Goal: Task Accomplishment & Management: Use online tool/utility

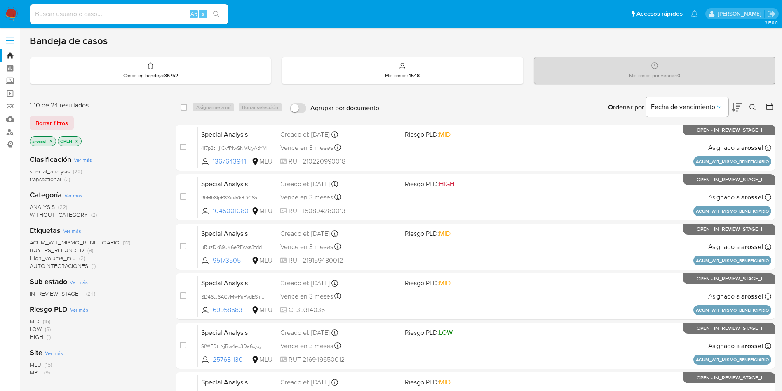
click at [119, 10] on input at bounding box center [129, 14] width 198 height 11
paste input "uYBPogu9vG6KHdA9uJ2ktl6m"
type input "uYBPogu9vG6KHdA9uJ2ktl6m"
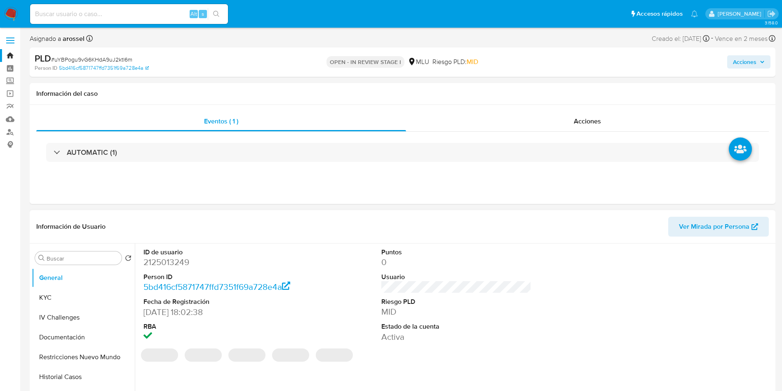
select select "10"
click at [689, 225] on span "Ver Mirada por Persona" at bounding box center [714, 227] width 71 height 20
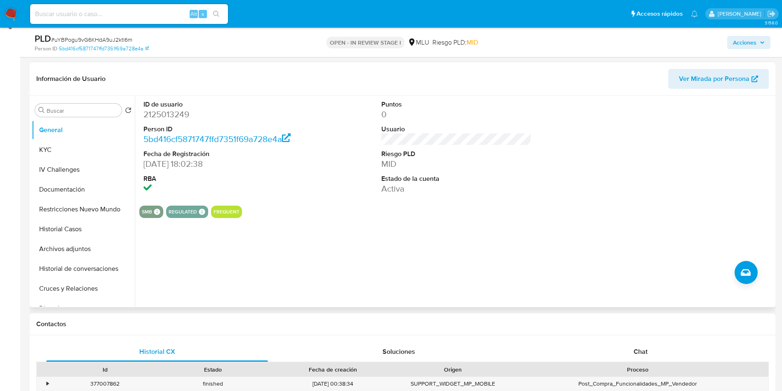
scroll to position [124, 0]
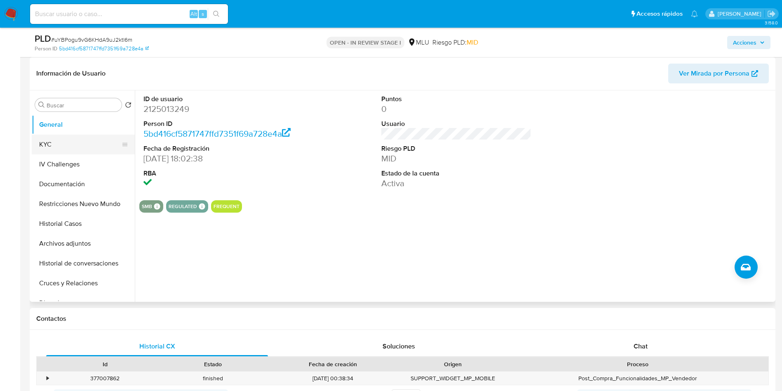
click at [78, 147] on button "KYC" at bounding box center [80, 144] width 97 height 20
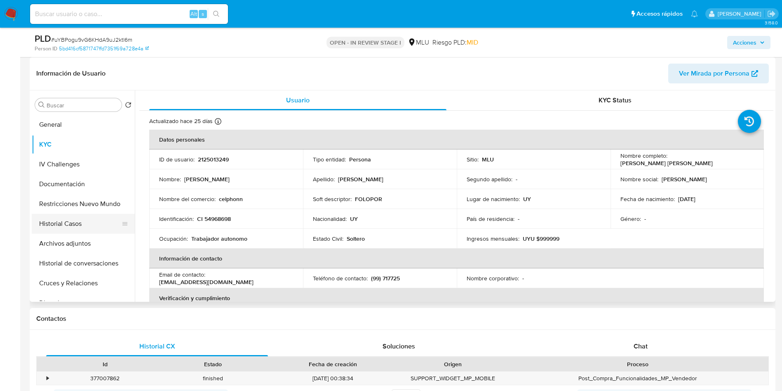
click at [71, 223] on button "Historial Casos" at bounding box center [80, 224] width 97 height 20
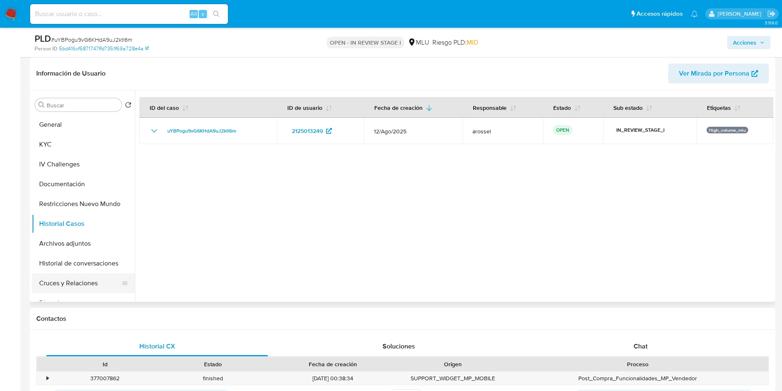
click at [68, 285] on button "Cruces y Relaciones" at bounding box center [80, 283] width 97 height 20
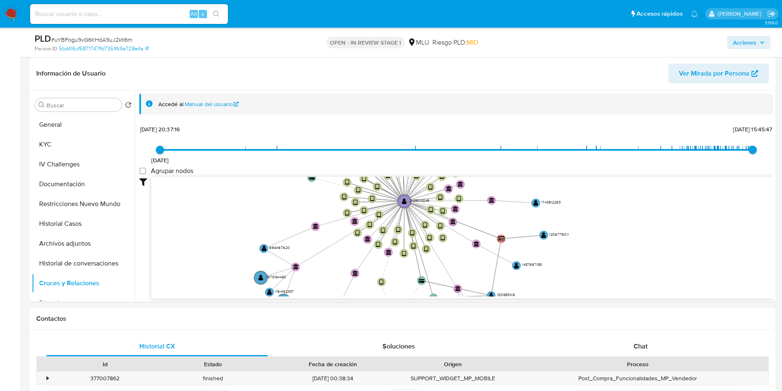
drag, startPoint x: 332, startPoint y: 210, endPoint x: 140, endPoint y: 12, distance: 275.9
click at [304, 165] on div "27/9/2022 27/9/2022, 20:37:16 9/9/2025, 15:45:47 Agrupar nodos Filtros Confianz…" at bounding box center [456, 225] width 634 height 205
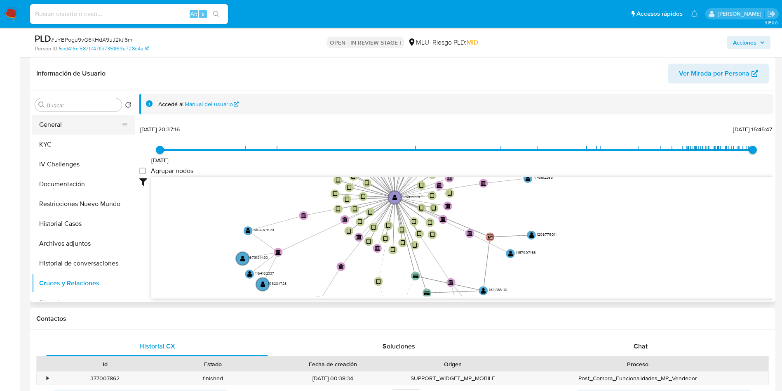
click at [93, 123] on button "General" at bounding box center [80, 125] width 97 height 20
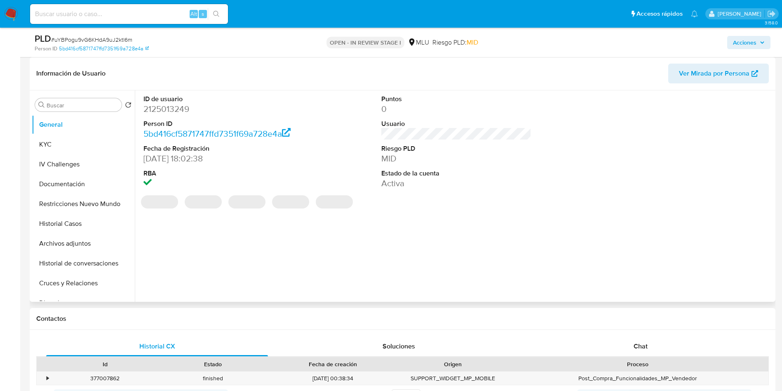
click at [172, 111] on dd "2125013249" at bounding box center [219, 109] width 151 height 12
copy dd "2125013249"
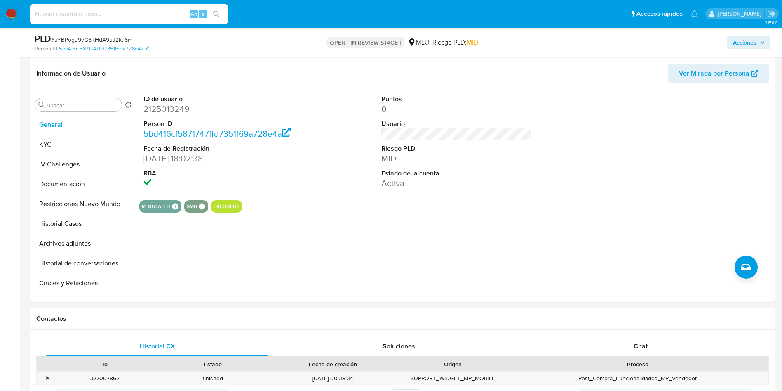
click at [106, 38] on span "# uYBPogu9vG6KHdA9uJ2ktl6m" at bounding box center [91, 39] width 81 height 8
copy span "uYBPogu9vG6KHdA9uJ2ktl6m"
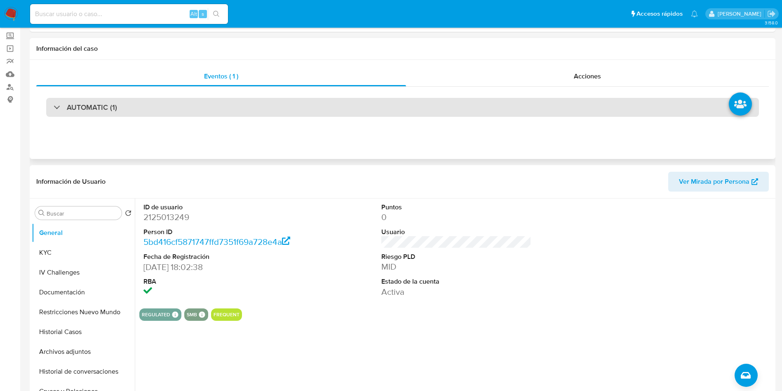
scroll to position [0, 0]
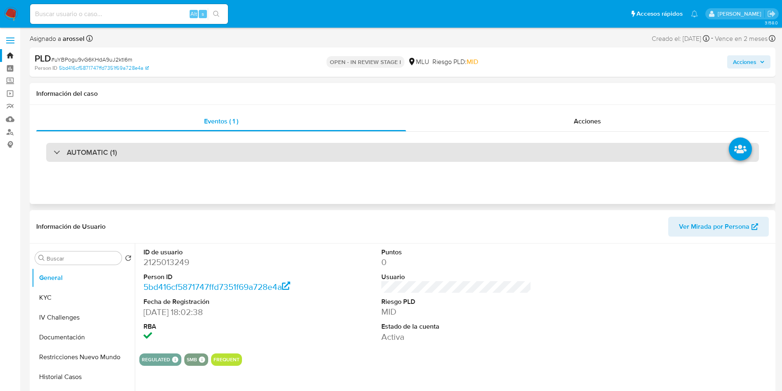
click at [157, 150] on div "AUTOMATIC (1)" at bounding box center [402, 152] width 713 height 19
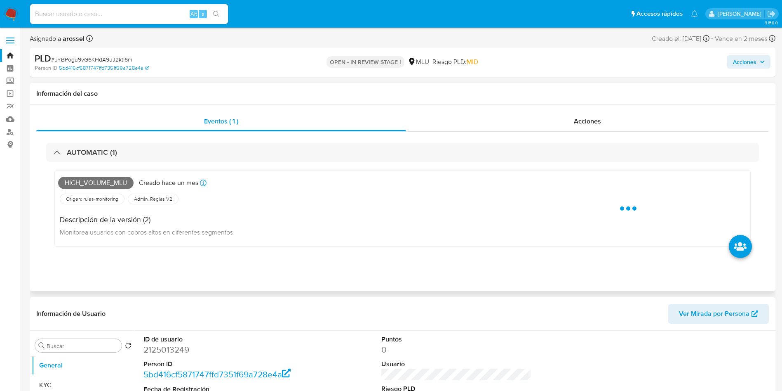
click at [109, 187] on span "High_volume_mlu" at bounding box center [95, 183] width 75 height 12
copy span "High_volume_mlu"
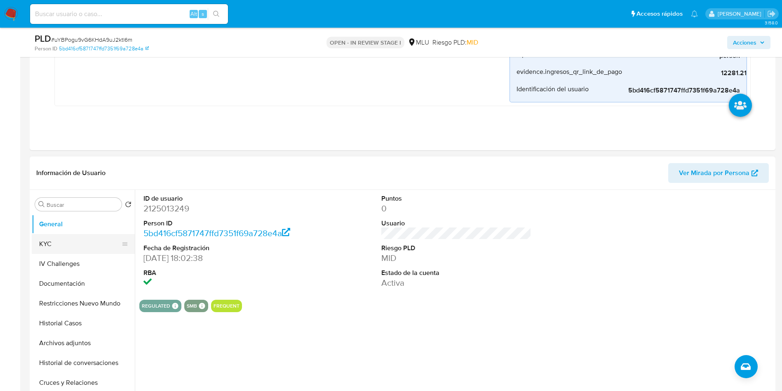
click at [68, 245] on button "KYC" at bounding box center [80, 244] width 97 height 20
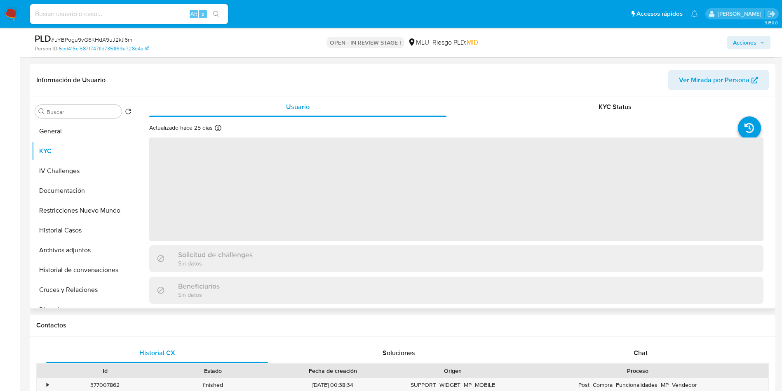
scroll to position [433, 0]
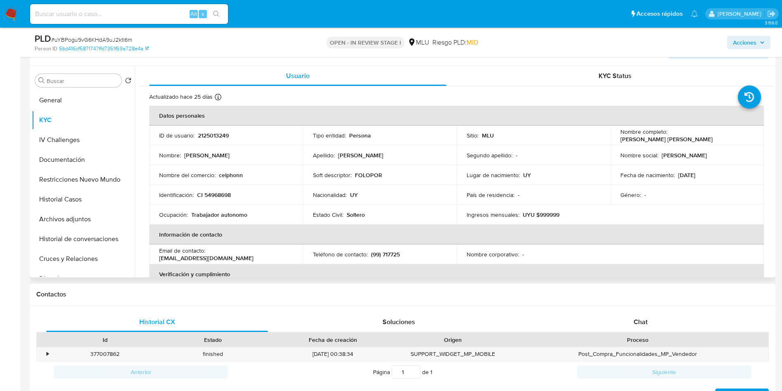
click at [551, 51] on div "Acciones" at bounding box center [649, 42] width 243 height 19
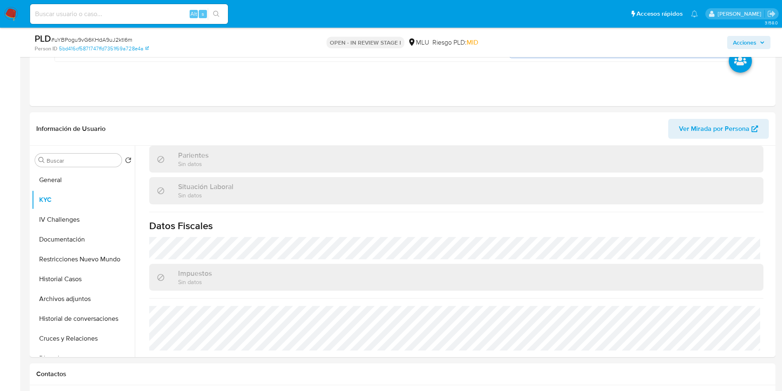
scroll to position [371, 0]
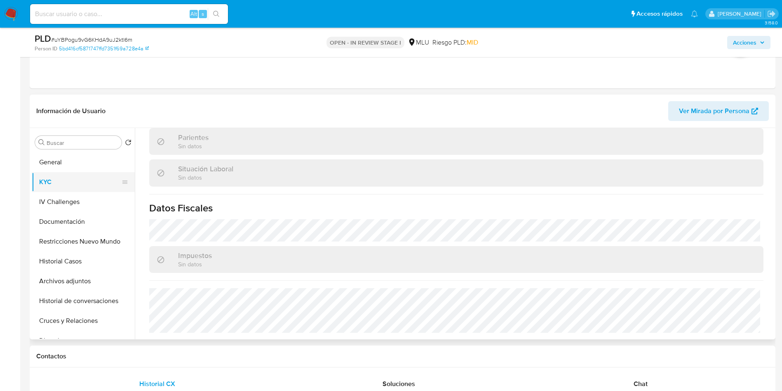
click at [73, 157] on button "General" at bounding box center [83, 162] width 103 height 20
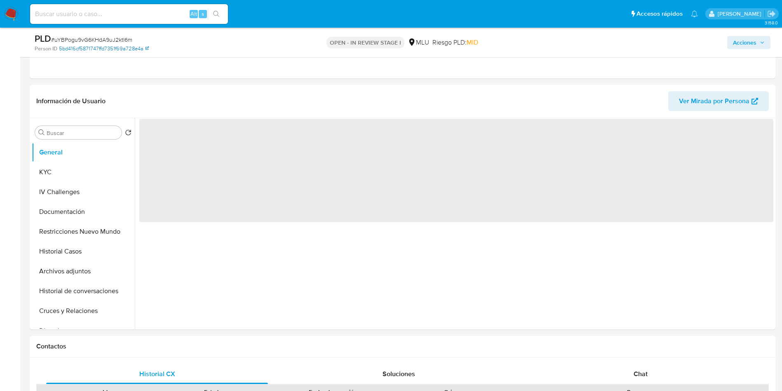
scroll to position [0, 0]
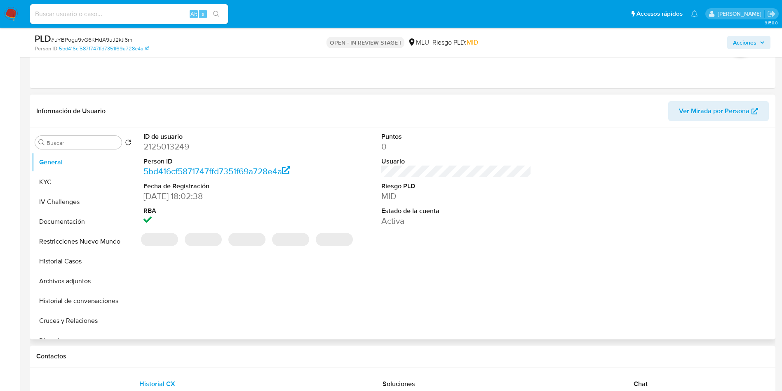
click at [179, 148] on dd "2125013249" at bounding box center [219, 147] width 151 height 12
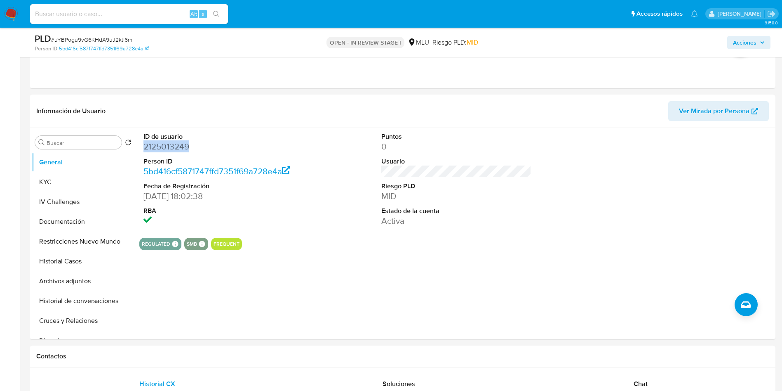
copy dd "2125013249"
drag, startPoint x: 144, startPoint y: 191, endPoint x: 183, endPoint y: 193, distance: 38.4
click at [183, 193] on dd "29/11/2024 18:02:38" at bounding box center [219, 196] width 151 height 12
copy dd "29/11/2024"
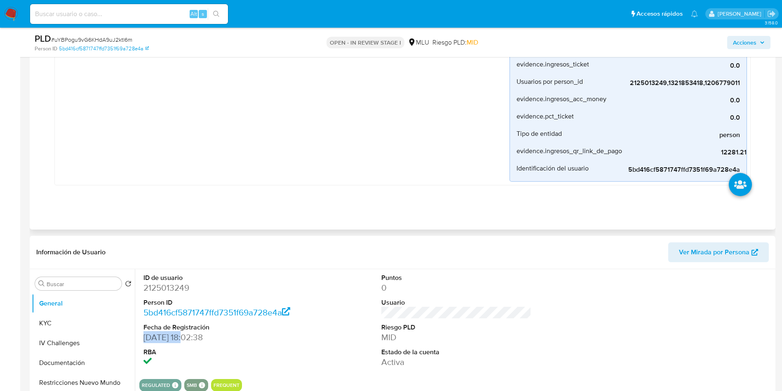
scroll to position [309, 0]
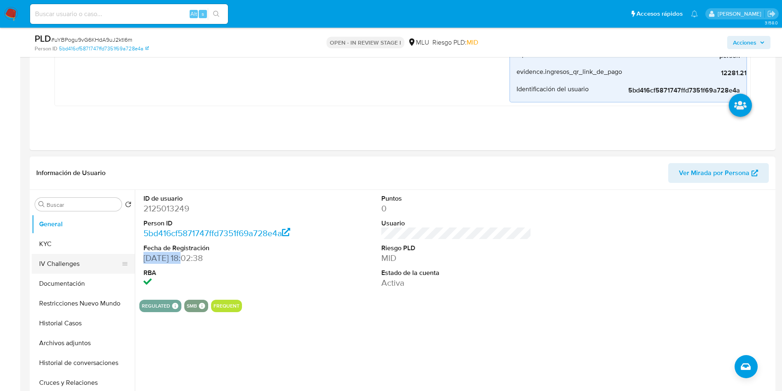
drag, startPoint x: 63, startPoint y: 251, endPoint x: 71, endPoint y: 256, distance: 8.7
click at [63, 251] on button "KYC" at bounding box center [83, 244] width 103 height 20
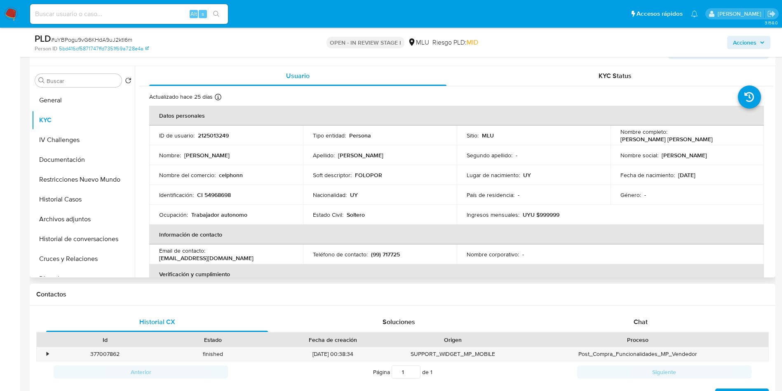
scroll to position [371, 0]
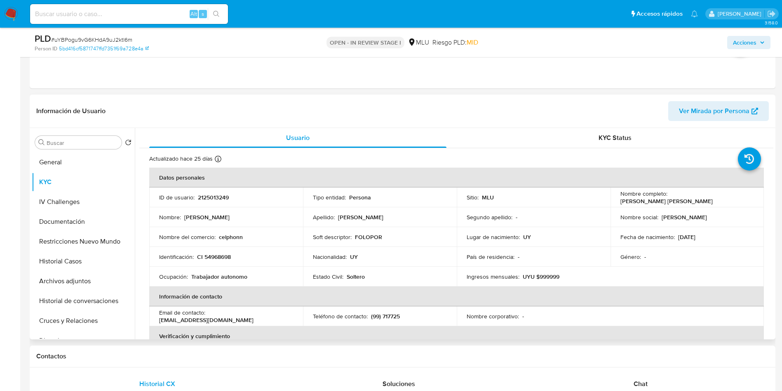
drag, startPoint x: 618, startPoint y: 203, endPoint x: 711, endPoint y: 203, distance: 92.8
click at [711, 203] on div "Nombre completo : Ivan Agustin Tornatore Mendieta" at bounding box center [688, 197] width 134 height 15
copy p "Ivan Agustin Tornatore Mendieta"
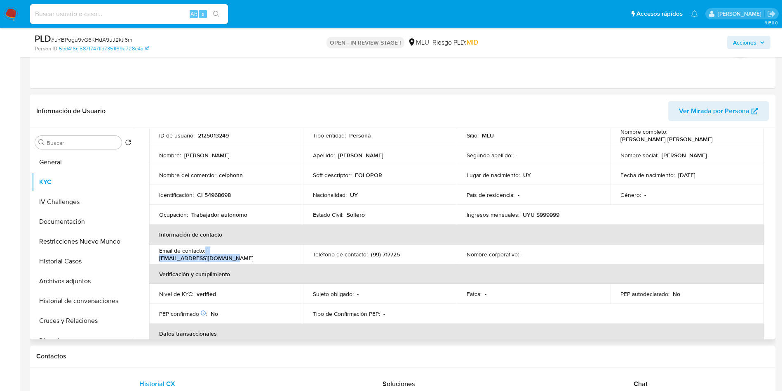
drag, startPoint x: 206, startPoint y: 251, endPoint x: 278, endPoint y: 252, distance: 71.4
click at [278, 252] on div "Email de contacto : ivantornatore1@gmail.com" at bounding box center [226, 254] width 134 height 15
copy div "ivantornatore1@gmail.com"
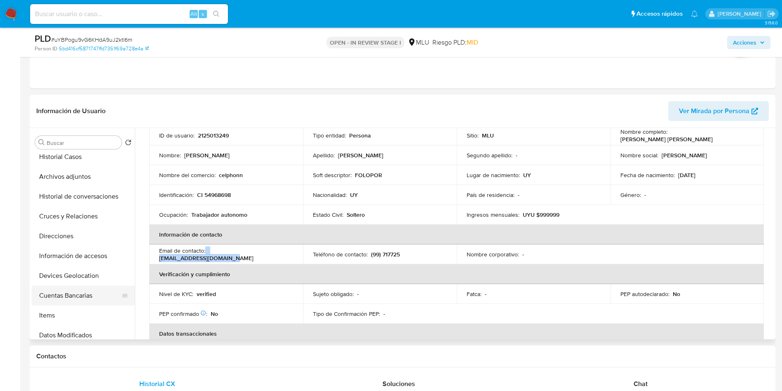
scroll to position [124, 0]
click at [87, 210] on button "Direcciones" at bounding box center [80, 217] width 97 height 20
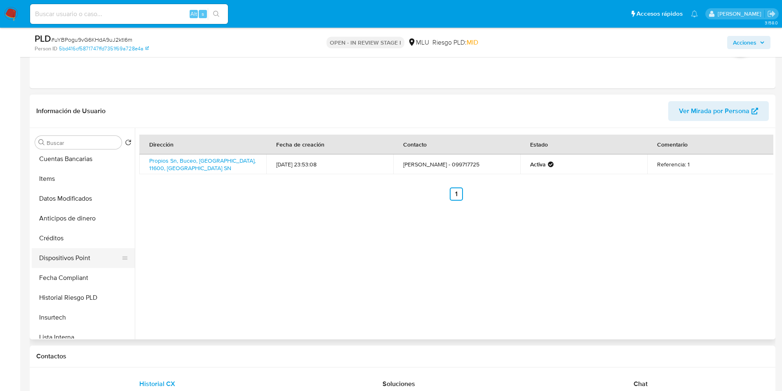
scroll to position [183, 0]
click at [79, 222] on button "Cuentas Bancarias" at bounding box center [80, 217] width 97 height 20
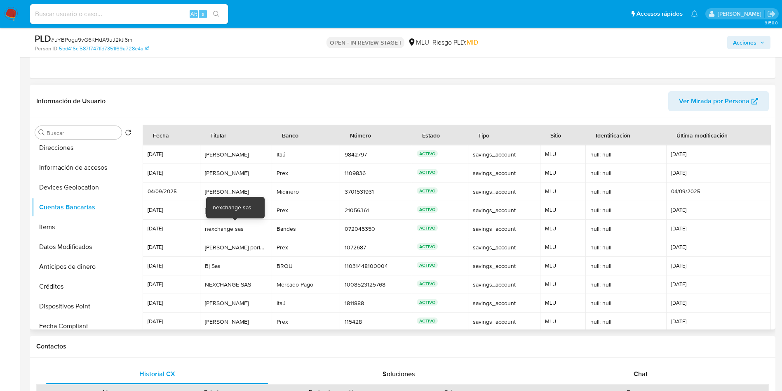
click at [217, 231] on div "nexchange sas" at bounding box center [236, 228] width 62 height 7
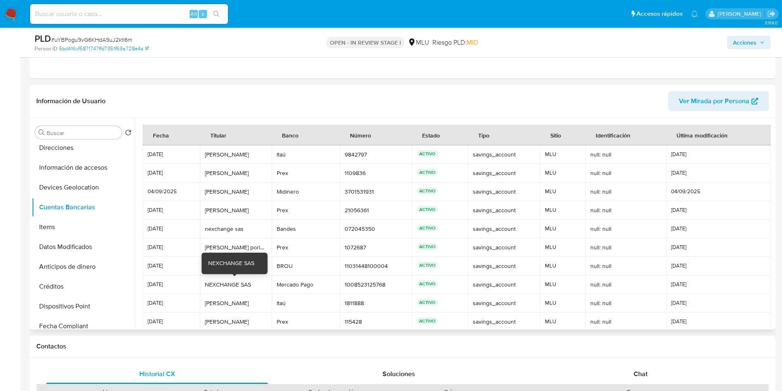
click at [225, 286] on div "NEXCHANGE SAS" at bounding box center [236, 283] width 62 height 7
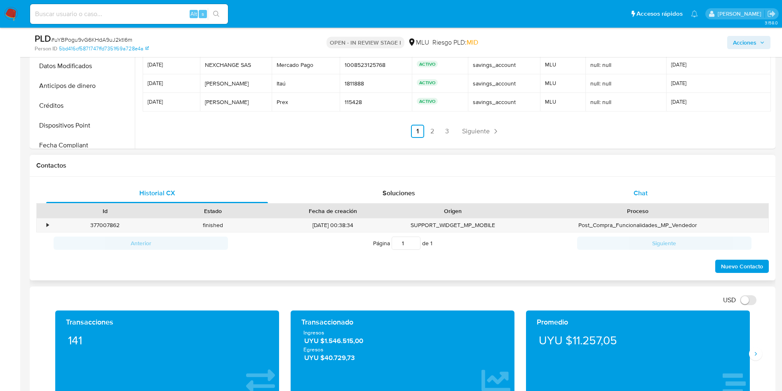
scroll to position [619, 0]
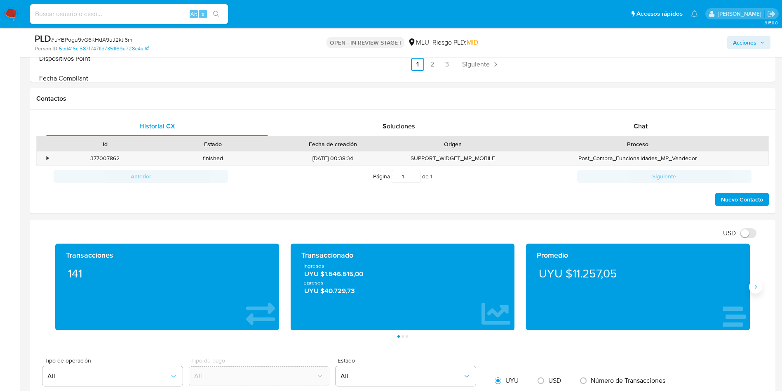
click at [756, 288] on icon "Siguiente" at bounding box center [756, 286] width 7 height 7
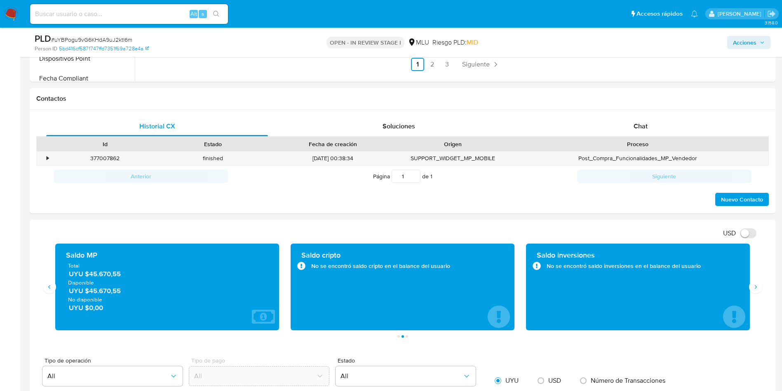
drag, startPoint x: 133, startPoint y: 274, endPoint x: 89, endPoint y: 274, distance: 44.1
click at [89, 274] on span "UYU $45.670,55" at bounding box center [168, 273] width 198 height 9
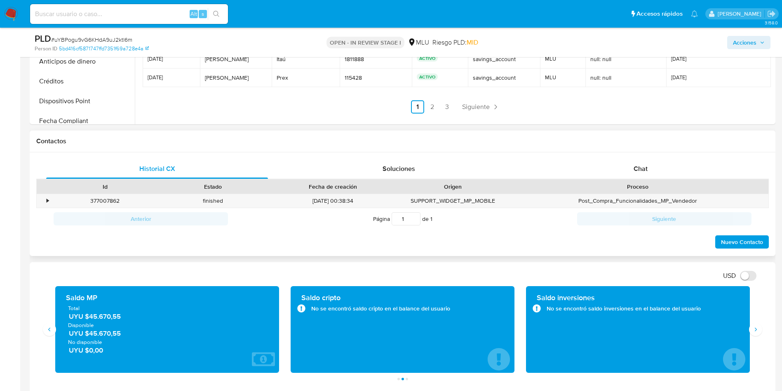
scroll to position [557, 0]
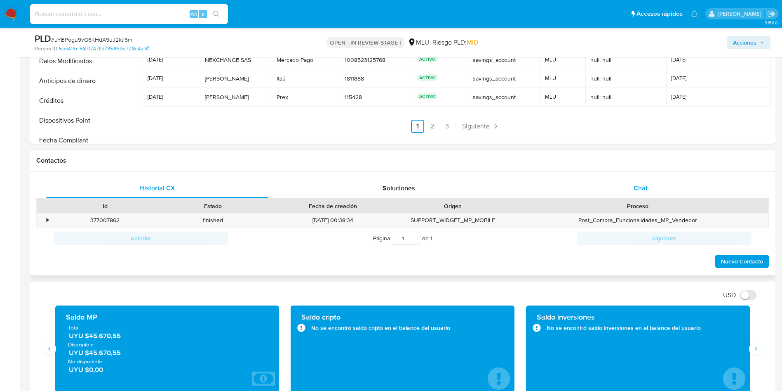
drag, startPoint x: 654, startPoint y: 186, endPoint x: 644, endPoint y: 195, distance: 12.9
click at [654, 185] on div "Chat" at bounding box center [641, 188] width 222 height 20
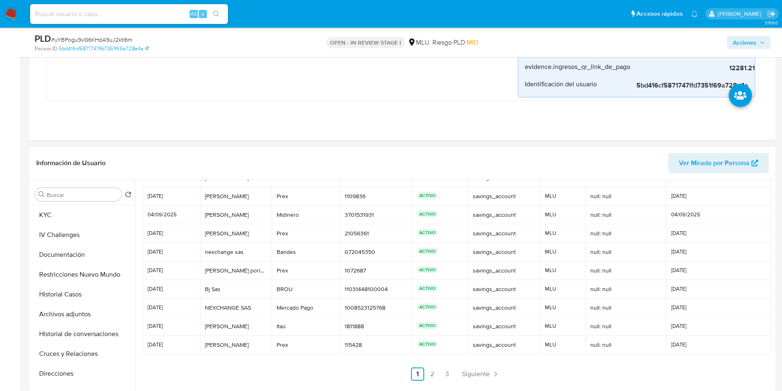
scroll to position [0, 0]
click at [70, 212] on button "General" at bounding box center [80, 214] width 97 height 20
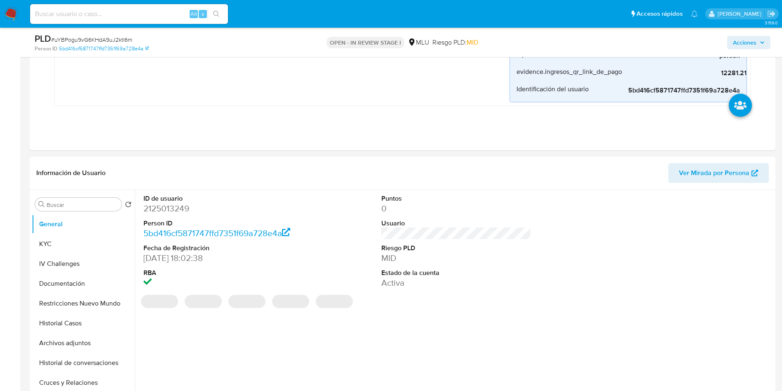
click at [179, 205] on dd "2125013249" at bounding box center [219, 209] width 151 height 12
copy dd "2125013249"
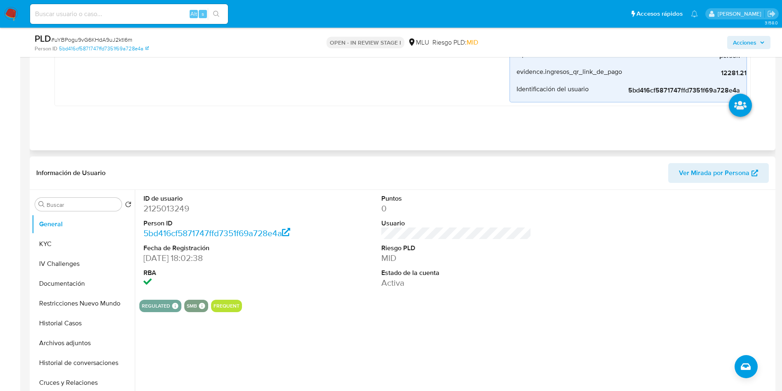
click at [54, 250] on button "KYC" at bounding box center [80, 244] width 97 height 20
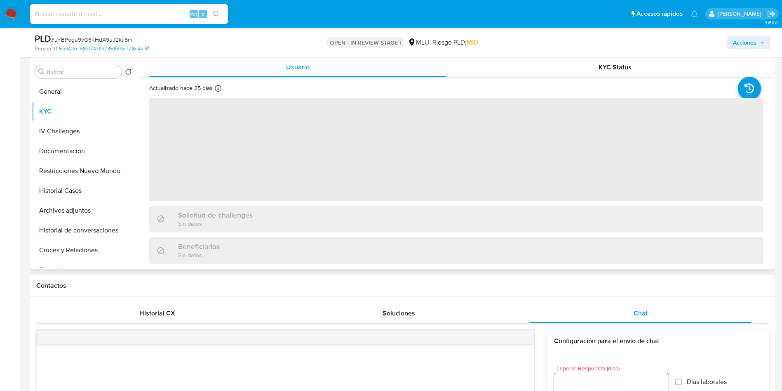
scroll to position [433, 0]
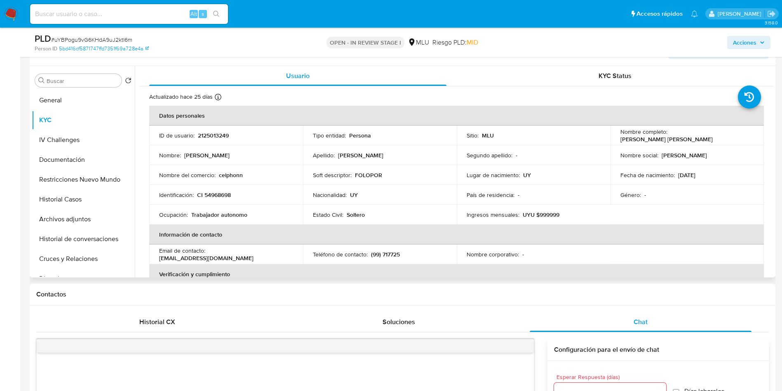
drag, startPoint x: 613, startPoint y: 141, endPoint x: 709, endPoint y: 142, distance: 95.7
click at [709, 142] on td "Nombre completo : Ivan Agustin Tornatore Mendieta" at bounding box center [688, 135] width 154 height 20
copy p "Ivan Agustin Tornatore Mendieta"
click at [580, 164] on td "Segundo apellido : -" at bounding box center [534, 155] width 154 height 20
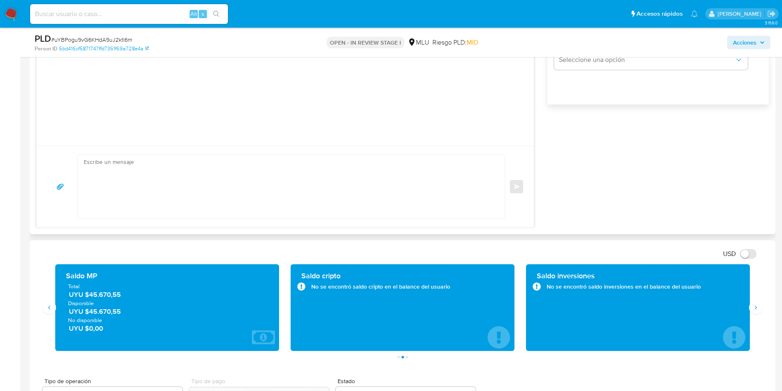
scroll to position [866, 0]
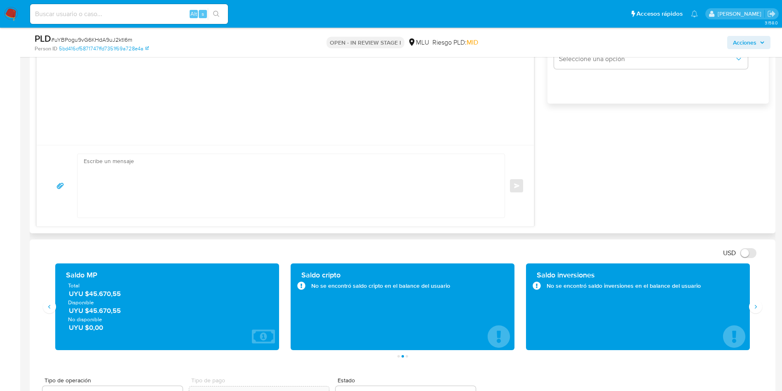
click at [216, 189] on textarea at bounding box center [289, 186] width 411 height 64
paste textarea "Hola, XXX. Te contactamos ya que necesitamos verificar algunos datos. Por este …"
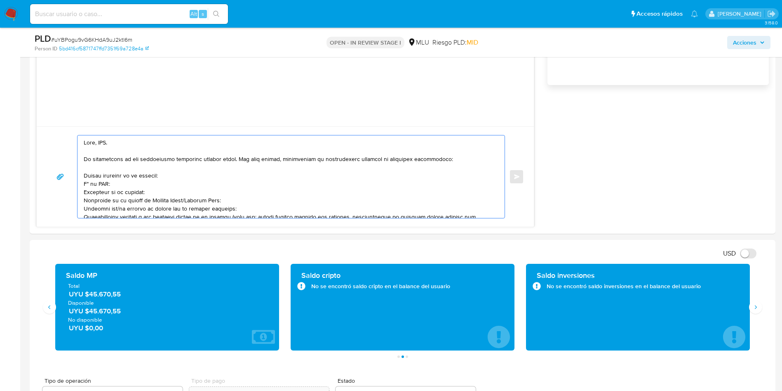
scroll to position [928, 0]
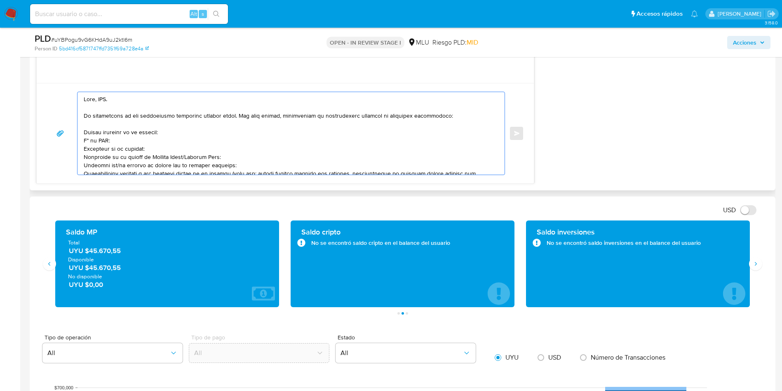
click at [102, 98] on textarea at bounding box center [289, 133] width 411 height 82
drag, startPoint x: 85, startPoint y: 130, endPoint x: 92, endPoint y: 135, distance: 8.9
click at [87, 131] on textarea at bounding box center [289, 133] width 411 height 82
click at [85, 138] on textarea at bounding box center [289, 133] width 411 height 82
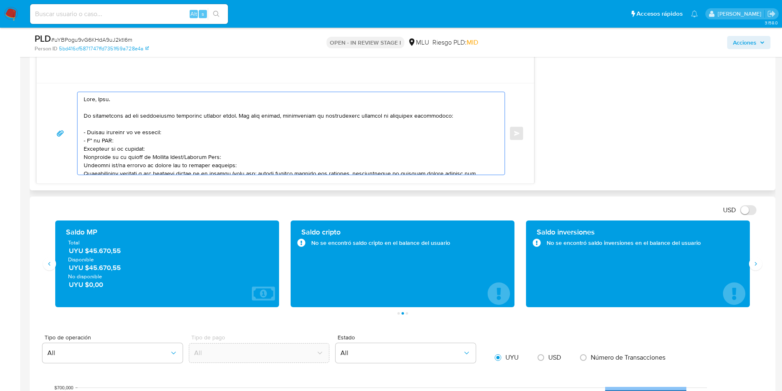
click at [101, 129] on textarea at bounding box center [289, 133] width 411 height 82
click at [102, 122] on textarea at bounding box center [289, 133] width 411 height 82
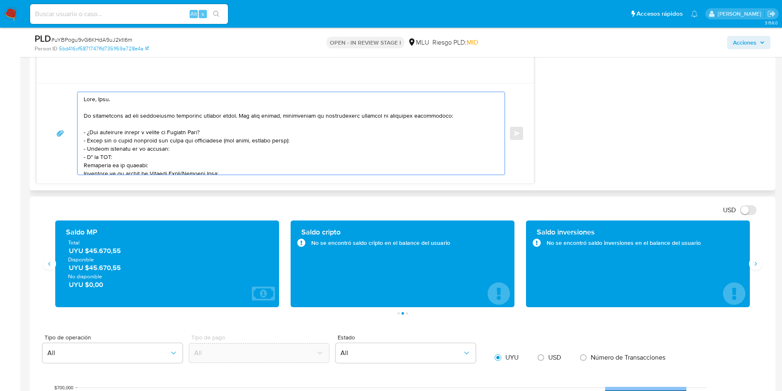
click at [133, 143] on textarea at bounding box center [289, 133] width 411 height 82
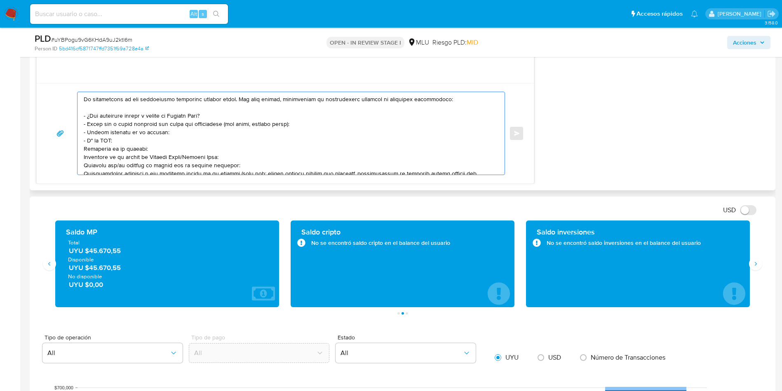
scroll to position [25, 0]
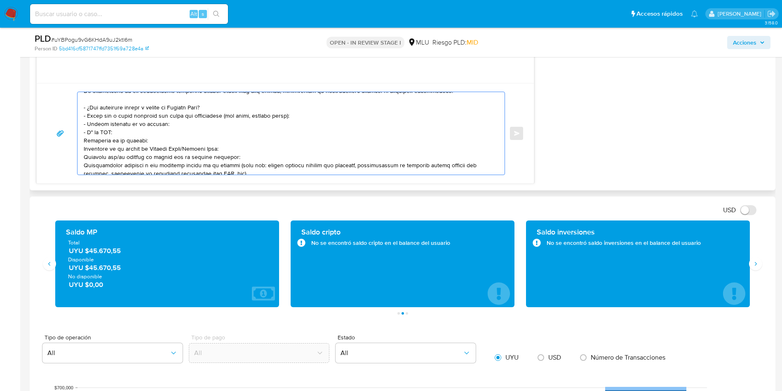
drag, startPoint x: 245, startPoint y: 147, endPoint x: 80, endPoint y: 144, distance: 165.0
click at [80, 144] on div at bounding box center [289, 133] width 423 height 82
click at [123, 140] on textarea at bounding box center [289, 133] width 411 height 82
click at [228, 137] on textarea at bounding box center [289, 133] width 411 height 82
click at [85, 148] on textarea at bounding box center [289, 133] width 411 height 82
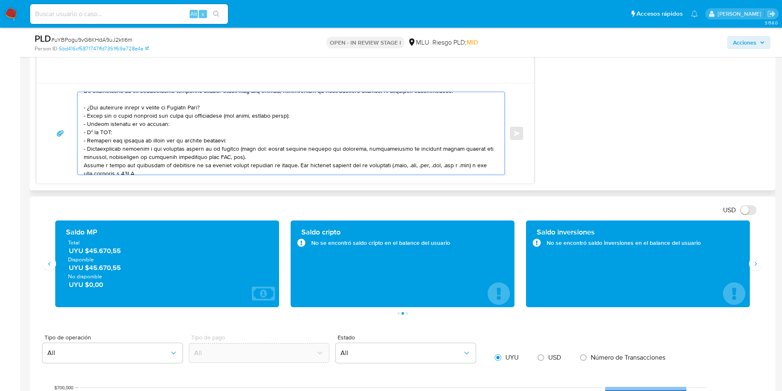
click at [268, 154] on textarea at bounding box center [289, 133] width 411 height 82
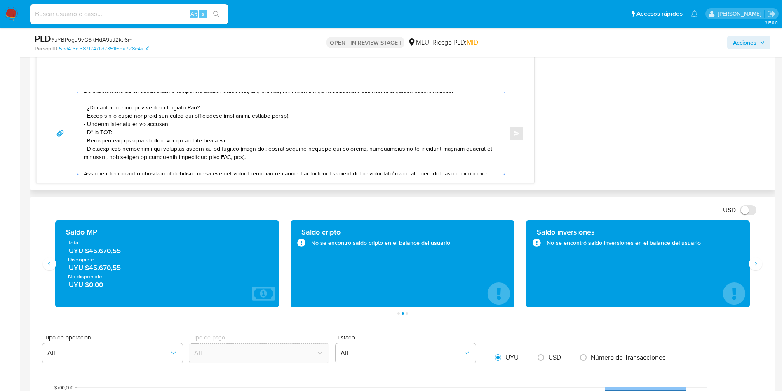
click at [264, 135] on textarea at bounding box center [289, 133] width 411 height 82
click at [267, 140] on textarea at bounding box center [289, 133] width 411 height 82
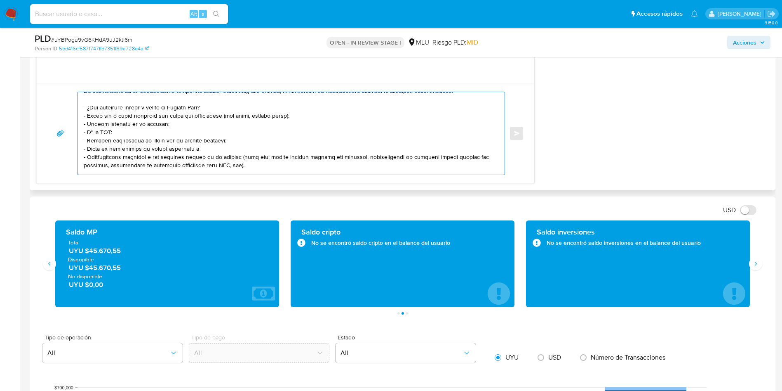
paste textarea "NEXCHANGE S.A.S."
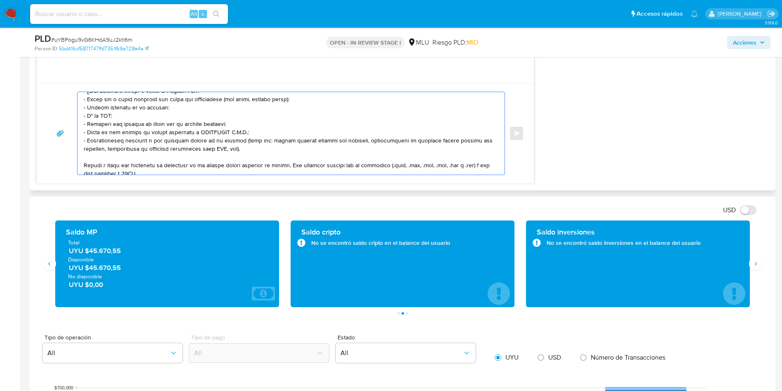
scroll to position [49, 0]
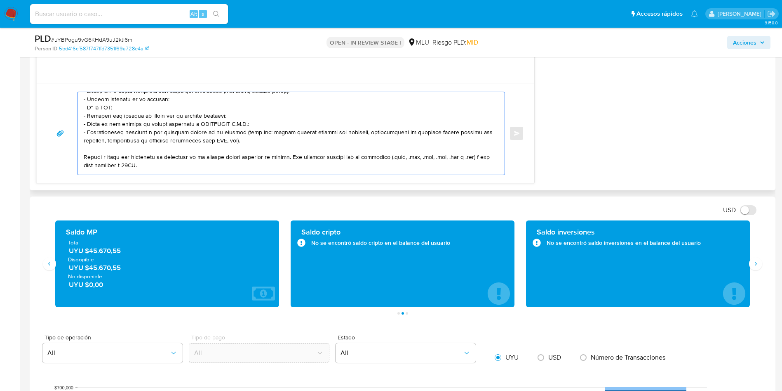
click at [150, 158] on textarea at bounding box center [289, 133] width 411 height 82
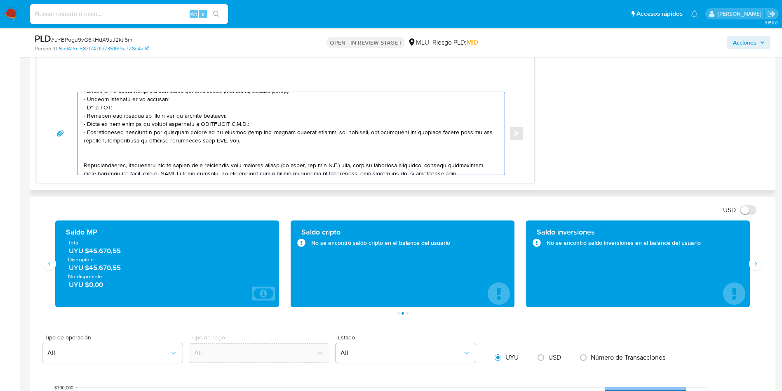
click at [144, 140] on textarea at bounding box center [289, 133] width 411 height 82
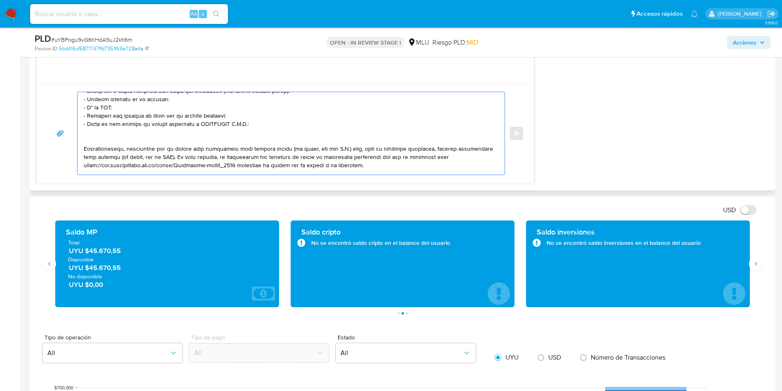
click at [143, 157] on textarea at bounding box center [289, 133] width 411 height 82
click at [150, 140] on textarea at bounding box center [289, 133] width 411 height 82
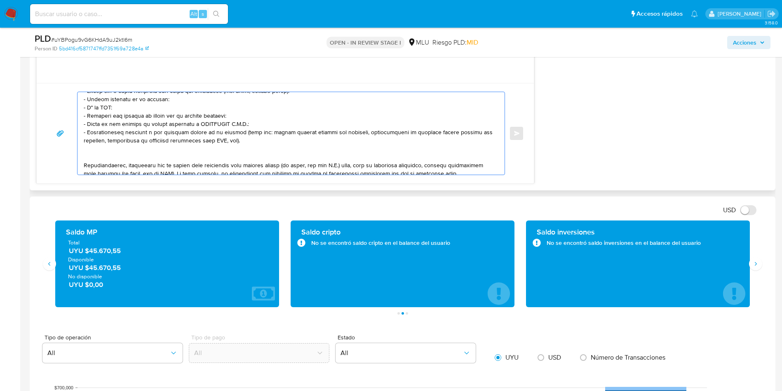
scroll to position [111, 0]
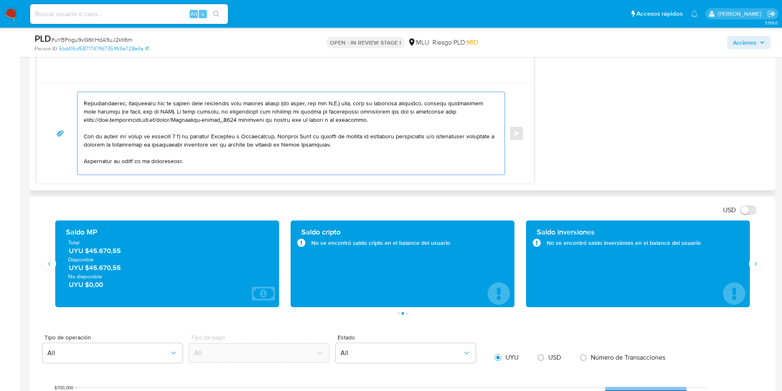
click at [159, 110] on textarea at bounding box center [289, 133] width 411 height 82
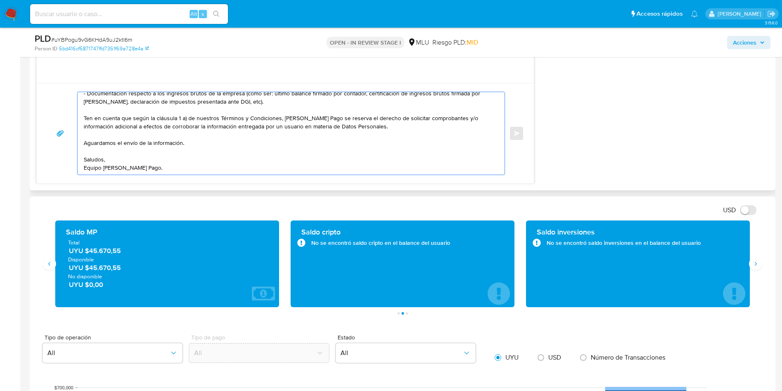
click at [197, 163] on textarea at bounding box center [289, 133] width 411 height 82
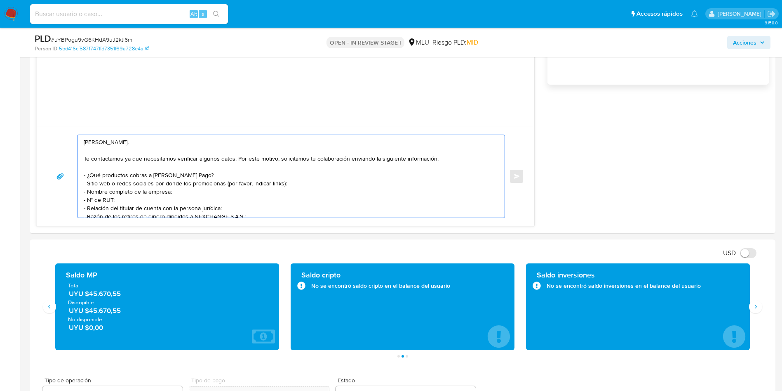
scroll to position [866, 0]
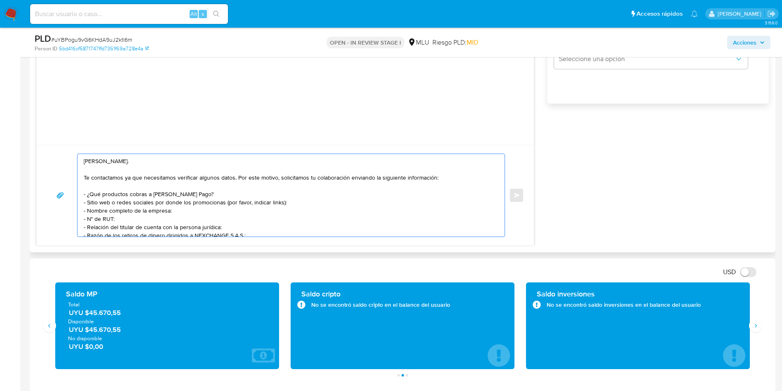
click at [208, 192] on textarea at bounding box center [289, 195] width 411 height 82
click at [177, 209] on textarea at bounding box center [289, 195] width 411 height 82
click at [183, 219] on textarea at bounding box center [289, 195] width 411 height 82
click at [146, 224] on textarea at bounding box center [289, 195] width 411 height 82
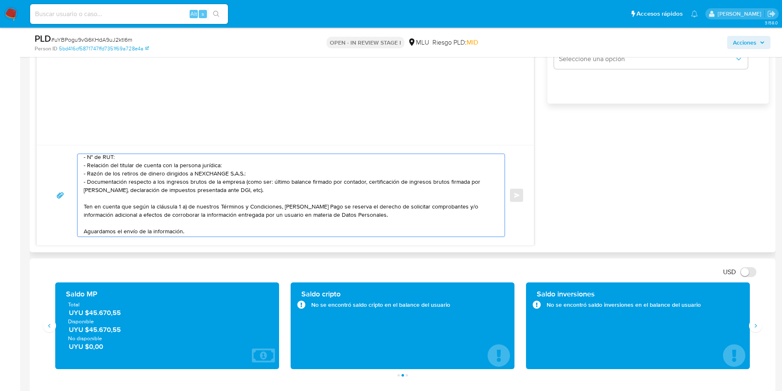
click at [156, 179] on textarea at bounding box center [289, 195] width 411 height 82
click at [127, 183] on textarea at bounding box center [289, 195] width 411 height 82
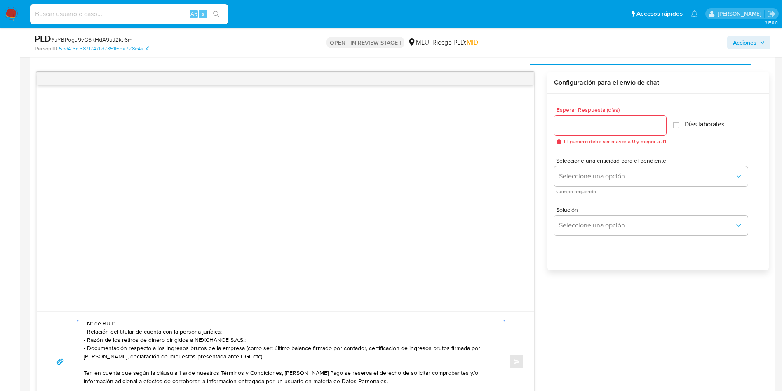
scroll to position [681, 0]
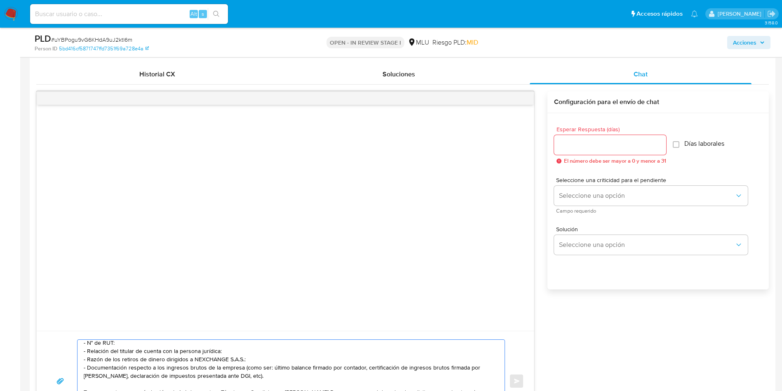
type textarea "Hola, Ivan. Te contactamos ya que necesitamos verificar algunos datos. Por este…"
click at [587, 146] on input "Esperar Respuesta (días)" at bounding box center [610, 144] width 112 height 11
type input "3"
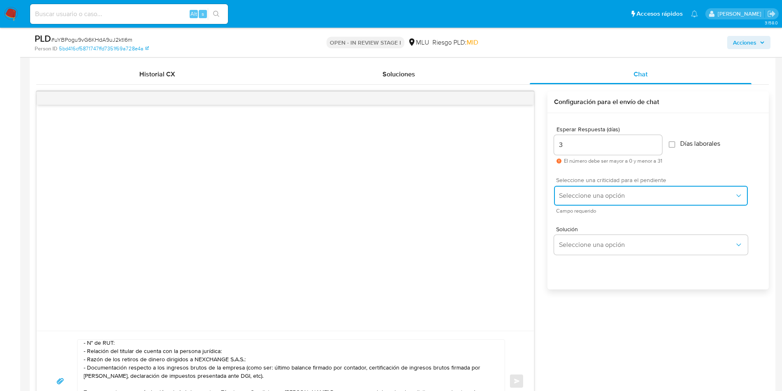
click at [589, 195] on span "Seleccione una opción" at bounding box center [647, 195] width 176 height 8
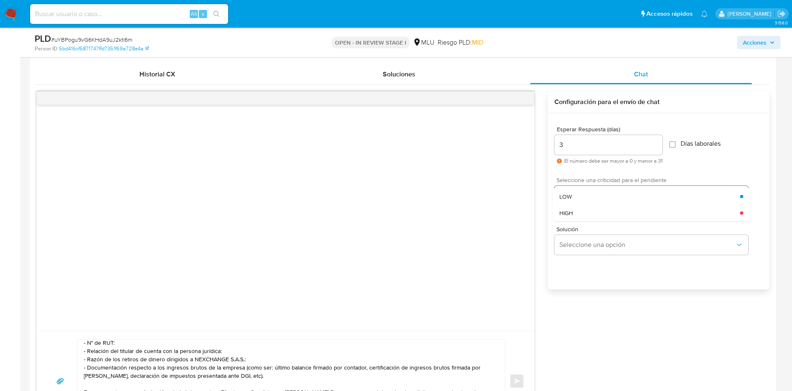
click at [589, 198] on div "LOW" at bounding box center [649, 196] width 181 height 16
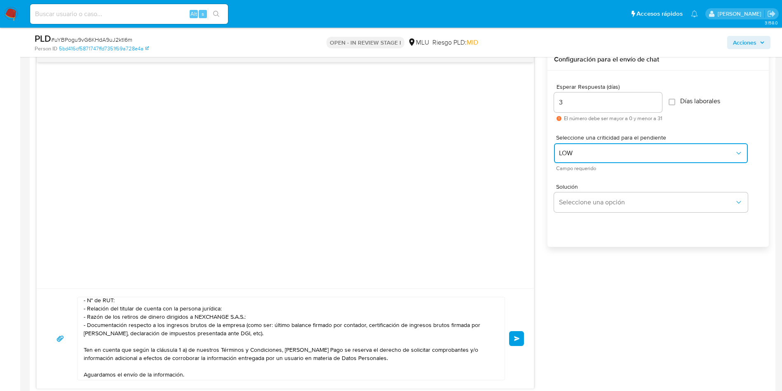
scroll to position [742, 0]
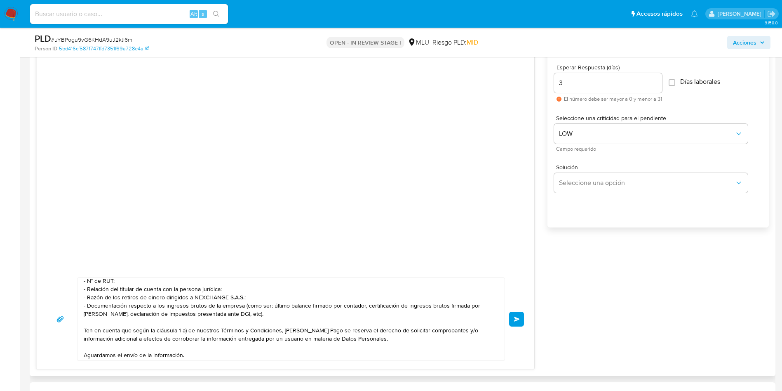
click at [520, 317] on span "Enviar" at bounding box center [517, 318] width 6 height 5
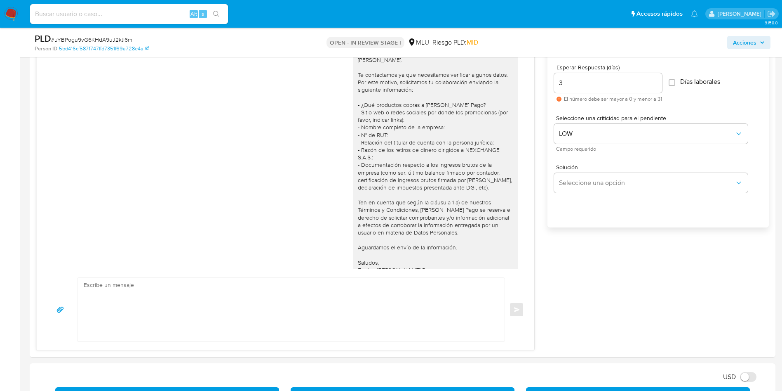
scroll to position [24, 0]
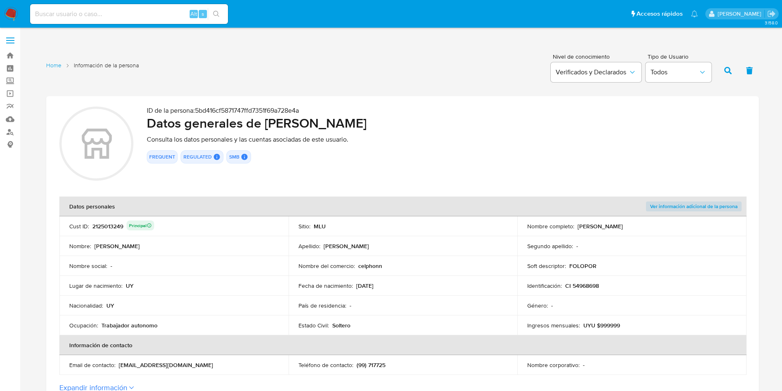
click at [104, 230] on div "2125013249 Principal" at bounding box center [123, 226] width 62 height 12
click at [411, 277] on td "Fecha de nacimiento : 01/03/2005" at bounding box center [403, 286] width 229 height 20
drag, startPoint x: 382, startPoint y: 287, endPoint x: 356, endPoint y: 284, distance: 26.1
click at [374, 285] on p "[DATE]" at bounding box center [364, 285] width 17 height 7
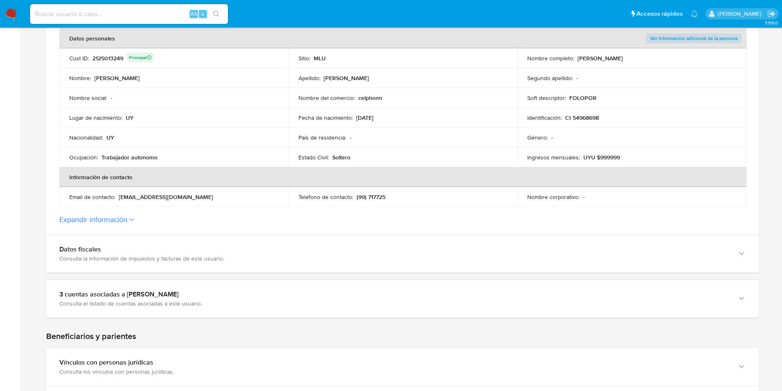
scroll to position [124, 0]
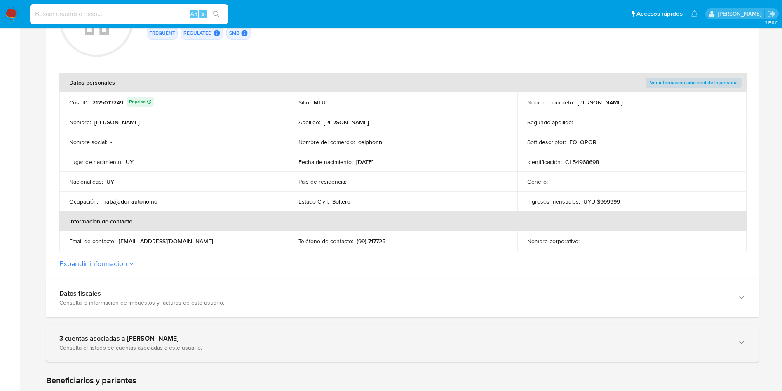
click at [125, 336] on div "3 cuentas asociadas a Ivan Agustin Tornatore Mendieta" at bounding box center [394, 338] width 670 height 8
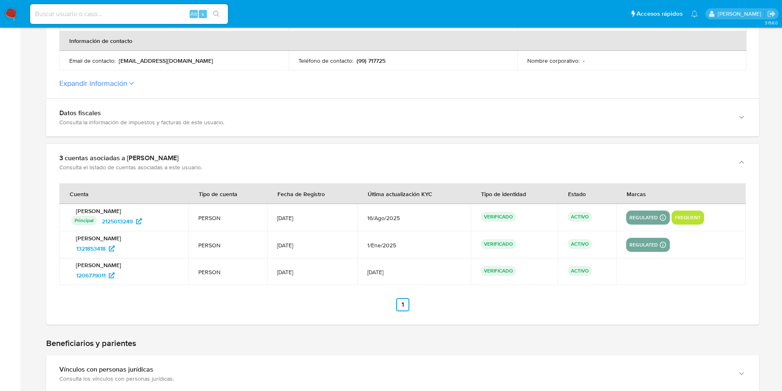
scroll to position [309, 0]
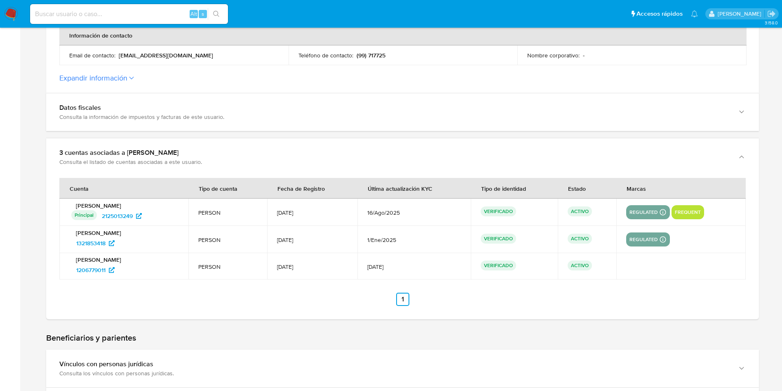
drag, startPoint x: 118, startPoint y: 244, endPoint x: 56, endPoint y: 244, distance: 61.9
click at [56, 244] on div "Cuenta Tipo de cuenta Fecha de Registro Última actualización KYC Tipo de identi…" at bounding box center [402, 247] width 713 height 143
drag, startPoint x: 156, startPoint y: 278, endPoint x: 82, endPoint y: 271, distance: 73.8
click at [82, 271] on td "Ivan Agustín Tornatore Mendieta 1206779011" at bounding box center [123, 266] width 129 height 26
drag, startPoint x: 130, startPoint y: 247, endPoint x: 73, endPoint y: 247, distance: 56.5
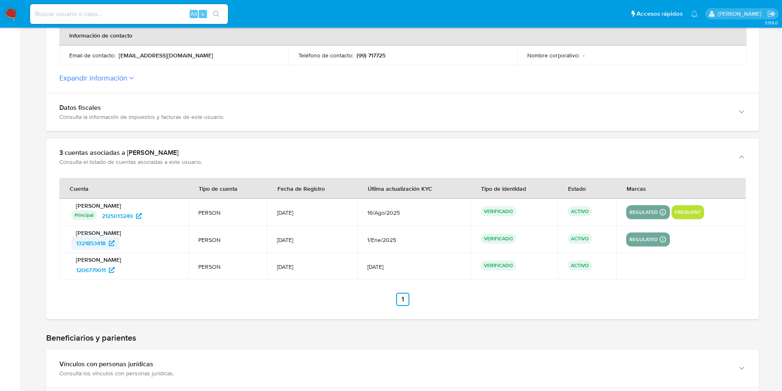
click at [73, 247] on div "1321853418" at bounding box center [124, 242] width 107 height 13
drag, startPoint x: 125, startPoint y: 272, endPoint x: 71, endPoint y: 270, distance: 54.5
click at [71, 270] on div "Ivan Agustín Tornatore Mendieta 1206779011" at bounding box center [123, 266] width 109 height 21
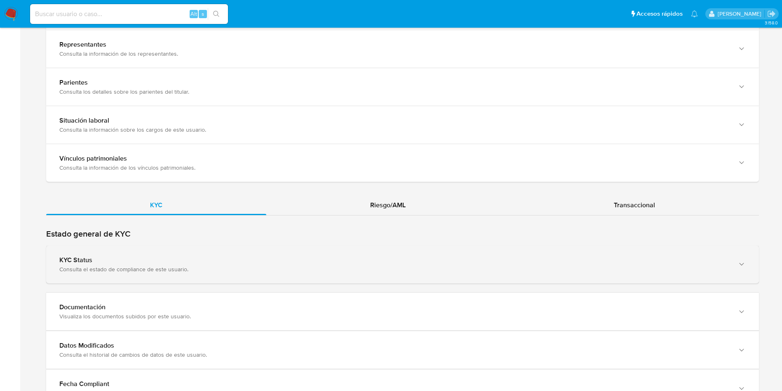
click at [229, 269] on div "Consulta el estado de compliance de este usuario." at bounding box center [394, 268] width 670 height 7
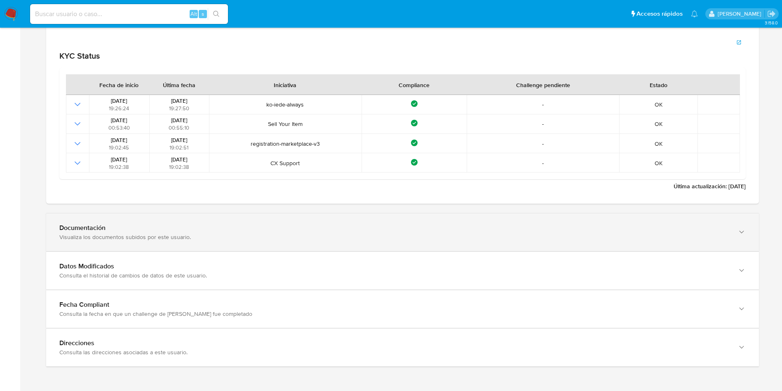
click at [136, 216] on div "Documentación Visualiza los documentos subidos por este usuario." at bounding box center [402, 232] width 713 height 38
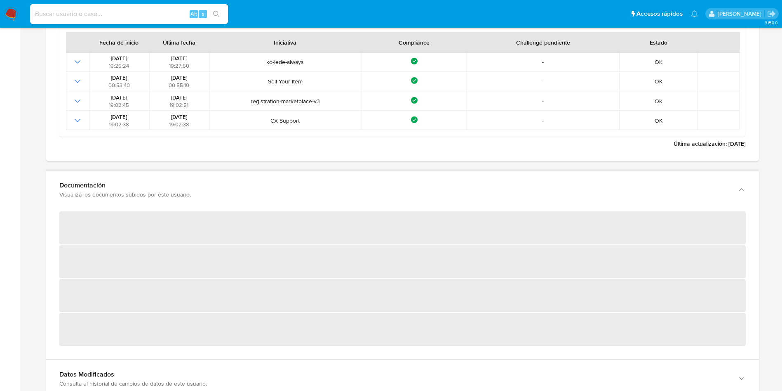
scroll to position [1081, 0]
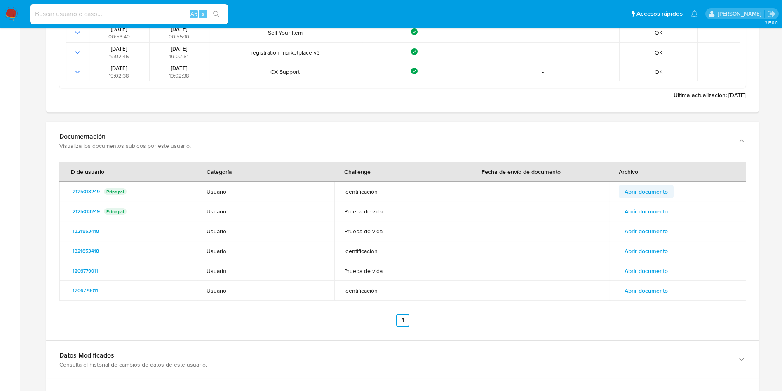
click at [641, 190] on span "Abrir documento" at bounding box center [646, 192] width 43 height 12
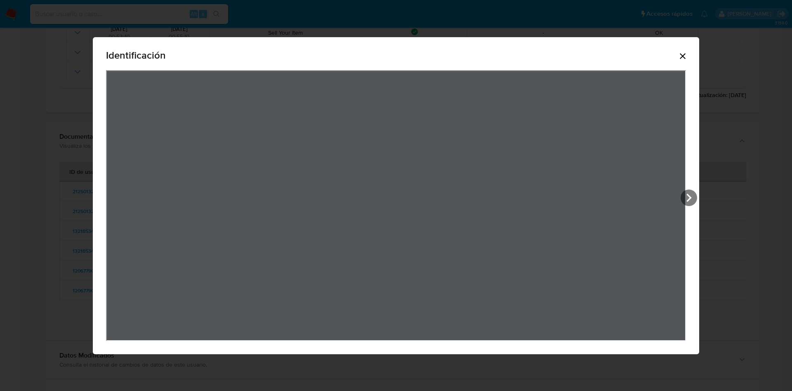
click at [686, 55] on icon "Cerrar" at bounding box center [683, 56] width 10 height 10
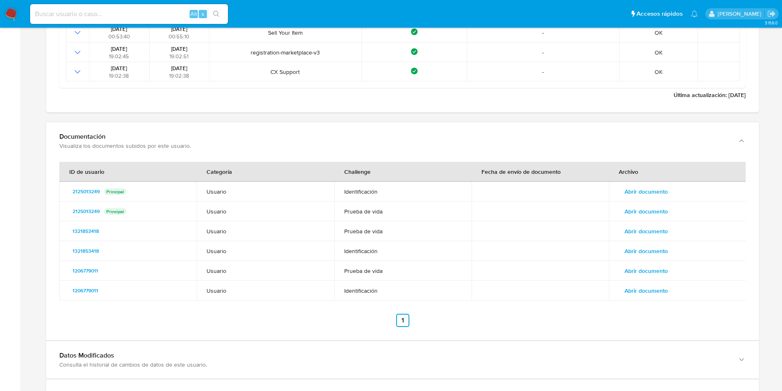
click at [653, 210] on span "Abrir documento" at bounding box center [646, 211] width 43 height 12
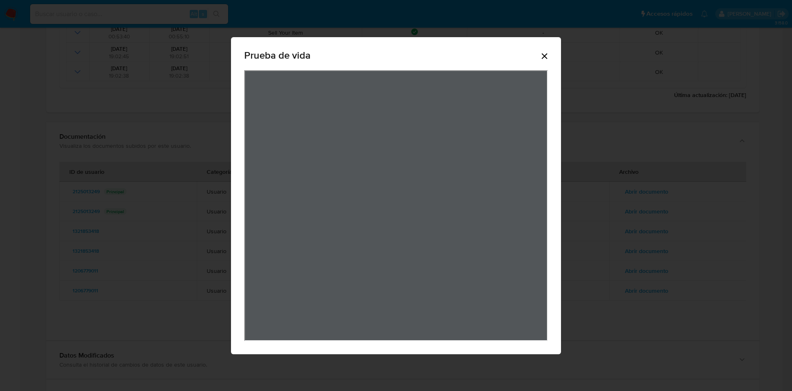
click at [540, 55] on icon "Cerrar" at bounding box center [544, 56] width 10 height 10
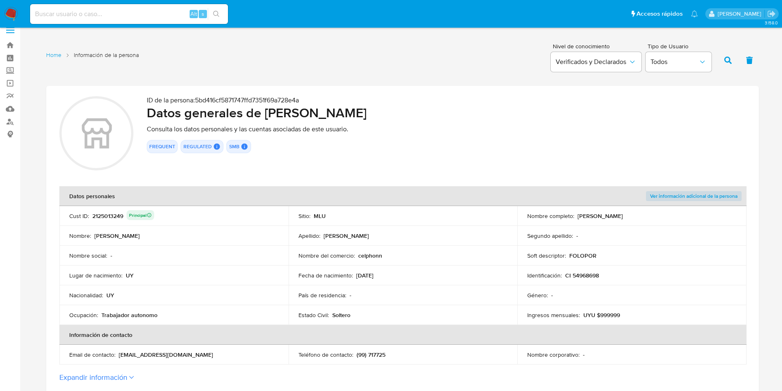
scroll to position [0, 0]
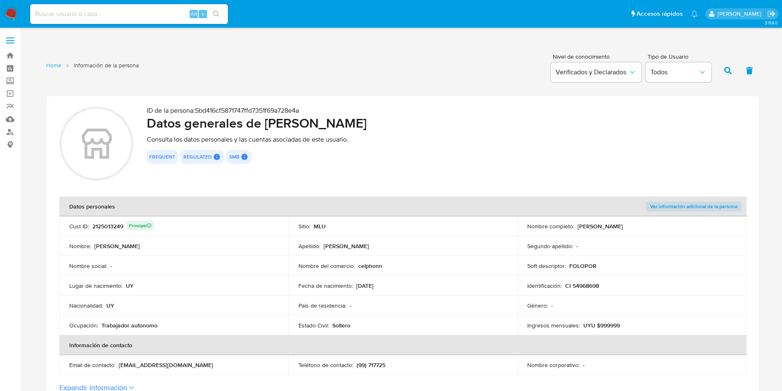
click at [112, 223] on div "2125013249 Principal" at bounding box center [123, 226] width 62 height 12
click at [113, 223] on div "2125013249 Principal" at bounding box center [123, 226] width 62 height 12
click at [111, 224] on div "2125013249 Principal" at bounding box center [123, 226] width 62 height 12
click at [107, 229] on div "2125013249 Principal" at bounding box center [123, 226] width 62 height 12
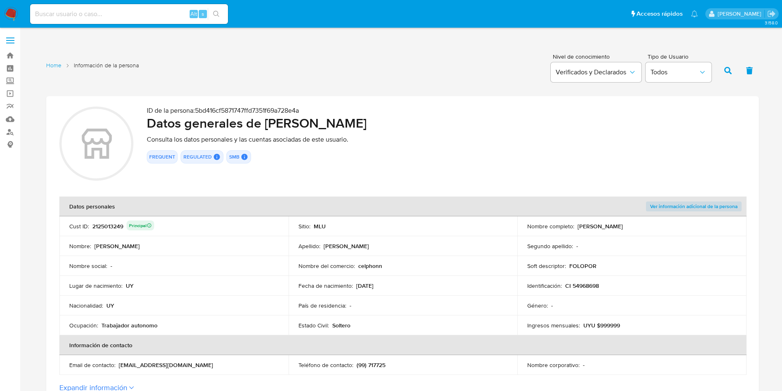
drag, startPoint x: 264, startPoint y: 118, endPoint x: 467, endPoint y: 123, distance: 202.6
click at [467, 123] on h2 "Datos generales de Ivan Agustin Tornatore Mendieta" at bounding box center [446, 123] width 599 height 16
click at [589, 285] on p "CI 54968698" at bounding box center [582, 285] width 34 height 7
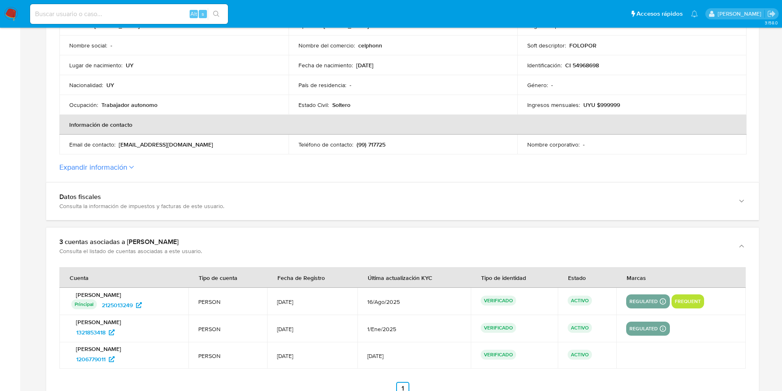
scroll to position [247, 0]
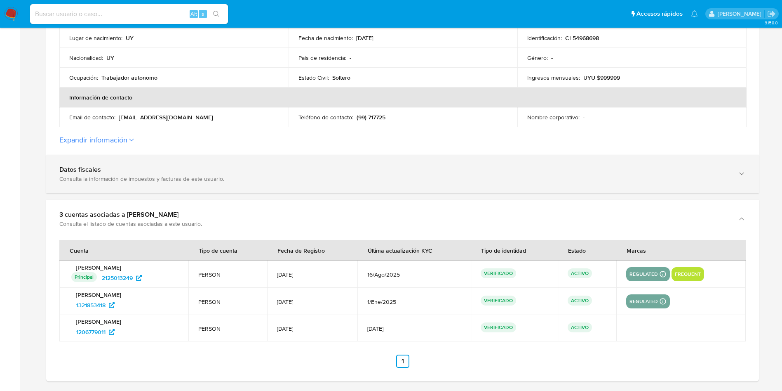
click at [110, 190] on div "Datos fiscales Consulta la información de impuestos y facturas de este usuario." at bounding box center [402, 174] width 713 height 38
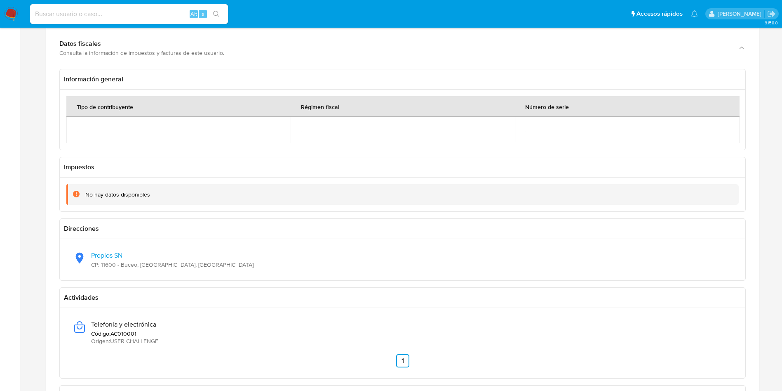
scroll to position [433, 0]
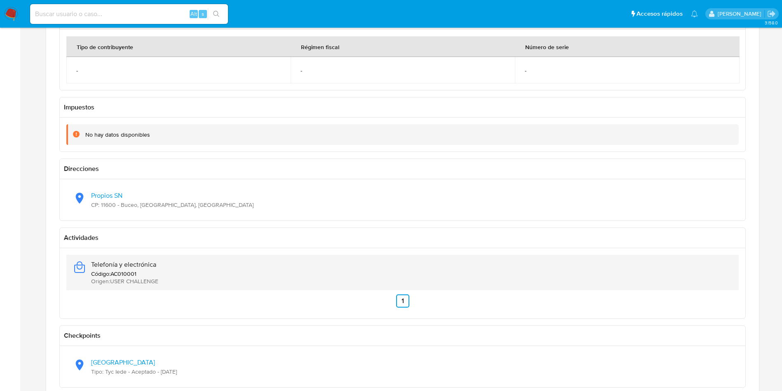
drag, startPoint x: 165, startPoint y: 263, endPoint x: 90, endPoint y: 262, distance: 75.1
click at [90, 262] on div "Telefonía y electrónica Código : AC010001 Origen : USER CHALLENGE" at bounding box center [403, 271] width 660 height 35
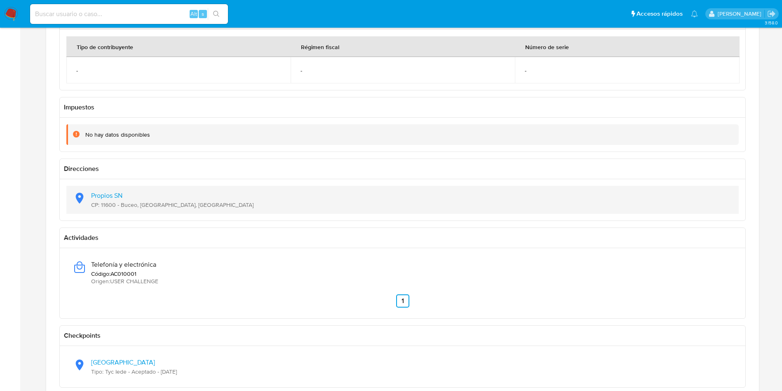
click at [226, 206] on div "Propios SN CP: 11600 - Buceo, Montevideo, Uruguay" at bounding box center [403, 200] width 660 height 28
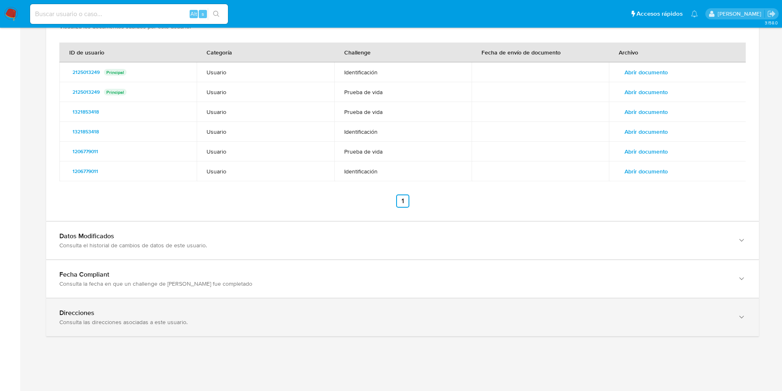
drag, startPoint x: 140, startPoint y: 327, endPoint x: 143, endPoint y: 313, distance: 14.2
click at [137, 327] on div "Direcciones Consulta las direcciones asociadas a este usuario." at bounding box center [402, 317] width 713 height 38
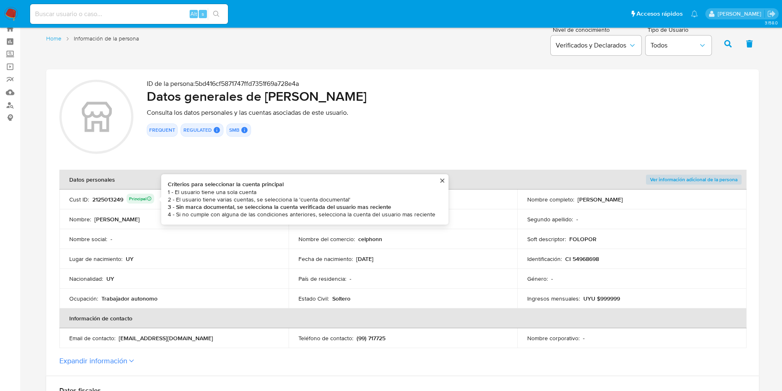
scroll to position [0, 0]
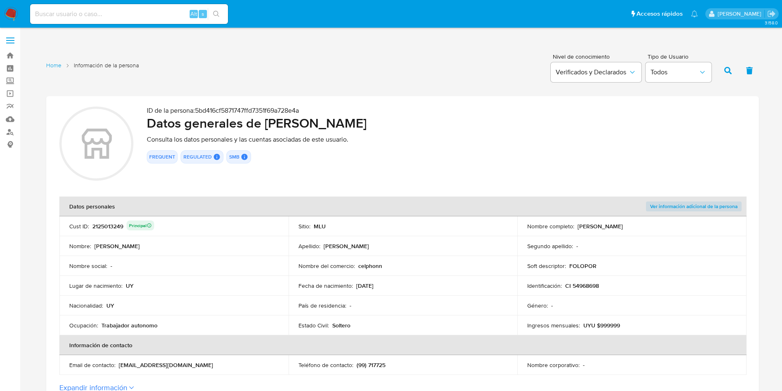
click at [115, 229] on div "2125013249 Principal" at bounding box center [123, 226] width 62 height 12
click at [108, 222] on div "2125013249 Principal" at bounding box center [123, 226] width 62 height 12
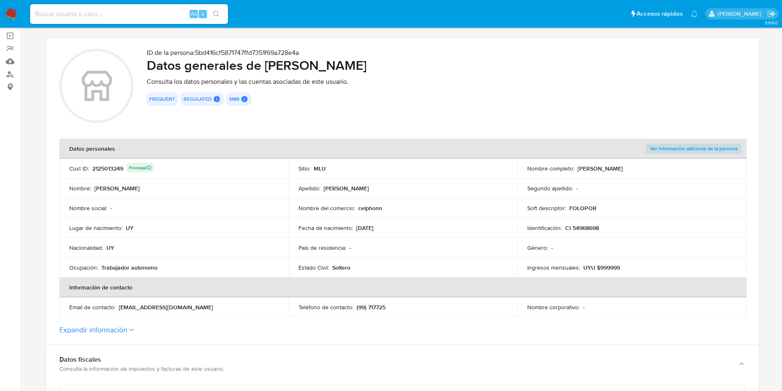
scroll to position [124, 0]
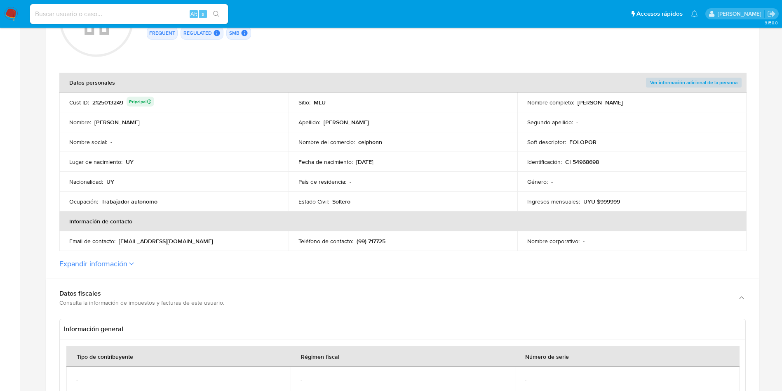
drag, startPoint x: 577, startPoint y: 102, endPoint x: 667, endPoint y: 101, distance: 89.9
click at [667, 101] on div "Nombre completo : Ivan Agustin Tornatore Mendieta" at bounding box center [633, 102] width 210 height 7
click at [577, 160] on p "CI 54968698" at bounding box center [582, 161] width 34 height 7
click at [434, 199] on div "Estado Civil : Soltero" at bounding box center [404, 201] width 210 height 7
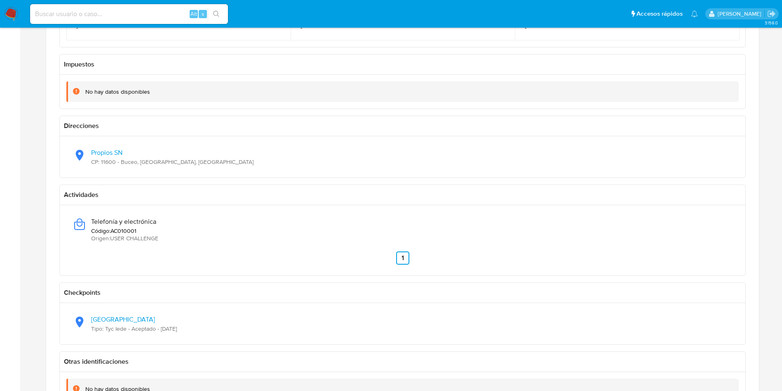
scroll to position [495, 0]
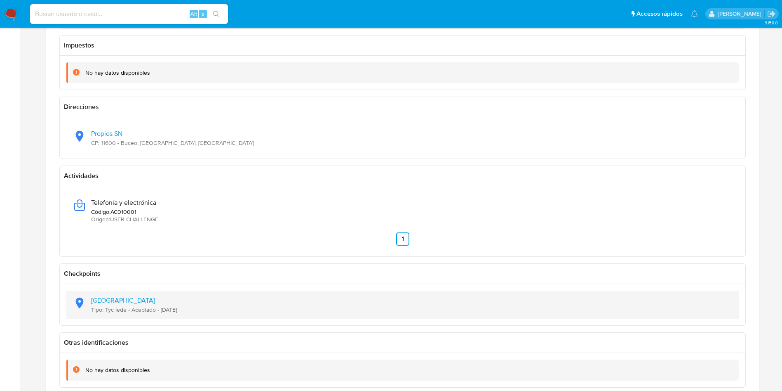
drag, startPoint x: 207, startPoint y: 307, endPoint x: 161, endPoint y: 311, distance: 45.9
click at [161, 311] on div "Latitud: -34.9055, Longitud: -56.1944 Tipo: Tyc Iede - Aceptado - 14/02/2025" at bounding box center [403, 304] width 660 height 28
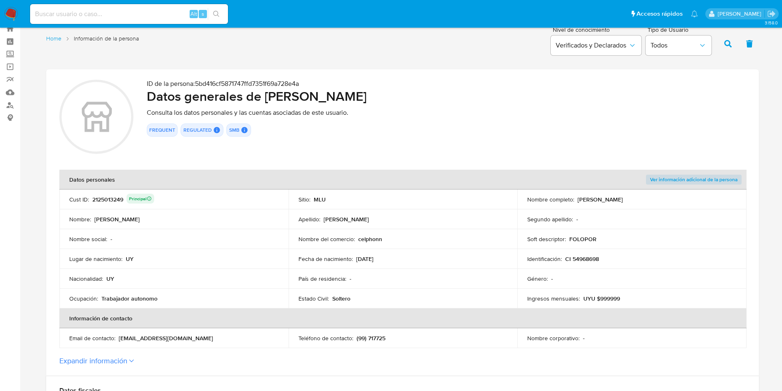
scroll to position [0, 0]
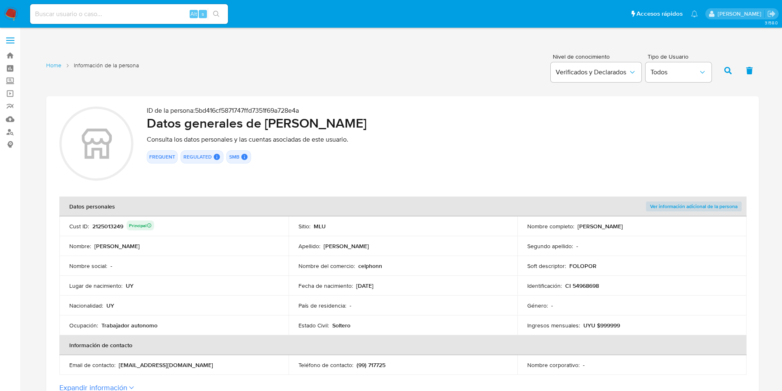
drag, startPoint x: 101, startPoint y: 328, endPoint x: 181, endPoint y: 330, distance: 80.5
click at [181, 330] on td "Ocupación : Trabajador autonomo" at bounding box center [173, 325] width 229 height 20
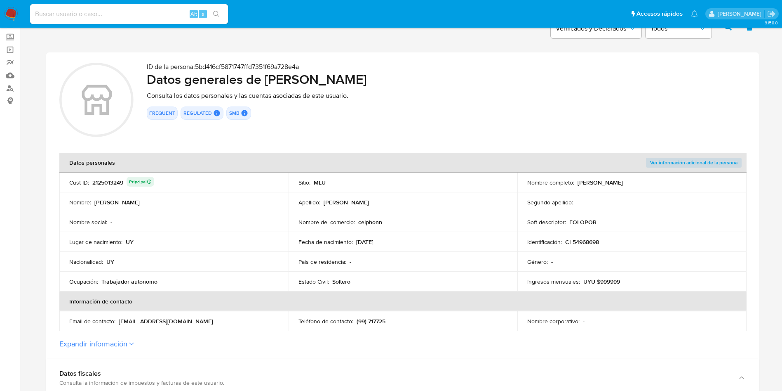
scroll to position [62, 0]
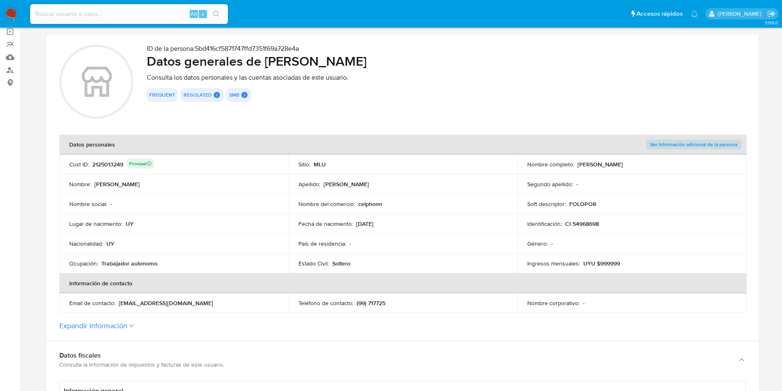
click at [380, 234] on td "País de residencia : -" at bounding box center [403, 243] width 229 height 20
click at [332, 238] on td "País de residencia : -" at bounding box center [403, 243] width 229 height 20
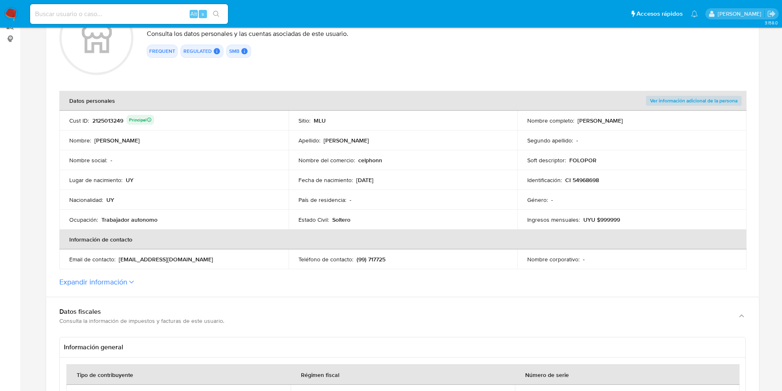
scroll to position [124, 0]
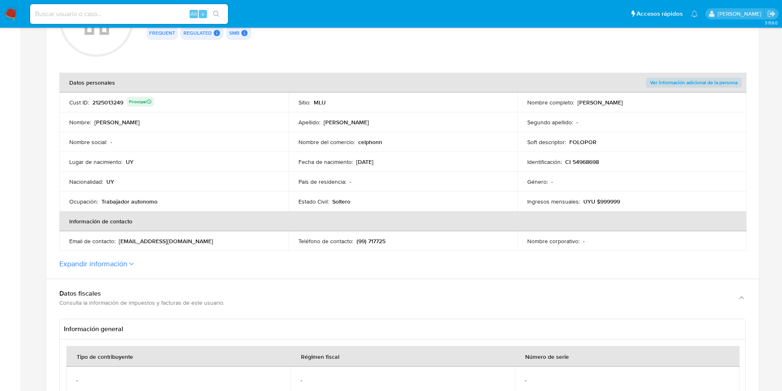
click at [120, 257] on section "ID de la persona : 5bd416cf5871747ffd7351f69a728e4a Datos generales de Ivan Agu…" at bounding box center [402, 125] width 713 height 306
drag, startPoint x: 127, startPoint y: 262, endPoint x: 168, endPoint y: 212, distance: 64.8
click at [127, 262] on button "Expandir información" at bounding box center [93, 263] width 68 height 9
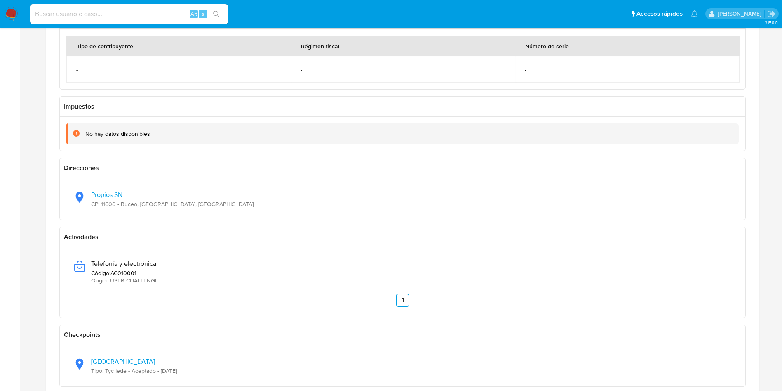
scroll to position [681, 0]
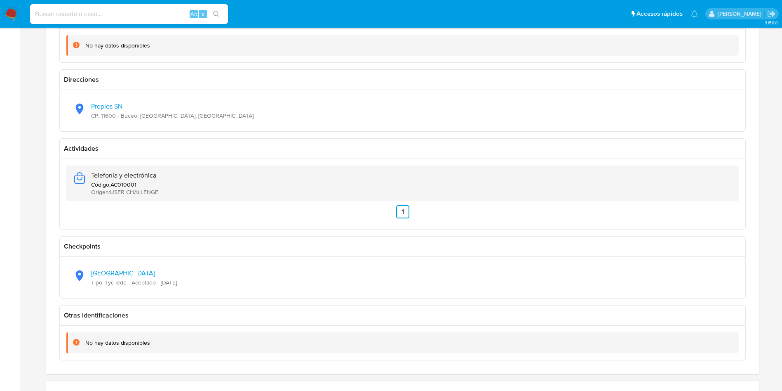
drag, startPoint x: 116, startPoint y: 176, endPoint x: 88, endPoint y: 178, distance: 28.1
click at [88, 178] on div "Telefonía y electrónica Código : AC010001 Origen : USER CHALLENGE" at bounding box center [403, 182] width 660 height 35
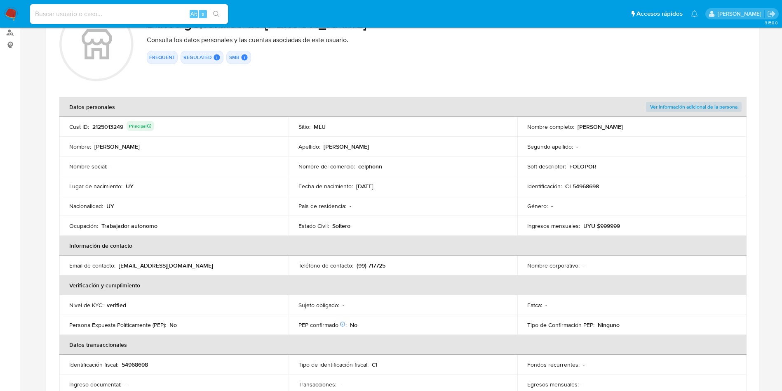
scroll to position [0, 0]
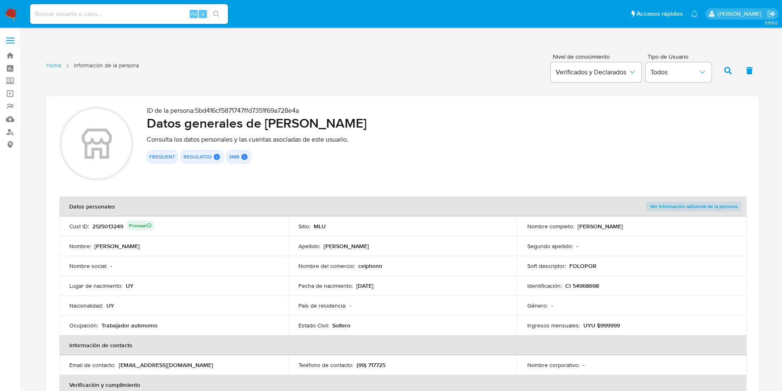
click at [376, 266] on p "celphonn" at bounding box center [370, 265] width 24 height 7
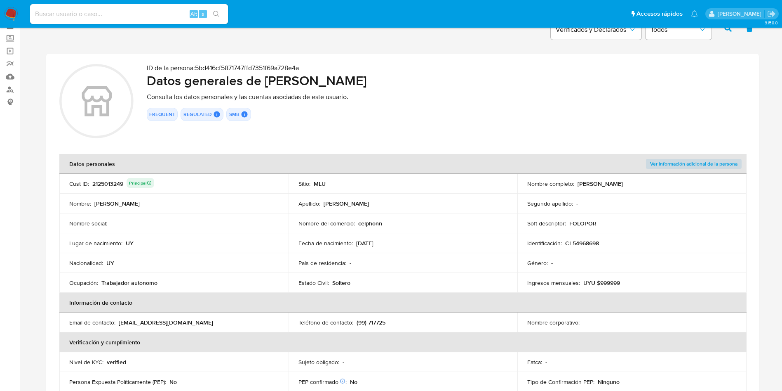
scroll to position [62, 0]
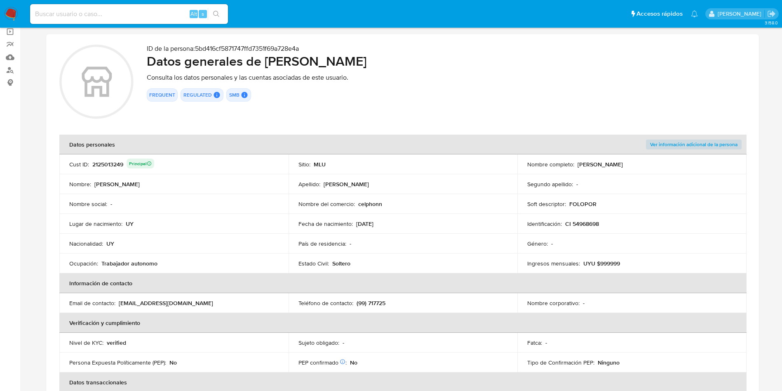
drag, startPoint x: 181, startPoint y: 302, endPoint x: 118, endPoint y: 303, distance: 62.7
click at [118, 303] on div "Email de contacto : ivantornatore1@gmail.com" at bounding box center [174, 302] width 210 height 7
drag, startPoint x: 324, startPoint y: 61, endPoint x: 395, endPoint y: 59, distance: 71.0
click at [395, 59] on h2 "Datos generales de Ivan Agustin Tornatore Mendieta" at bounding box center [446, 61] width 599 height 16
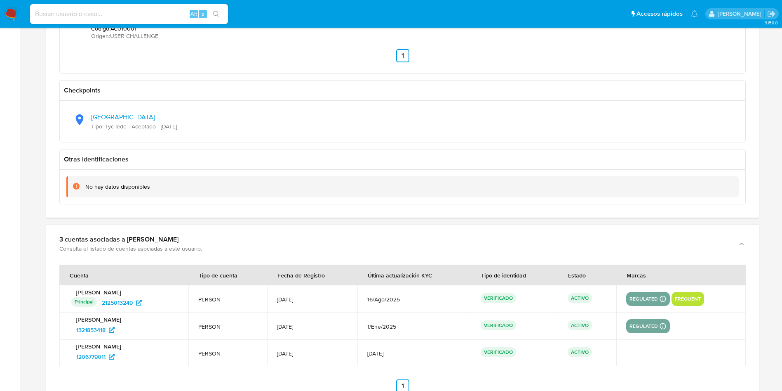
scroll to position [825, 0]
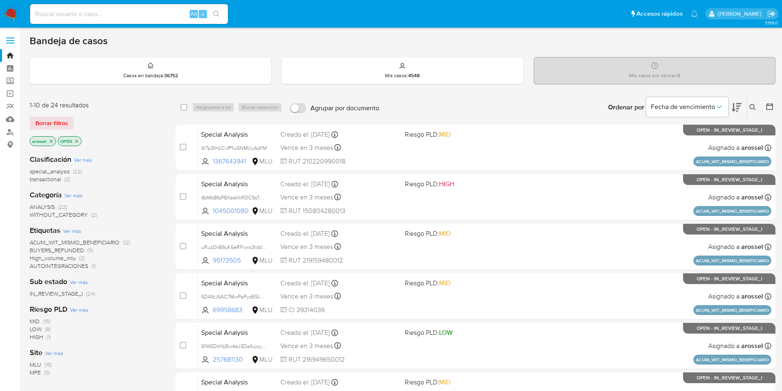
click at [110, 11] on input at bounding box center [129, 14] width 198 height 11
paste input "1581366177"
type input "1581366177"
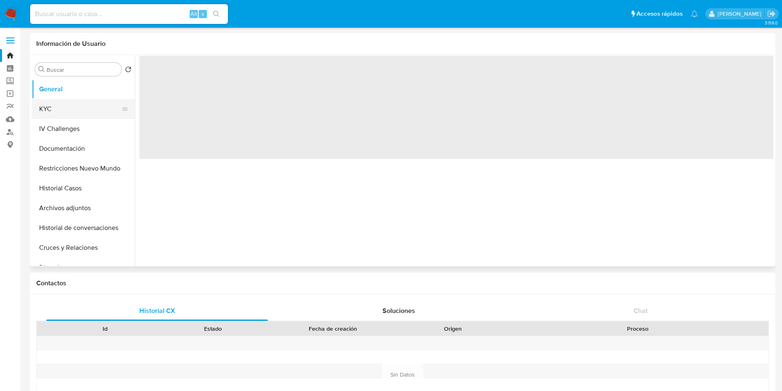
click at [67, 105] on button "KYC" at bounding box center [80, 109] width 97 height 20
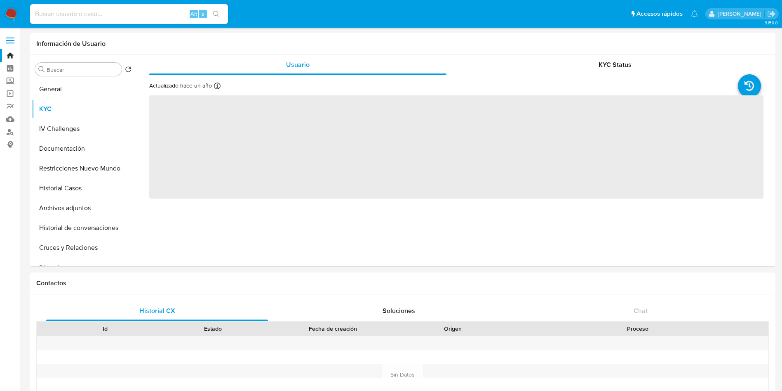
select select "10"
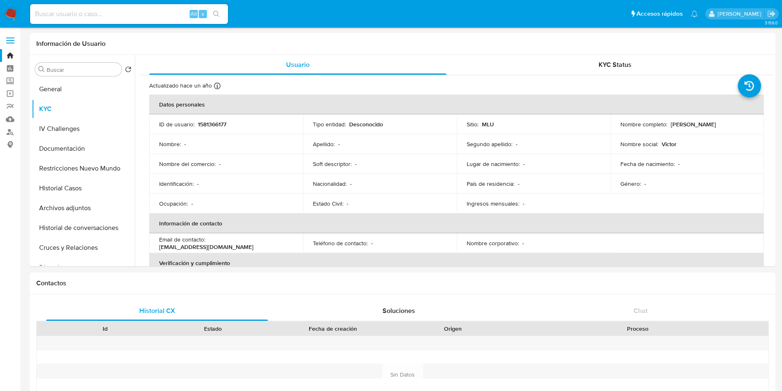
click at [167, 13] on input at bounding box center [129, 14] width 198 height 11
paste input "512002510"
type input "512002510"
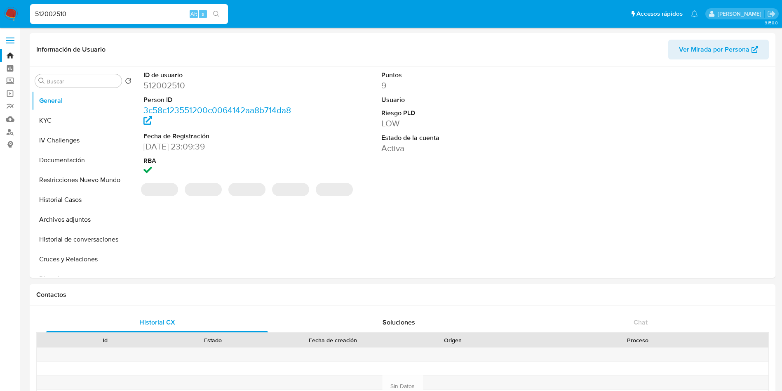
select select "10"
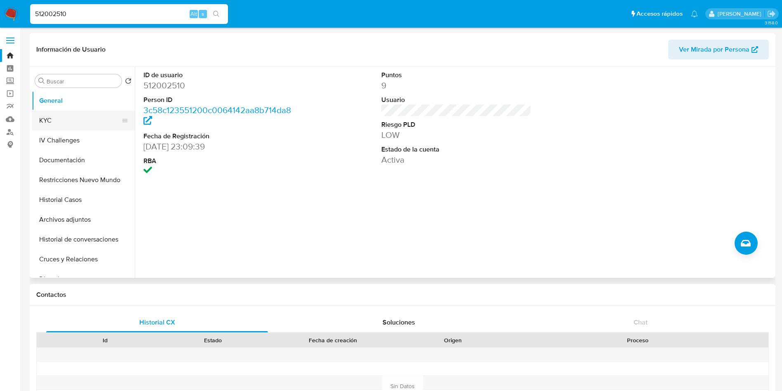
click at [51, 122] on button "KYC" at bounding box center [80, 121] width 97 height 20
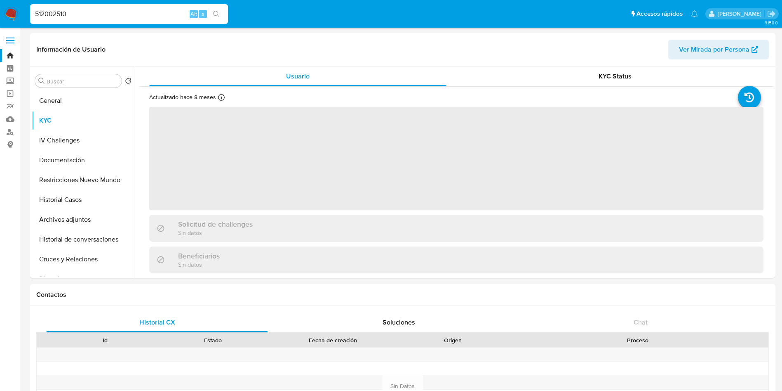
click at [149, 12] on input "512002510" at bounding box center [129, 14] width 198 height 11
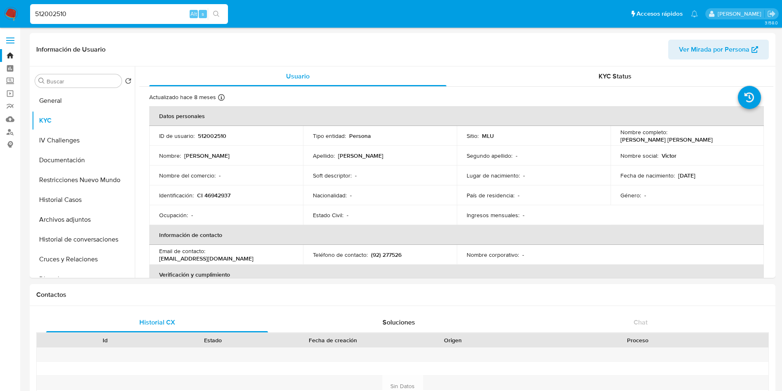
paste input "1293913539"
type input "1293913539"
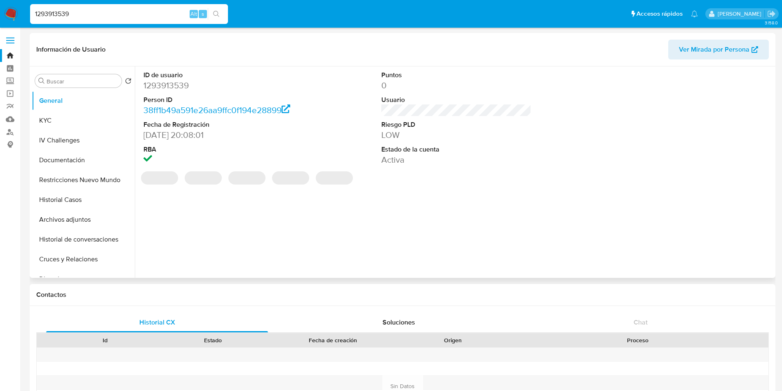
select select "10"
click at [82, 122] on button "KYC" at bounding box center [80, 121] width 97 height 20
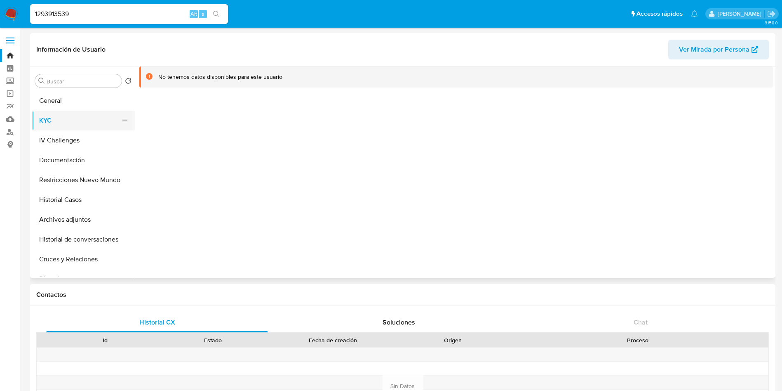
click at [51, 97] on button "General" at bounding box center [83, 101] width 103 height 20
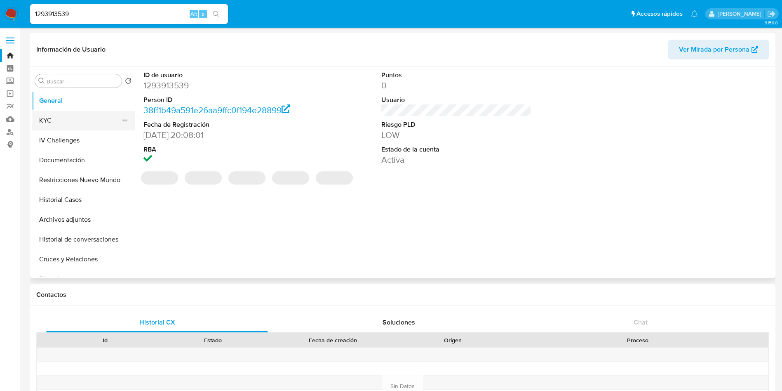
click at [64, 121] on button "KYC" at bounding box center [80, 121] width 97 height 20
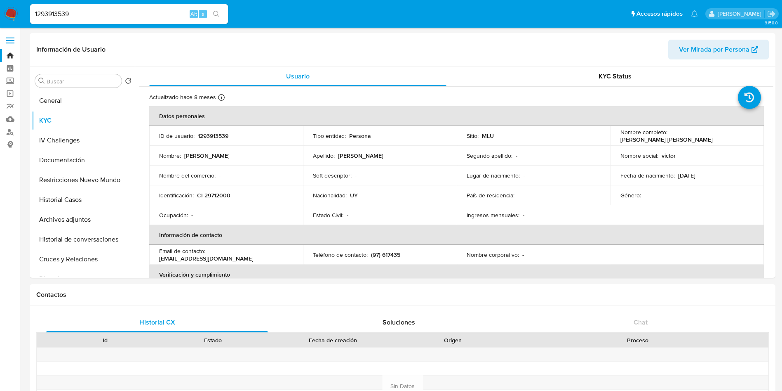
click at [149, 12] on input "1293913539" at bounding box center [129, 14] width 198 height 11
paste input "427191571"
type input "1427191571"
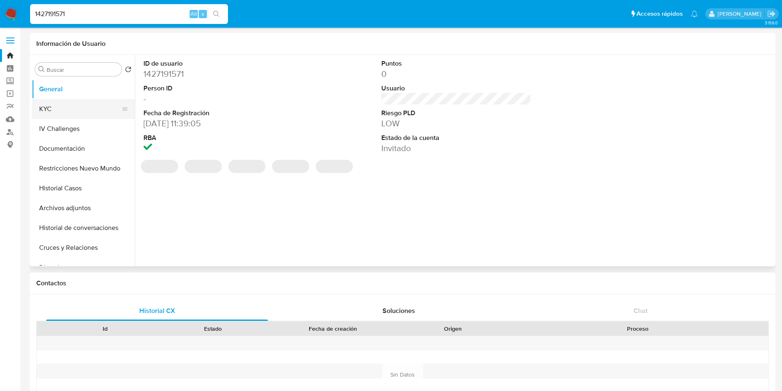
select select "10"
click at [74, 108] on button "KYC" at bounding box center [80, 109] width 97 height 20
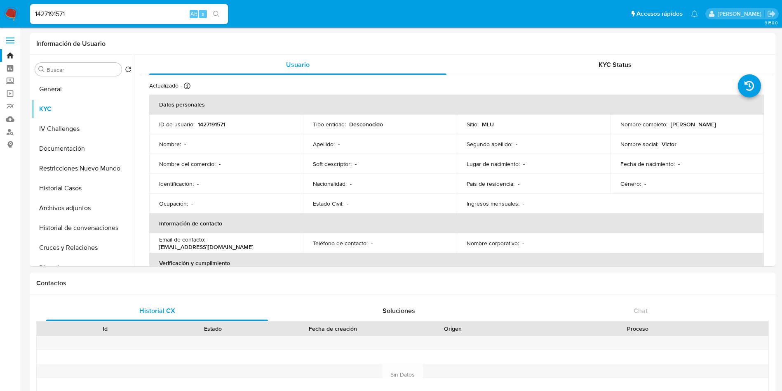
click at [68, 12] on input "1427191571" at bounding box center [129, 14] width 198 height 11
paste input "4015378"
type input "144015378"
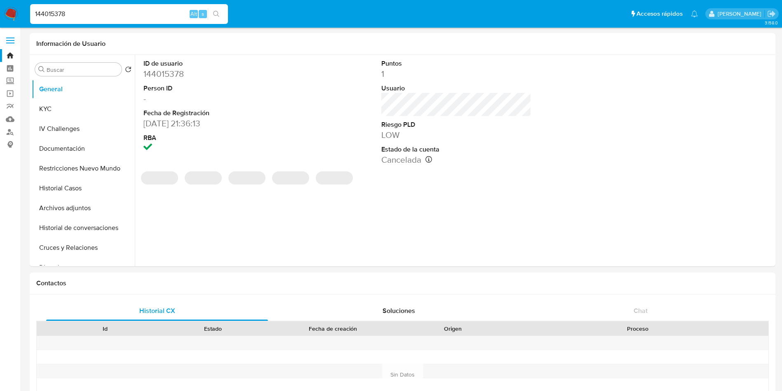
select select "10"
click at [56, 105] on button "KYC" at bounding box center [80, 109] width 97 height 20
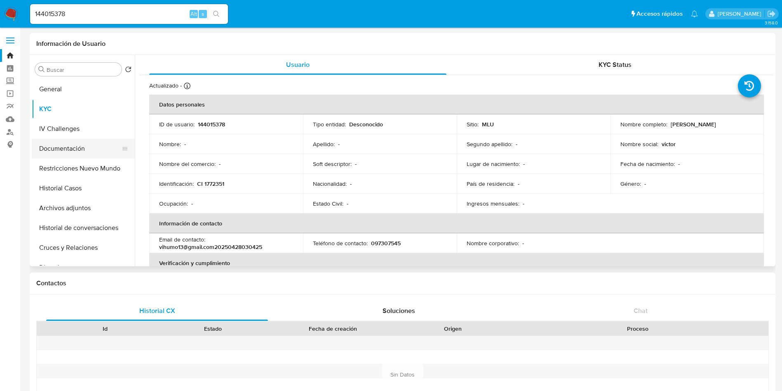
click at [67, 148] on button "Documentación" at bounding box center [80, 149] width 97 height 20
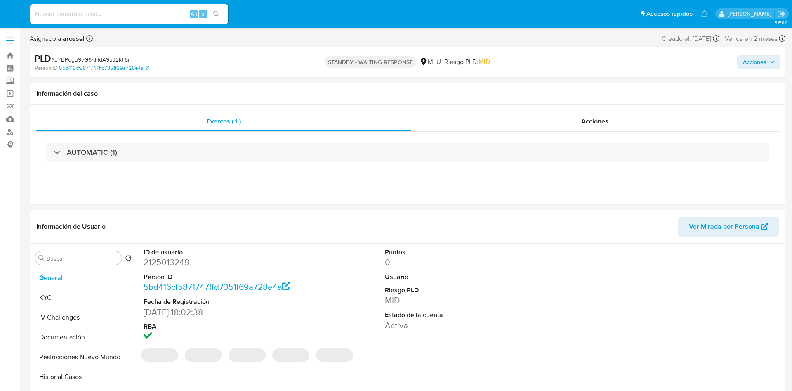
select select "10"
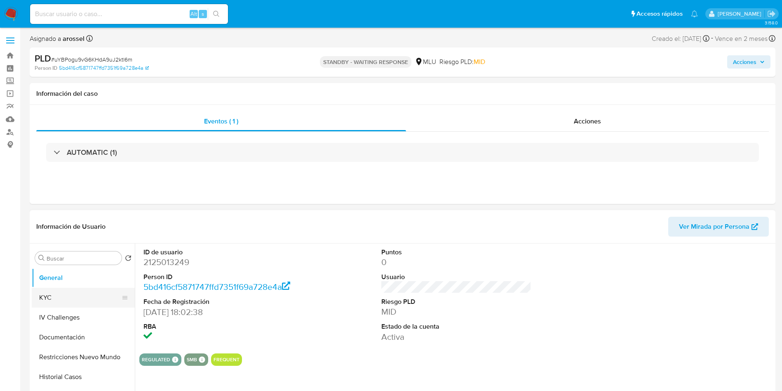
click at [91, 297] on button "KYC" at bounding box center [80, 297] width 97 height 20
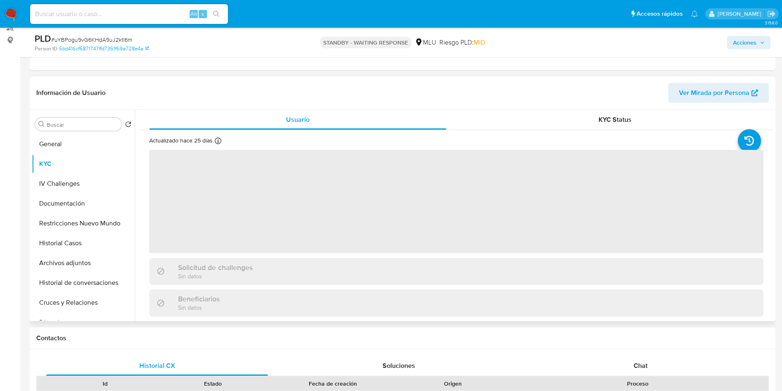
scroll to position [124, 0]
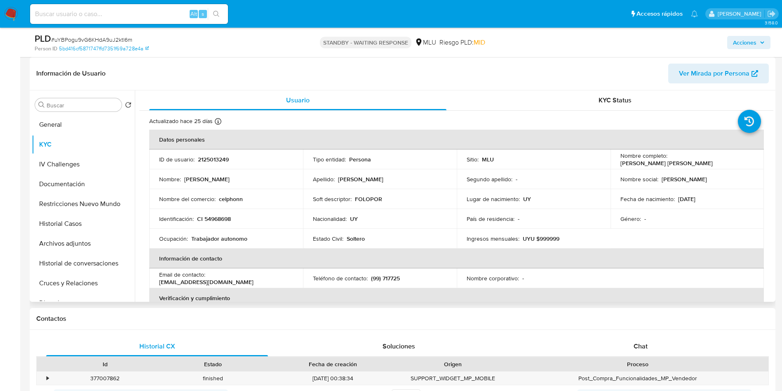
drag, startPoint x: 615, startPoint y: 162, endPoint x: 713, endPoint y: 161, distance: 97.3
click at [713, 161] on td "Nombre completo : [PERSON_NAME] [PERSON_NAME]" at bounding box center [688, 159] width 154 height 20
copy p "[PERSON_NAME] [PERSON_NAME]"
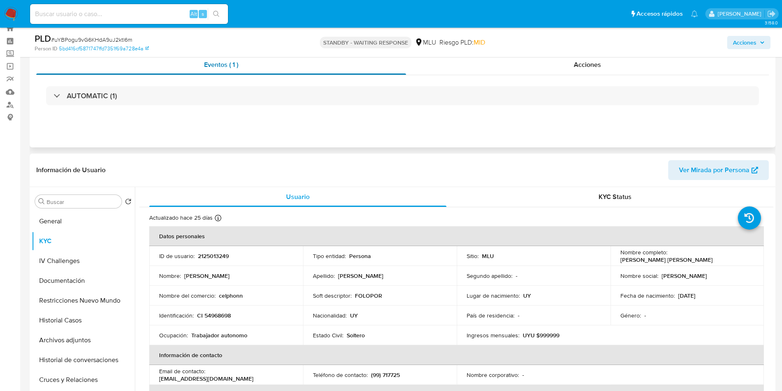
scroll to position [0, 0]
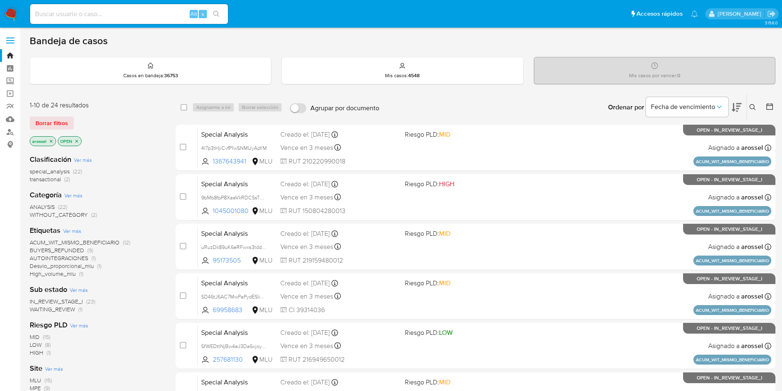
click at [57, 305] on span "WAITING_REVIEW" at bounding box center [52, 309] width 45 height 8
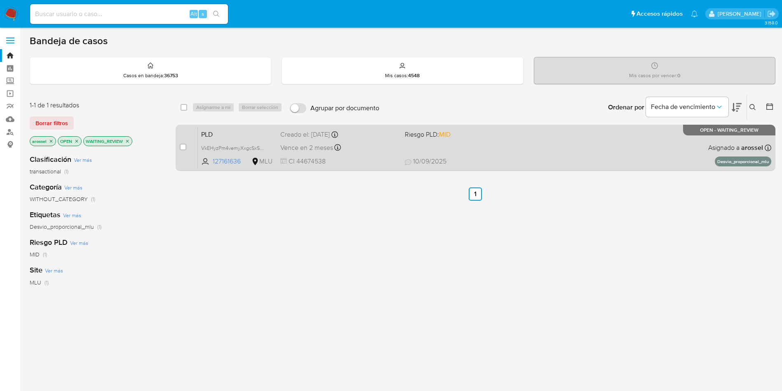
click at [534, 148] on div "PLD VkEHyzPm4vemyXxgcSxSMpz4 127161636 MLU Riesgo PLD: MID Creado el: 12/08/202…" at bounding box center [485, 148] width 574 height 42
click at [183, 148] on input "checkbox" at bounding box center [183, 147] width 7 height 7
checkbox input "true"
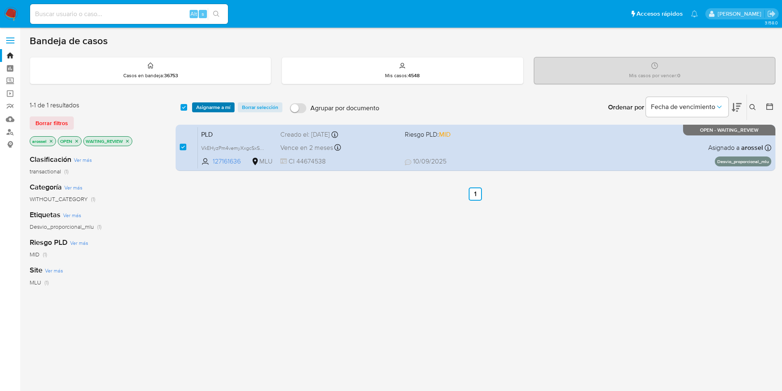
click at [217, 108] on span "Asignarme a mí" at bounding box center [213, 107] width 34 height 8
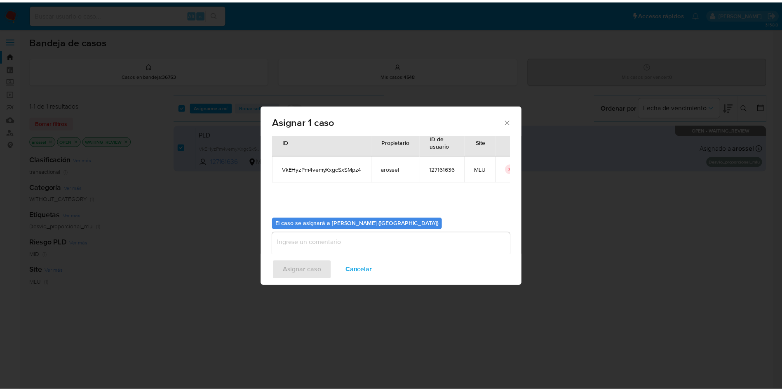
scroll to position [43, 0]
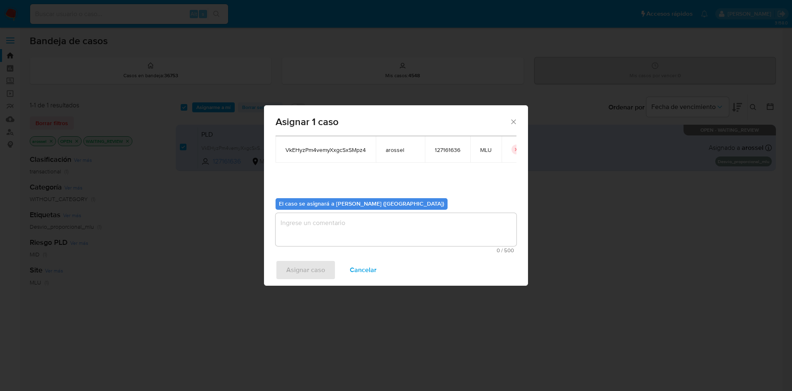
click at [360, 219] on textarea "assign-modal" at bounding box center [396, 229] width 241 height 33
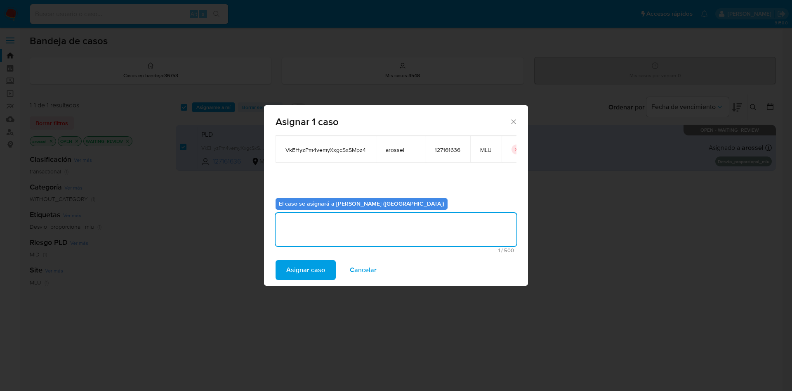
click at [320, 256] on div "Asignar caso Cancelar" at bounding box center [396, 269] width 264 height 31
click at [323, 272] on span "Asignar caso" at bounding box center [305, 270] width 39 height 18
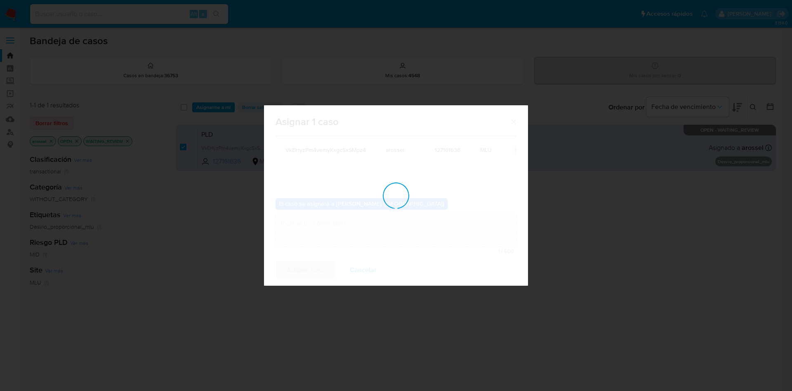
checkbox input "false"
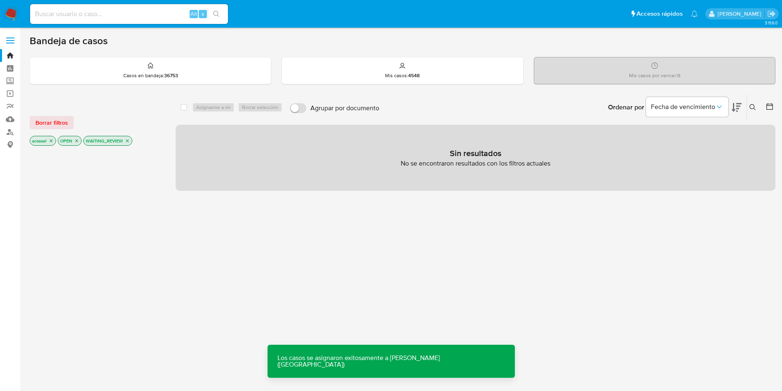
click at [140, 13] on input at bounding box center [129, 14] width 198 height 11
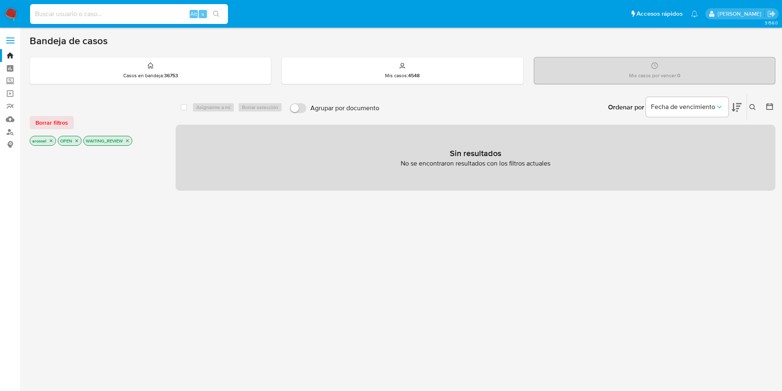
paste input "uYBPogu9vG6KHdA9uJ2ktl6m"
type input "uYBPogu9vG6KHdA9uJ2ktl6m"
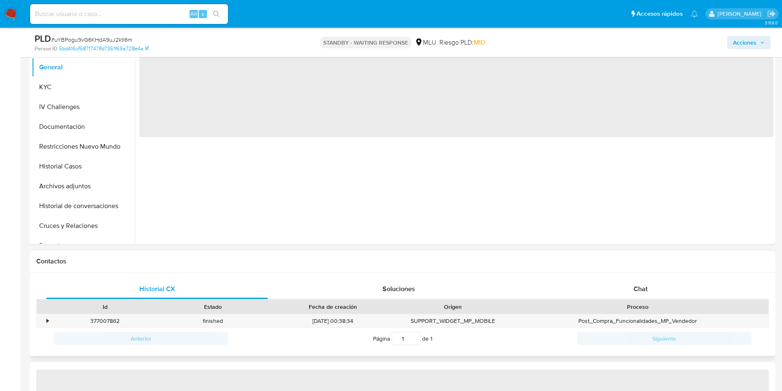
scroll to position [186, 0]
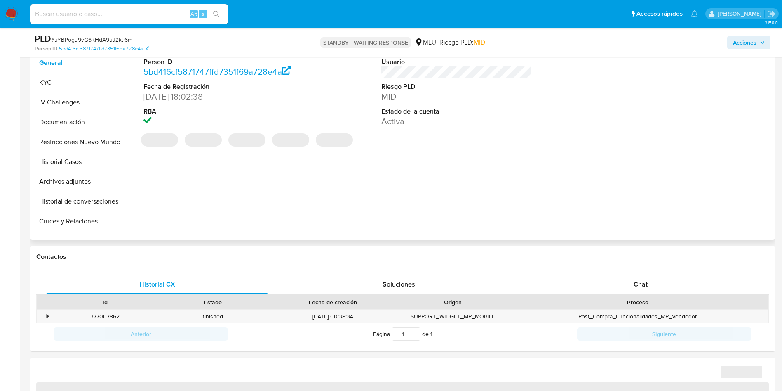
select select "10"
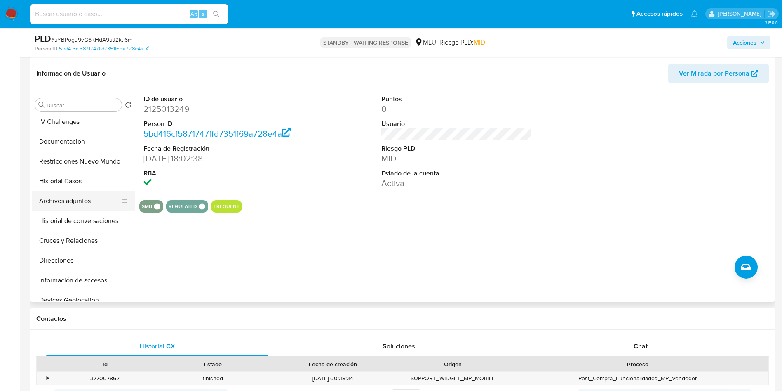
scroll to position [62, 0]
click at [77, 160] on button "Historial Casos" at bounding box center [80, 162] width 97 height 20
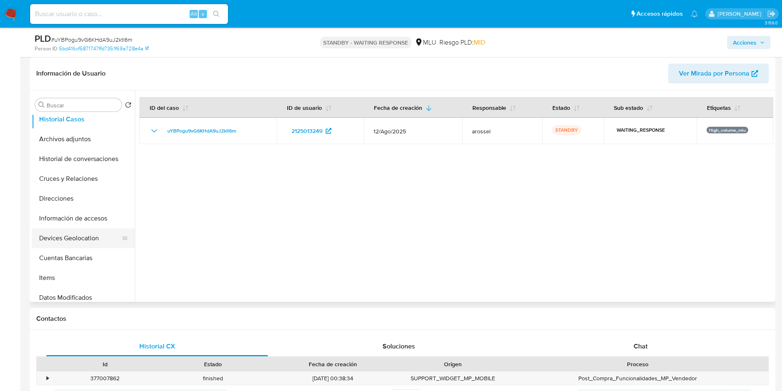
scroll to position [124, 0]
click at [73, 235] on button "Cuentas Bancarias" at bounding box center [80, 239] width 97 height 20
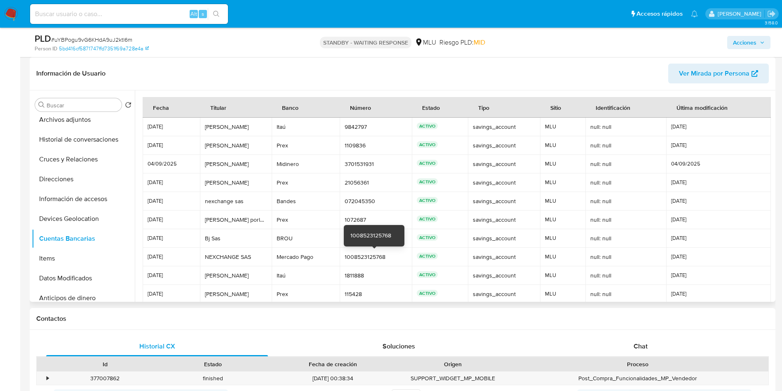
click at [363, 259] on div "1008523125768" at bounding box center [376, 256] width 62 height 7
drag, startPoint x: 710, startPoint y: 159, endPoint x: 702, endPoint y: 158, distance: 8.3
click at [709, 159] on td "04/09/2025" at bounding box center [719, 164] width 105 height 19
drag, startPoint x: 688, startPoint y: 159, endPoint x: 388, endPoint y: 16, distance: 332.1
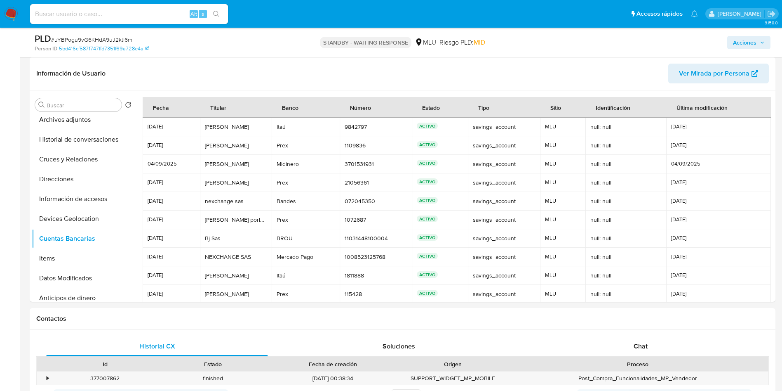
click at [688, 159] on td "04/09/2025" at bounding box center [719, 164] width 105 height 19
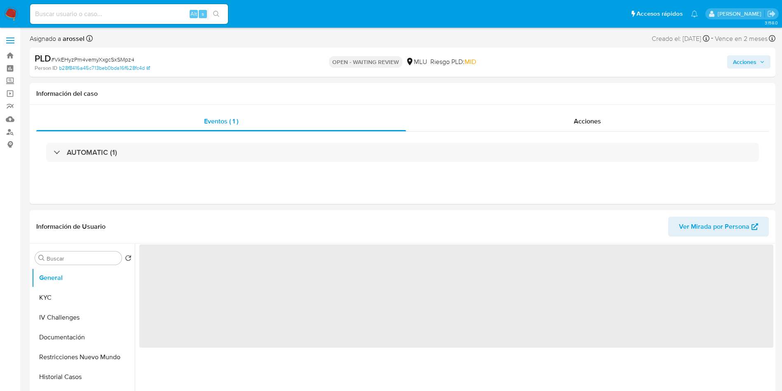
scroll to position [62, 0]
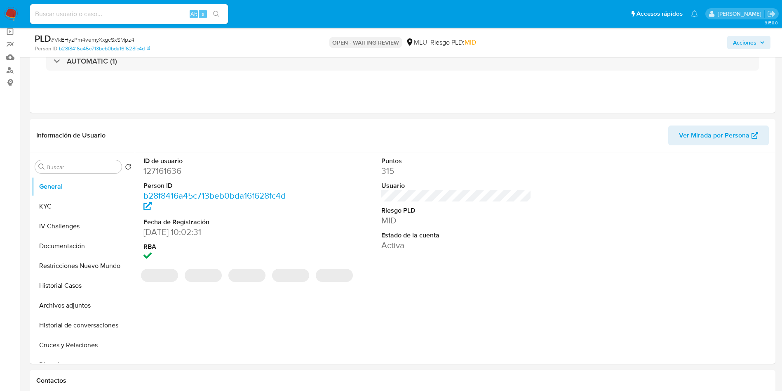
select select "10"
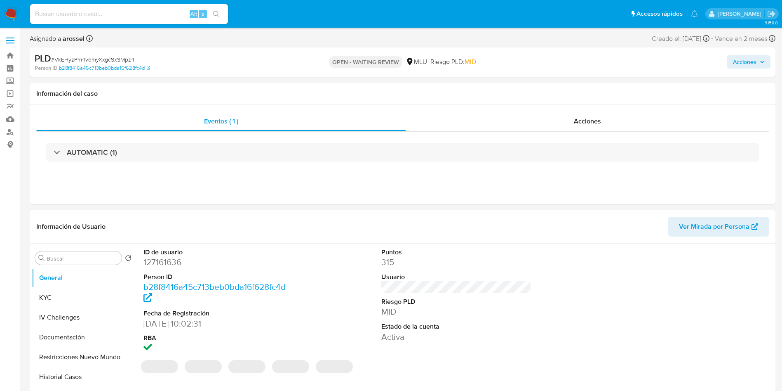
select select "10"
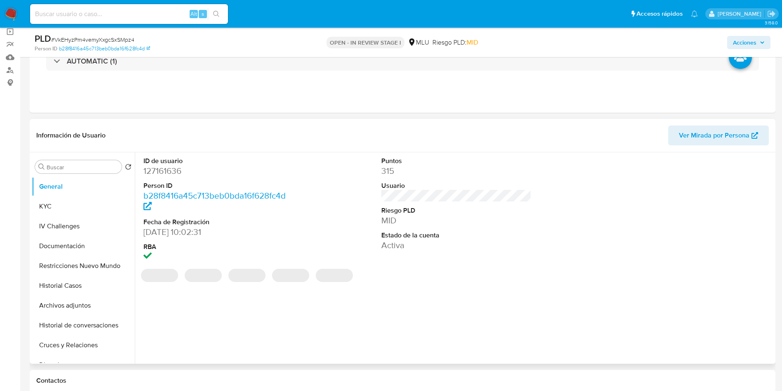
select select "10"
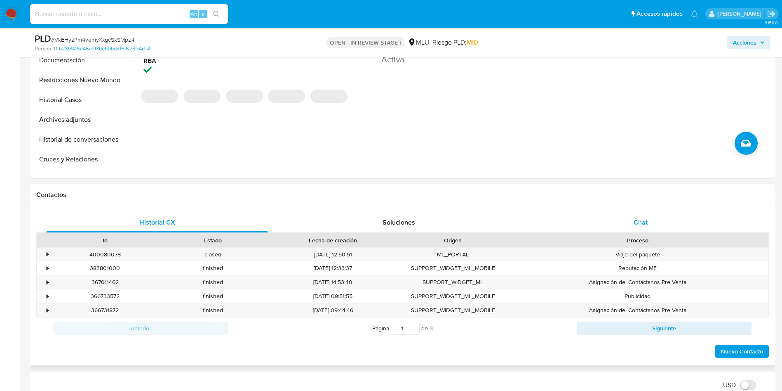
click at [647, 220] on span "Chat" at bounding box center [641, 221] width 14 height 9
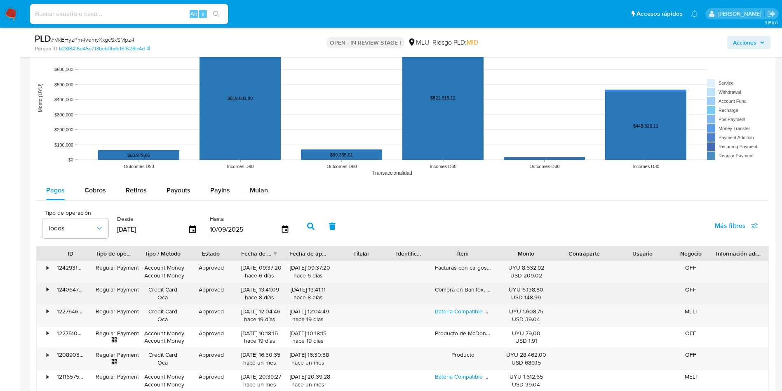
scroll to position [1052, 0]
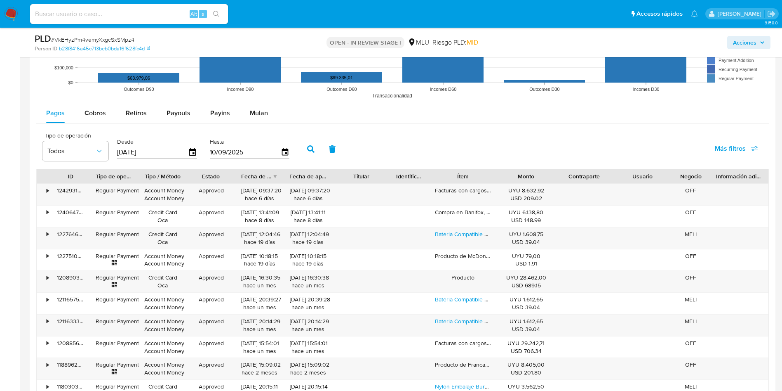
drag, startPoint x: 95, startPoint y: 112, endPoint x: 101, endPoint y: 123, distance: 12.5
click at [95, 112] on span "Cobros" at bounding box center [95, 112] width 21 height 9
select select "10"
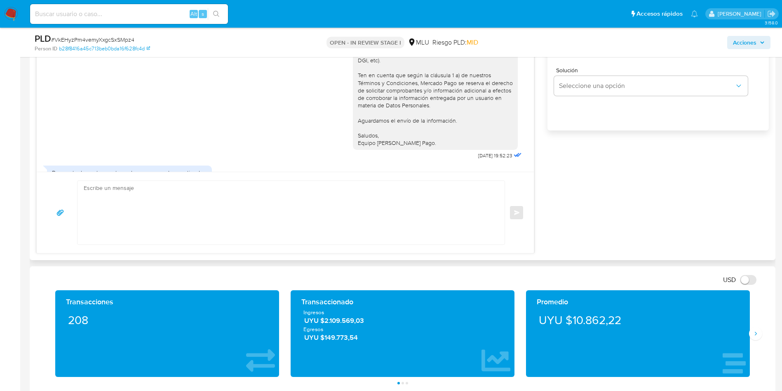
scroll to position [495, 0]
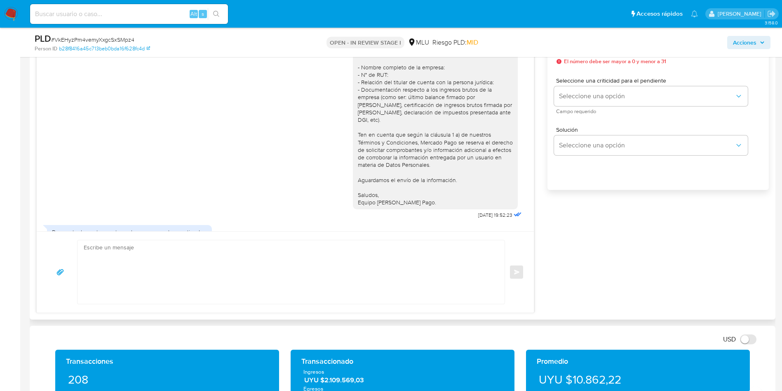
click at [405, 276] on textarea at bounding box center [289, 272] width 411 height 64
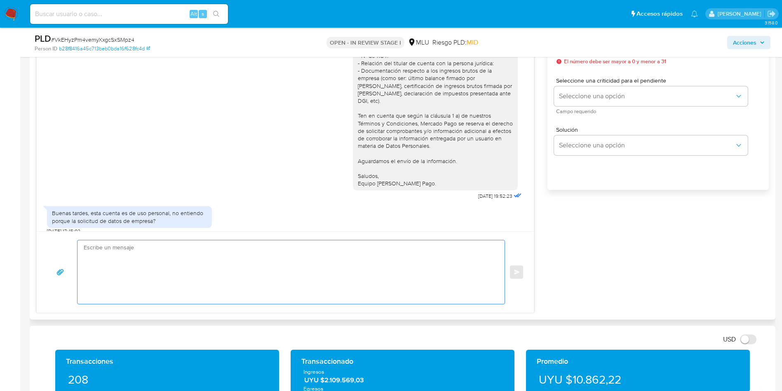
type textarea "B"
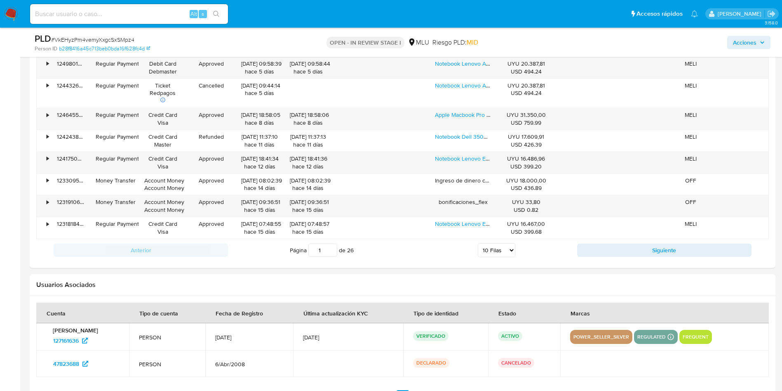
scroll to position [1237, 0]
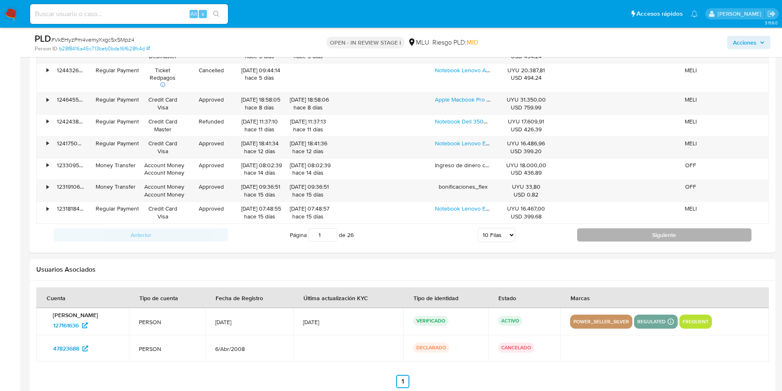
type textarea "Buenas tardes, Diego. Dada la actividad mantenida en tu cuenta, ésta debería de…"
click at [608, 234] on button "Siguiente" at bounding box center [664, 234] width 174 height 13
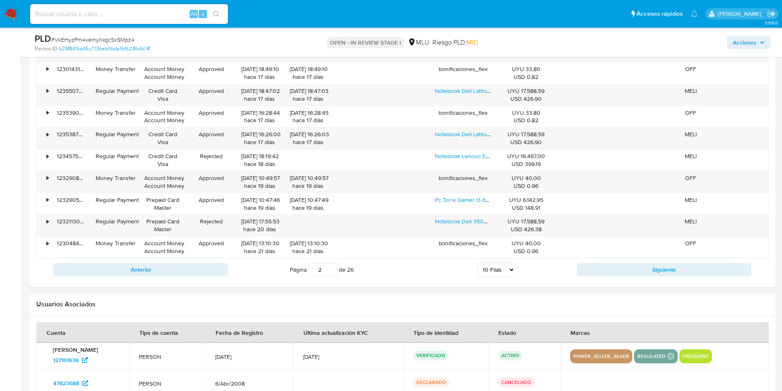
scroll to position [1176, 0]
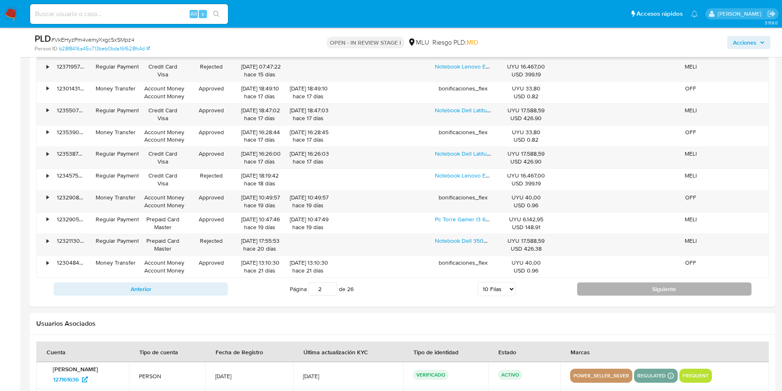
click at [603, 286] on button "Siguiente" at bounding box center [664, 288] width 174 height 13
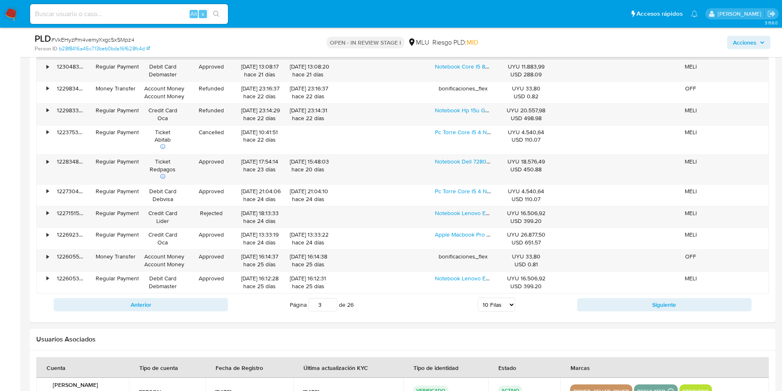
click at [647, 296] on div "Anterior Página 3 de 26 5 Filas 10 Filas 20 Filas 25 Filas 50 Filas 100 Filas S…" at bounding box center [402, 304] width 733 height 22
click at [650, 301] on button "Siguiente" at bounding box center [664, 304] width 174 height 13
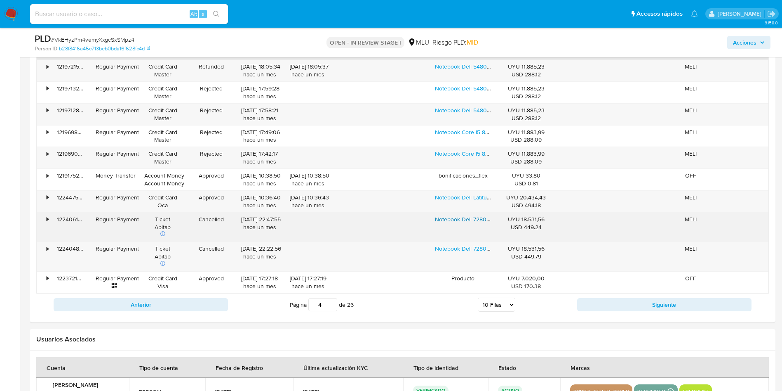
scroll to position [1114, 0]
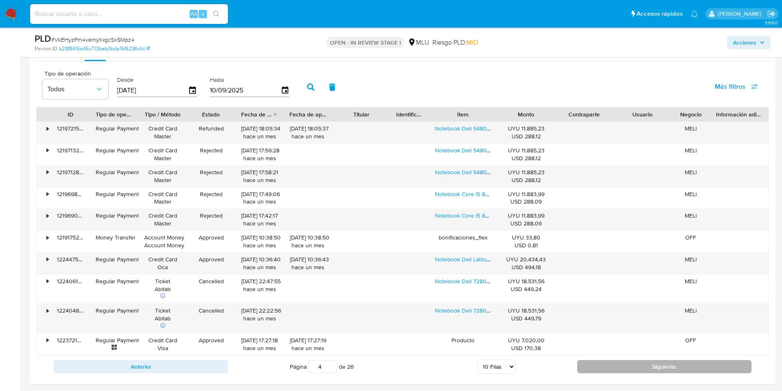
click at [617, 370] on button "Siguiente" at bounding box center [664, 366] width 174 height 13
type input "5"
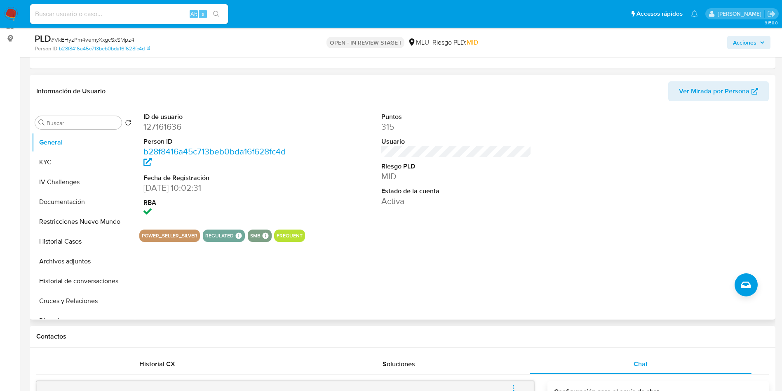
scroll to position [62, 0]
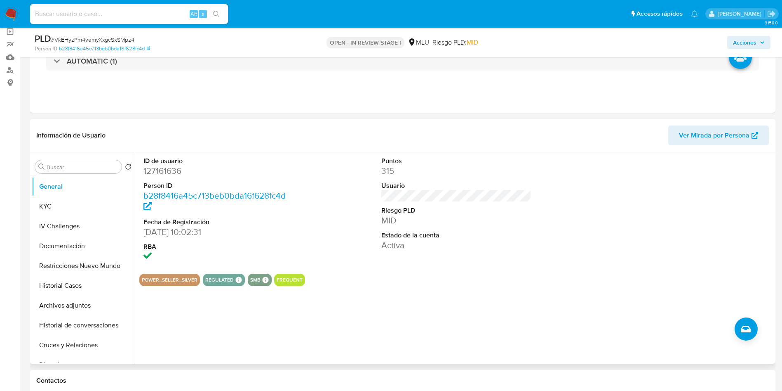
click at [167, 168] on dd "127161636" at bounding box center [219, 171] width 151 height 12
copy dd "127161636"
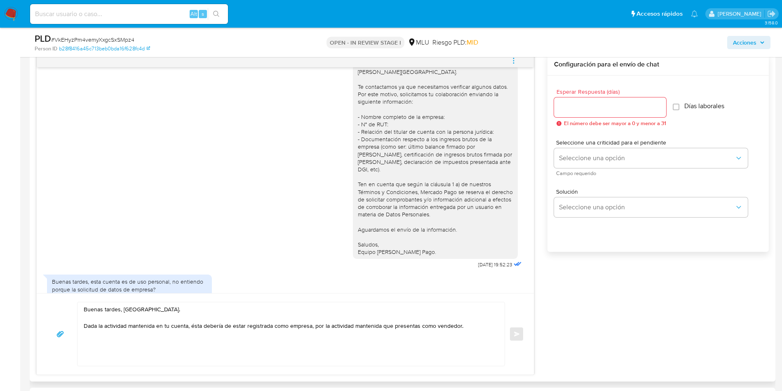
scroll to position [19, 0]
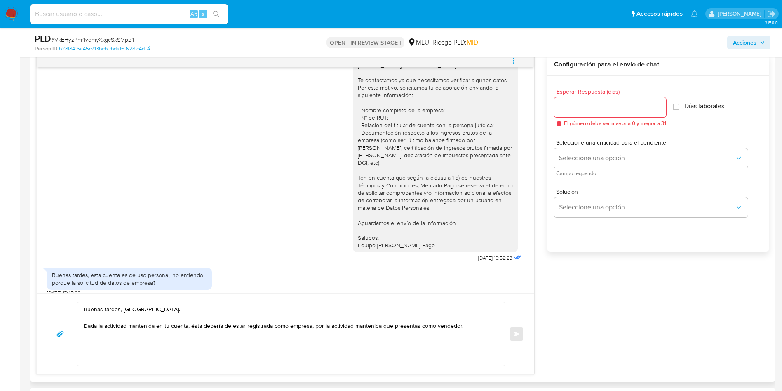
click at [469, 332] on textarea "Buenas tardes, Diego. Dada la actividad mantenida en tu cuenta, ésta debería de…" at bounding box center [289, 334] width 411 height 64
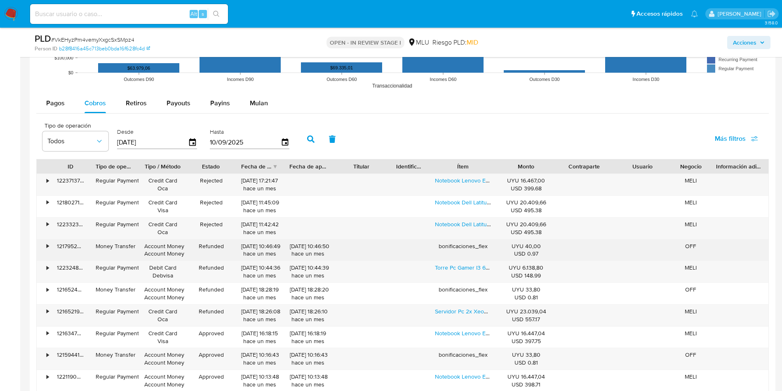
scroll to position [1114, 0]
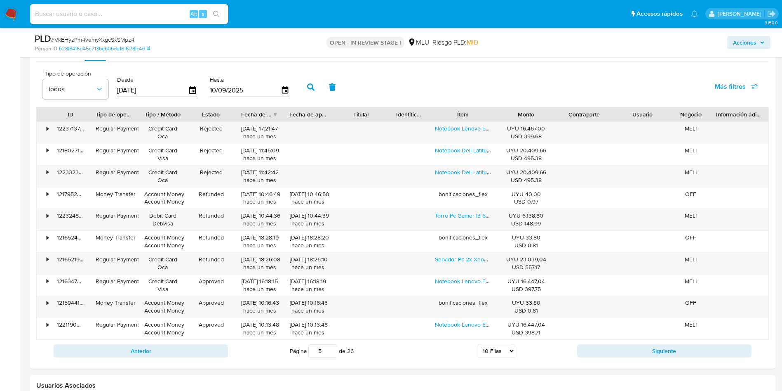
type textarea "Buenas tardes, Diego. Dada la actividad mantenida en tu cuenta, ésta debería de…"
click at [321, 353] on input "5" at bounding box center [323, 350] width 29 height 13
type input "1"
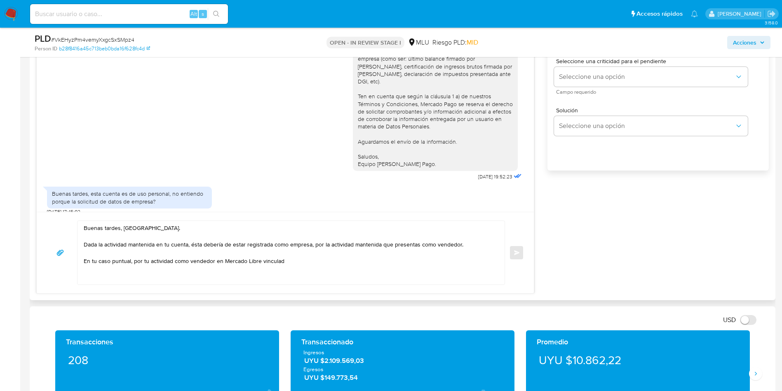
scroll to position [495, 0]
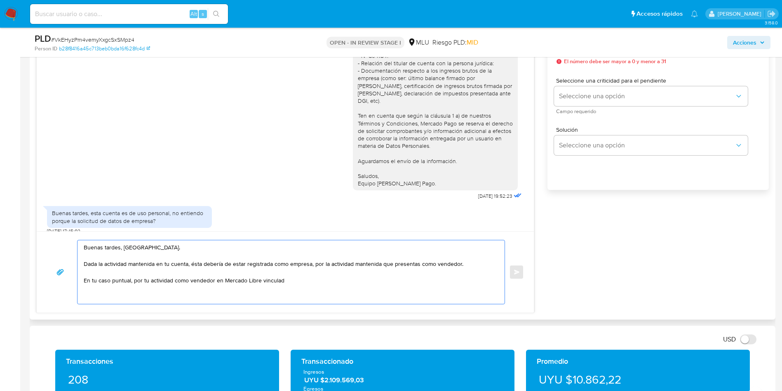
click at [174, 271] on textarea "Buenas tardes, Diego. Dada la actividad mantenida en tu cuenta, ésta debería de…" at bounding box center [289, 272] width 411 height 64
click at [187, 287] on textarea "Buenas tardes, Diego. Dada la actividad mantenida en tu cuenta, ésta debería de…" at bounding box center [289, 272] width 411 height 64
click at [179, 283] on textarea "Buenas tardes, Diego. Dada la actividad mantenida en tu cuenta, ésta debería de…" at bounding box center [289, 272] width 411 height 64
click at [177, 281] on textarea "Buenas tardes, Diego. Dada la actividad mantenida en tu cuenta, ésta debería de…" at bounding box center [289, 272] width 411 height 64
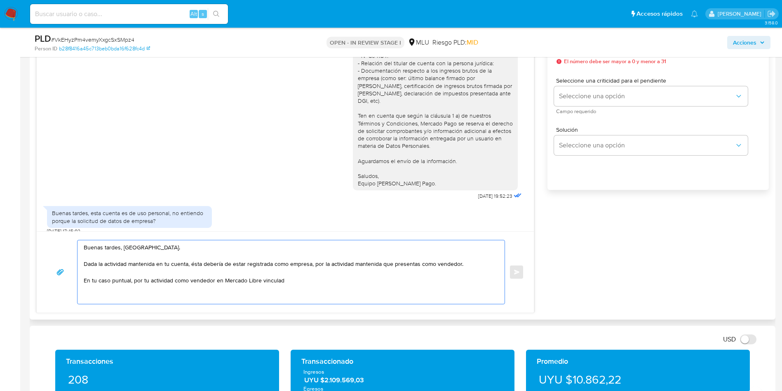
click at [177, 281] on textarea "Buenas tardes, Diego. Dada la actividad mantenida en tu cuenta, ésta debería de…" at bounding box center [289, 272] width 411 height 64
paste textarea "En este sentido, te solicitamos que realices el cambio de titularidad ingresand…"
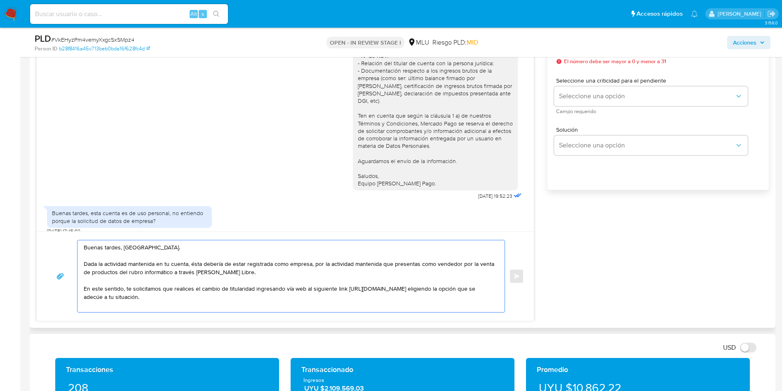
click at [322, 299] on textarea "Buenas tardes, Diego. Dada la actividad mantenida en tu cuenta, ésta debería de…" at bounding box center [289, 276] width 411 height 72
click at [265, 291] on textarea "Buenas tardes, Diego. Dada la actividad mantenida en tu cuenta, ésta debería de…" at bounding box center [289, 276] width 411 height 72
click at [290, 298] on textarea "Buenas tardes, Diego. Dada la actividad mantenida en tu cuenta, ésta debería de…" at bounding box center [289, 276] width 411 height 72
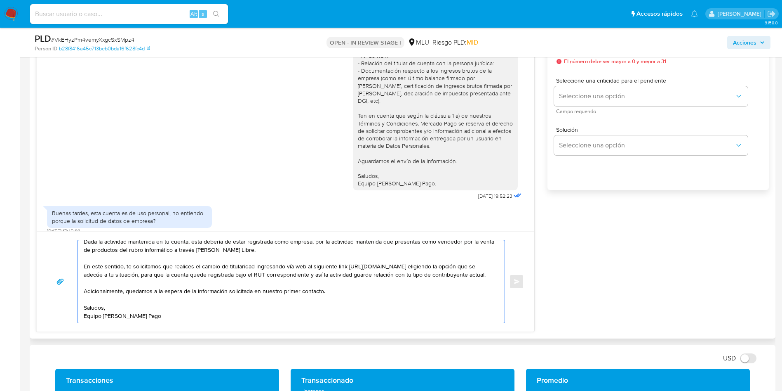
scroll to position [0, 0]
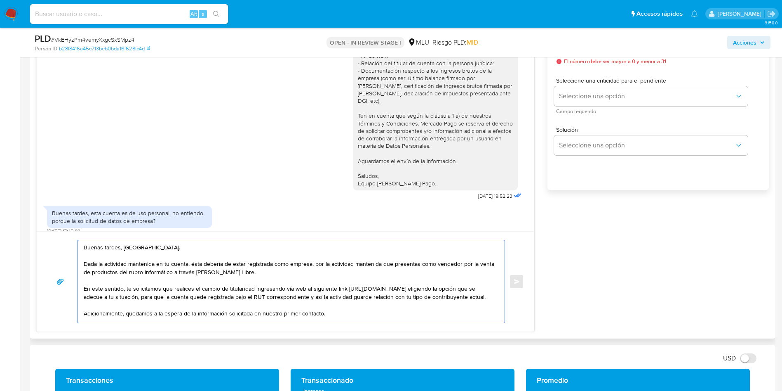
click at [329, 284] on textarea "Buenas tardes, Diego. Dada la actividad mantenida en tu cuenta, ésta debería de…" at bounding box center [289, 281] width 411 height 82
click at [200, 266] on textarea "Buenas tardes, Diego. Dada la actividad mantenida en tu cuenta, ésta debería de…" at bounding box center [289, 281] width 411 height 82
click at [197, 265] on textarea "Buenas tardes, Diego. Dada la actividad mantenida en tu cuenta, ésta debería de…" at bounding box center [289, 281] width 411 height 82
click at [382, 263] on textarea "Buenas tardes, Diego. Dada la actividad mantenida en tu cuenta, la misma deberí…" at bounding box center [289, 281] width 411 height 82
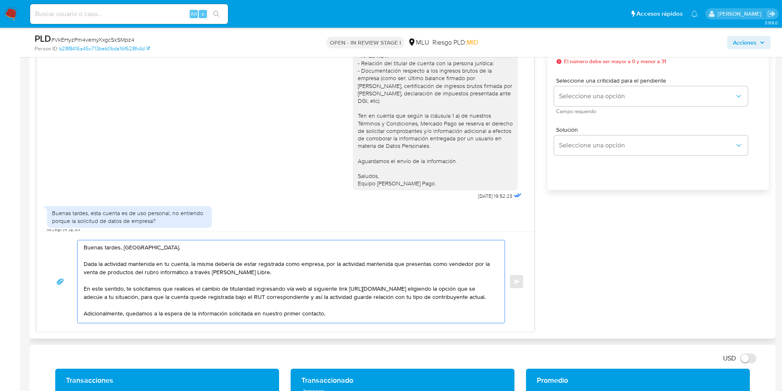
click at [382, 263] on textarea "Buenas tardes, Diego. Dada la actividad mantenida en tu cuenta, la misma deberí…" at bounding box center [289, 281] width 411 height 82
drag, startPoint x: 187, startPoint y: 280, endPoint x: 191, endPoint y: 282, distance: 4.3
click at [188, 280] on textarea "Buenas tardes, Diego. Dada la actividad mantenida en tu cuenta, la misma deberí…" at bounding box center [289, 281] width 411 height 82
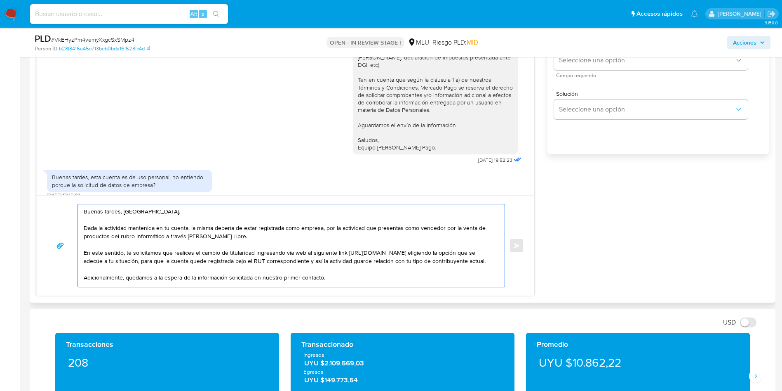
scroll to position [557, 0]
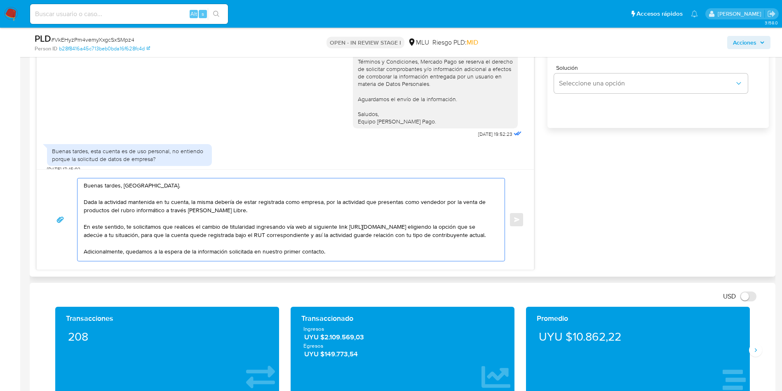
click at [275, 225] on textarea "Buenas tardes, Diego. Dada la actividad mantenida en tu cuenta, la misma deberí…" at bounding box center [289, 219] width 411 height 82
click at [217, 246] on textarea "Buenas tardes, Diego. Dada la actividad mantenida en tu cuenta, la misma deberí…" at bounding box center [289, 219] width 411 height 82
click at [318, 231] on textarea "Buenas tardes, Diego. Dada la actividad mantenida en tu cuenta, la misma deberí…" at bounding box center [289, 219] width 411 height 82
click at [345, 226] on textarea "Buenas tardes, Diego. Dada la actividad mantenida en tu cuenta, la misma deberí…" at bounding box center [289, 219] width 411 height 82
click at [191, 244] on textarea "Buenas tardes, Diego. Dada la actividad mantenida en tu cuenta, la misma deberí…" at bounding box center [289, 219] width 411 height 82
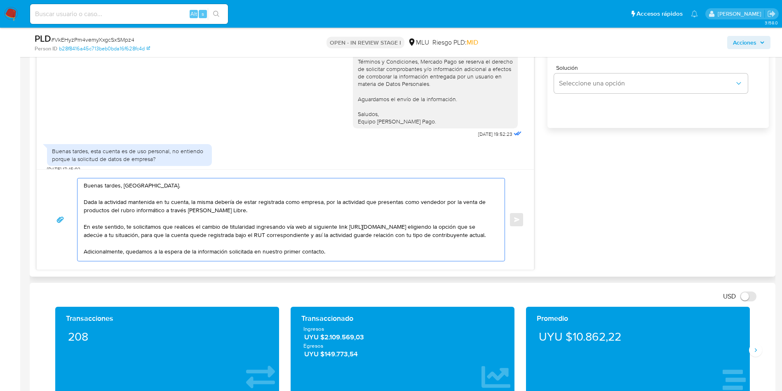
click at [244, 237] on textarea "Buenas tardes, Diego. Dada la actividad mantenida en tu cuenta, la misma deberí…" at bounding box center [289, 219] width 411 height 82
click at [235, 232] on textarea "Buenas tardes, Diego. Dada la actividad mantenida en tu cuenta, la misma deberí…" at bounding box center [289, 219] width 411 height 82
click at [287, 236] on textarea "Buenas tardes, Diego. Dada la actividad mantenida en tu cuenta, la misma deberí…" at bounding box center [289, 219] width 411 height 82
click at [186, 245] on textarea "Buenas tardes, Diego. Dada la actividad mantenida en tu cuenta, la misma deberí…" at bounding box center [289, 219] width 411 height 82
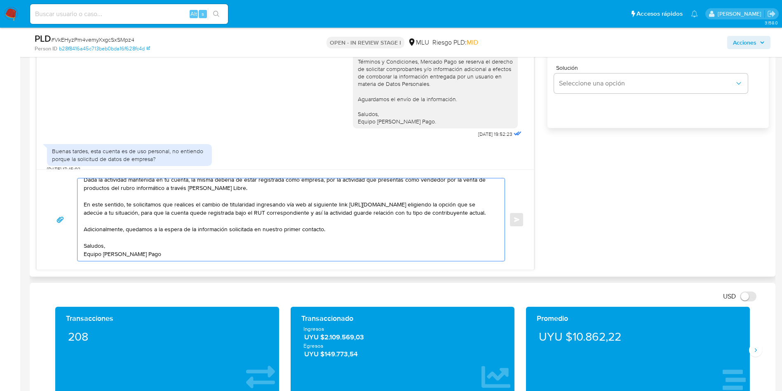
click at [219, 223] on textarea "Buenas tardes, Diego. Dada la actividad mantenida en tu cuenta, la misma deberí…" at bounding box center [289, 219] width 411 height 82
click at [227, 250] on textarea "Buenas tardes, Diego. Dada la actividad mantenida en tu cuenta, la misma deberí…" at bounding box center [289, 219] width 411 height 82
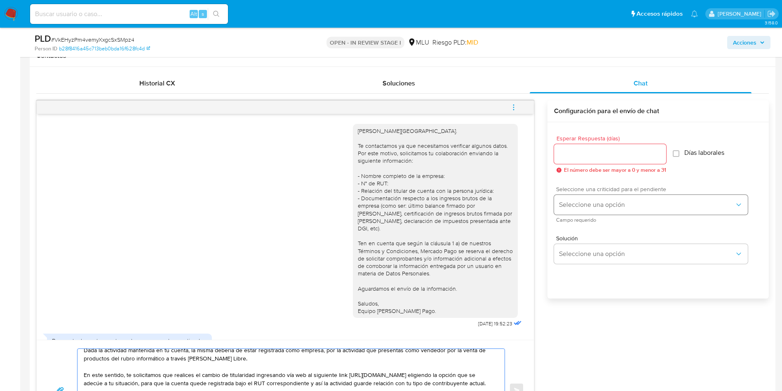
scroll to position [371, 0]
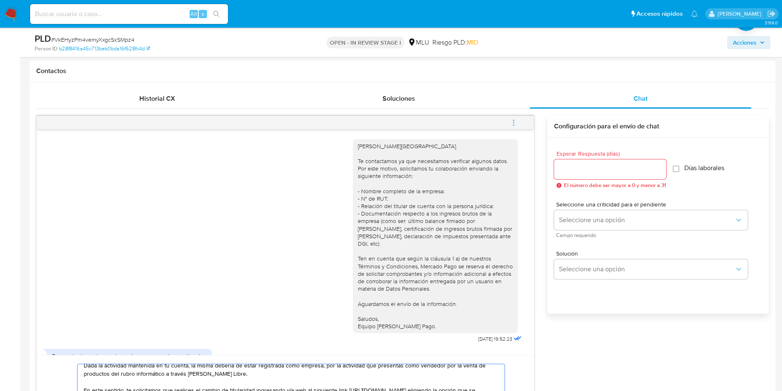
type textarea "Buenas tardes, Diego. Dada la actividad mantenida en tu cuenta, la misma deberí…"
drag, startPoint x: 595, startPoint y: 166, endPoint x: 588, endPoint y: 172, distance: 9.0
click at [595, 166] on input "Esperar Respuesta (días)" at bounding box center [610, 169] width 112 height 11
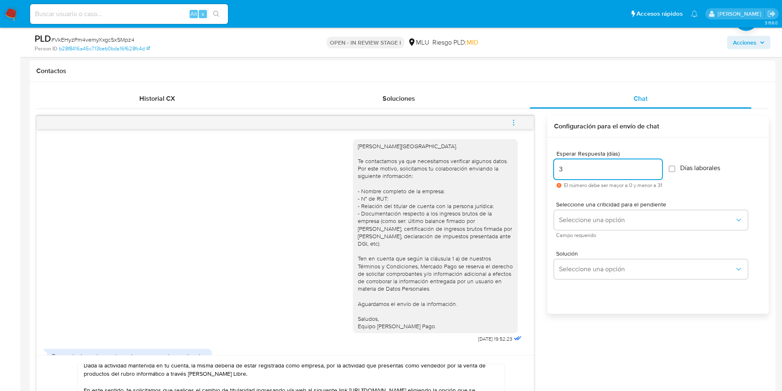
scroll to position [19, 0]
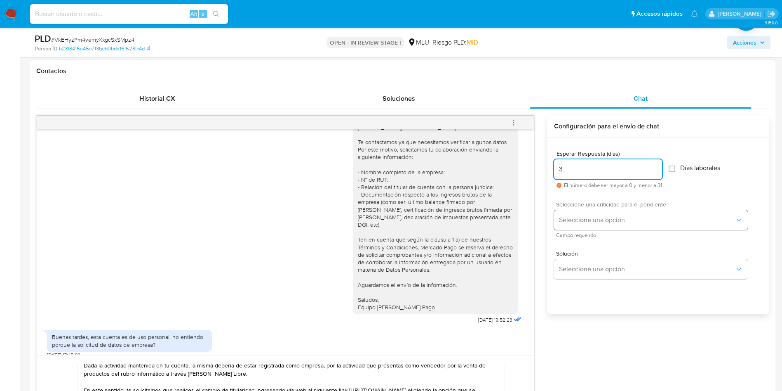
type input "3"
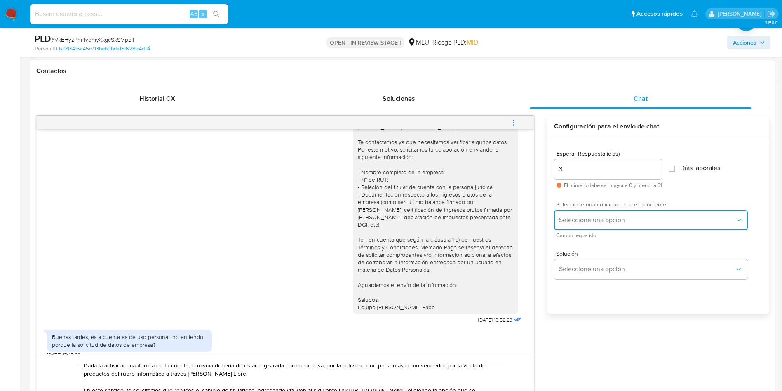
click at [559, 223] on button "Seleccione una opción" at bounding box center [651, 220] width 194 height 20
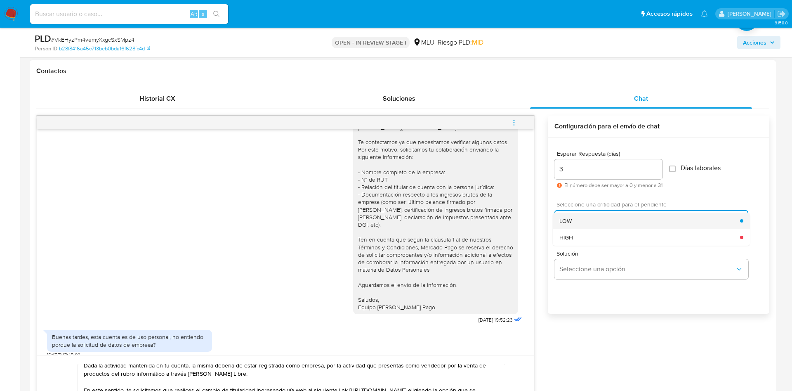
click at [563, 219] on span "LOW" at bounding box center [565, 220] width 12 height 7
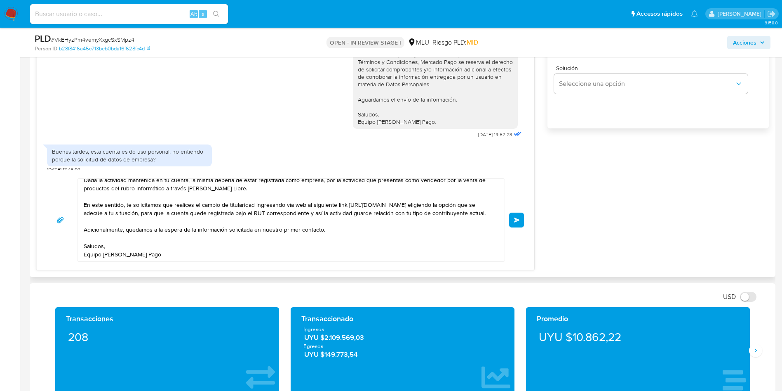
scroll to position [557, 0]
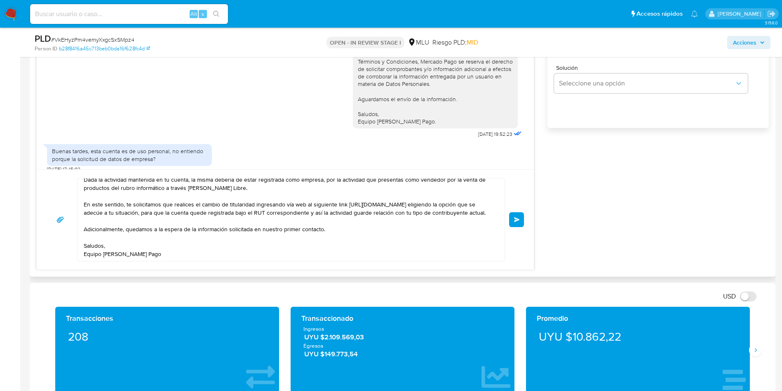
click at [518, 219] on span "Enviar" at bounding box center [517, 219] width 6 height 5
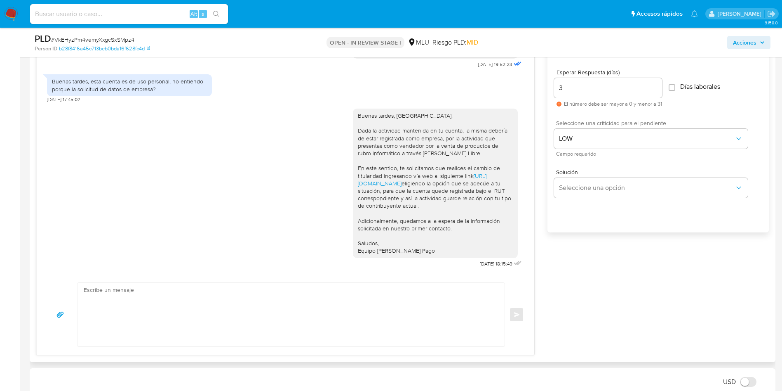
scroll to position [433, 0]
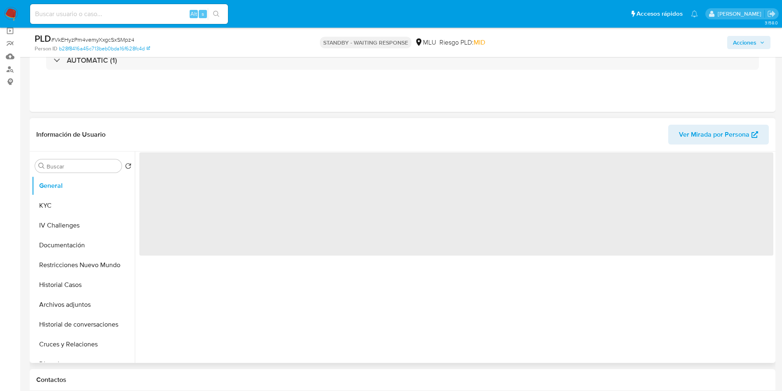
scroll to position [124, 0]
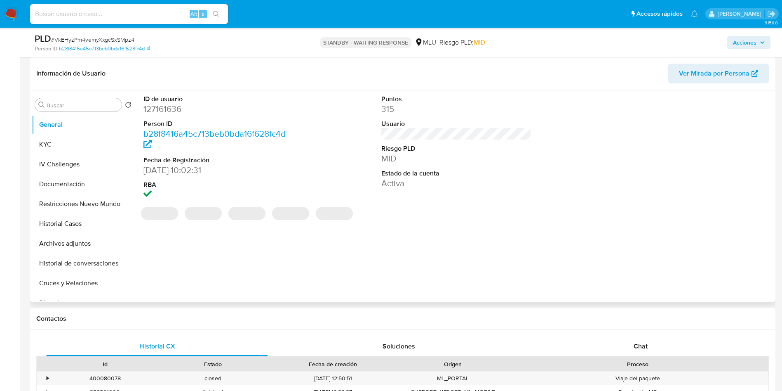
select select "10"
click at [165, 108] on dd "127161636" at bounding box center [219, 109] width 151 height 12
copy dd "127161636"
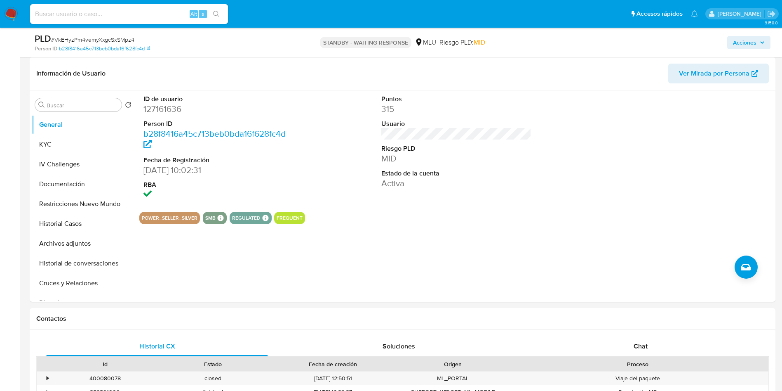
click at [123, 38] on span "# VkEHyzPm4vemyXxgcSxSMpz4" at bounding box center [92, 39] width 83 height 8
copy span "VkEHyzPm4vemyXxgcSxSMpz4"
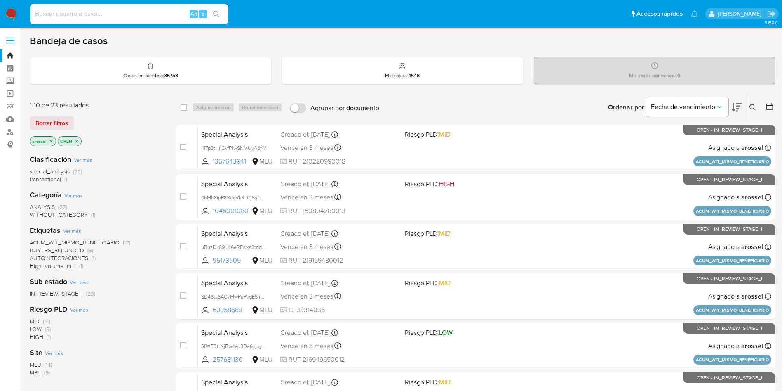
click at [49, 115] on div "1-10 de 23 resultados Borrar filtros arossel OPEN" at bounding box center [96, 124] width 132 height 47
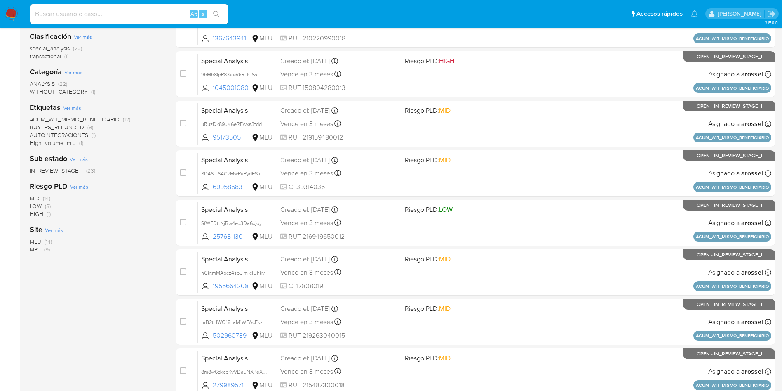
scroll to position [124, 0]
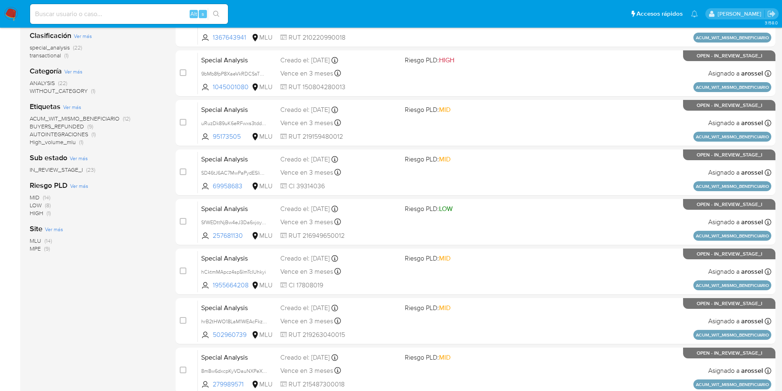
click at [37, 238] on span "MLU" at bounding box center [36, 240] width 12 height 8
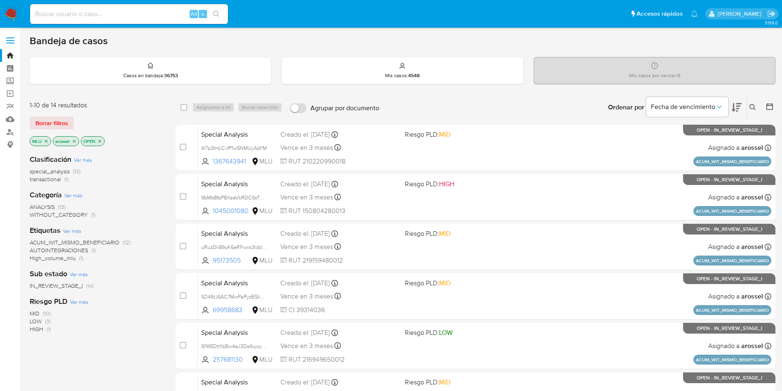
click at [736, 106] on icon at bounding box center [737, 107] width 10 height 10
click at [67, 125] on span "Borrar filtros" at bounding box center [51, 123] width 33 height 12
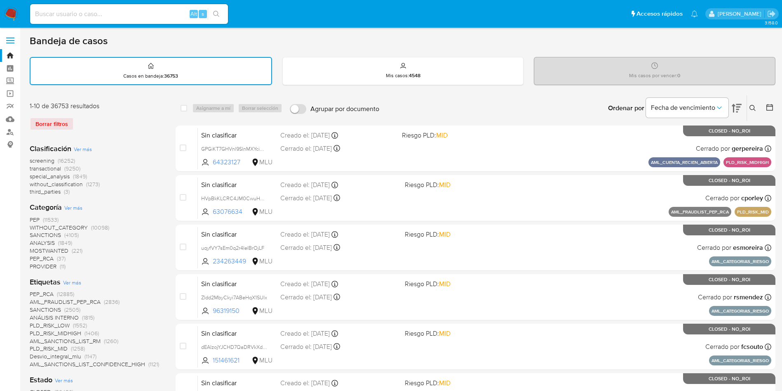
click at [58, 169] on span "transactional" at bounding box center [45, 168] width 31 height 8
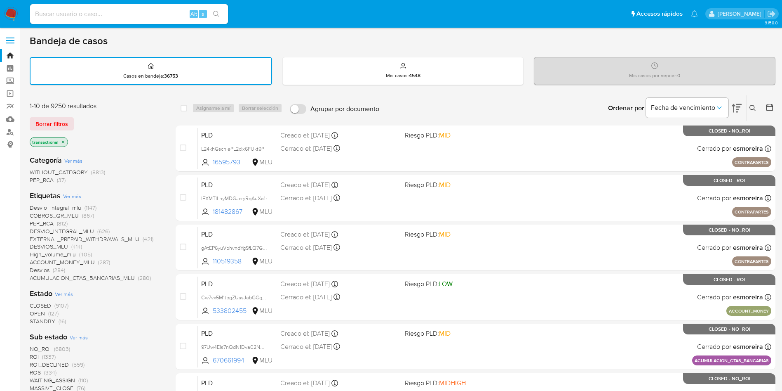
click at [41, 313] on span "OPEN" at bounding box center [37, 313] width 15 height 8
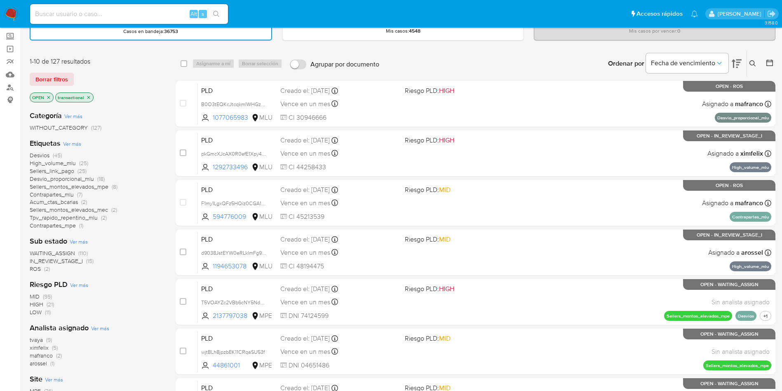
scroll to position [62, 0]
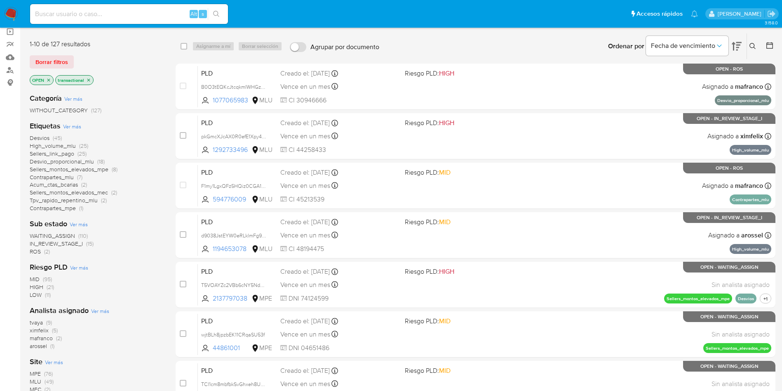
click at [75, 232] on span "WAITING_ASSIGN (110)" at bounding box center [59, 236] width 58 height 8
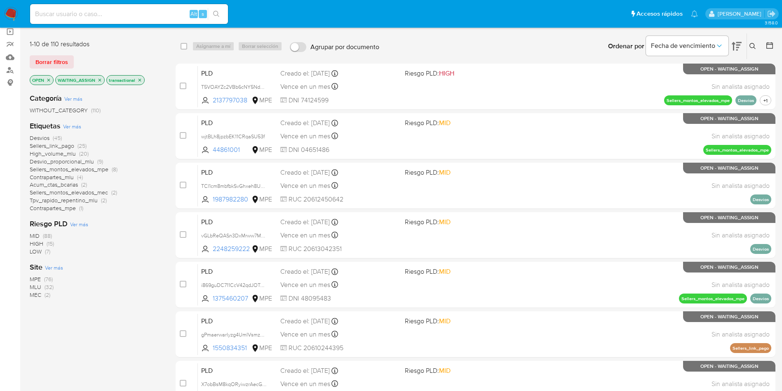
click at [36, 287] on span "MLU" at bounding box center [36, 287] width 12 height 8
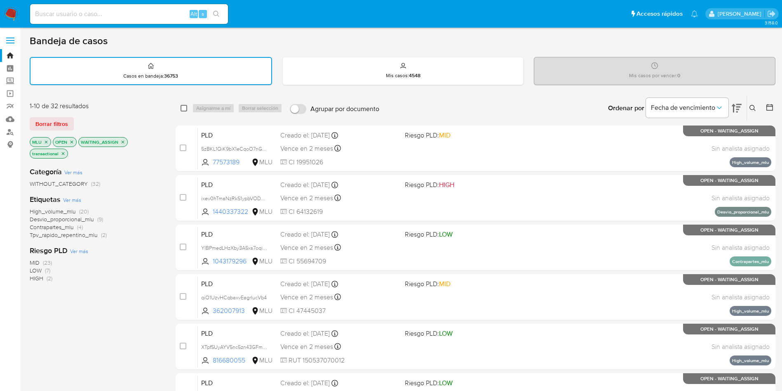
click at [184, 110] on input "checkbox" at bounding box center [184, 108] width 7 height 7
checkbox input "true"
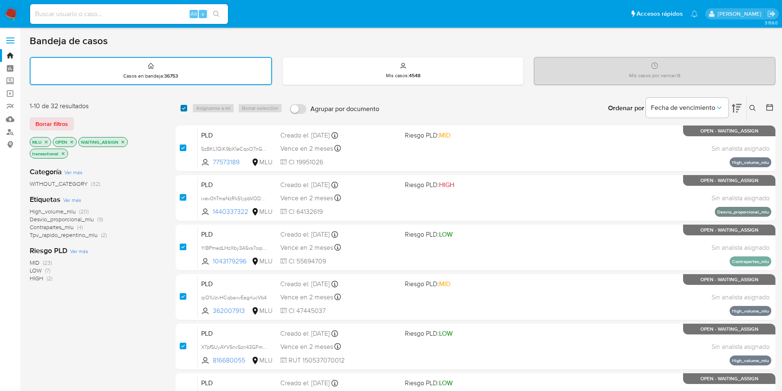
checkbox input "true"
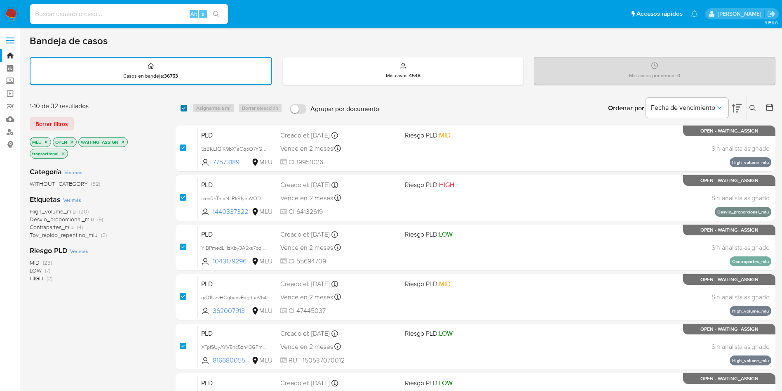
checkbox input "true"
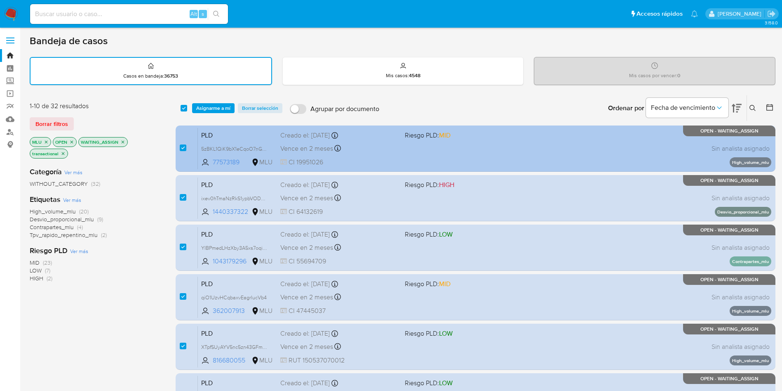
click at [406, 156] on div "PLD 5zBKL1QiK9bX1eCqoO7nGVYB 77573189 MLU Riesgo PLD: MID Creado el: [DATE] Cre…" at bounding box center [485, 148] width 574 height 42
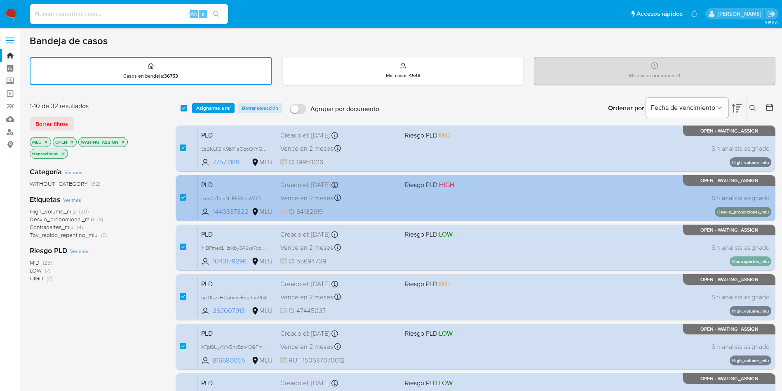
click at [425, 201] on div "PLD ixev0hTmaNzRkS1ypbVODwxi 1440337322 MLU Riesgo PLD: HIGH Creado el: [DATE] …" at bounding box center [485, 198] width 574 height 42
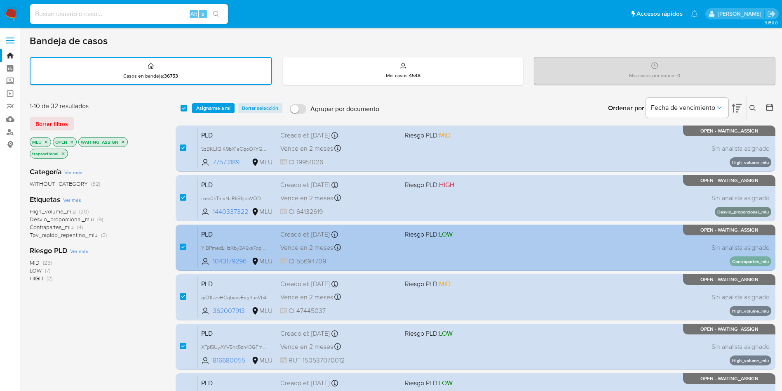
click at [385, 243] on div "Vence en 2 meses Vence el [DATE] 06:34:45" at bounding box center [339, 247] width 118 height 11
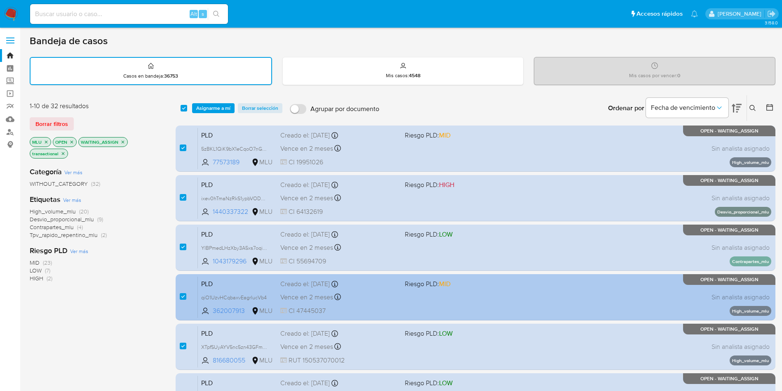
click at [384, 287] on div "Creado el: [DATE] Creado el: [DATE] 06:34:45" at bounding box center [339, 283] width 118 height 9
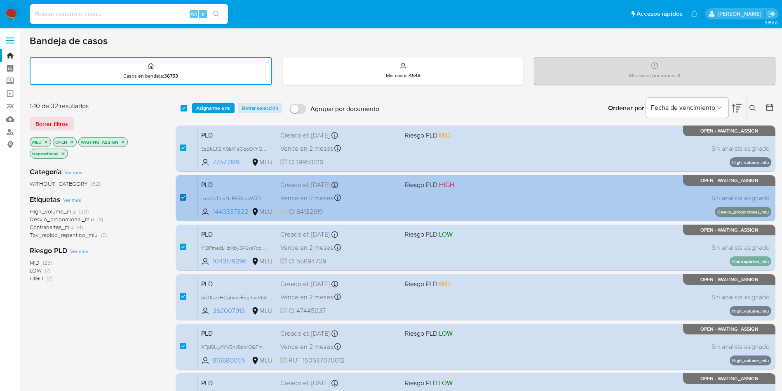
click at [185, 198] on input "checkbox" at bounding box center [183, 197] width 7 height 7
checkbox input "false"
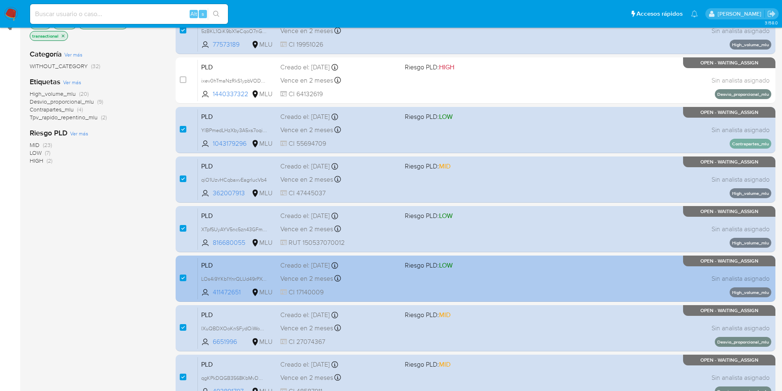
scroll to position [124, 0]
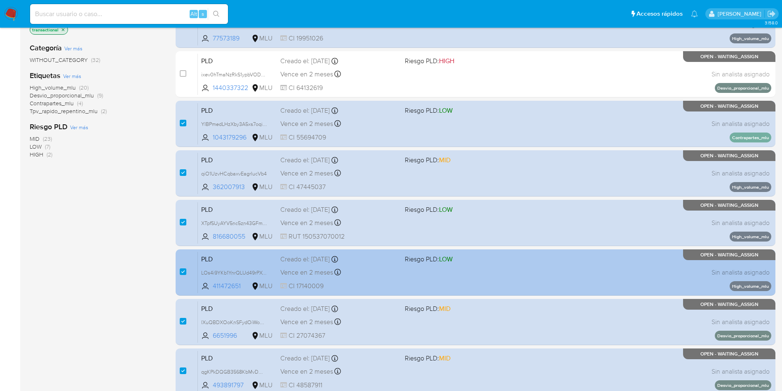
click at [396, 283] on span "CI 17140009" at bounding box center [339, 285] width 118 height 9
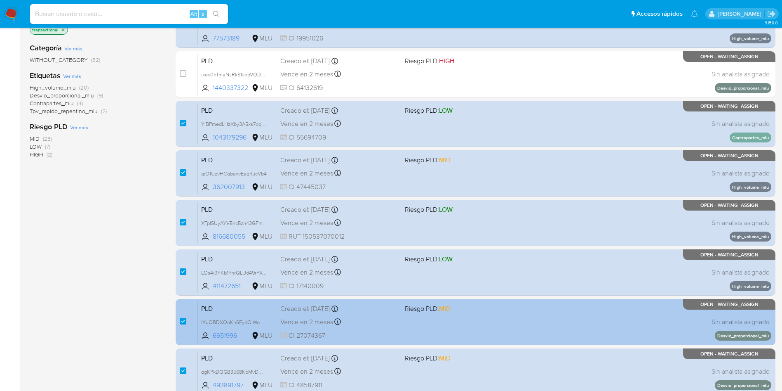
click at [396, 321] on div "Vence en 2 meses Vence el 10/11/2025 06:34:47" at bounding box center [339, 321] width 118 height 11
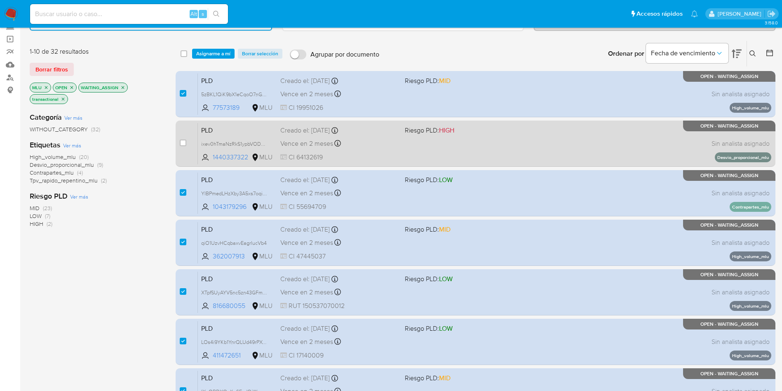
scroll to position [0, 0]
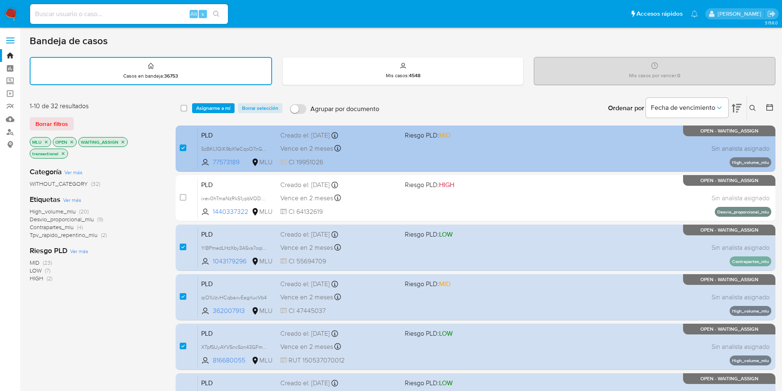
click at [422, 159] on div "PLD 5zBKL1QiK9bX1eCqoO7nGVYB 77573189 MLU Riesgo PLD: MID Creado el: 12/08/2025…" at bounding box center [485, 148] width 574 height 42
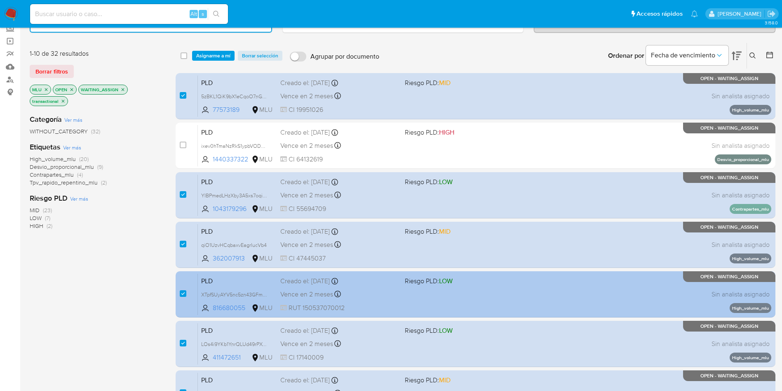
scroll to position [124, 0]
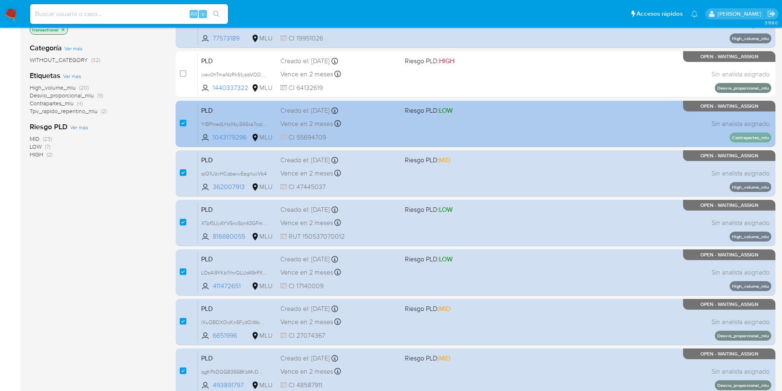
click at [382, 129] on div "PLD YIBPmedLHzXby3A5xs7oqisM 1043179296 MLU Riesgo PLD: LOW Creado el: 12/08/20…" at bounding box center [485, 124] width 574 height 42
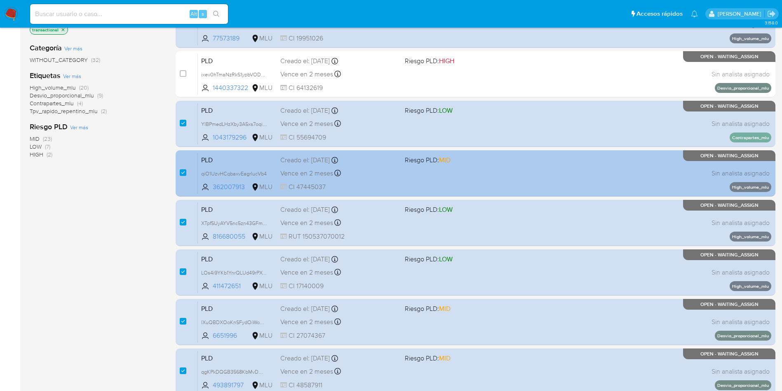
click at [393, 169] on div "Vence en 2 meses Vence el 10/11/2025 06:34:46" at bounding box center [339, 172] width 118 height 11
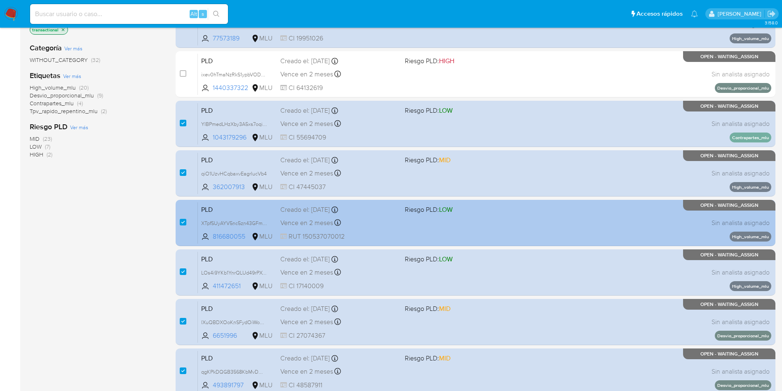
click at [408, 207] on span "Riesgo PLD: LOW" at bounding box center [429, 209] width 48 height 9
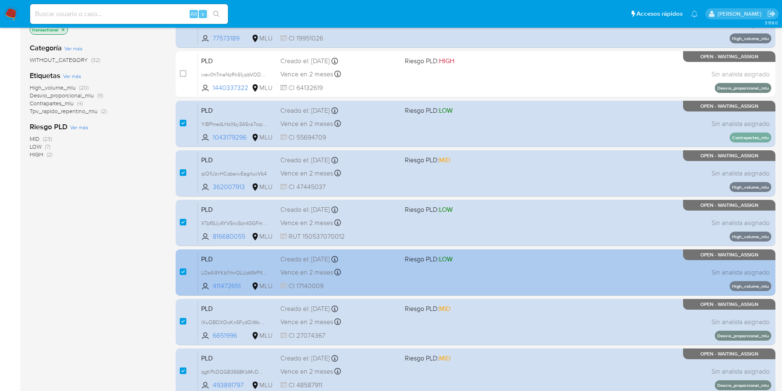
click at [379, 272] on div "Vence en 2 meses Vence el 10/11/2025 06:34:47" at bounding box center [339, 271] width 118 height 11
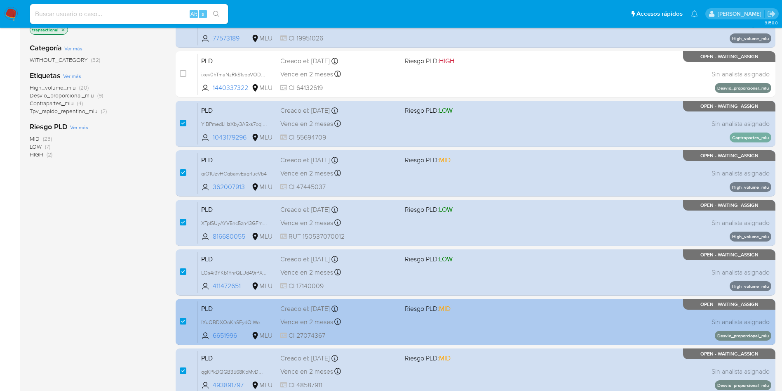
click at [383, 322] on div "Vence en 2 meses Vence el 10/11/2025 06:34:47" at bounding box center [339, 321] width 118 height 11
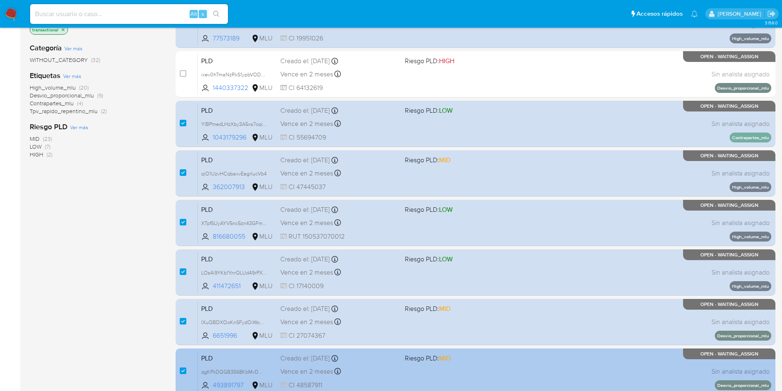
click at [406, 364] on div "PLD qgKPkDQGB3568KbMvDWlvjqB 493891797 MLU Riesgo PLD: MID Creado el: 12/08/202…" at bounding box center [485, 371] width 574 height 42
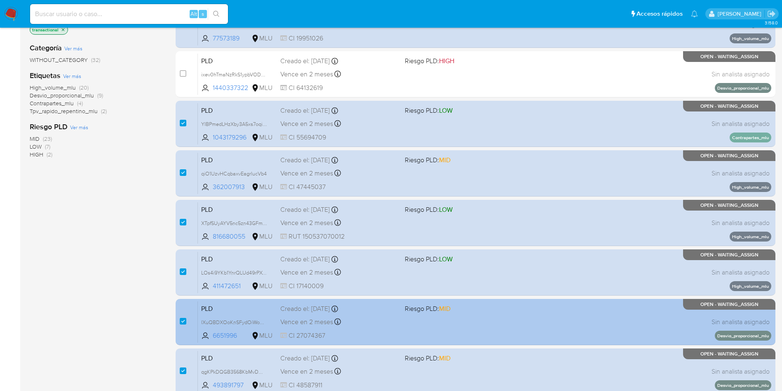
scroll to position [291, 0]
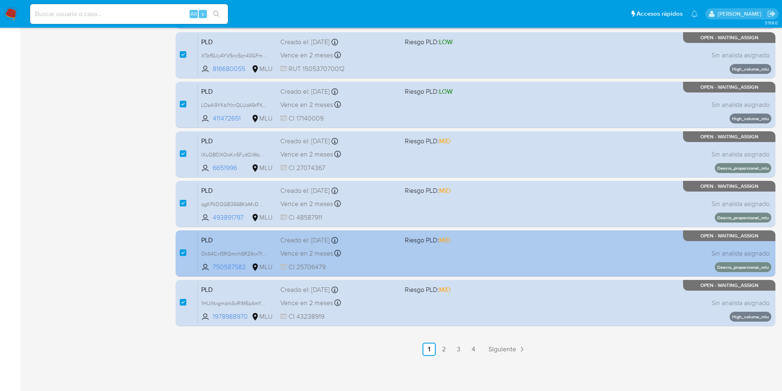
click at [409, 257] on div "PLD Ok64Cvf3RQmnhSRZ4xxTfnEd 750587582 MLU Riesgo PLD: MID Creado el: 12/08/202…" at bounding box center [485, 253] width 574 height 42
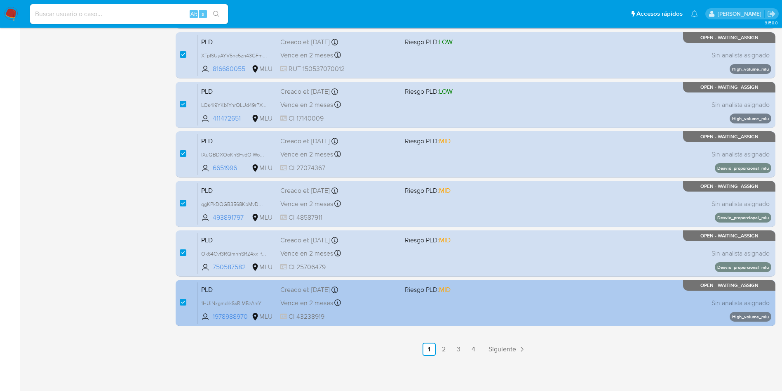
click at [407, 304] on div "PLD 1HUiNxgmdrkSxRIM5zAmYpAD 1978988970 MLU Riesgo PLD: MID Creado el: 12/08/20…" at bounding box center [485, 303] width 574 height 42
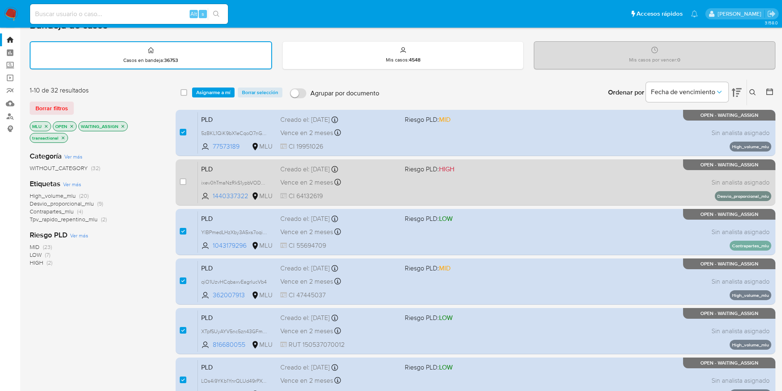
scroll to position [0, 0]
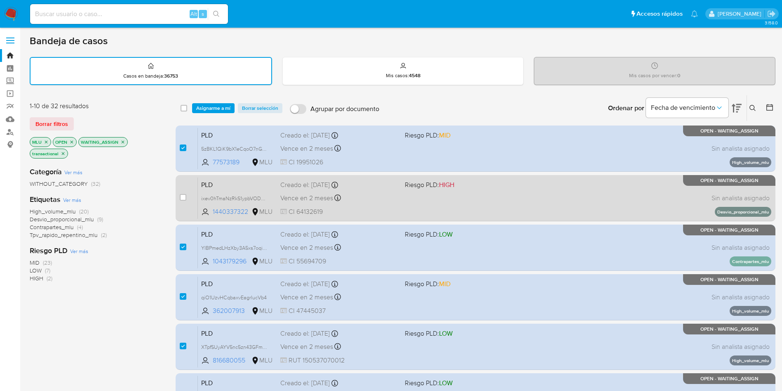
click at [451, 197] on div "PLD ixev0hTmaNzRkS1ypbVODwxi 1440337322 MLU Riesgo PLD: HIGH Creado el: 12/08/2…" at bounding box center [485, 198] width 574 height 42
click at [185, 196] on input "checkbox" at bounding box center [183, 197] width 7 height 7
checkbox input "true"
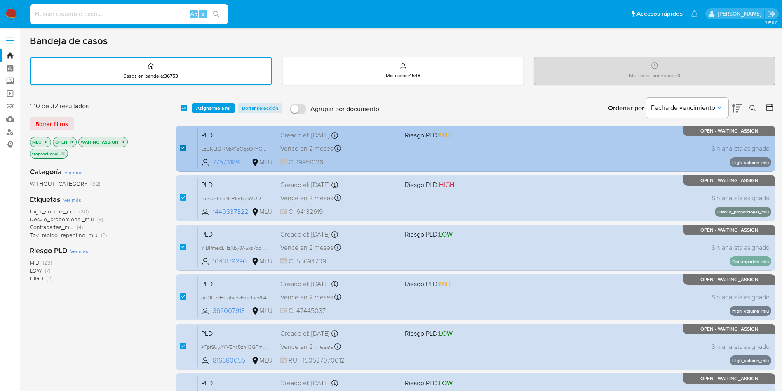
click at [183, 150] on input "checkbox" at bounding box center [183, 147] width 7 height 7
checkbox input "false"
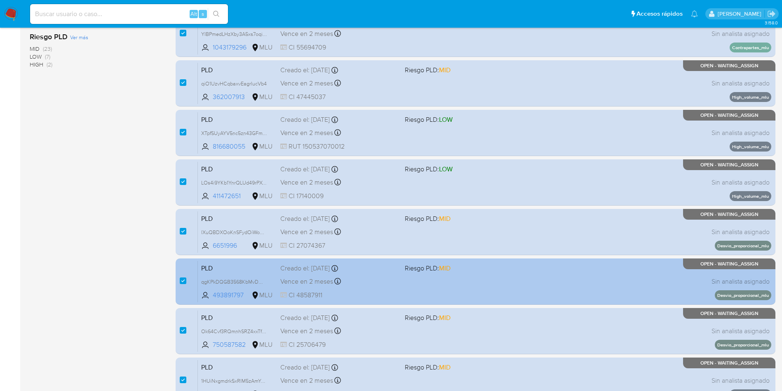
scroll to position [291, 0]
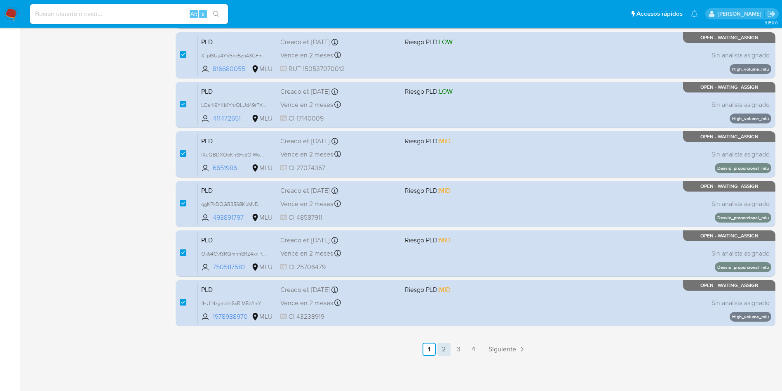
click at [446, 349] on link "2" at bounding box center [444, 348] width 13 height 13
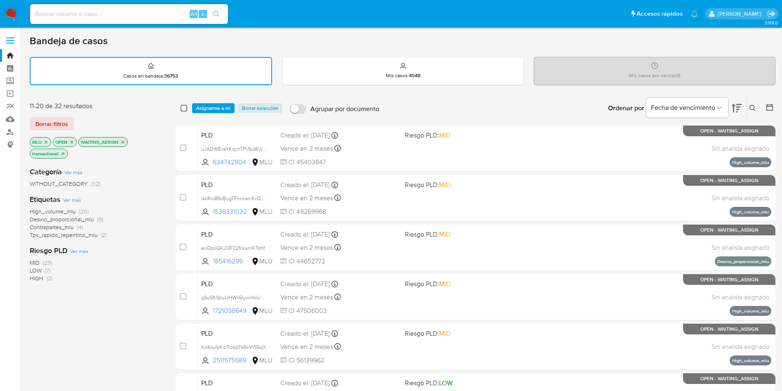
click at [181, 107] on input "checkbox" at bounding box center [184, 108] width 7 height 7
checkbox input "true"
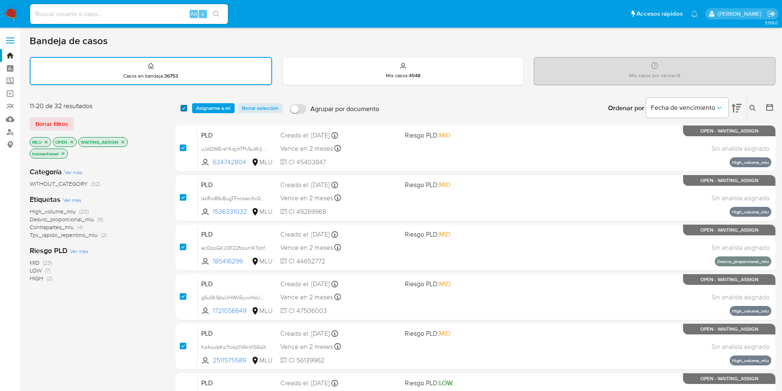
checkbox input "true"
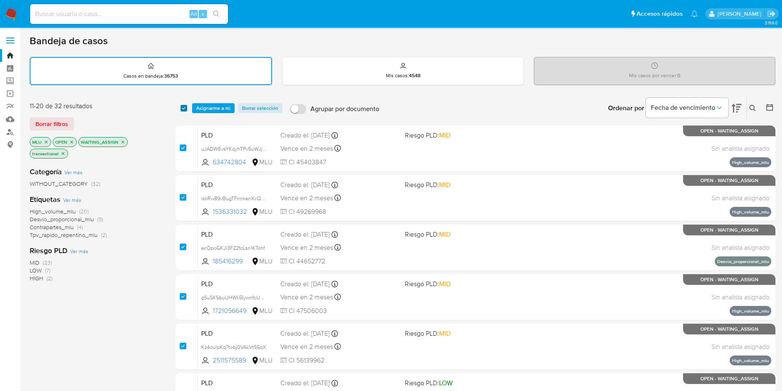
checkbox input "true"
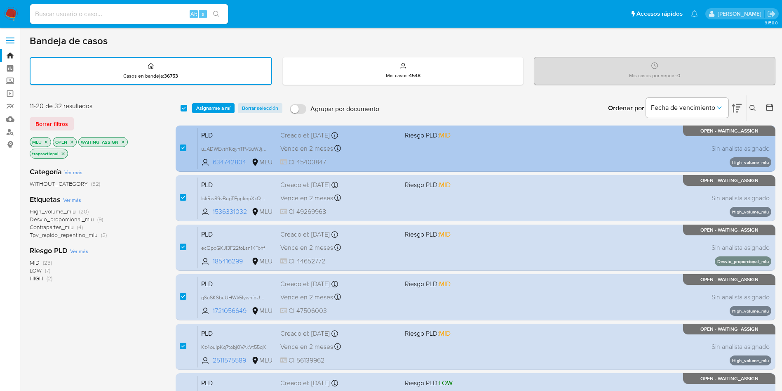
click at [397, 141] on div "PLD uJADWEvsYKqyhTPv5uWJjlD6 634742804 MLU Riesgo PLD: MID Creado el: 12/08/202…" at bounding box center [485, 148] width 574 height 42
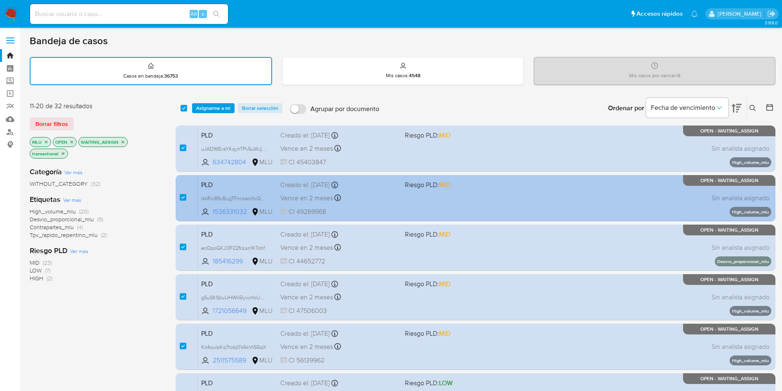
click at [383, 196] on div "Vence en 2 meses Vence el 10/11/2025 06:34:51" at bounding box center [339, 197] width 118 height 11
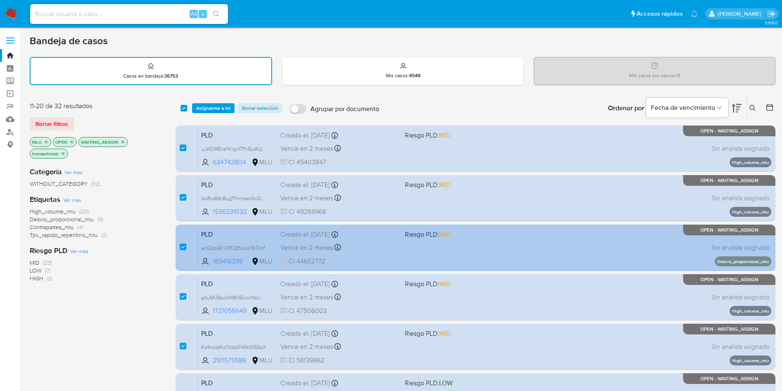
click at [426, 230] on span "Riesgo PLD: MID" at bounding box center [428, 233] width 46 height 9
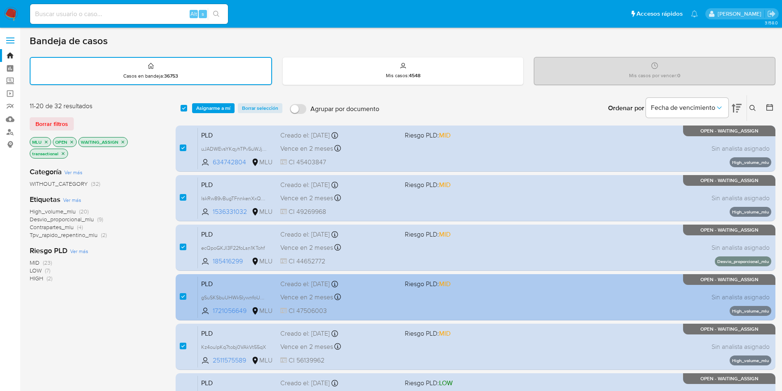
click at [389, 303] on div "PLD gSuSKSbuUHWk5IywnfoU0IAR 1721056649 MLU Riesgo PLD: MID Creado el: 12/08/20…" at bounding box center [485, 297] width 574 height 42
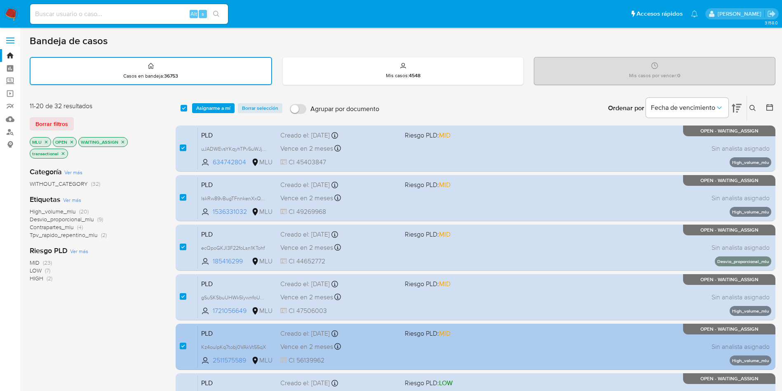
click at [396, 359] on span "CI 56139962" at bounding box center [339, 360] width 118 height 9
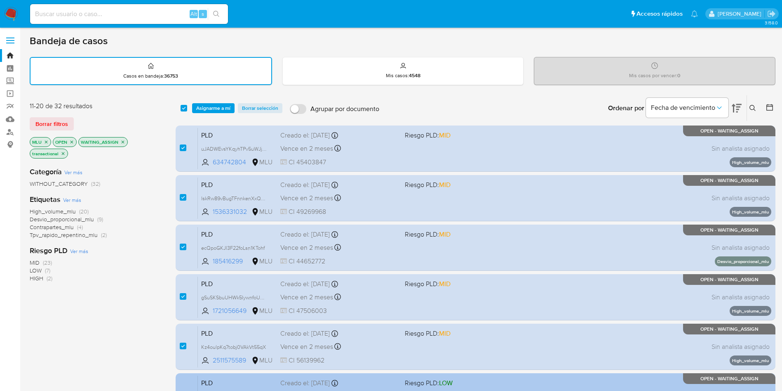
click at [392, 384] on div "Creado el: 12/08/2025 Creado el: 12/08/2025 06:34:53" at bounding box center [339, 382] width 118 height 9
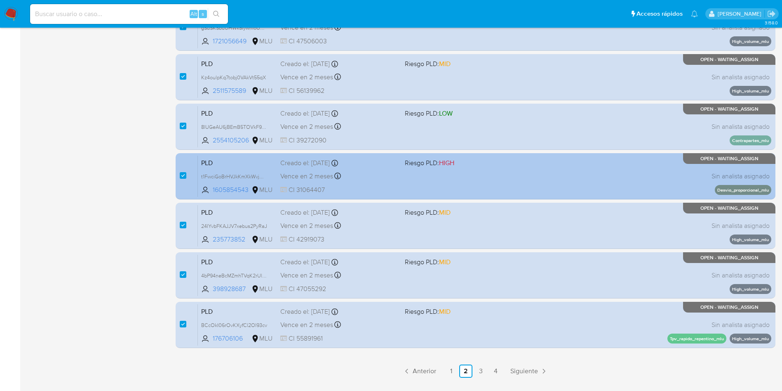
scroll to position [291, 0]
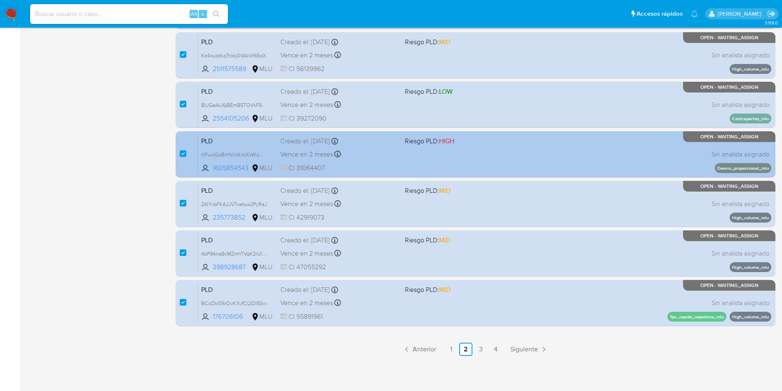
click at [386, 148] on div "Vence en 2 meses Vence el 10/11/2025 06:34:55" at bounding box center [339, 153] width 118 height 11
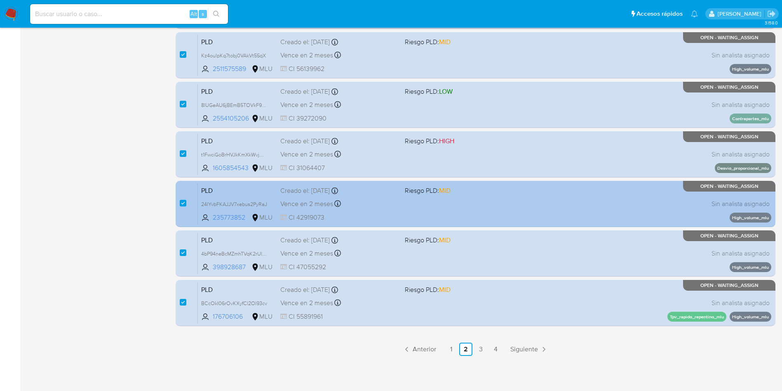
click at [409, 202] on div "PLD 24IYvbFKAJJV7xebus2PyRaJ 235773852 MLU Riesgo PLD: MID Creado el: 12/08/202…" at bounding box center [485, 204] width 574 height 42
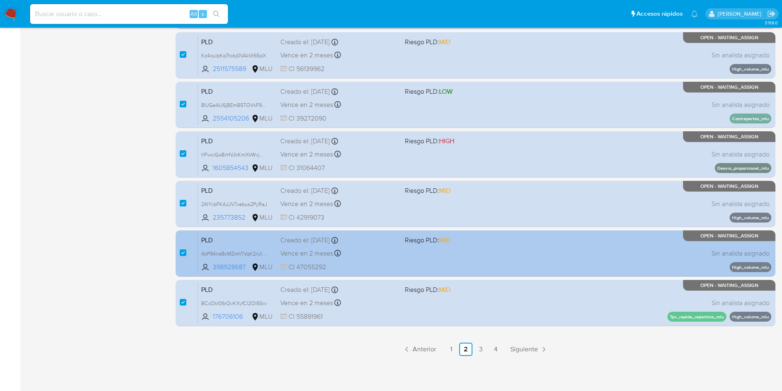
click at [436, 268] on div "PLD 4bP94neBcMZmhTVqK2rUl1Bu 398928687 MLU Riesgo PLD: MID Creado el: 12/08/202…" at bounding box center [485, 253] width 574 height 42
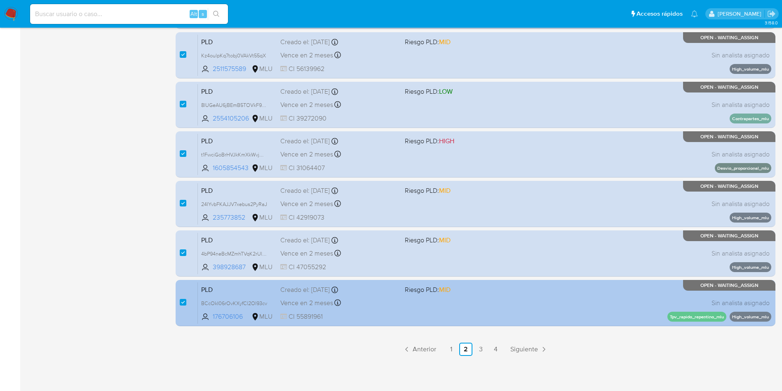
click at [419, 307] on div "PLD BCcOkI06rOvKXyfCl2Ol93cv 176706106 MLU Riesgo PLD: MID Creado el: 12/08/202…" at bounding box center [485, 303] width 574 height 42
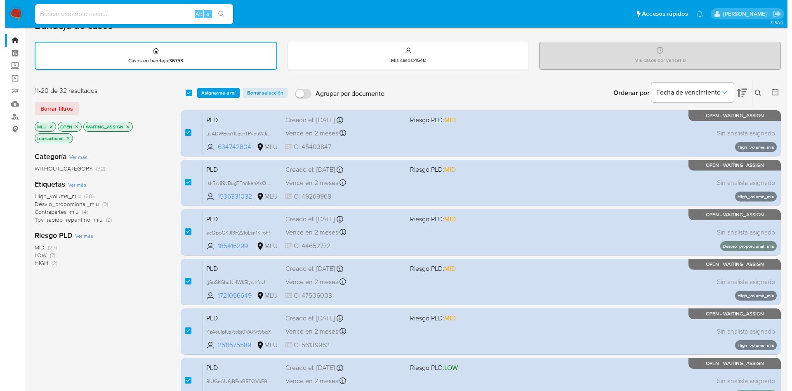
scroll to position [0, 0]
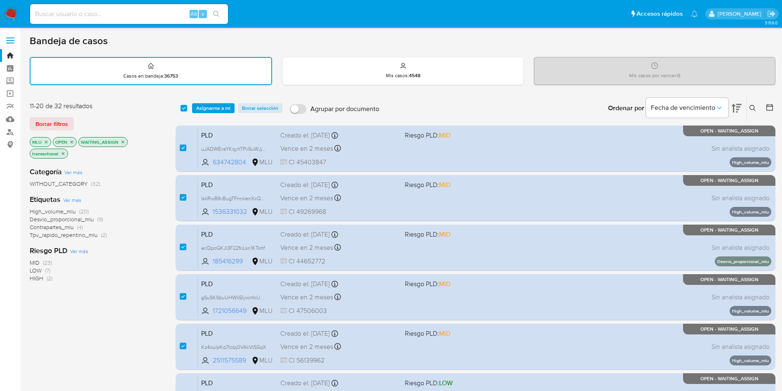
click at [224, 107] on span "Asignarme a mí" at bounding box center [213, 108] width 34 height 8
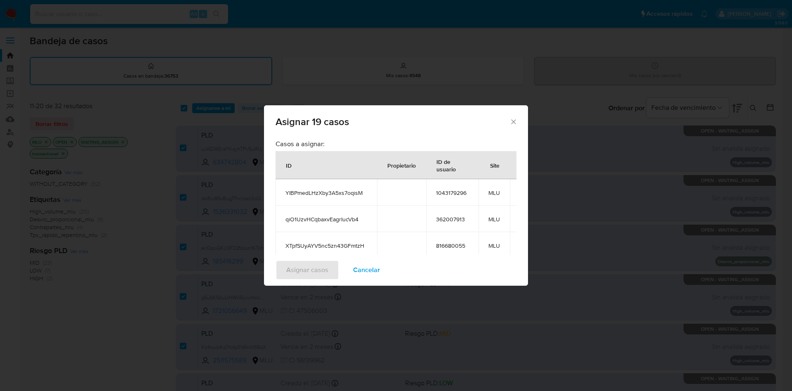
click at [277, 140] on h3 "Casos a asignar:" at bounding box center [396, 143] width 241 height 8
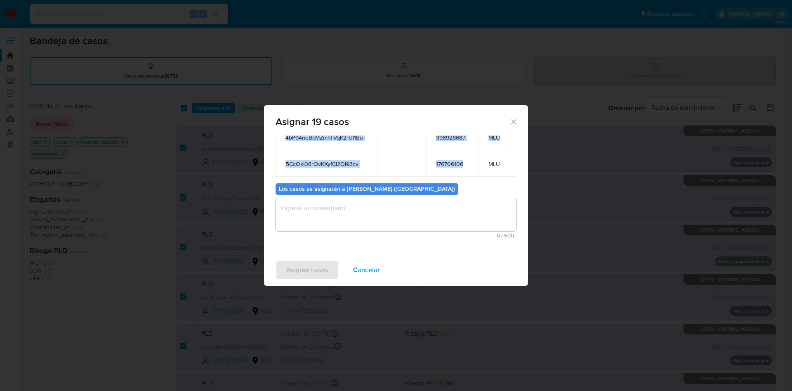
scroll to position [124, 0]
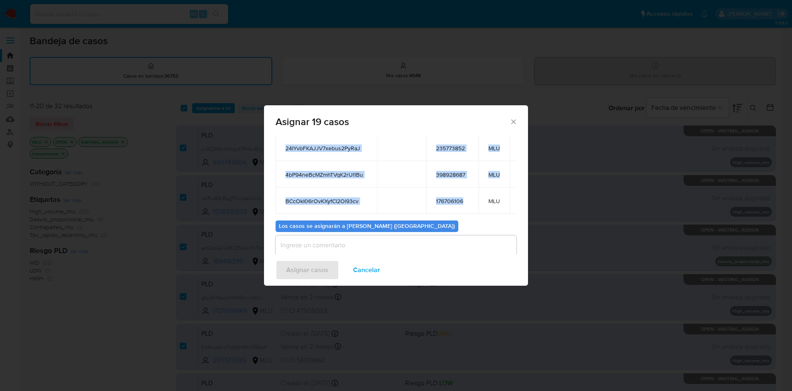
drag, startPoint x: 281, startPoint y: 163, endPoint x: 471, endPoint y: 194, distance: 192.6
copy table "ID Propietario ID de usuario Site YIBPmedLHzXby3A5xs7oqisM 1043179296 MLU qiO1U…"
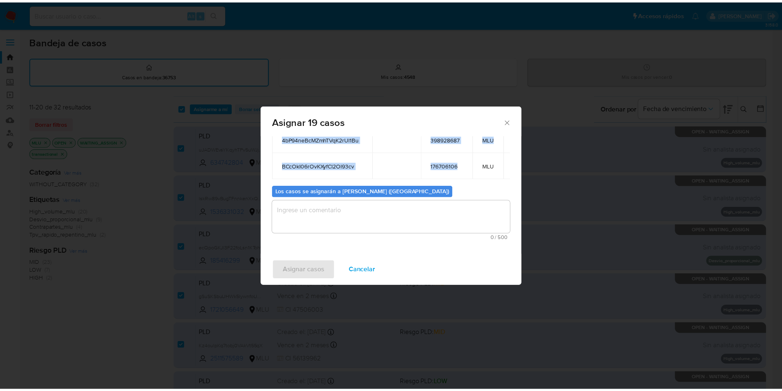
scroll to position [186, 0]
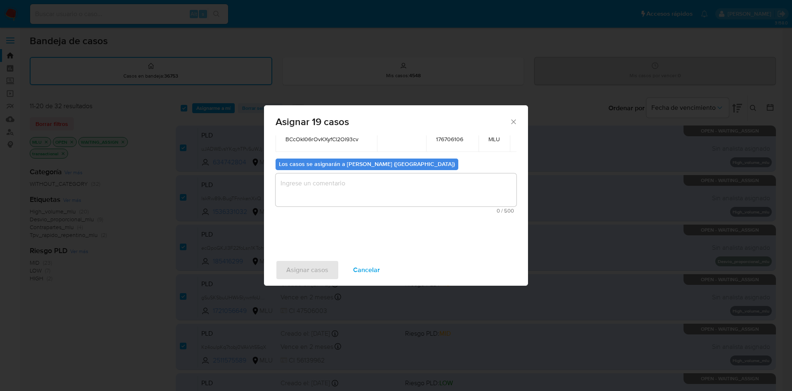
click at [320, 199] on textarea "assign-modal" at bounding box center [396, 189] width 241 height 33
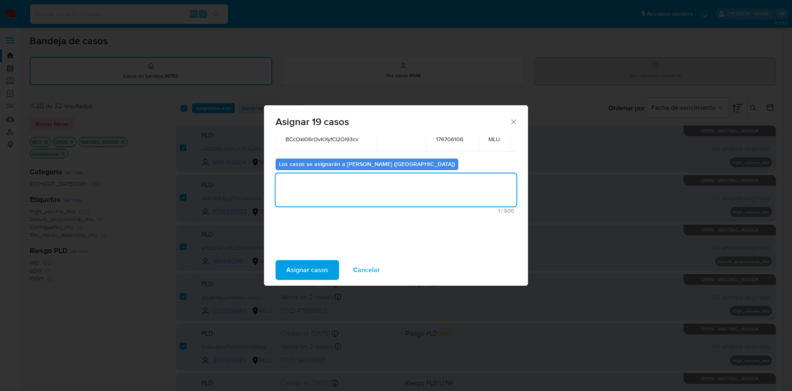
click at [307, 271] on span "Asignar casos" at bounding box center [307, 270] width 42 height 18
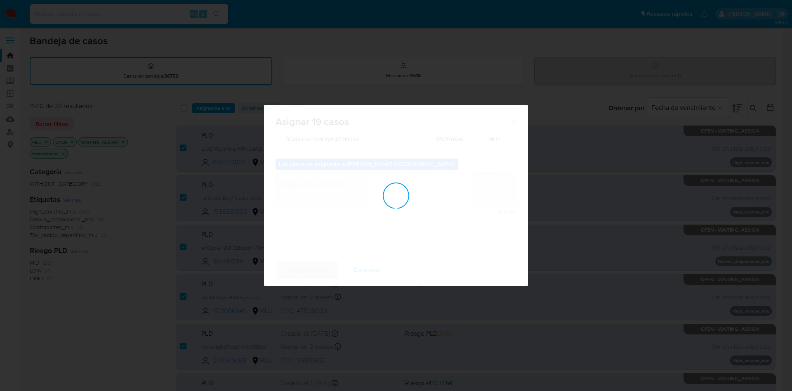
checkbox input "false"
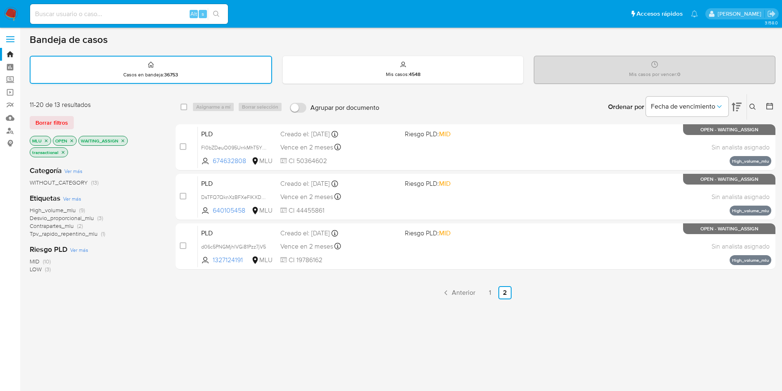
scroll to position [0, 0]
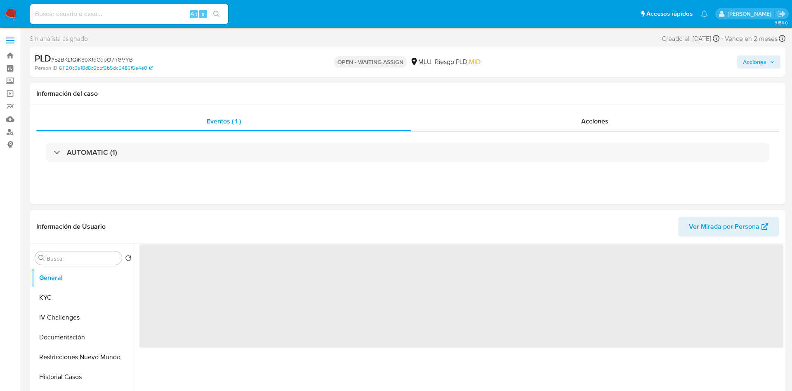
select select "10"
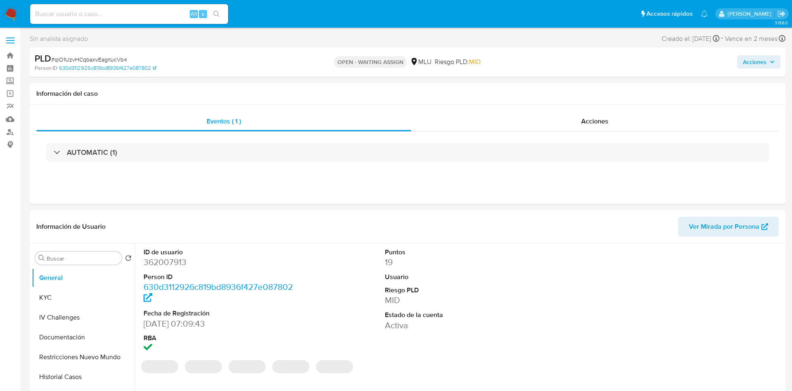
select select "10"
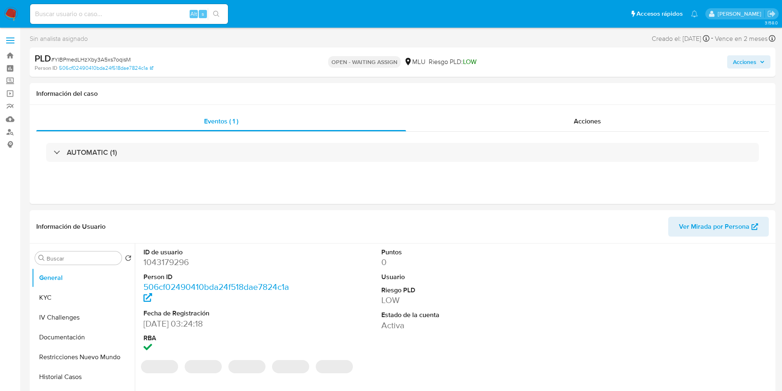
select select "10"
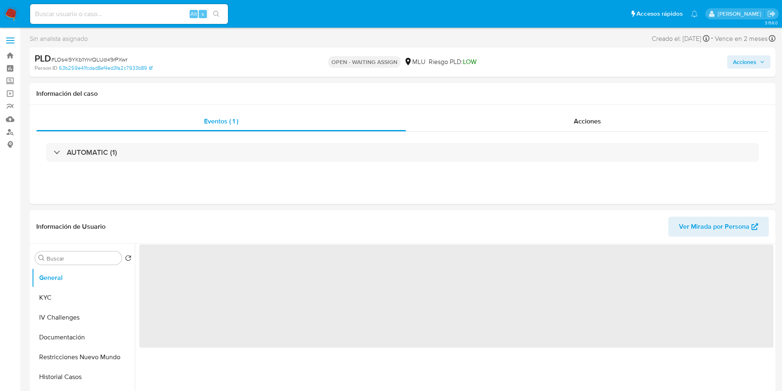
select select "10"
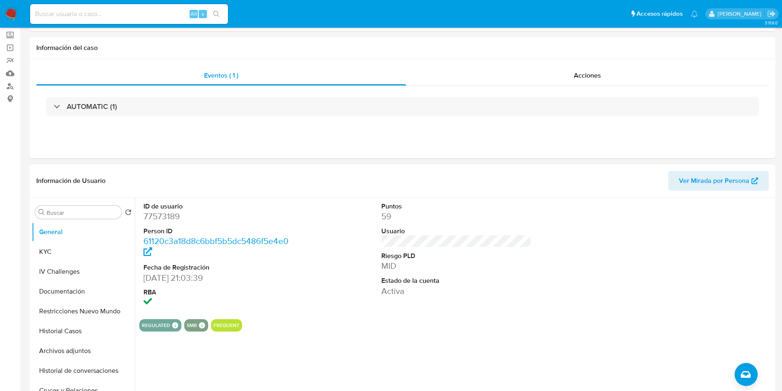
scroll to position [62, 0]
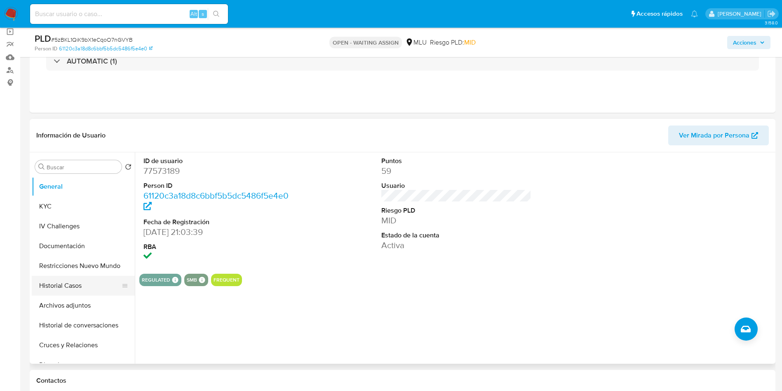
click at [76, 286] on button "Historial Casos" at bounding box center [80, 286] width 97 height 20
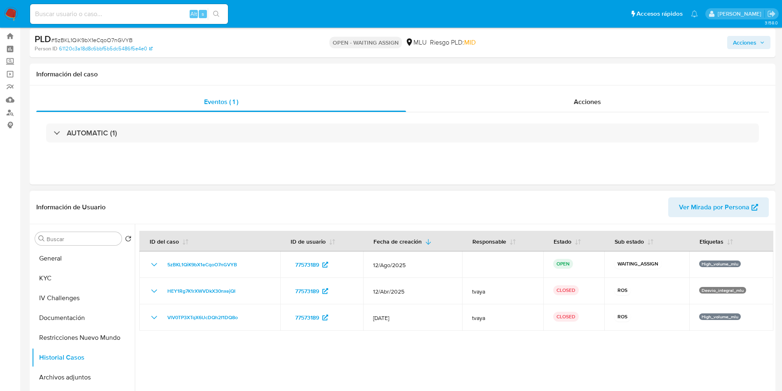
scroll to position [0, 0]
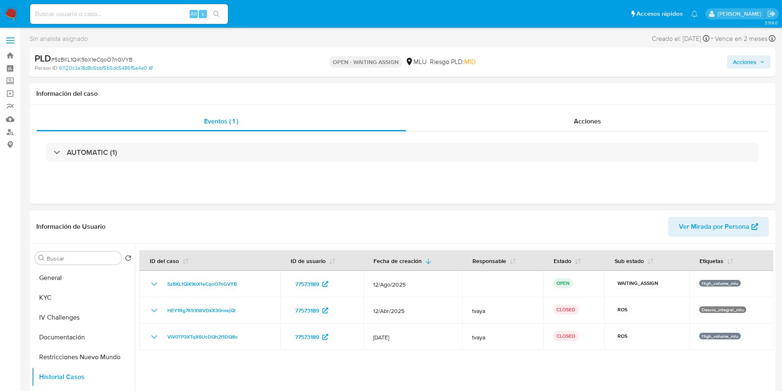
drag, startPoint x: 84, startPoint y: 285, endPoint x: 126, endPoint y: 257, distance: 50.7
click at [83, 285] on button "General" at bounding box center [83, 278] width 103 height 20
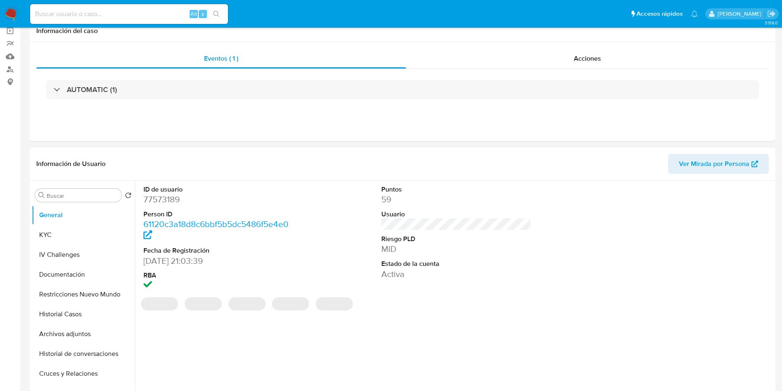
scroll to position [124, 0]
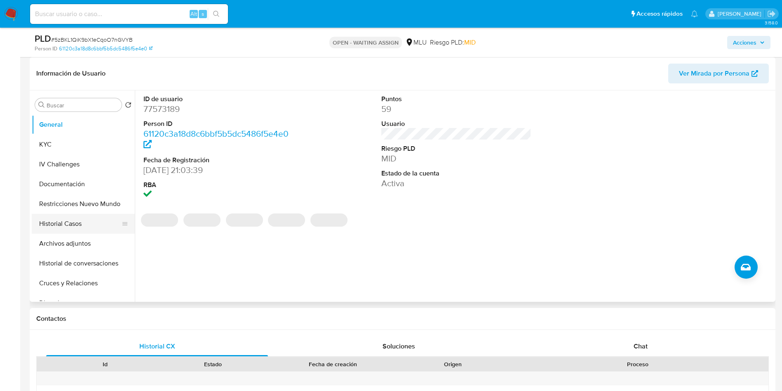
click at [73, 222] on button "Historial Casos" at bounding box center [80, 224] width 97 height 20
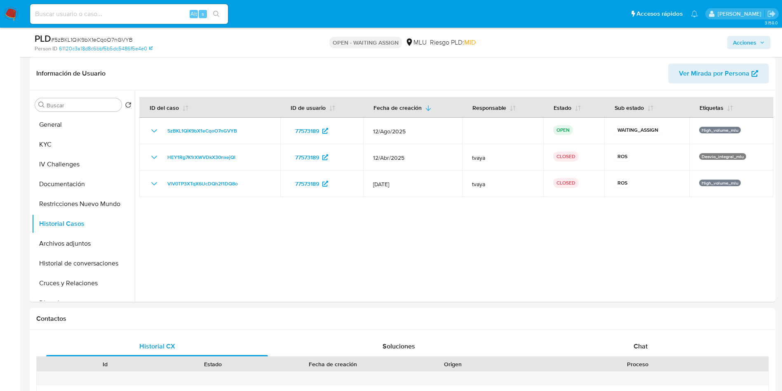
click at [119, 38] on span "# 5zBKL1QiK9bX1eCqoO7nGVYB" at bounding box center [92, 39] width 82 height 8
copy span "5zBKL1QiK9bX1eCqoO7nGVYB"
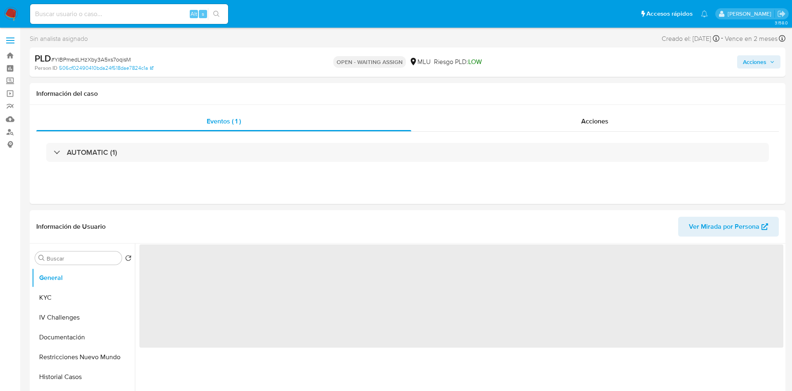
select select "10"
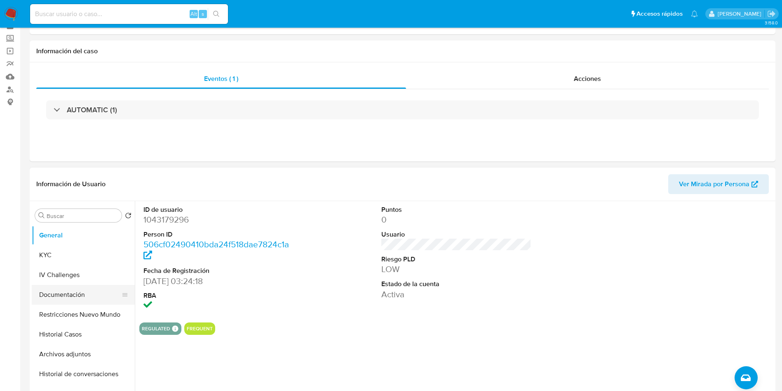
scroll to position [62, 0]
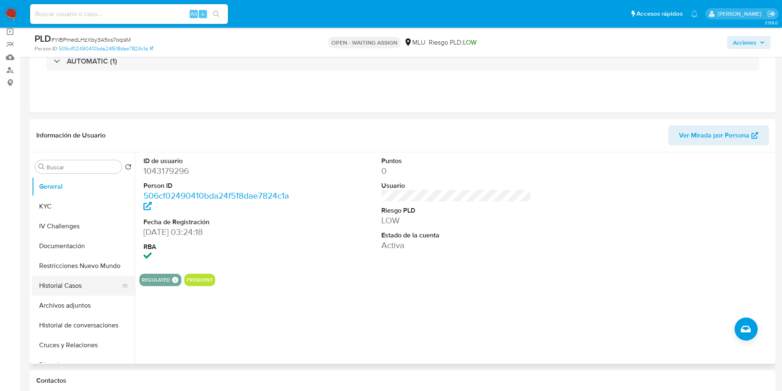
click at [61, 285] on button "Historial Casos" at bounding box center [80, 286] width 97 height 20
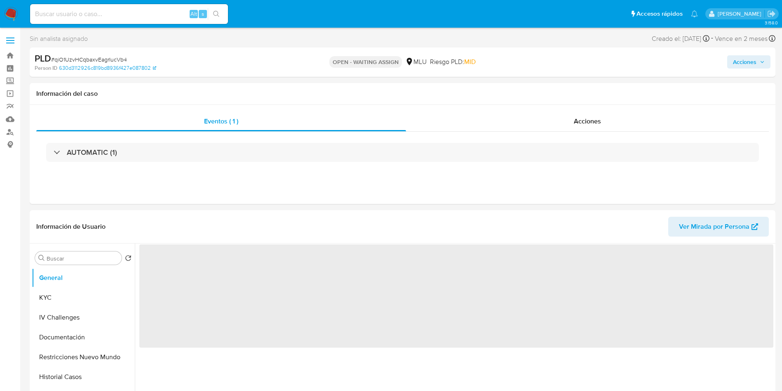
select select "10"
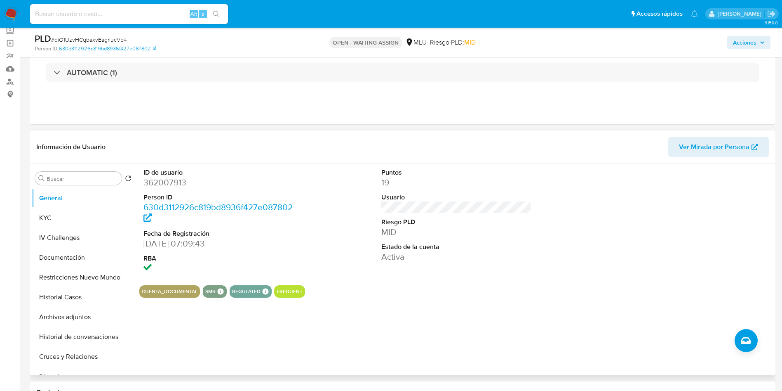
scroll to position [62, 0]
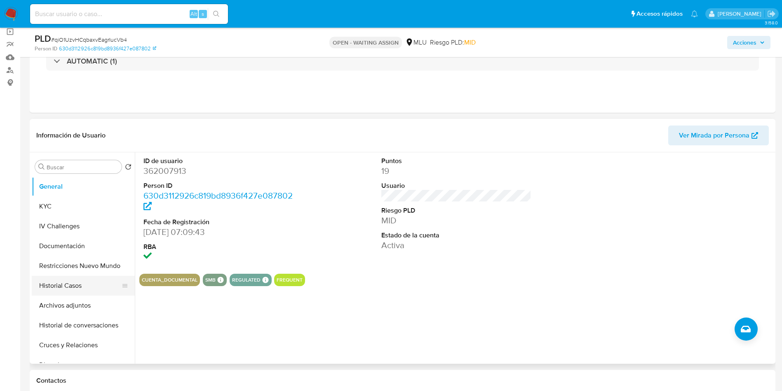
click at [74, 282] on button "Historial Casos" at bounding box center [80, 286] width 97 height 20
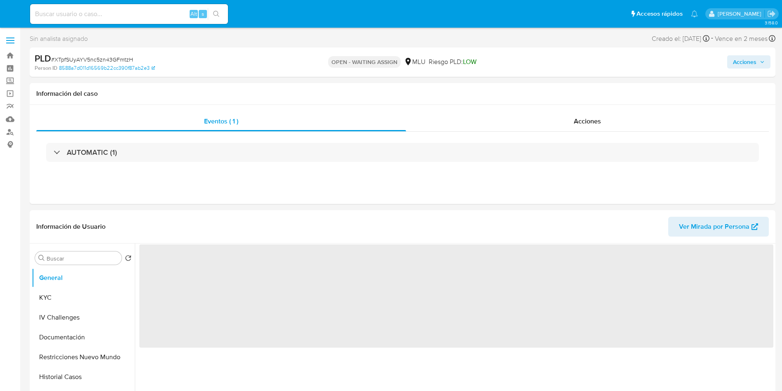
select select "10"
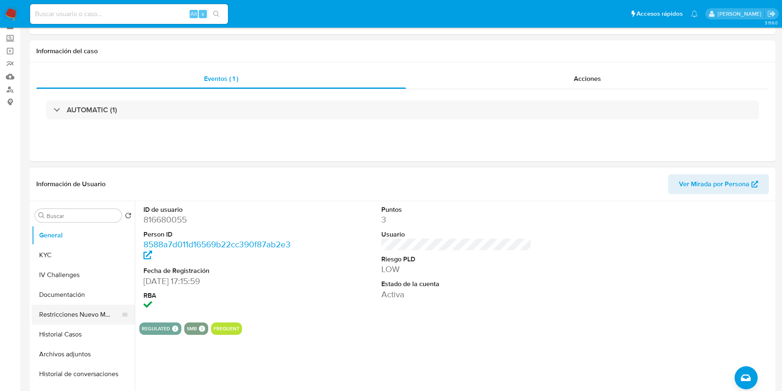
scroll to position [62, 0]
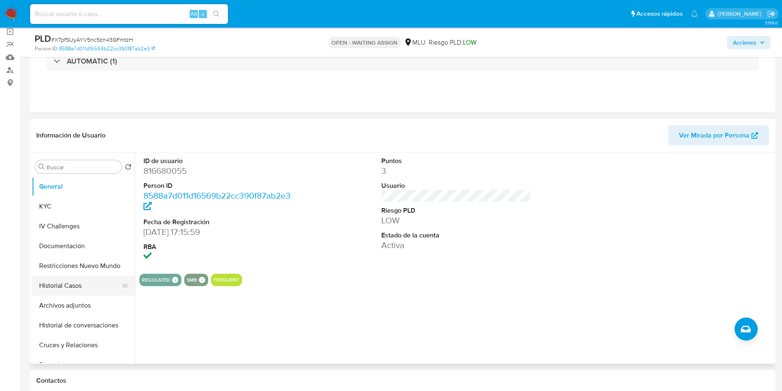
click at [97, 281] on button "Historial Casos" at bounding box center [80, 286] width 97 height 20
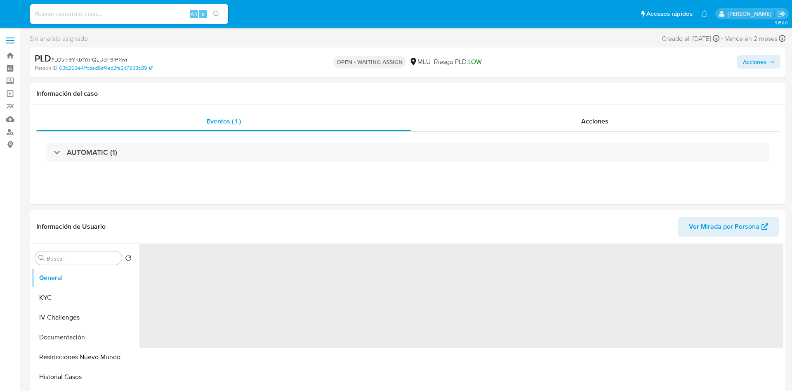
select select "10"
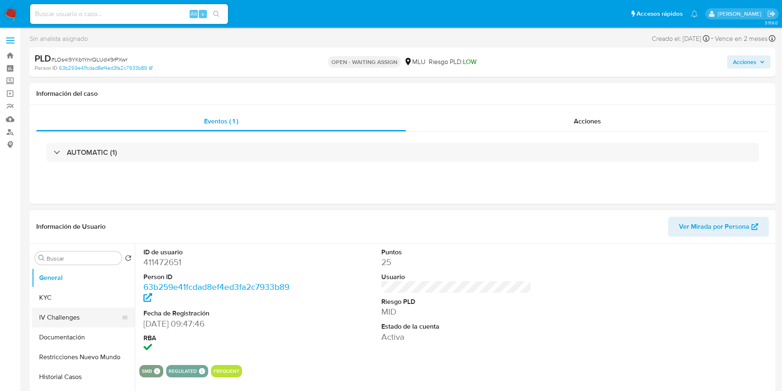
scroll to position [62, 0]
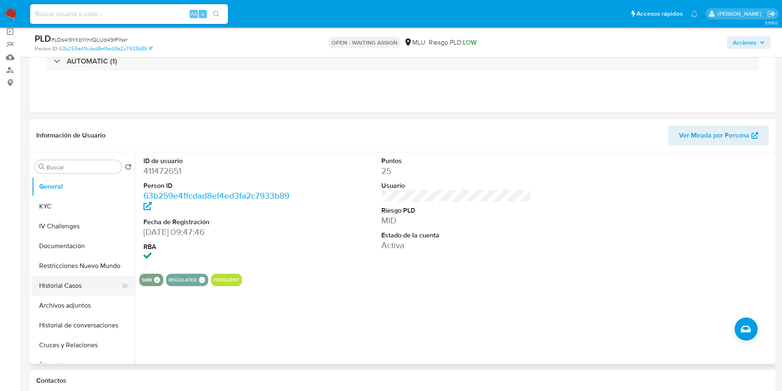
click at [74, 287] on button "Historial Casos" at bounding box center [80, 286] width 97 height 20
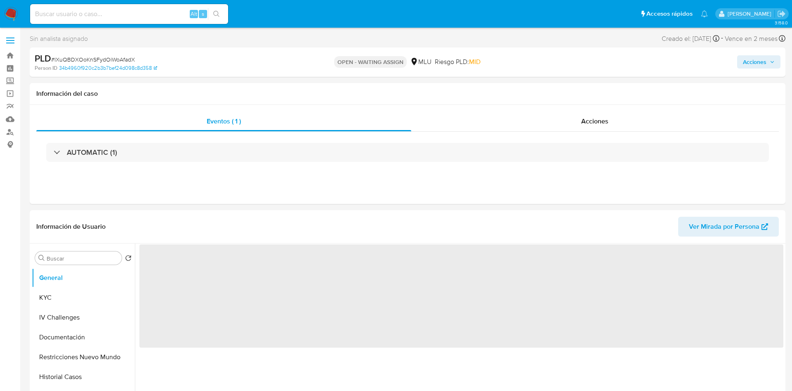
select select "10"
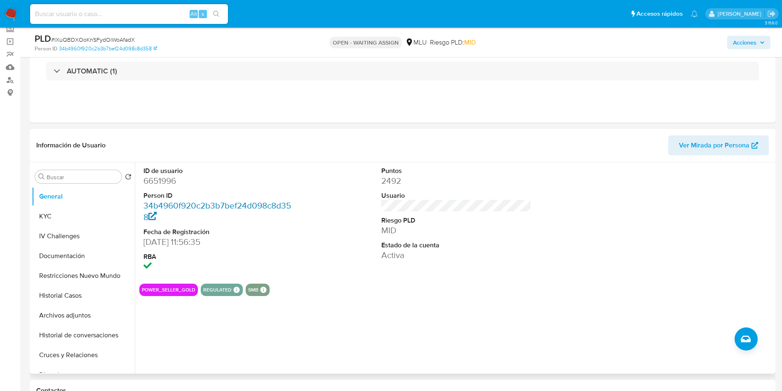
scroll to position [124, 0]
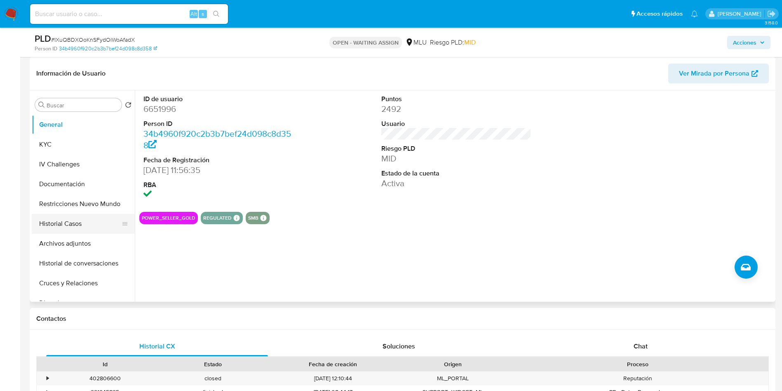
click at [67, 230] on button "Historial Casos" at bounding box center [80, 224] width 97 height 20
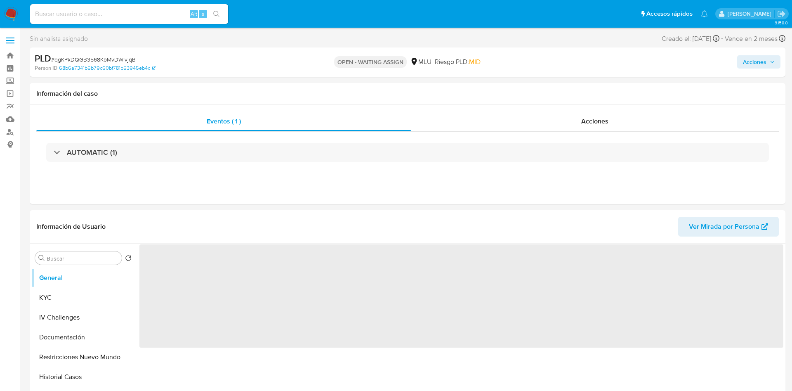
select select "10"
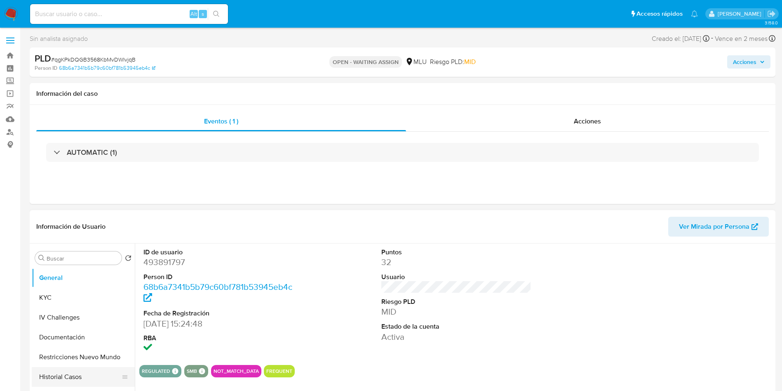
click at [80, 380] on button "Historial Casos" at bounding box center [80, 377] width 97 height 20
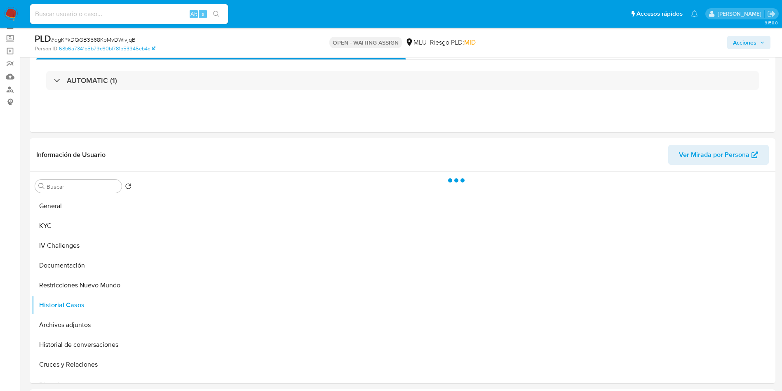
scroll to position [62, 0]
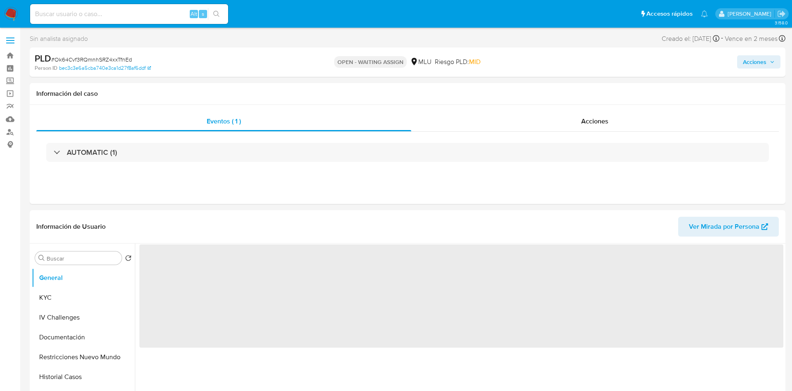
select select "10"
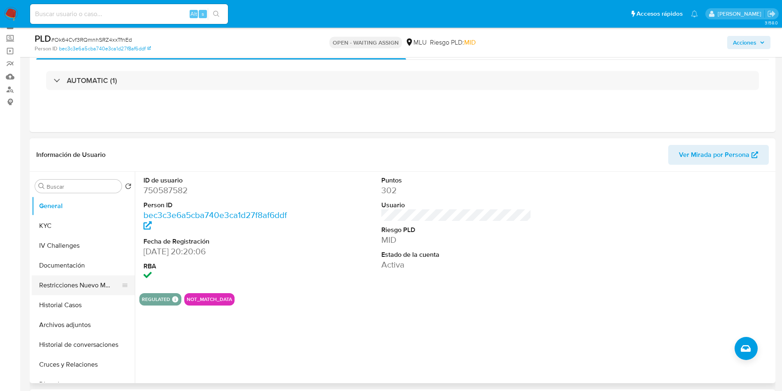
scroll to position [62, 0]
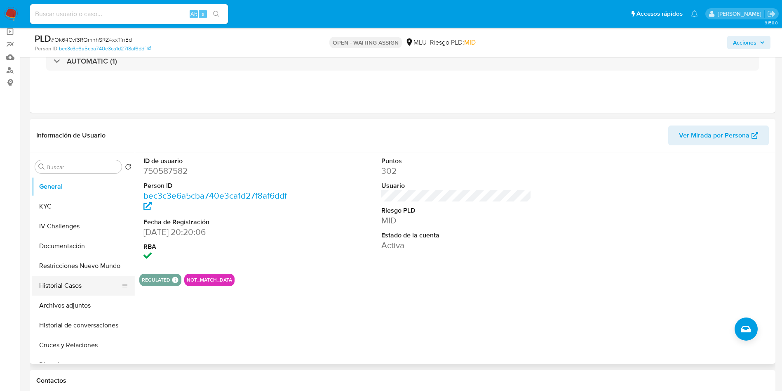
click at [78, 285] on button "Historial Casos" at bounding box center [80, 286] width 97 height 20
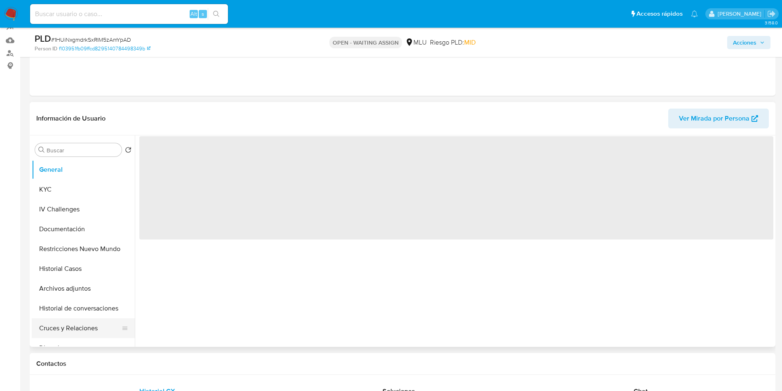
scroll to position [124, 0]
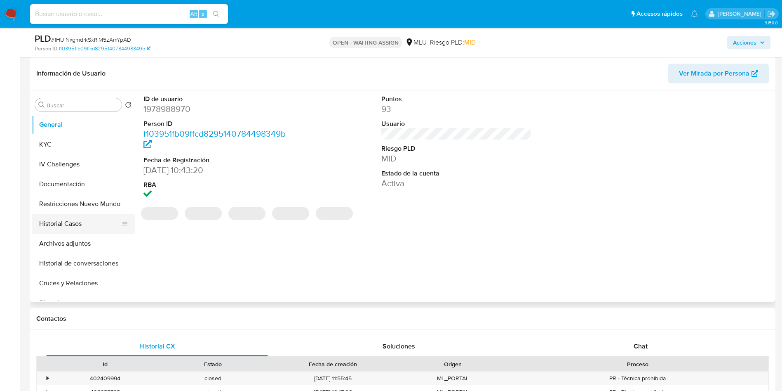
click at [75, 223] on button "Historial Casos" at bounding box center [80, 224] width 97 height 20
select select "10"
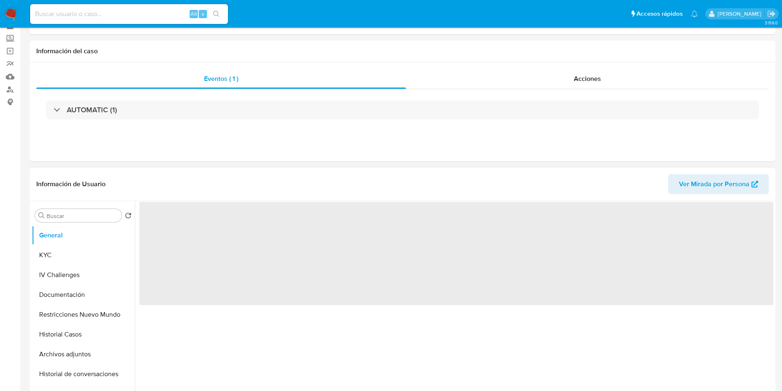
scroll to position [62, 0]
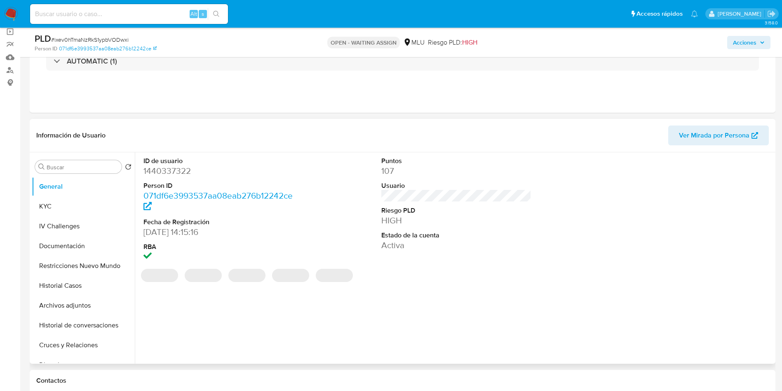
select select "10"
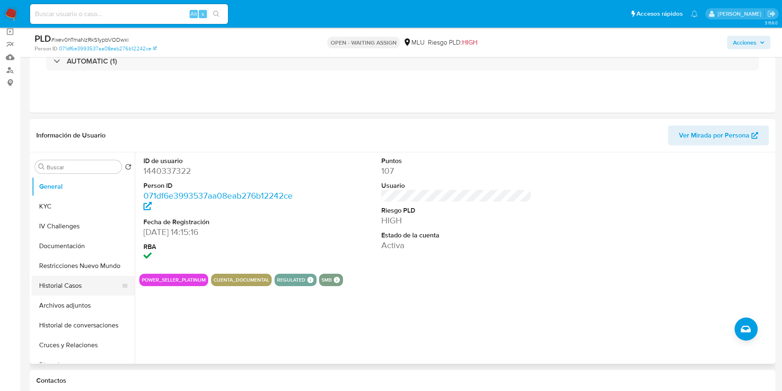
click at [75, 291] on button "Historial Casos" at bounding box center [80, 286] width 97 height 20
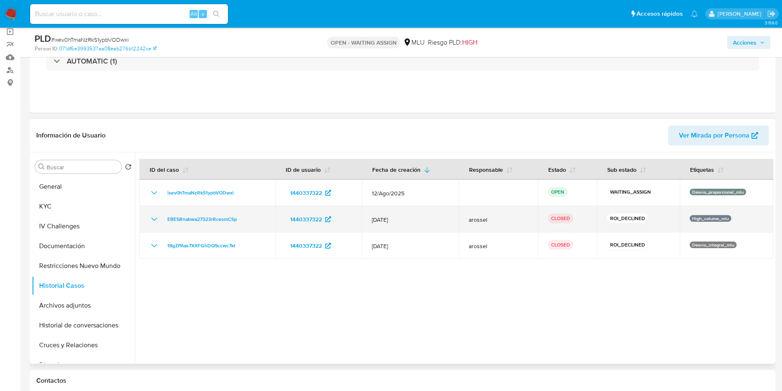
click at [153, 222] on icon "Mostrar/Ocultar" at bounding box center [154, 219] width 10 height 10
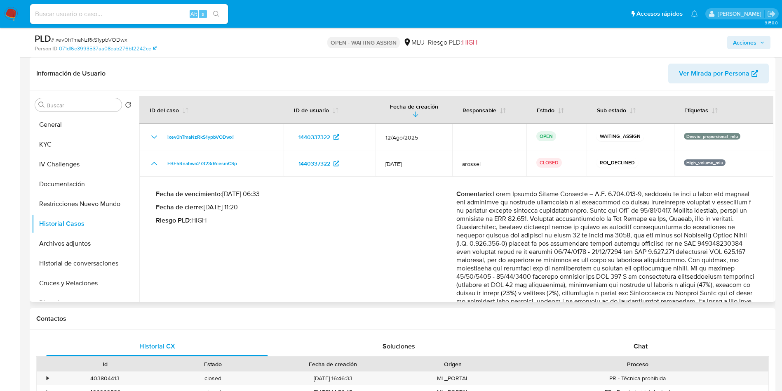
scroll to position [0, 0]
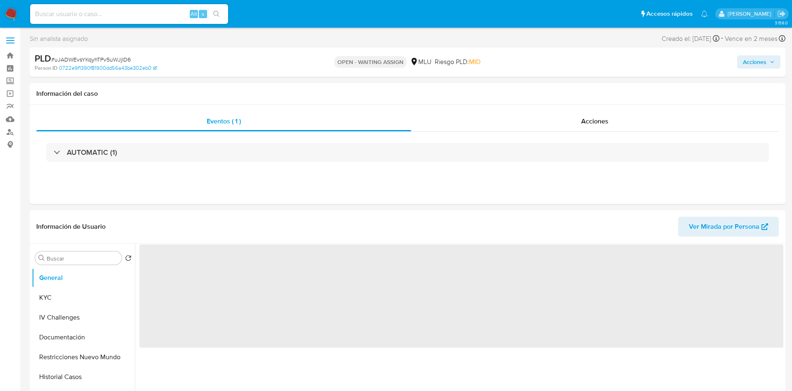
select select "10"
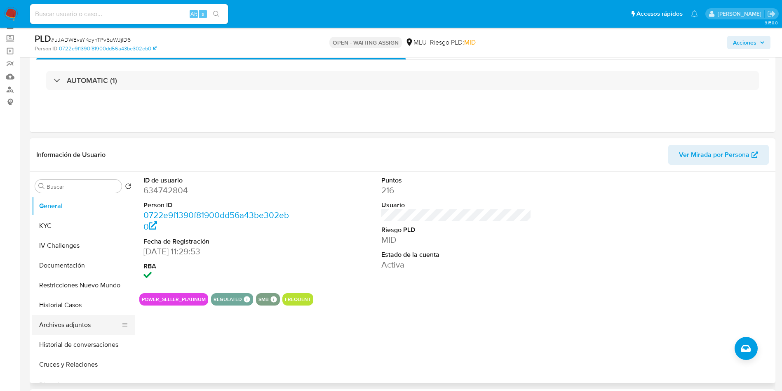
scroll to position [62, 0]
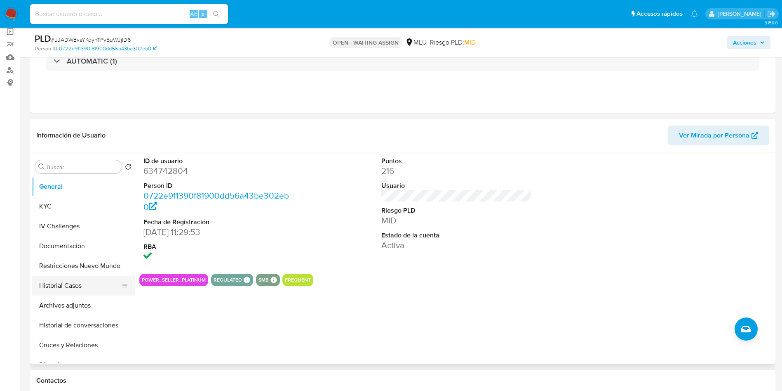
click at [64, 285] on button "Historial Casos" at bounding box center [80, 286] width 97 height 20
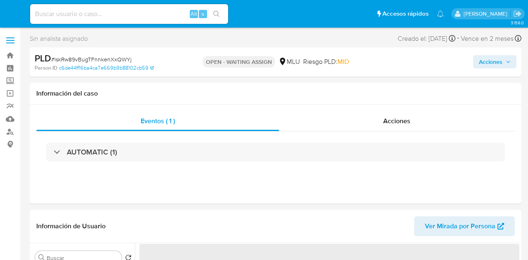
select select "10"
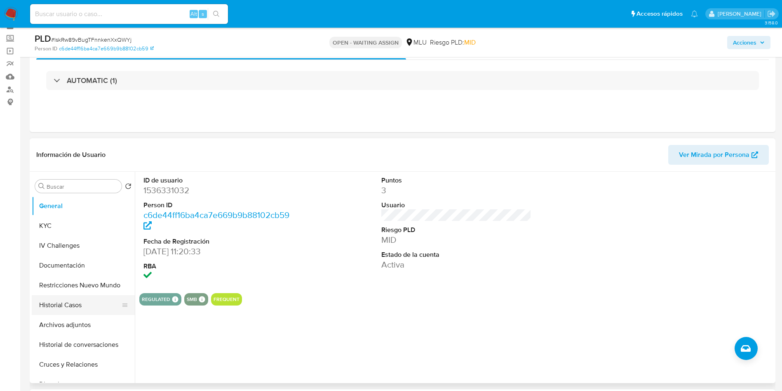
scroll to position [62, 0]
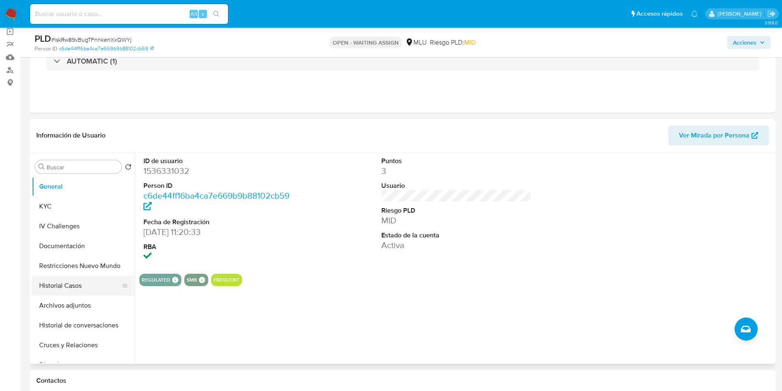
click at [76, 260] on button "Historial Casos" at bounding box center [80, 286] width 97 height 20
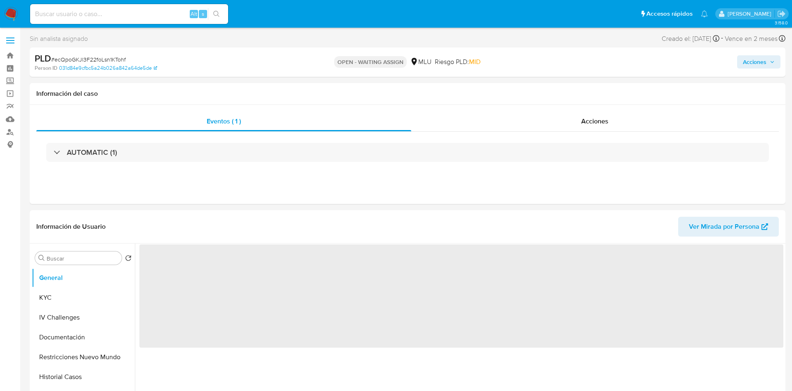
select select "10"
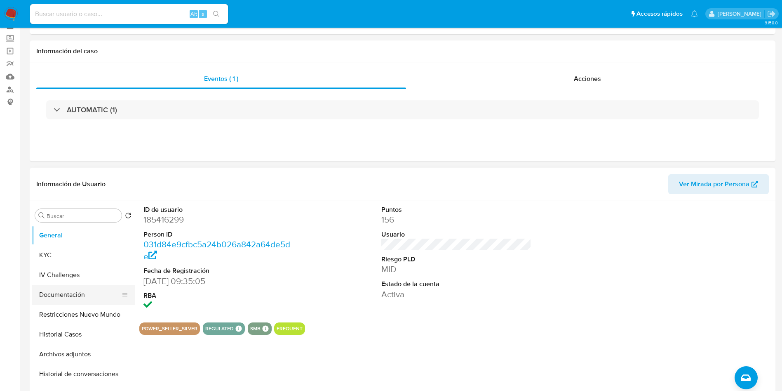
scroll to position [62, 0]
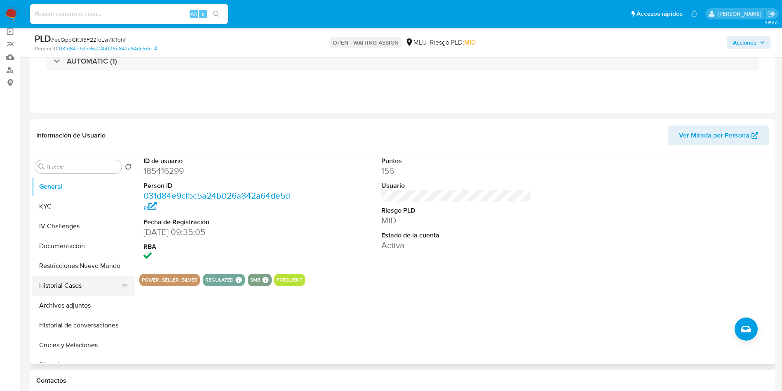
click at [58, 286] on button "Historial Casos" at bounding box center [80, 286] width 97 height 20
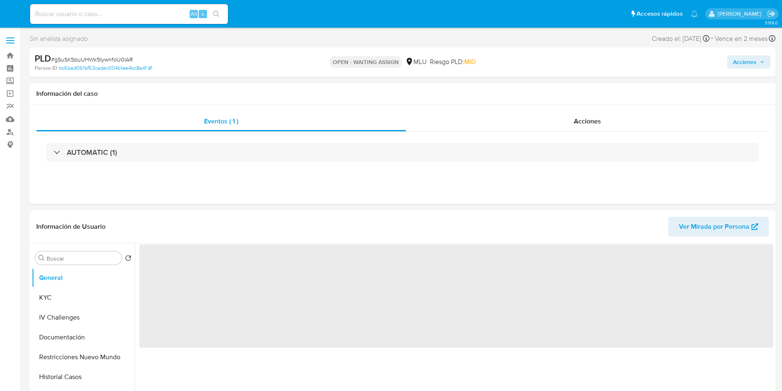
select select "10"
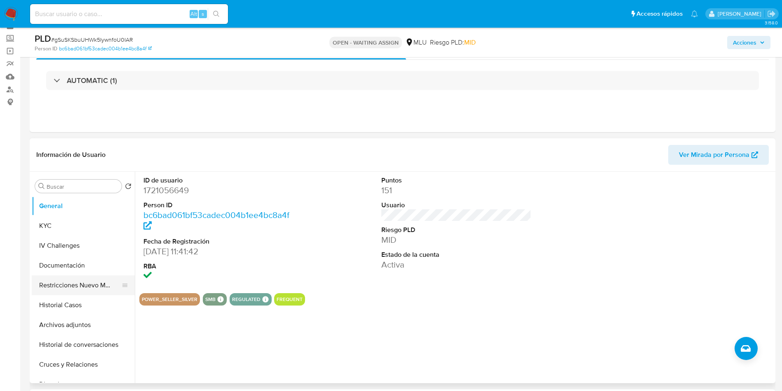
scroll to position [62, 0]
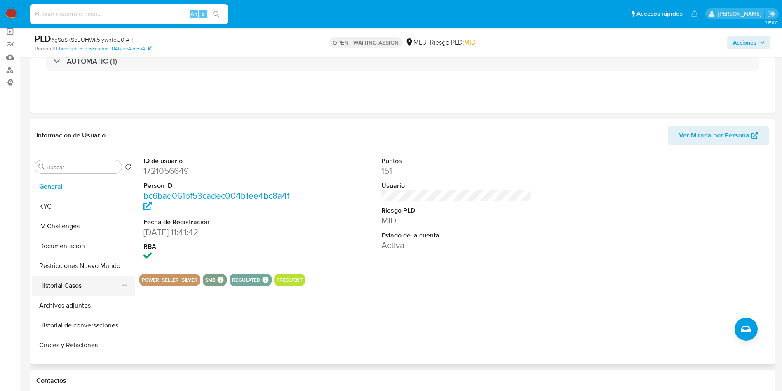
click at [64, 291] on button "Historial Casos" at bounding box center [80, 286] width 97 height 20
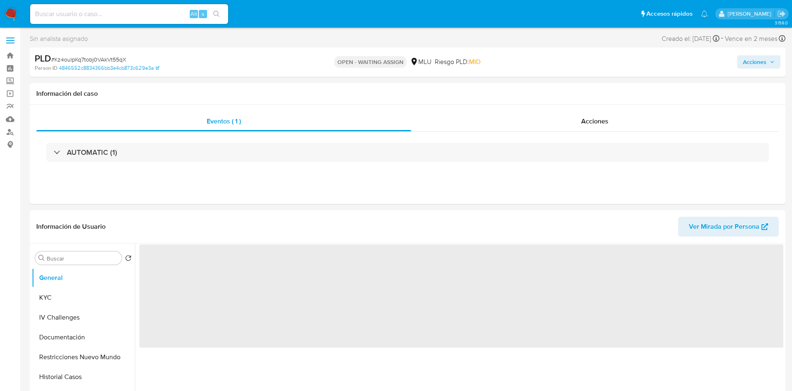
select select "10"
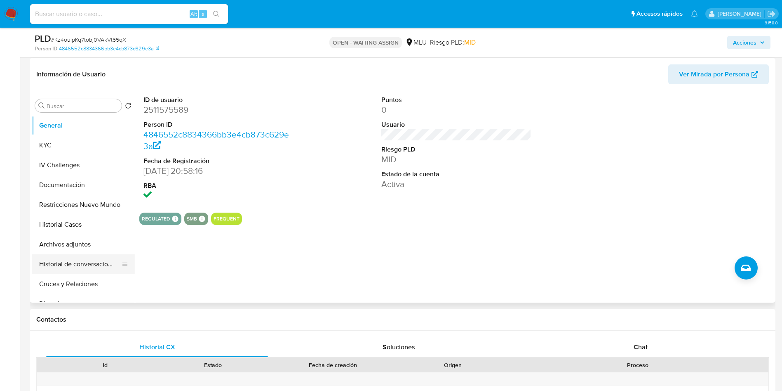
scroll to position [124, 0]
click at [73, 225] on button "Historial Casos" at bounding box center [80, 224] width 97 height 20
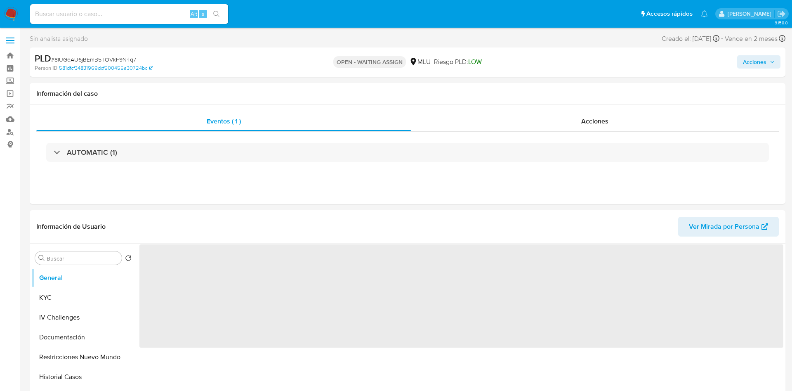
select select "10"
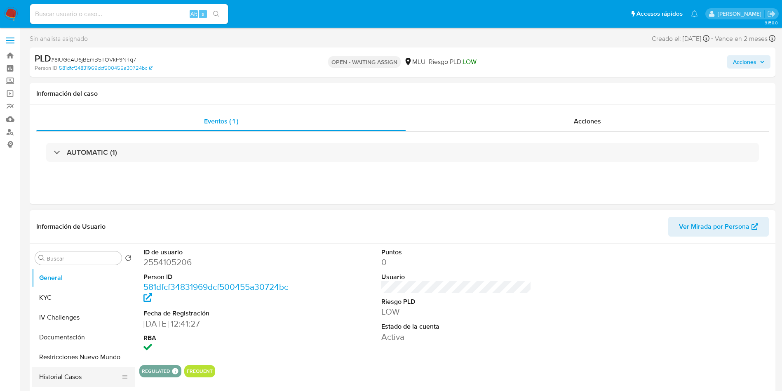
click at [65, 379] on button "Historial Casos" at bounding box center [80, 377] width 97 height 20
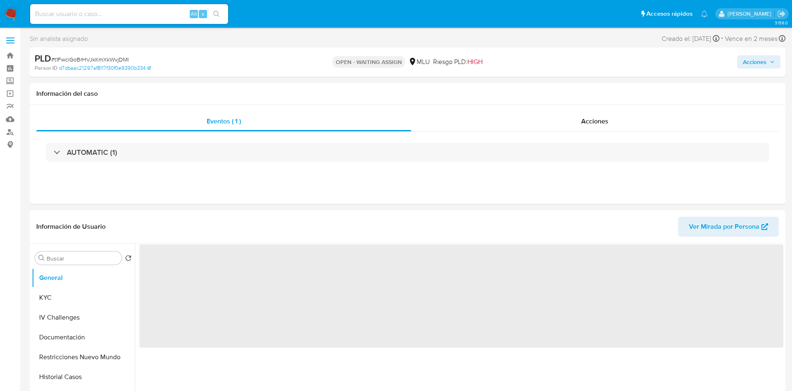
select select "10"
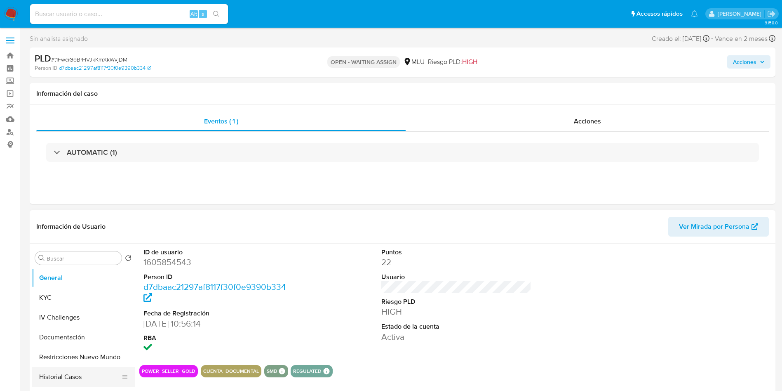
click at [63, 380] on button "Historial Casos" at bounding box center [80, 377] width 97 height 20
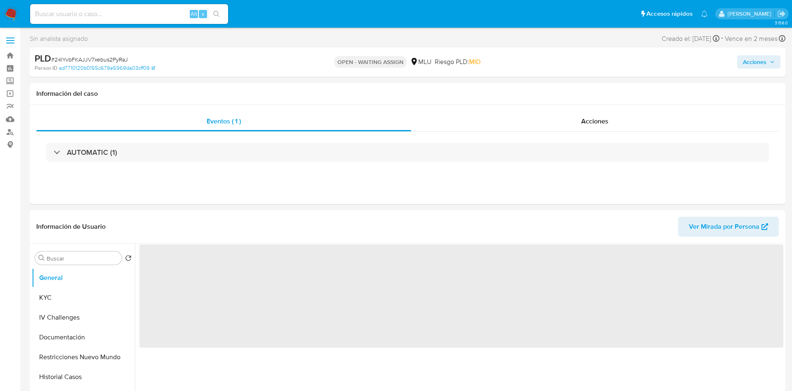
select select "10"
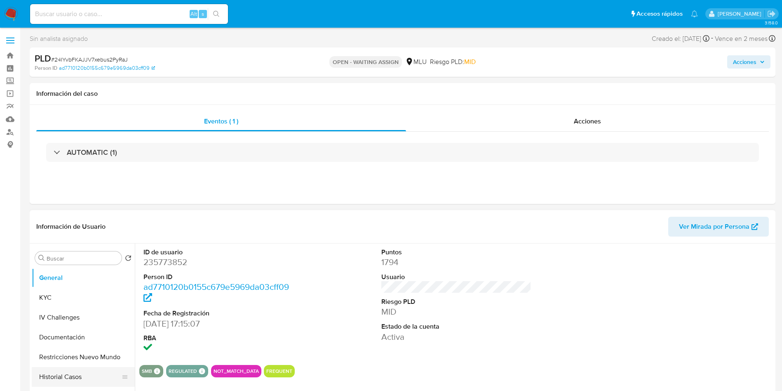
click at [71, 374] on button "Historial Casos" at bounding box center [80, 377] width 97 height 20
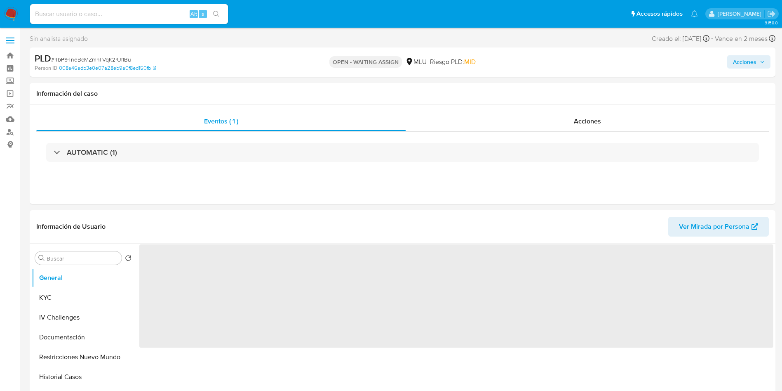
select select "10"
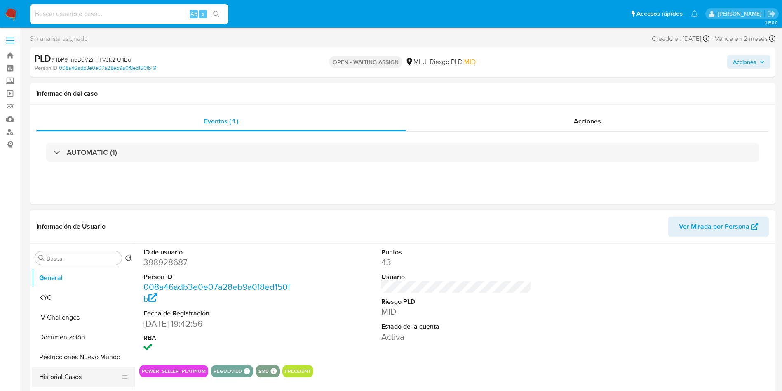
click at [67, 377] on button "Historial Casos" at bounding box center [80, 377] width 97 height 20
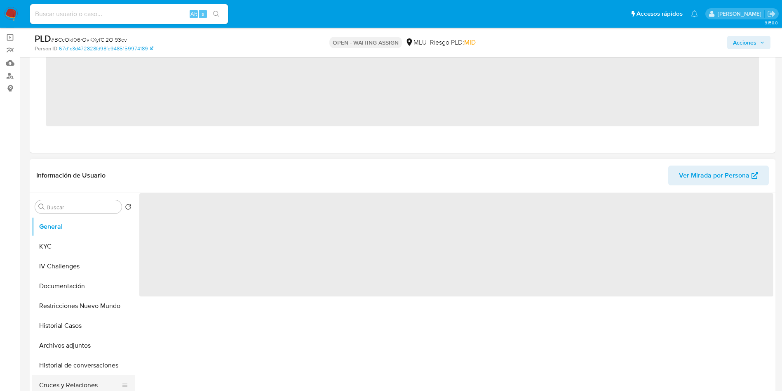
scroll to position [62, 0]
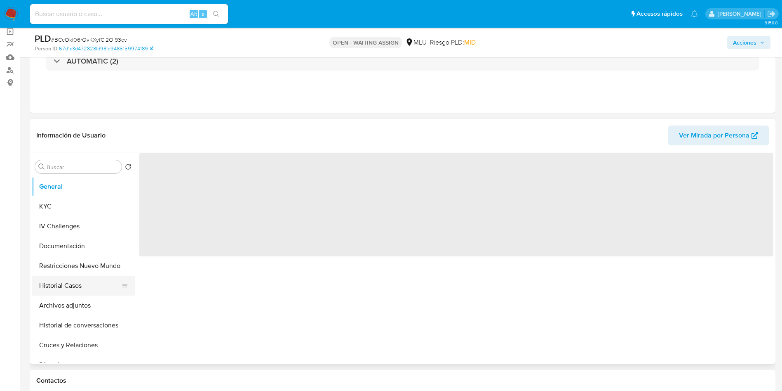
click at [65, 283] on button "Historial Casos" at bounding box center [80, 286] width 97 height 20
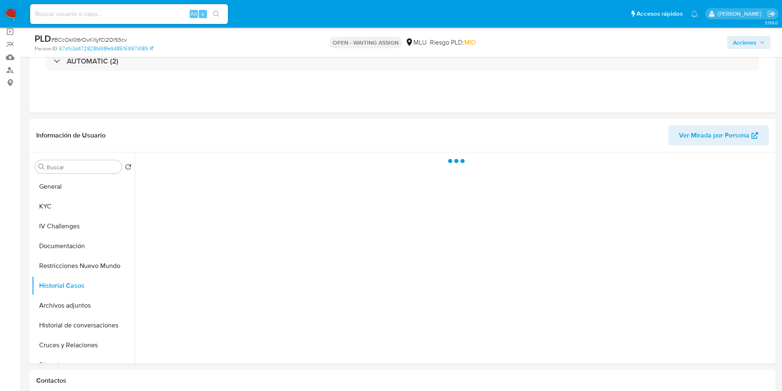
select select "10"
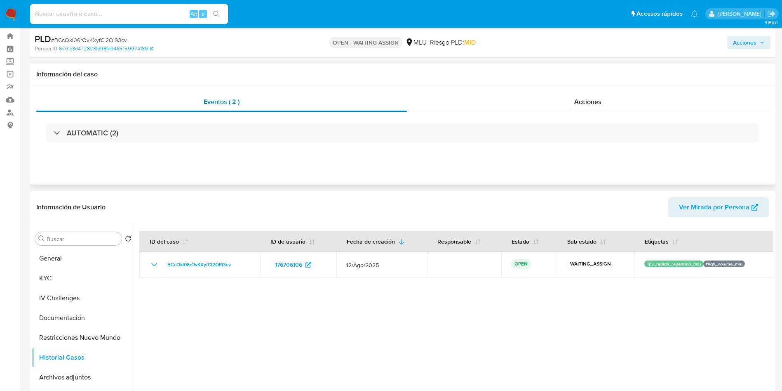
scroll to position [0, 0]
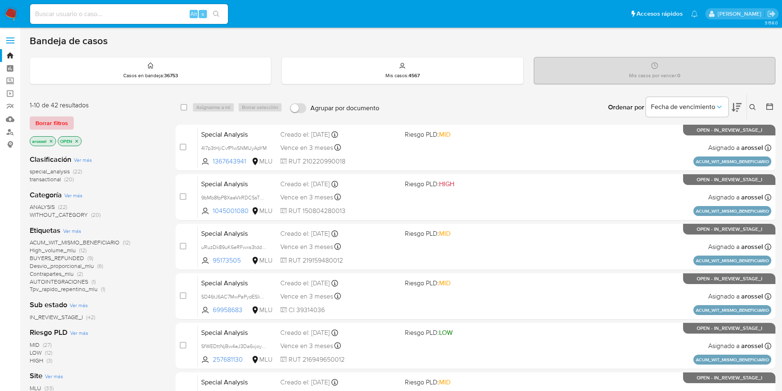
click at [68, 124] on button "Borrar filtros" at bounding box center [52, 122] width 44 height 13
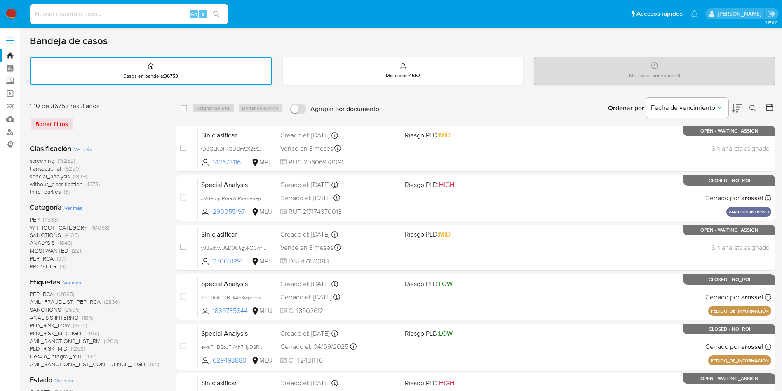
click at [54, 170] on span "transactional" at bounding box center [45, 168] width 31 height 8
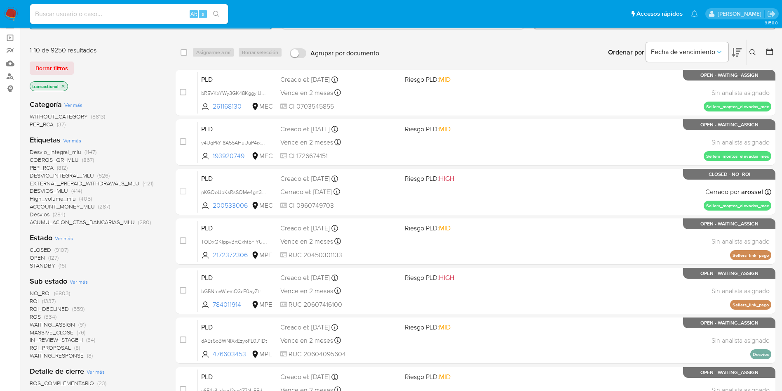
scroll to position [124, 0]
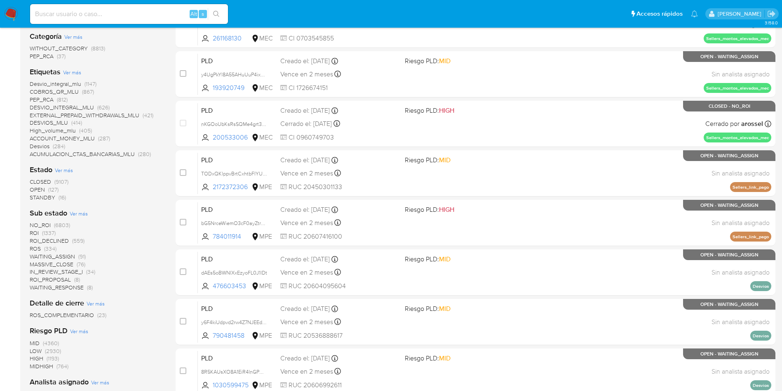
click at [40, 188] on span "OPEN" at bounding box center [37, 189] width 15 height 8
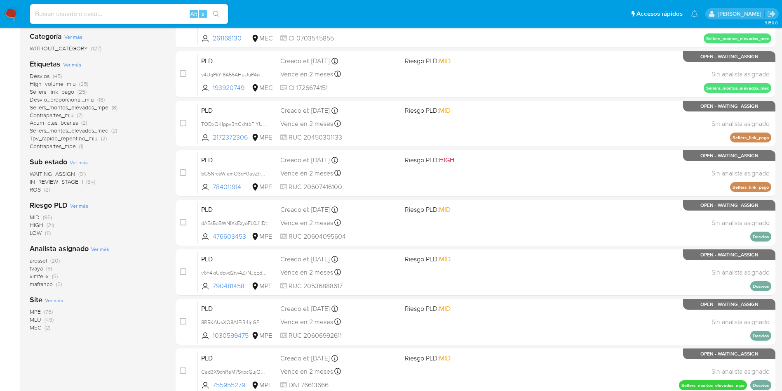
scroll to position [186, 0]
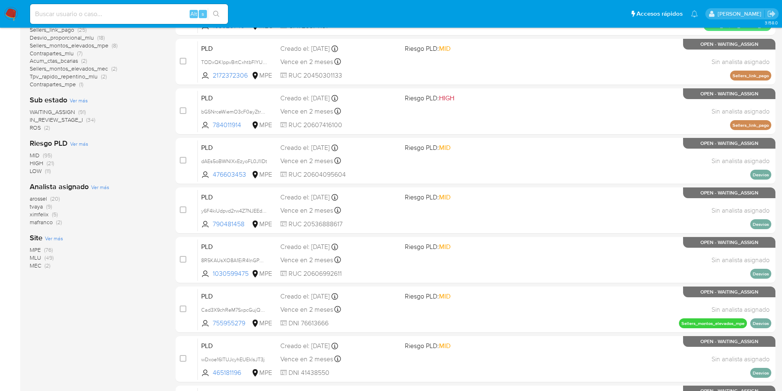
click at [34, 259] on span "MLU" at bounding box center [36, 257] width 12 height 8
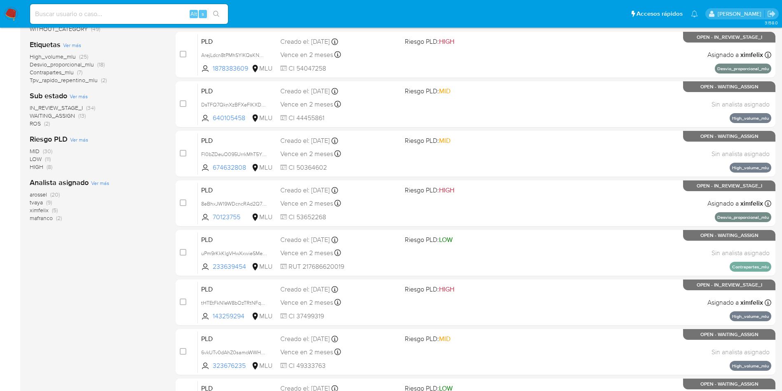
scroll to position [124, 0]
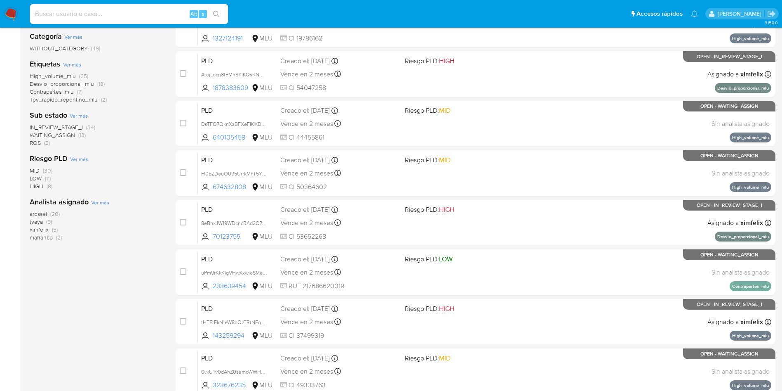
click at [67, 137] on span "WAITING_ASSIGN" at bounding box center [52, 135] width 45 height 8
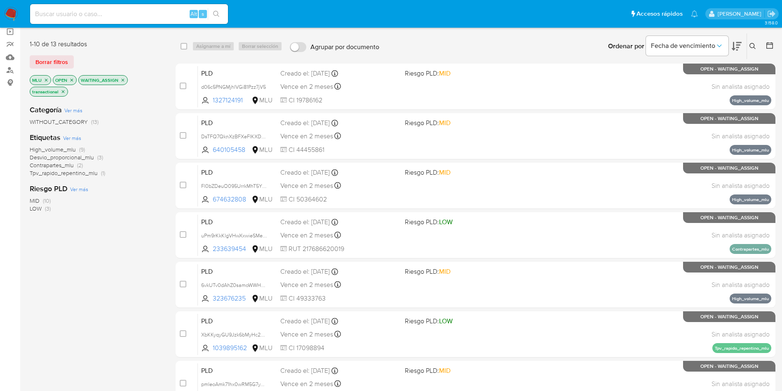
scroll to position [291, 0]
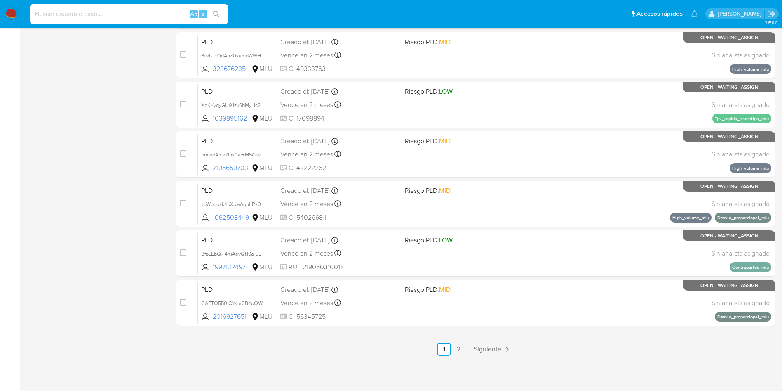
click at [468, 349] on ul "Anterior 1 2 Siguiente" at bounding box center [476, 348] width 600 height 13
click at [463, 349] on link "2" at bounding box center [458, 348] width 13 height 13
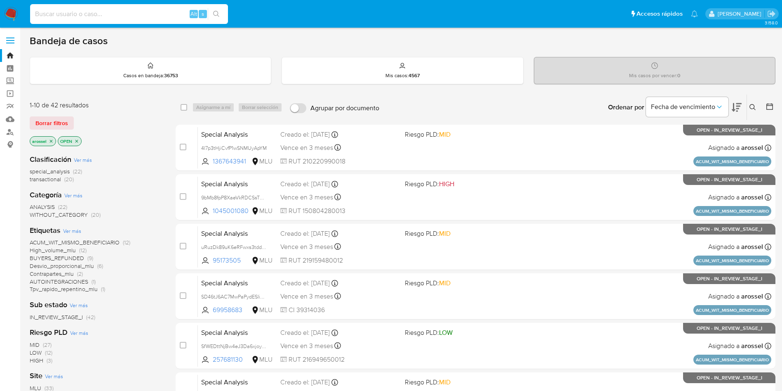
click at [120, 15] on input at bounding box center [129, 14] width 198 height 11
paste input "YIBPmedLHzXby3A5xs7oqisM"
type input "YIBPmedLHzXby3A5xs7oqisM"
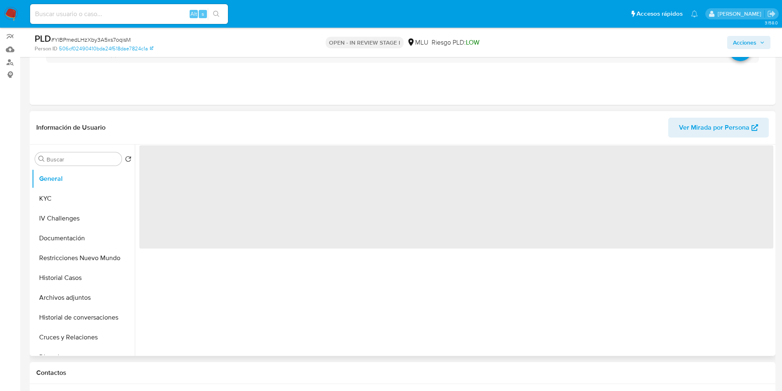
scroll to position [124, 0]
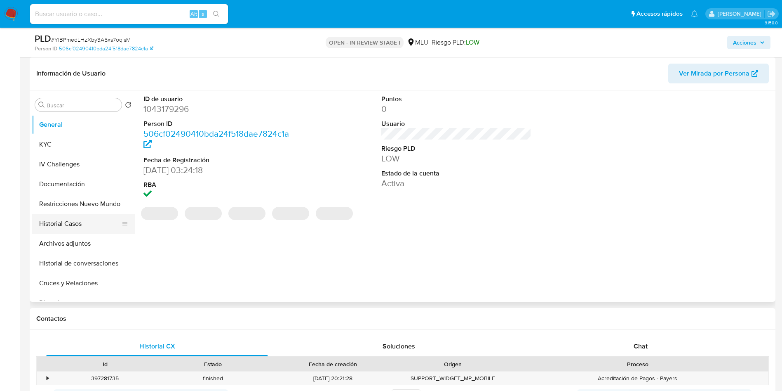
select select "10"
click at [74, 223] on button "Historial Casos" at bounding box center [80, 224] width 97 height 20
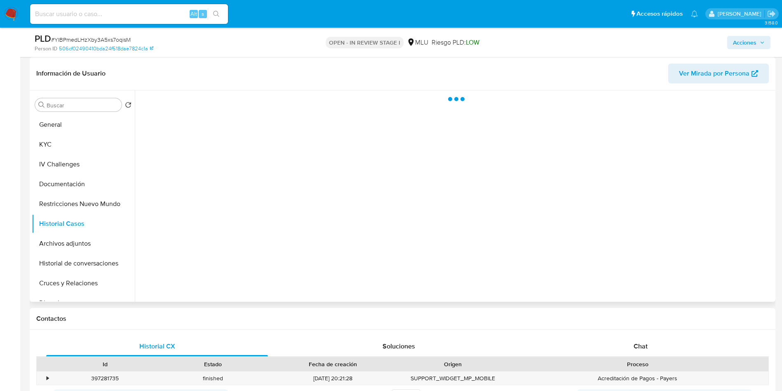
click at [722, 68] on span "Ver Mirada por Persona" at bounding box center [714, 74] width 71 height 20
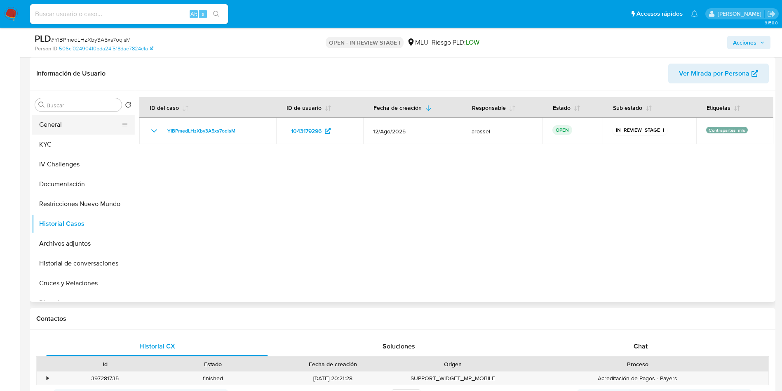
click at [85, 134] on button "General" at bounding box center [80, 125] width 97 height 20
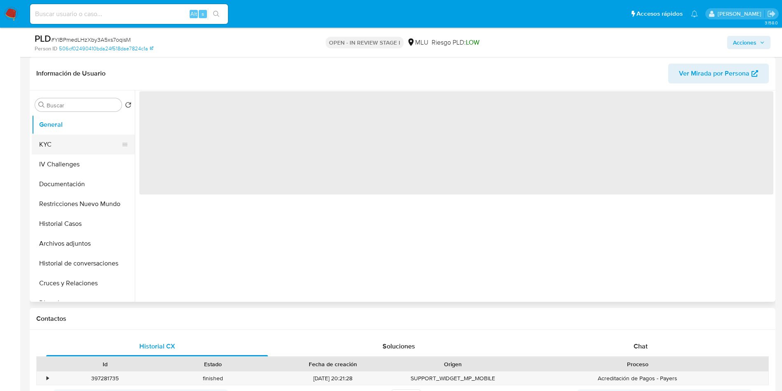
click at [66, 149] on button "KYC" at bounding box center [80, 144] width 97 height 20
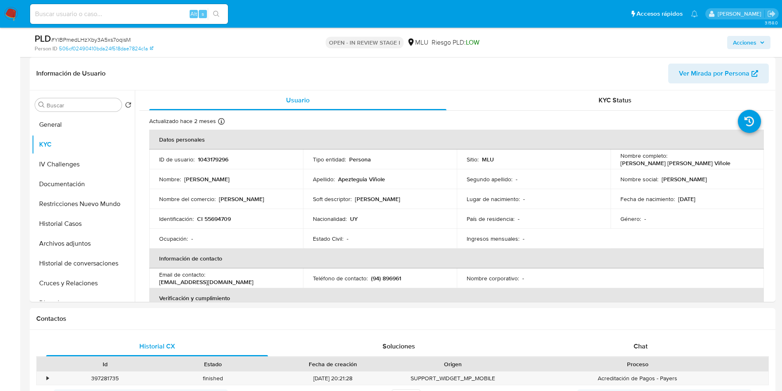
click at [217, 156] on p "1043179296" at bounding box center [213, 158] width 31 height 7
copy p "1043179296"
click at [123, 39] on span "# YIBPmedLHzXby3A5xs7oqisM" at bounding box center [91, 39] width 80 height 8
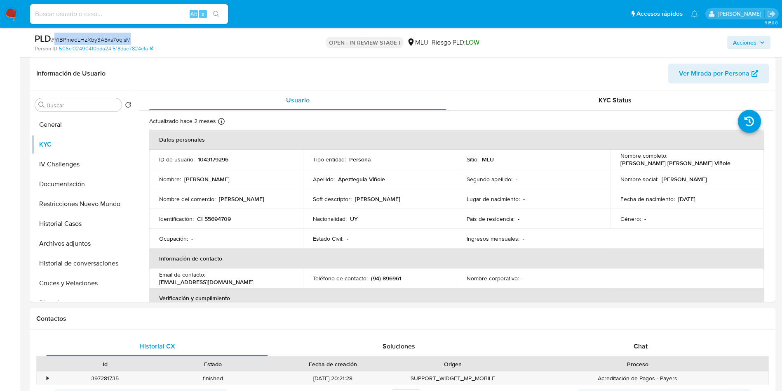
copy span "YIBPmedLHzXby3A5xs7oqisM"
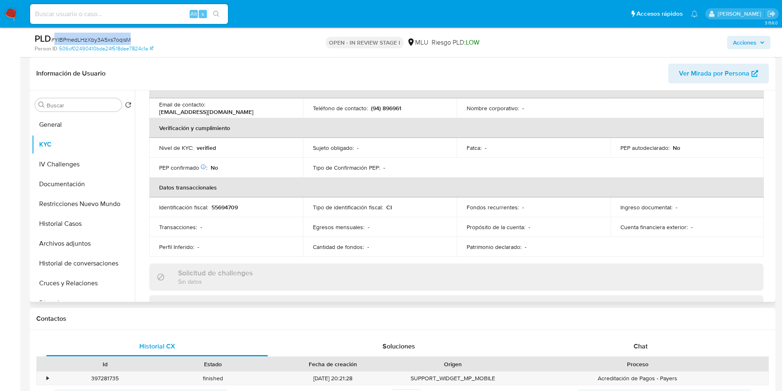
scroll to position [186, 0]
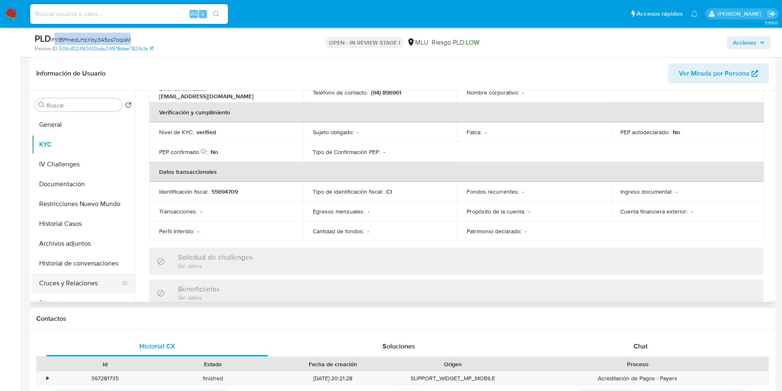
click at [94, 283] on button "Cruces y Relaciones" at bounding box center [80, 283] width 97 height 20
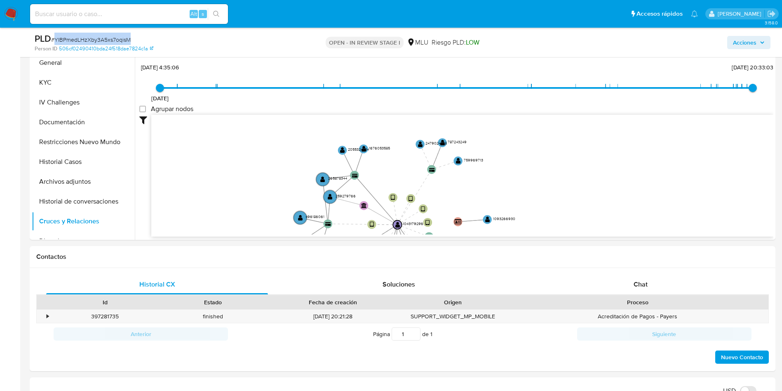
drag, startPoint x: 320, startPoint y: 188, endPoint x: 303, endPoint y: 0, distance: 189.3
click at [310, 163] on icon "device-68818e5fa8eede786c0ad229  user-1043179296  1043179296 device-670f18a5e…" at bounding box center [462, 175] width 622 height 120
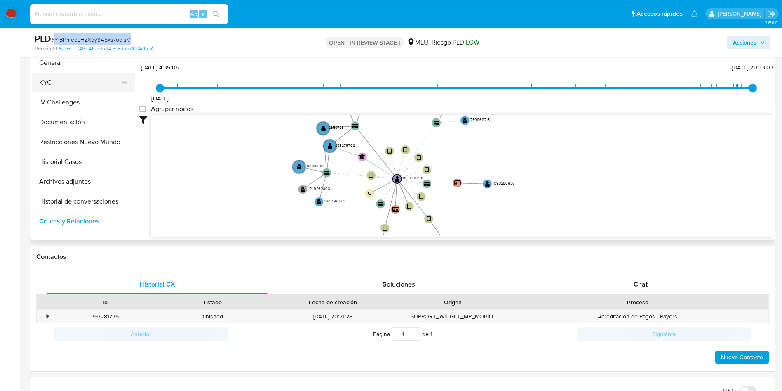
click at [57, 79] on button "KYC" at bounding box center [80, 83] width 97 height 20
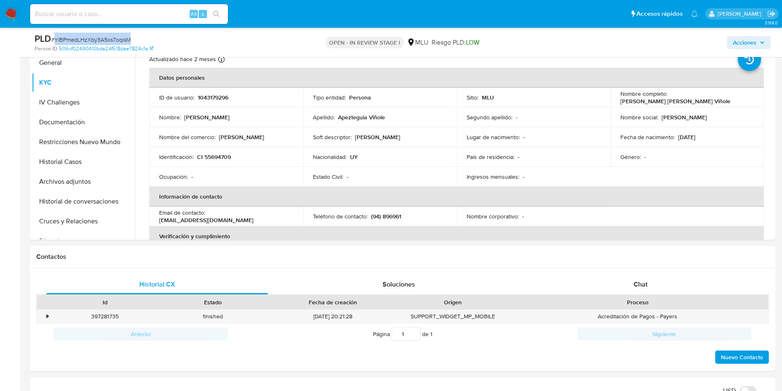
scroll to position [0, 0]
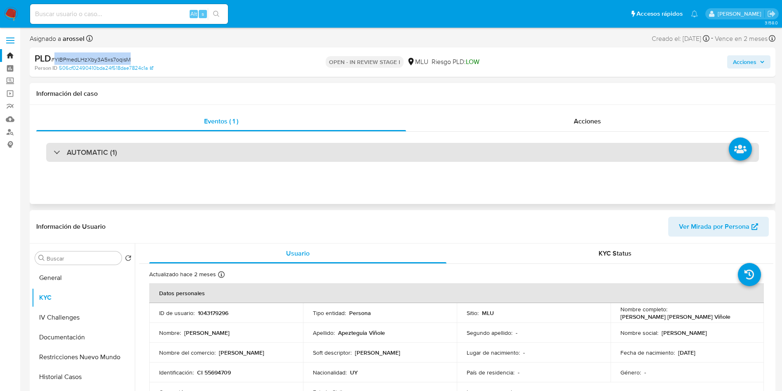
click at [148, 160] on div "AUTOMATIC (1)" at bounding box center [402, 152] width 713 height 19
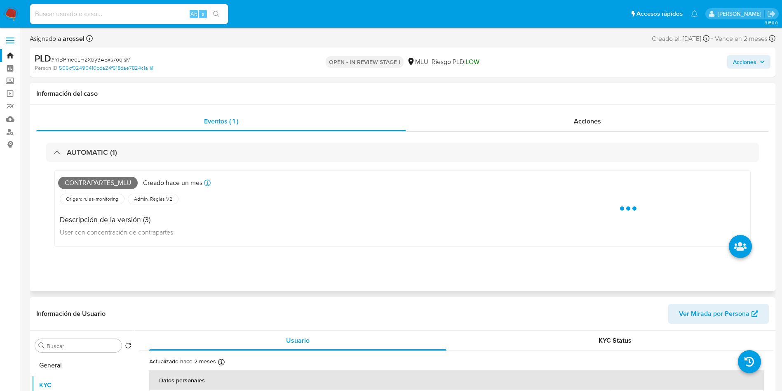
click at [100, 185] on span "Contrapartes_mlu" at bounding box center [98, 183] width 80 height 12
copy span "Contrapartes_mlu"
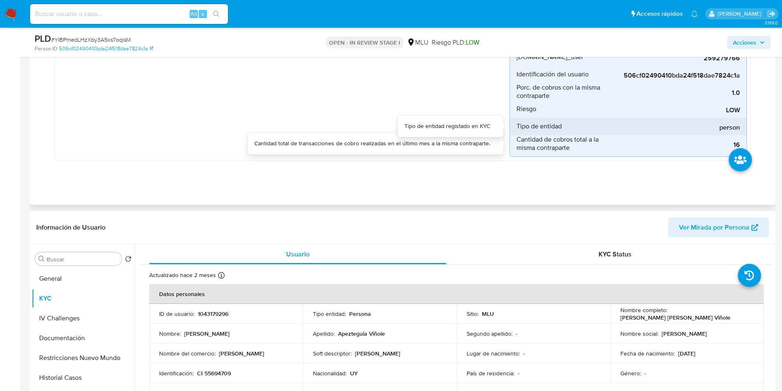
scroll to position [309, 0]
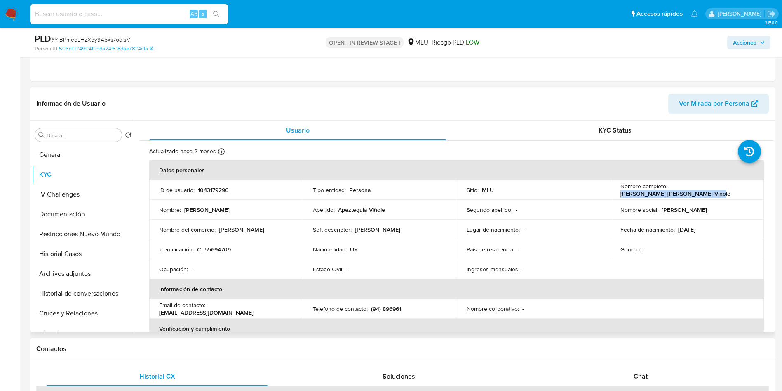
drag, startPoint x: 616, startPoint y: 193, endPoint x: 717, endPoint y: 196, distance: 101.1
click at [717, 196] on td "Nombre completo : Roberto Franco Apezteguia Viñole" at bounding box center [688, 190] width 154 height 20
copy p "Roberto Franco Apezteguia Viñole"
click at [311, 239] on td "Nacionalidad : UY" at bounding box center [380, 249] width 154 height 20
click at [215, 247] on p "CI 55694709" at bounding box center [214, 248] width 34 height 7
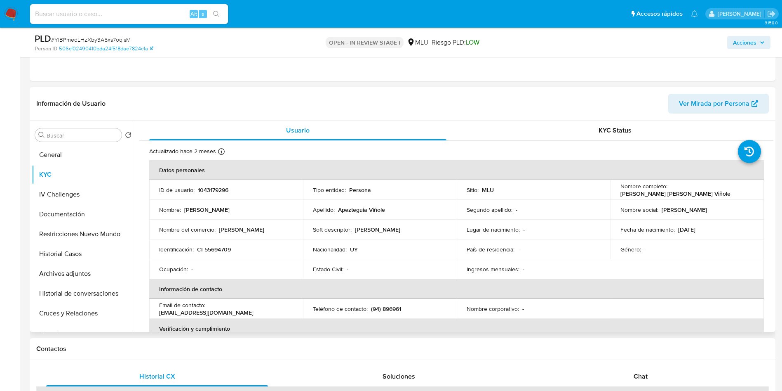
click at [218, 247] on p "CI 55694709" at bounding box center [214, 248] width 34 height 7
copy p "55694709"
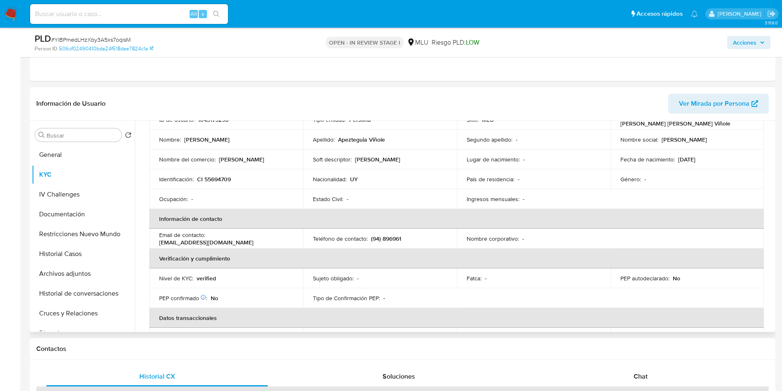
scroll to position [90, 0]
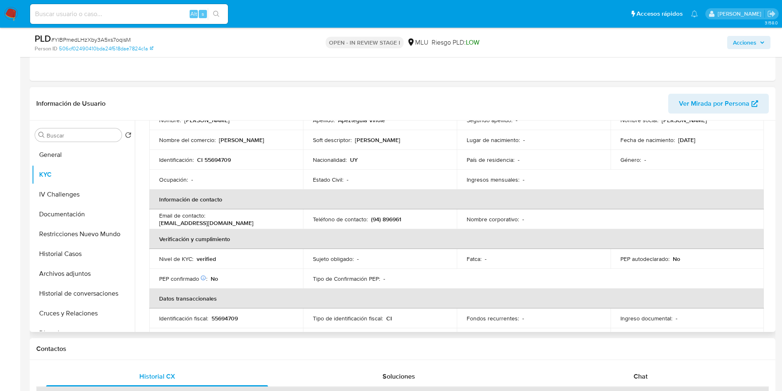
click at [219, 225] on p "apezteguiafranco12@gmail.com" at bounding box center [206, 222] width 94 height 7
copy div "Email de contacto : apezteguiafranco12@gmail.com"
click at [235, 224] on p "apezteguiafranco12@gmail.com" at bounding box center [206, 222] width 94 height 7
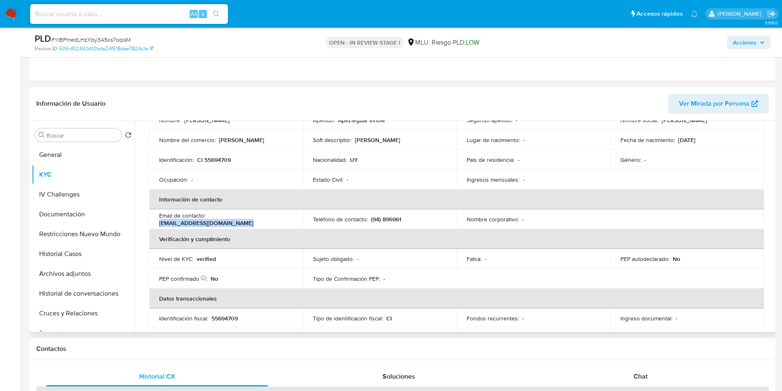
drag, startPoint x: 243, startPoint y: 226, endPoint x: 153, endPoint y: 224, distance: 90.4
click at [153, 224] on td "Email de contacto : apezteguiafranco12@gmail.com" at bounding box center [226, 219] width 154 height 20
copy p "apezteguiafranco12@gmail.com"
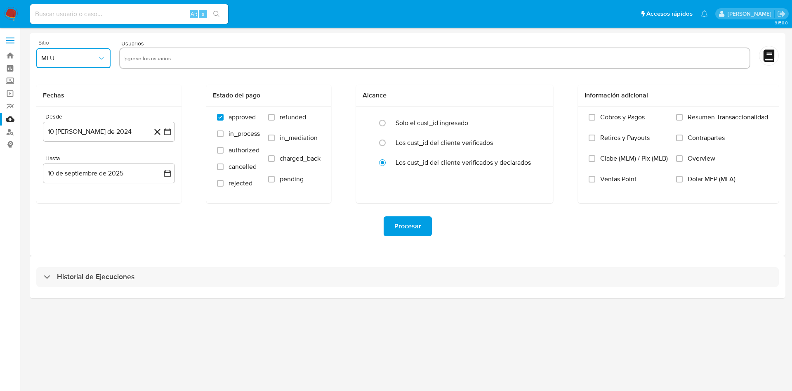
click at [75, 59] on span "MLU" at bounding box center [69, 58] width 56 height 8
click at [166, 57] on input "text" at bounding box center [434, 58] width 623 height 13
click at [187, 54] on input "text" at bounding box center [434, 58] width 623 height 13
paste input "1043179296"
type input "1043179296"
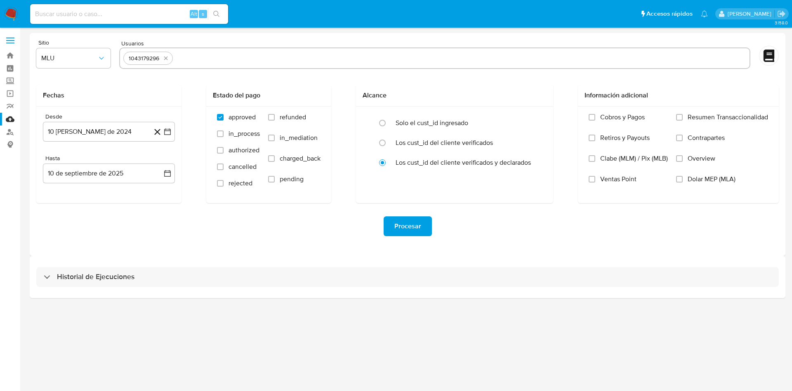
paste input "362007913"
type input "362007913"
paste input "816680055"
type input "816680055"
paste input "411472651"
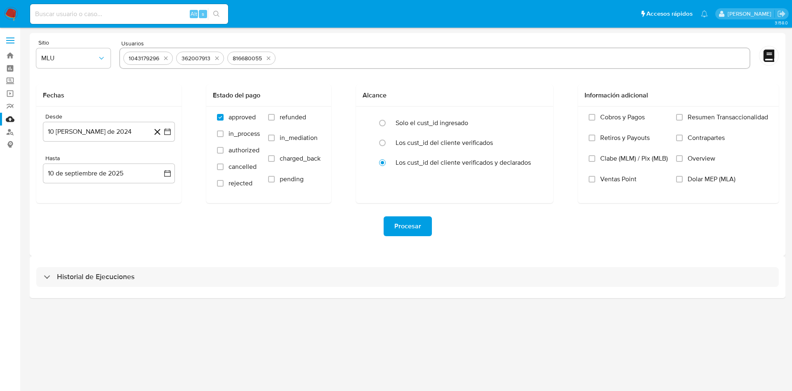
type input "411472651"
paste input "6651996"
type input "6651996"
paste input "493891797"
type input "493891797"
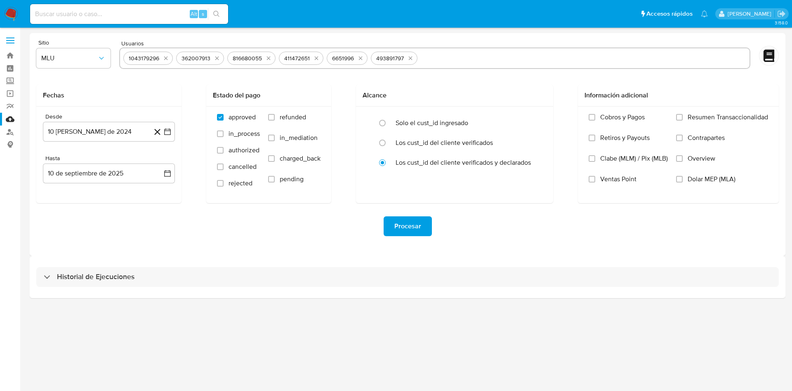
paste input "750587582"
type input "750587582"
paste input "1978988970"
type input "1978988970"
paste input "1440337322"
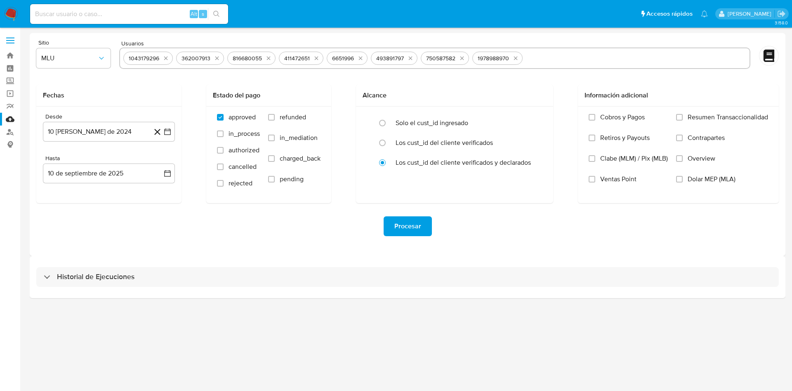
type input "1440337322"
paste input "634742804"
type input "634742804"
click at [168, 135] on icon "button" at bounding box center [167, 131] width 8 height 8
click at [159, 167] on div "agosto 2024 agosto 2024 lun lunes mar martes mié miércoles jue jueves vie viern…" at bounding box center [109, 210] width 112 height 108
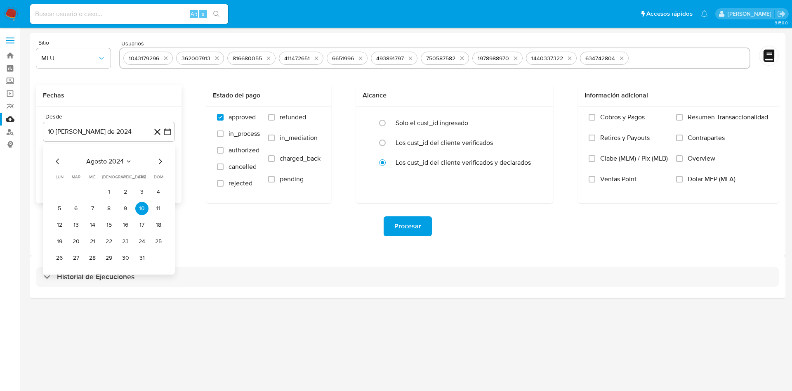
click at [159, 158] on icon "Mes siguiente" at bounding box center [160, 161] width 10 height 10
click at [76, 226] on button "10" at bounding box center [75, 224] width 13 height 13
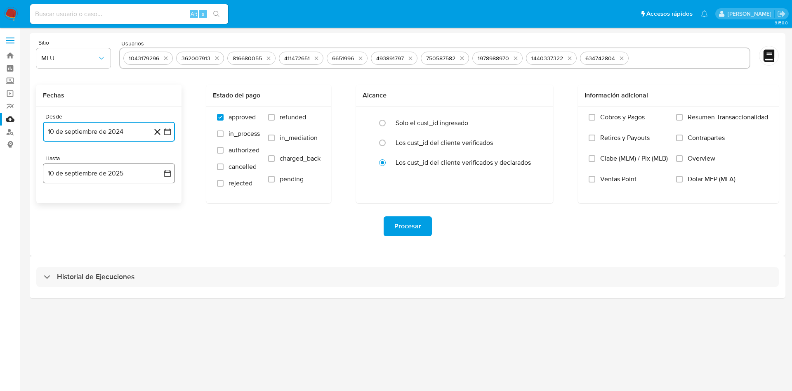
click at [169, 172] on icon "button" at bounding box center [167, 173] width 8 height 8
click at [78, 251] on button "9" at bounding box center [75, 249] width 13 height 13
click at [276, 159] on label "charged_back" at bounding box center [294, 164] width 52 height 21
click at [275, 159] on input "charged_back" at bounding box center [271, 158] width 7 height 7
checkbox input "true"
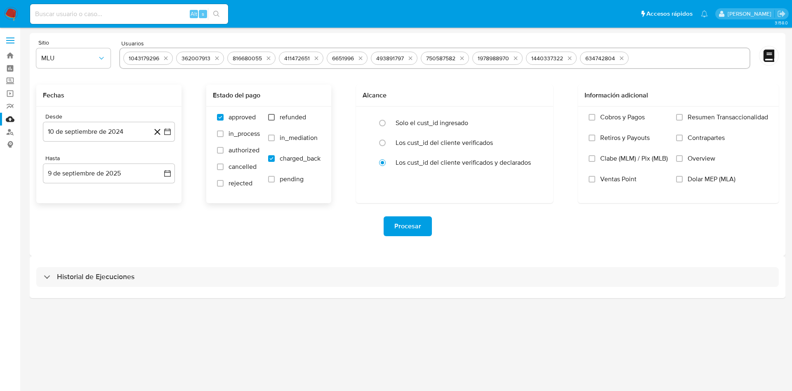
click at [272, 118] on input "refunded" at bounding box center [271, 117] width 7 height 7
checkbox input "true"
click at [418, 226] on span "Procesar" at bounding box center [407, 226] width 27 height 18
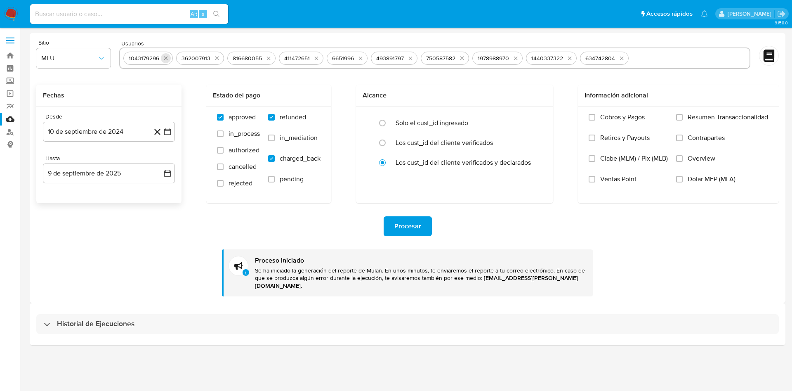
click at [168, 58] on icon "quitar 1043179296" at bounding box center [166, 58] width 7 height 7
click at [163, 57] on icon "quitar 362007913" at bounding box center [164, 58] width 7 height 7
click at [165, 57] on icon "quitar 816680055" at bounding box center [164, 58] width 7 height 7
click at [163, 59] on icon "quitar 411472651" at bounding box center [161, 58] width 7 height 7
click at [163, 59] on div "6651996" at bounding box center [143, 58] width 41 height 13
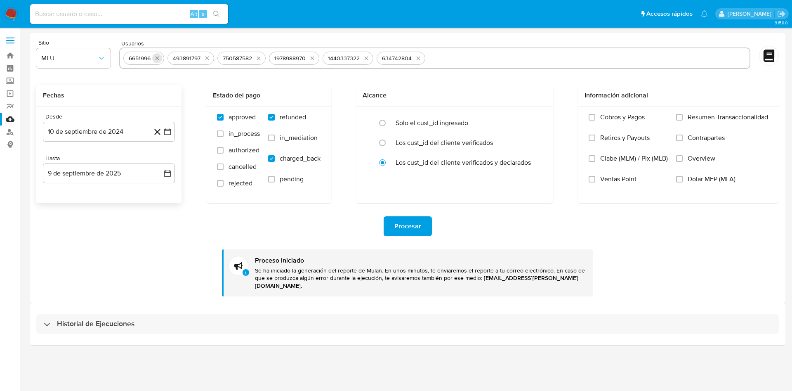
click at [158, 58] on icon "quitar 6651996" at bounding box center [157, 59] width 4 height 4
click at [165, 59] on icon "quitar 493891797" at bounding box center [163, 58] width 7 height 7
click at [164, 59] on icon "quitar 750587582" at bounding box center [164, 58] width 7 height 7
click at [167, 58] on icon "quitar 1978988970" at bounding box center [167, 59] width 4 height 4
click at [167, 57] on icon "quitar 1440337322" at bounding box center [167, 58] width 7 height 7
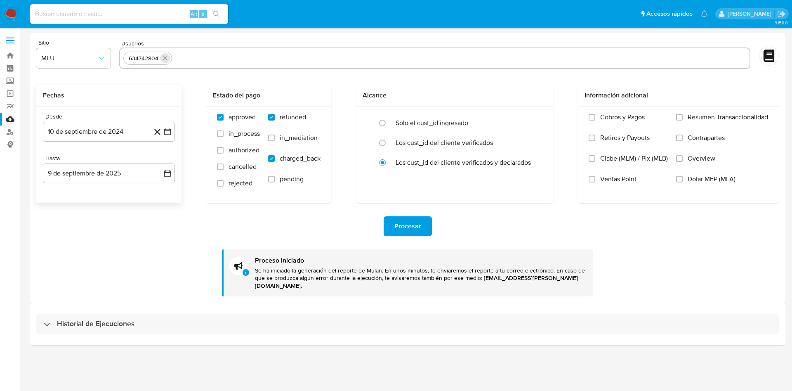
click at [167, 57] on icon "quitar 634742804" at bounding box center [165, 58] width 7 height 7
click at [165, 64] on div at bounding box center [434, 57] width 631 height 21
click at [165, 61] on input "text" at bounding box center [434, 58] width 623 height 13
paste input "1536331032"
type input "1536331032"
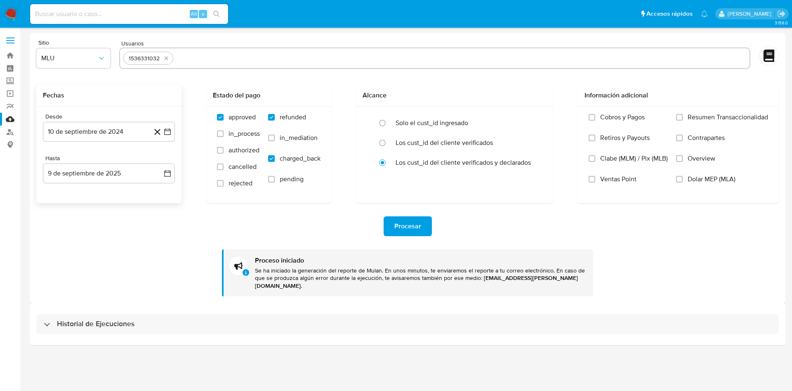
paste input "185416299"
type input "185416299"
paste input "1721056649"
type input "1721056649"
paste input "2511575589"
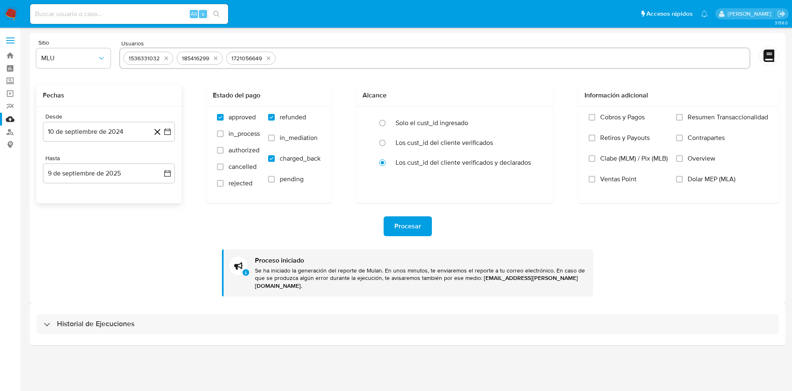
type input "2511575589"
paste input "2554105206"
type input "2554105206"
paste input "1605854543"
type input "1605854543"
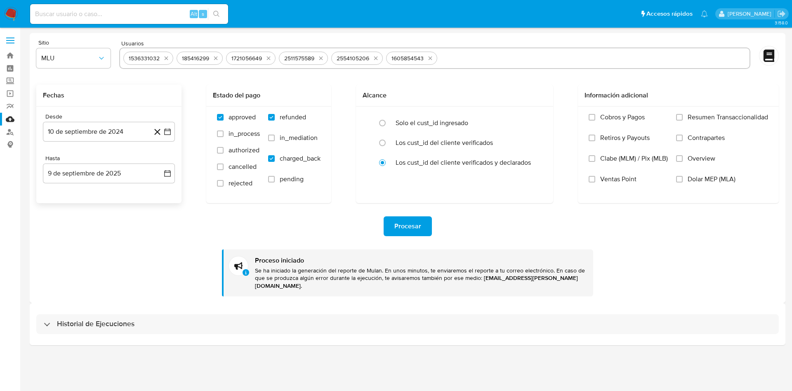
paste input "235773852"
type input "235773852"
paste input "398928687"
type input "398928687"
paste input "176706106"
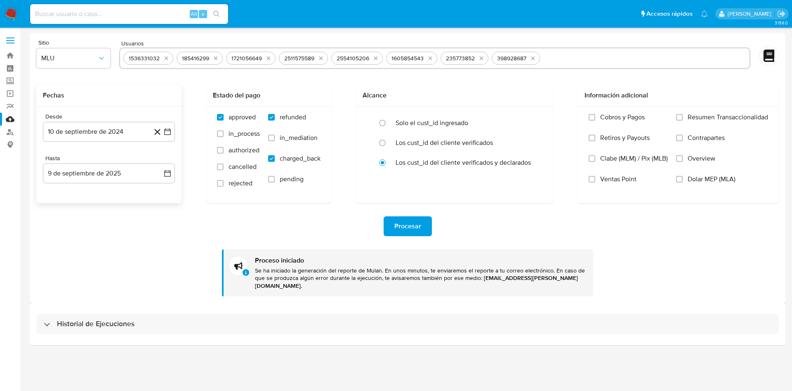
type input "176706106"
click at [415, 224] on span "Procesar" at bounding box center [407, 226] width 27 height 18
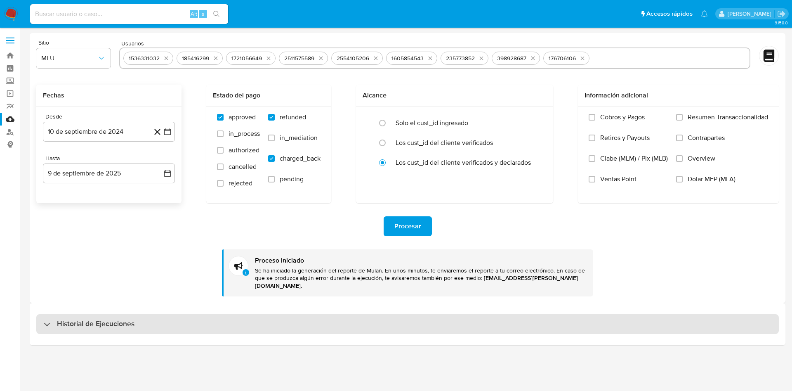
click at [112, 319] on h3 "Historial de Ejecuciones" at bounding box center [96, 324] width 78 height 10
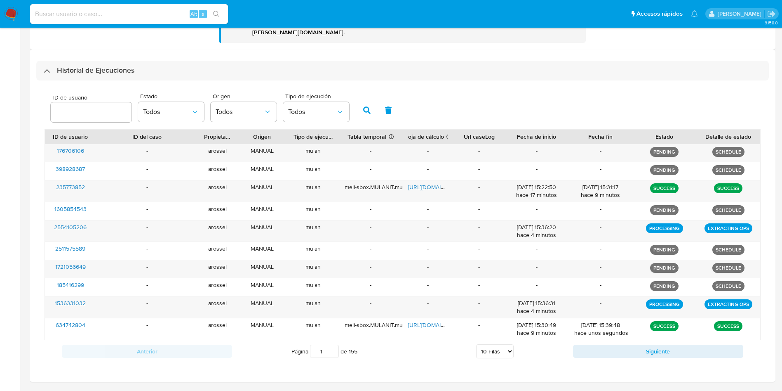
scroll to position [271, 0]
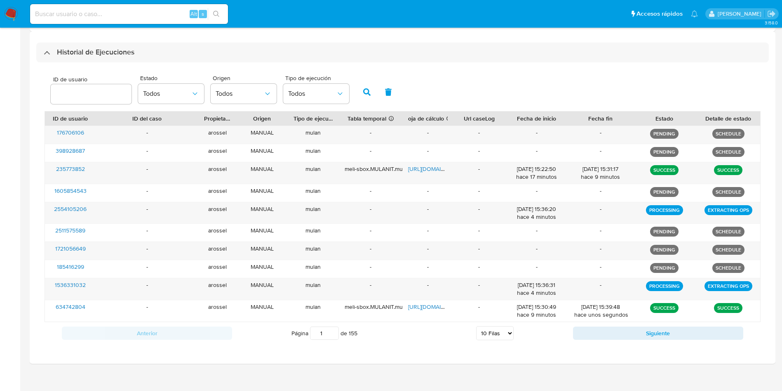
click at [502, 326] on select "5 Filas 10 Filas 20 Filas 25 Filas 50 Filas 100 Filas" at bounding box center [495, 333] width 38 height 14
select select "25"
click at [476, 326] on select "5 Filas 10 Filas 20 Filas 25 Filas 50 Filas 100 Filas" at bounding box center [495, 333] width 38 height 14
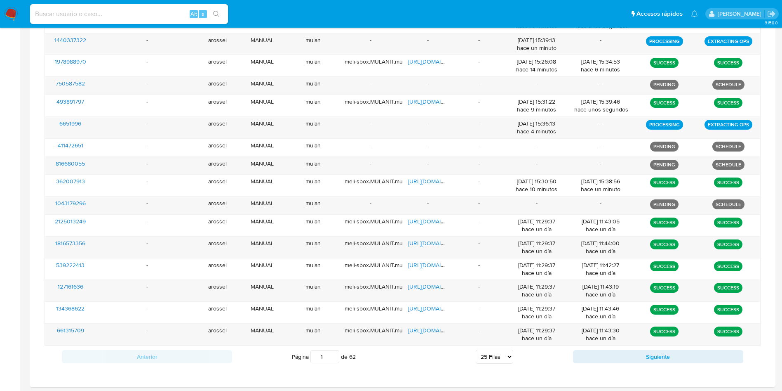
scroll to position [374, 0]
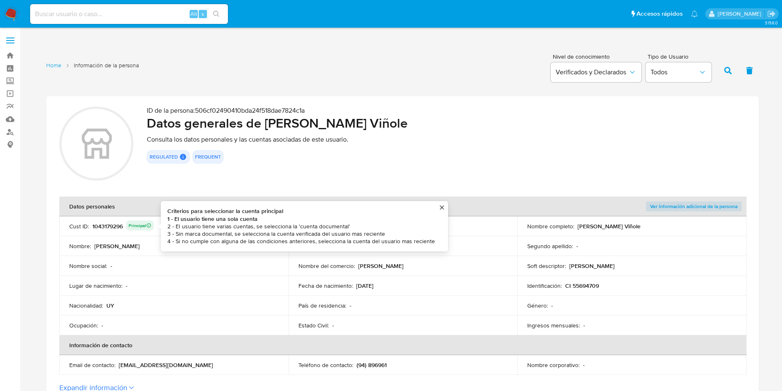
click at [112, 225] on div "1043179296 Principal Criterios para seleccionar la cuenta principal 1 - El usua…" at bounding box center [122, 226] width 61 height 12
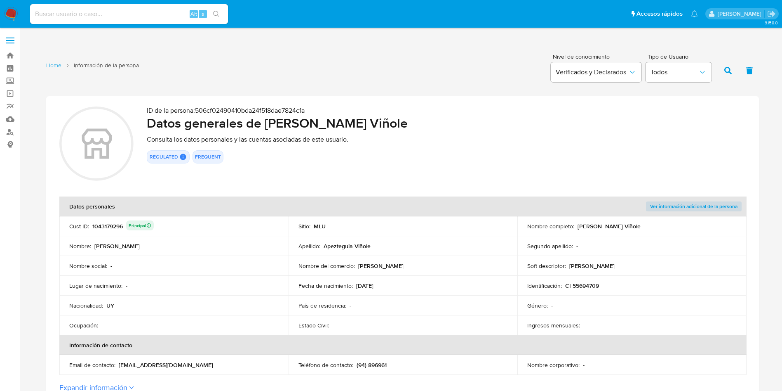
click at [112, 225] on div "1043179296 Principal" at bounding box center [122, 226] width 61 height 12
click at [404, 173] on div "ID de la persona : 506cf02490410bda24f518dae7824c1a Datos generales de Roberto …" at bounding box center [446, 144] width 599 height 77
click at [311, 184] on section "ID de la persona : 506cf02490410bda24f518dae7824c1a Datos generales de Roberto …" at bounding box center [402, 249] width 713 height 306
drag, startPoint x: 265, startPoint y: 119, endPoint x: 473, endPoint y: 127, distance: 207.6
click at [473, 127] on h2 "Datos generales de Roberto Franco Apezteguia Viñole" at bounding box center [446, 123] width 599 height 16
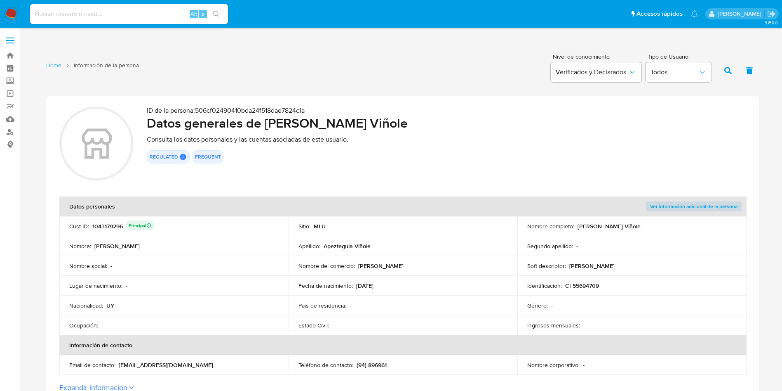
click at [148, 17] on input at bounding box center [129, 14] width 198 height 11
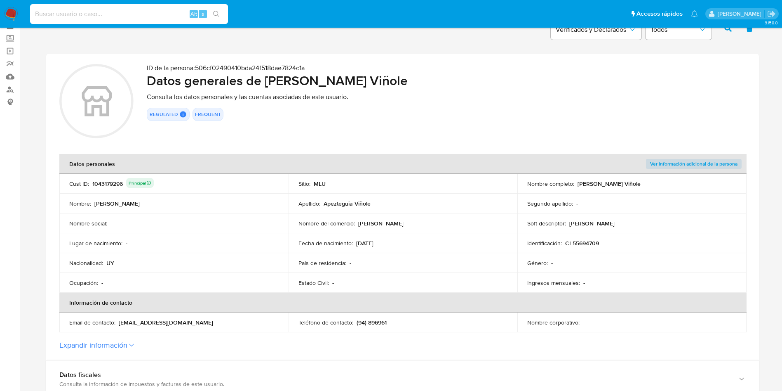
scroll to position [62, 0]
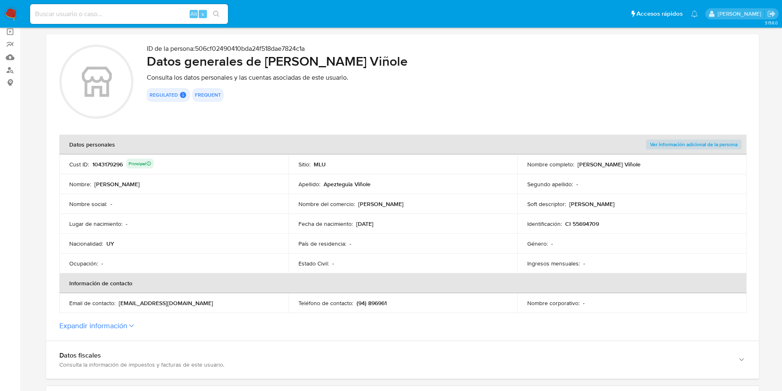
drag, startPoint x: 356, startPoint y: 200, endPoint x: 378, endPoint y: 200, distance: 21.5
click at [368, 200] on div "Nombre del comercio : Roberto Viñole" at bounding box center [404, 203] width 210 height 7
click at [399, 200] on td "Nombre del comercio : Roberto Viñole" at bounding box center [403, 204] width 229 height 20
click at [400, 201] on div "Nombre del comercio : Roberto Viñole" at bounding box center [404, 203] width 210 height 7
drag, startPoint x: 381, startPoint y: 203, endPoint x: 358, endPoint y: 201, distance: 23.6
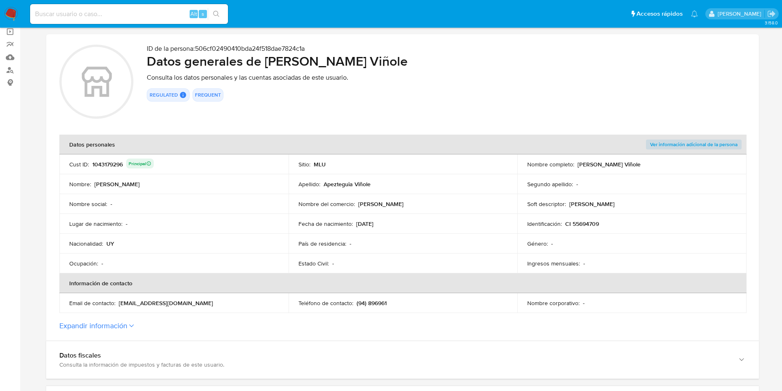
click at [358, 201] on div "Nombre del comercio : Roberto Viñole" at bounding box center [404, 203] width 210 height 7
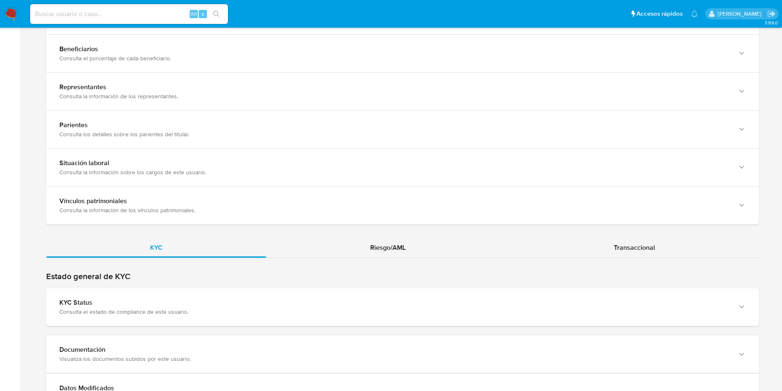
click at [208, 280] on h2 "Estado general de KYC" at bounding box center [402, 276] width 713 height 10
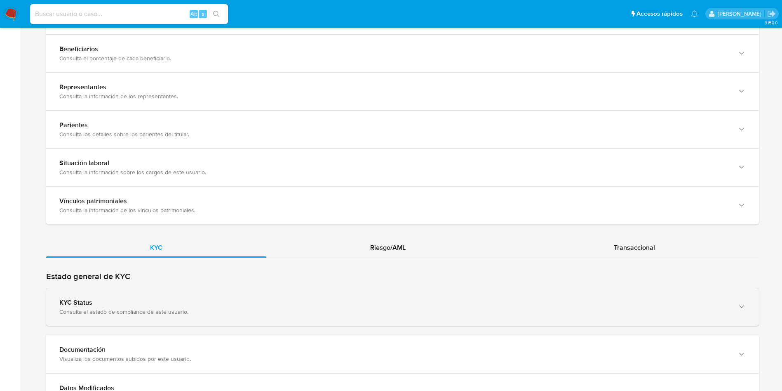
click at [219, 297] on div "KYC Status Consulta el estado de compliance de este usuario." at bounding box center [402, 307] width 713 height 38
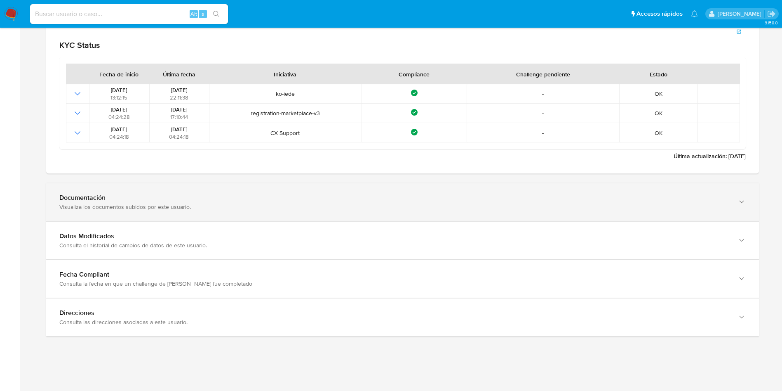
click at [137, 210] on div "Visualiza los documentos subidos por este usuario." at bounding box center [394, 206] width 670 height 7
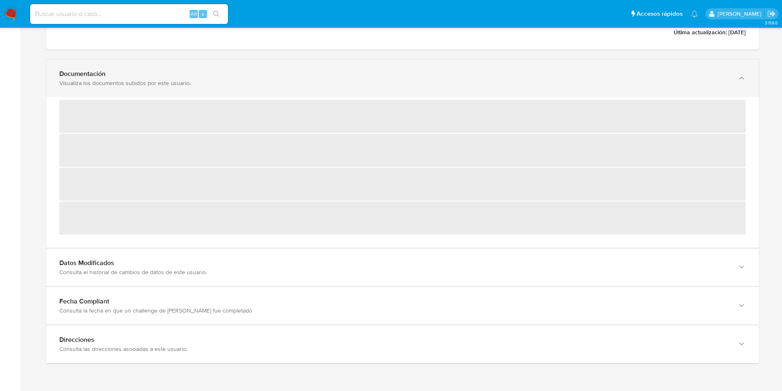
scroll to position [959, 0]
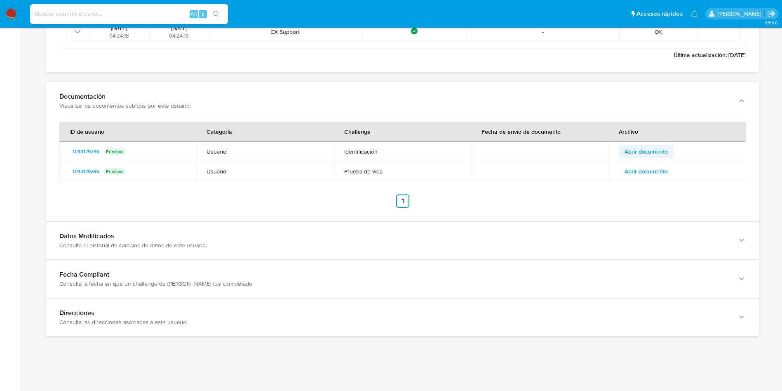
click at [654, 153] on span "Abrir documento" at bounding box center [646, 152] width 43 height 12
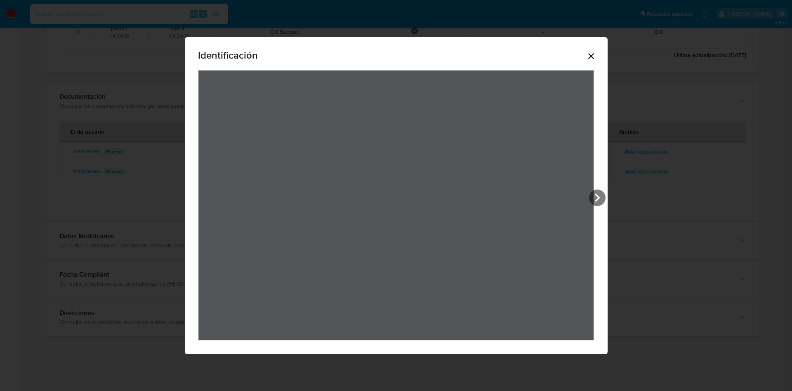
click at [590, 59] on icon "Cerrar" at bounding box center [591, 56] width 10 height 10
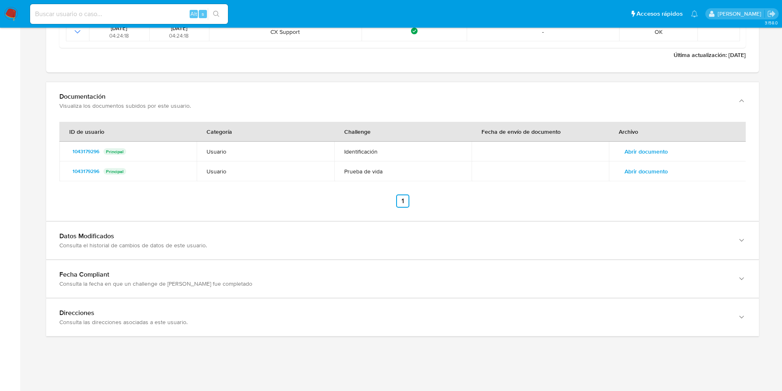
click at [640, 178] on td "Abrir documento" at bounding box center [677, 171] width 137 height 20
click at [641, 175] on span "Abrir documento" at bounding box center [646, 171] width 43 height 12
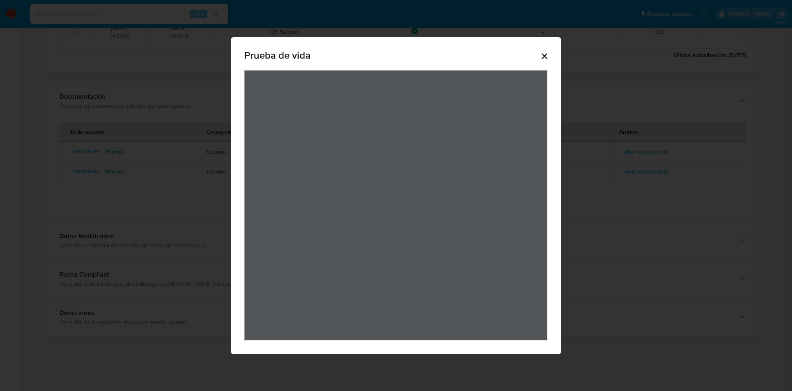
click at [542, 57] on icon "Cerrar" at bounding box center [544, 56] width 10 height 10
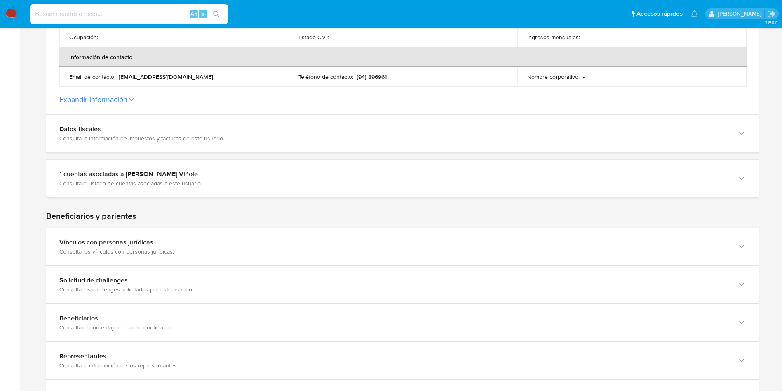
scroll to position [154, 0]
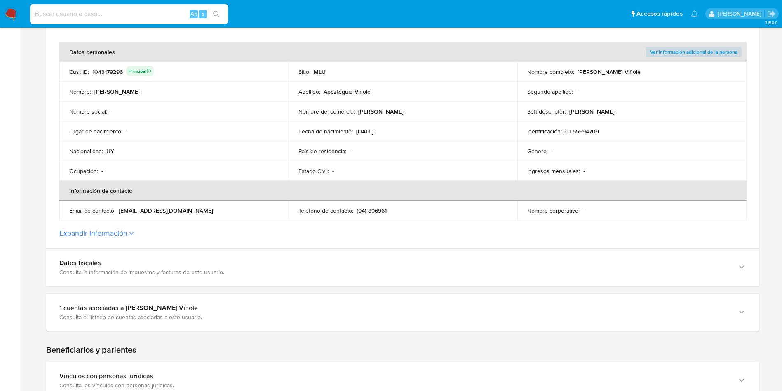
drag, startPoint x: 118, startPoint y: 210, endPoint x: 224, endPoint y: 210, distance: 106.4
click at [224, 210] on div "Email de contacto : apezteguiafranco12@gmail.com" at bounding box center [174, 210] width 210 height 7
click at [390, 215] on td "Teléfono de contacto : (94) 896961" at bounding box center [403, 210] width 229 height 20
click at [372, 213] on p "(94) 896961" at bounding box center [372, 210] width 30 height 7
click at [376, 211] on p "(94) 896961" at bounding box center [372, 210] width 30 height 7
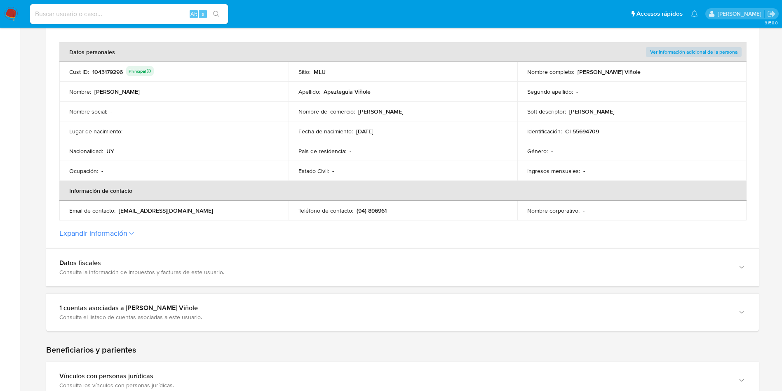
click at [376, 211] on p "(94) 896961" at bounding box center [372, 210] width 30 height 7
drag, startPoint x: 120, startPoint y: 212, endPoint x: 199, endPoint y: 213, distance: 79.2
click at [199, 213] on p "apezteguiafranco12@gmail.com" at bounding box center [166, 210] width 94 height 7
click at [106, 71] on div "1043179296 Principal" at bounding box center [122, 72] width 61 height 12
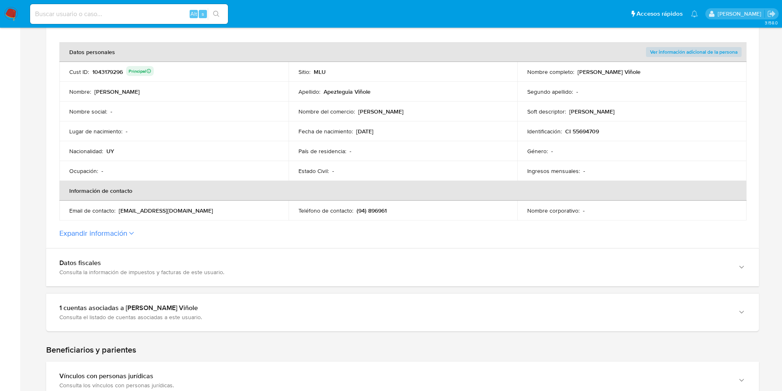
scroll to position [92, 0]
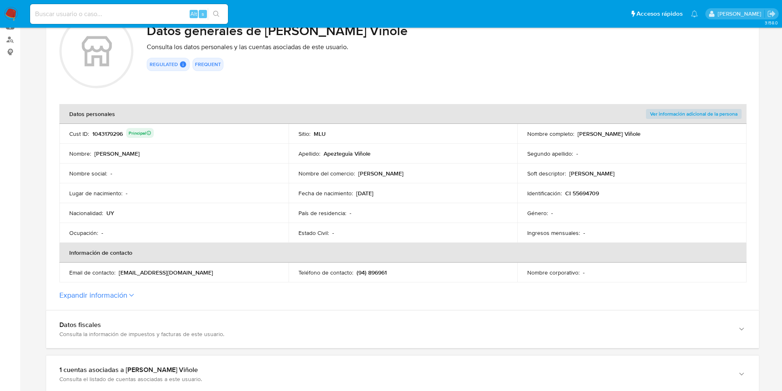
click at [636, 137] on p "Roberto Franco Apezteguia Viñole" at bounding box center [609, 133] width 63 height 7
click at [635, 138] on td "Nombre completo : Roberto Franco Apezteguia Viñole" at bounding box center [632, 134] width 229 height 20
click at [635, 132] on p "Roberto Franco Apezteguia Viñole" at bounding box center [609, 133] width 63 height 7
drag, startPoint x: 208, startPoint y: 271, endPoint x: 119, endPoint y: 273, distance: 89.1
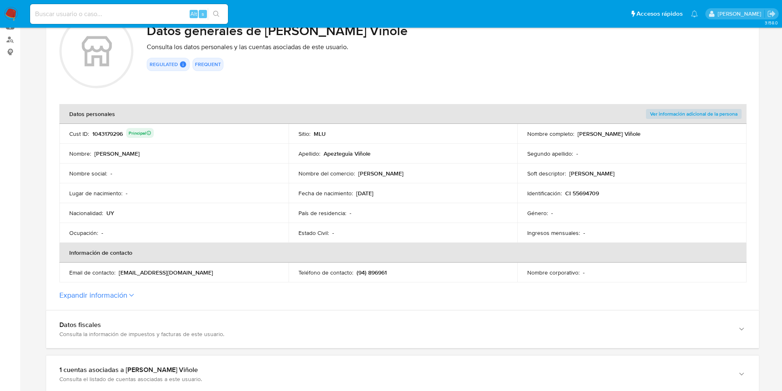
click at [119, 273] on div "Email de contacto : apezteguiafranco12@gmail.com" at bounding box center [174, 272] width 210 height 7
click at [633, 134] on p "Roberto Franco Apezteguia Viñole" at bounding box center [609, 133] width 63 height 7
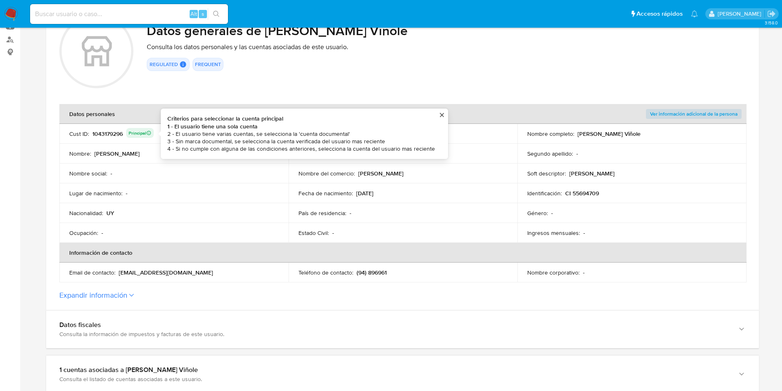
click at [103, 130] on div "1043179296 Principal Criterios para seleccionar la cuenta principal 1 - El usua…" at bounding box center [122, 134] width 61 height 12
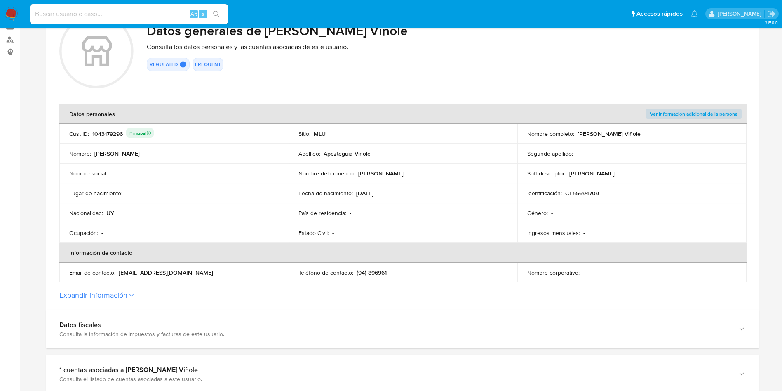
click at [103, 130] on div "1043179296 Principal" at bounding box center [122, 134] width 61 height 12
click at [111, 133] on div "1043179296 Principal" at bounding box center [122, 134] width 61 height 12
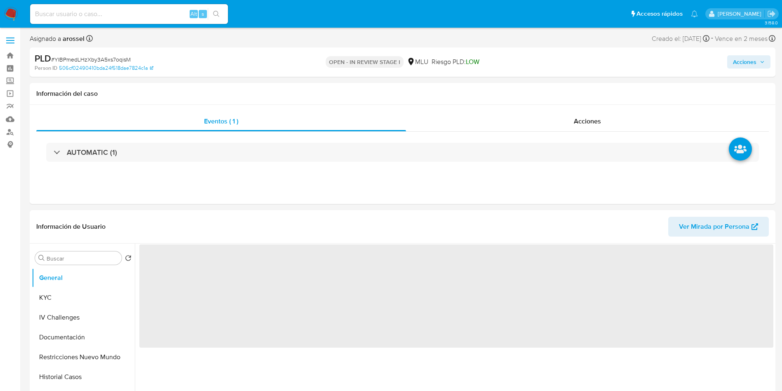
select select "10"
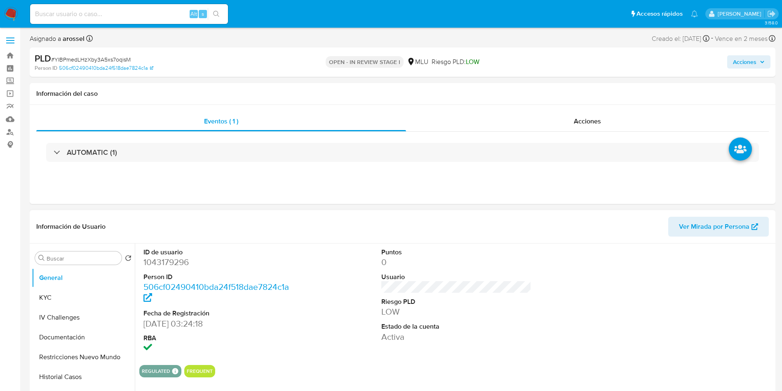
click at [168, 266] on dd "1043179296" at bounding box center [219, 262] width 151 height 12
copy dd "1043179296"
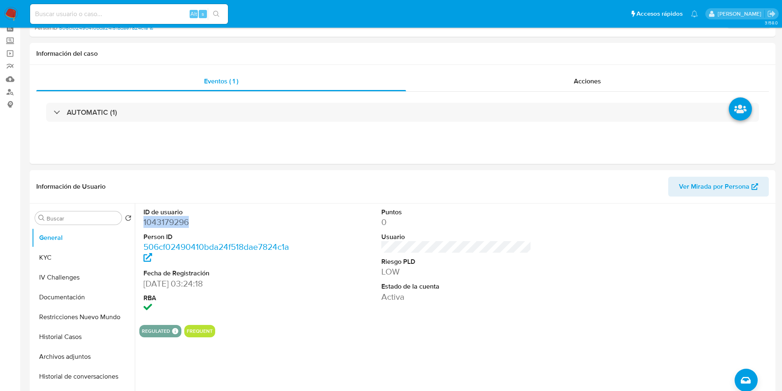
scroll to position [124, 0]
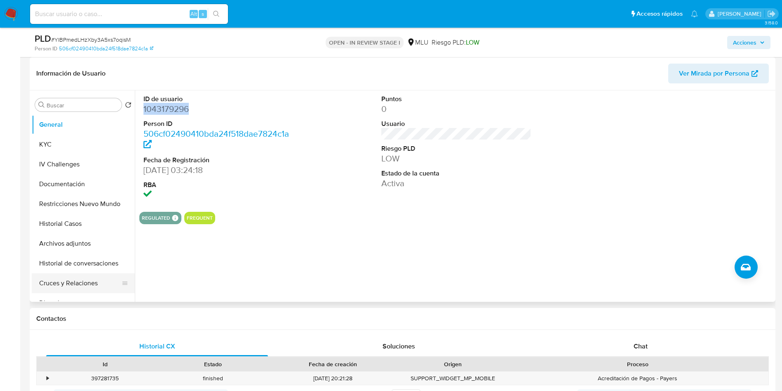
click at [75, 288] on button "Cruces y Relaciones" at bounding box center [80, 283] width 97 height 20
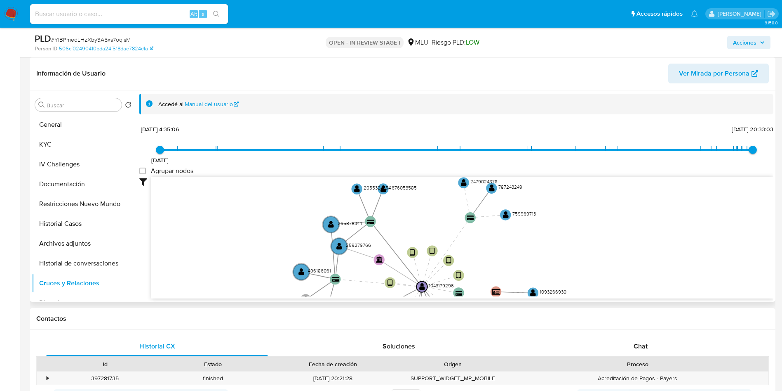
drag, startPoint x: 529, startPoint y: 212, endPoint x: 535, endPoint y: 282, distance: 70.0
click at [535, 282] on icon "device-68818e5fa8eede786c0ad229  user-1043179296  1043179296 device-670f18a5e…" at bounding box center [462, 237] width 622 height 120
click at [342, 241] on circle at bounding box center [339, 245] width 19 height 19
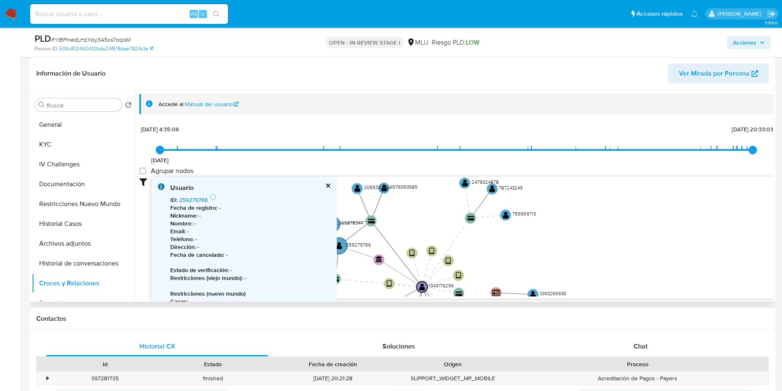
click at [198, 200] on link "259279766" at bounding box center [193, 200] width 29 height 8
click at [54, 141] on button "KYC" at bounding box center [80, 144] width 97 height 20
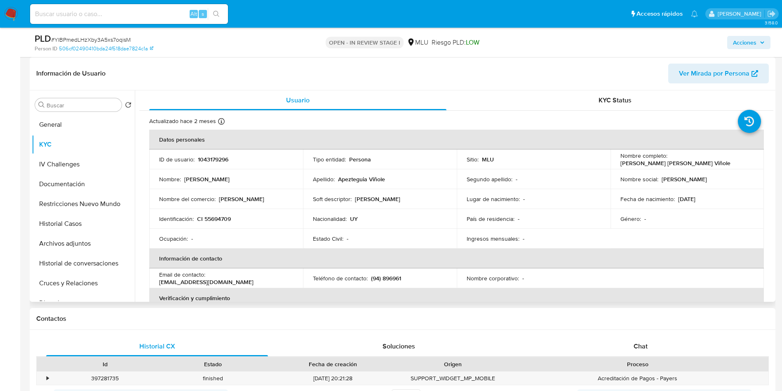
click at [667, 162] on p "[PERSON_NAME] [PERSON_NAME] Viñole" at bounding box center [676, 162] width 110 height 7
copy p "Apezteguia"
drag, startPoint x: 88, startPoint y: 280, endPoint x: 90, endPoint y: 296, distance: 16.5
click at [88, 280] on button "Cruces y Relaciones" at bounding box center [83, 283] width 103 height 20
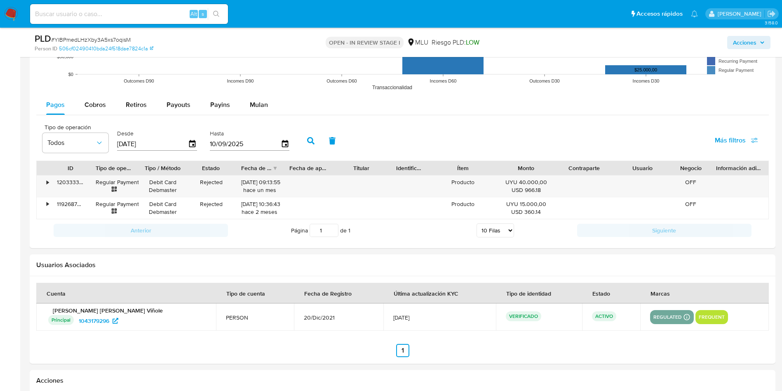
scroll to position [742, 0]
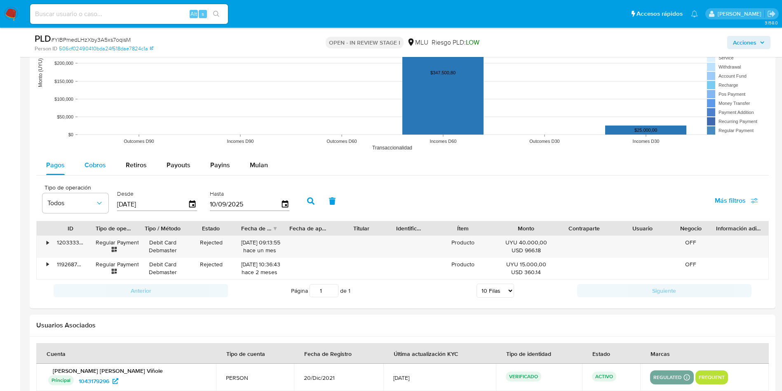
click at [92, 172] on div "Cobros" at bounding box center [95, 165] width 21 height 20
select select "10"
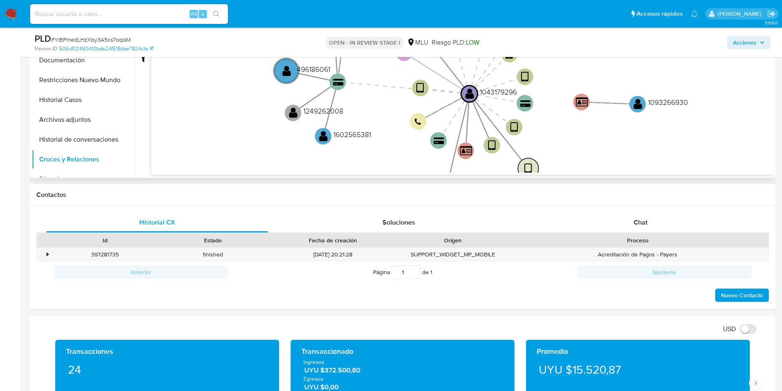
scroll to position [124, 0]
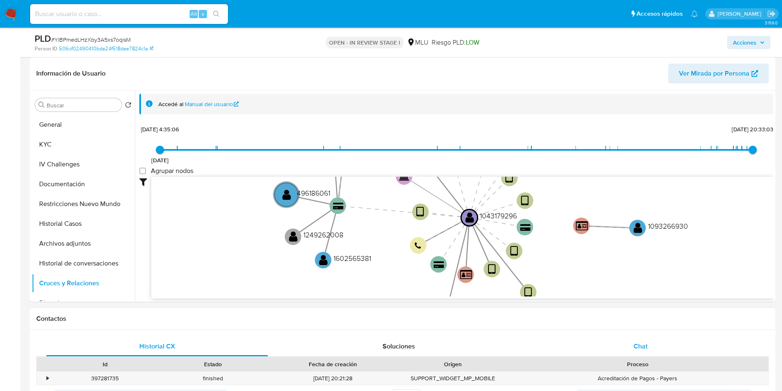
click at [641, 342] on span "Chat" at bounding box center [641, 345] width 14 height 9
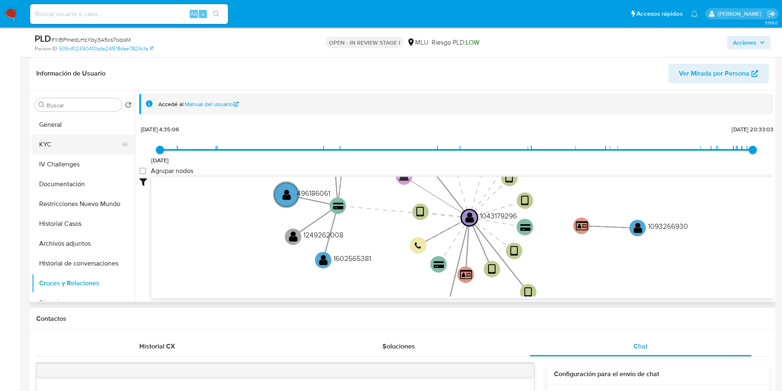
click at [74, 140] on button "KYC" at bounding box center [80, 144] width 97 height 20
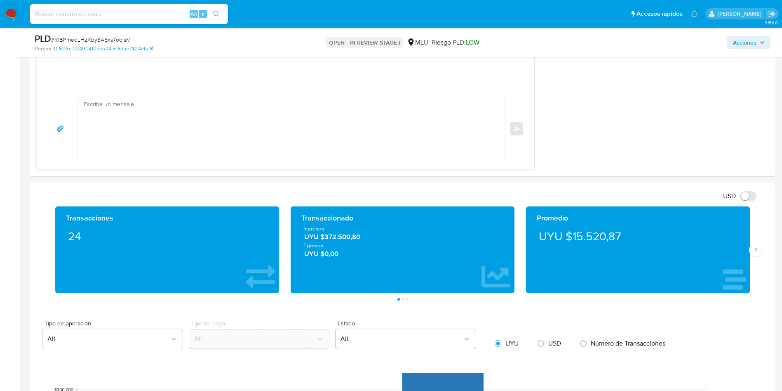
scroll to position [681, 0]
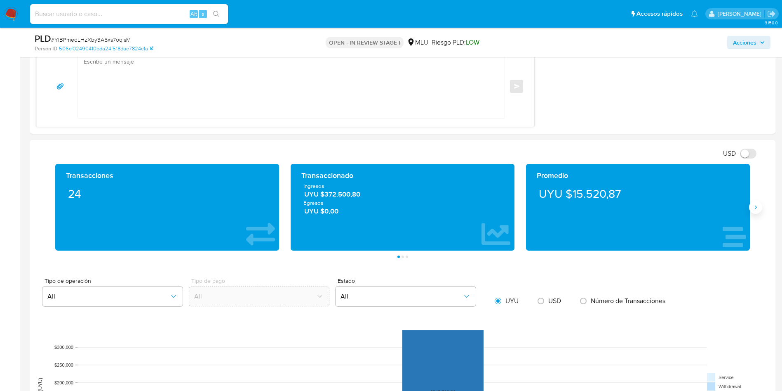
click at [762, 205] on button "Siguiente" at bounding box center [755, 206] width 13 height 13
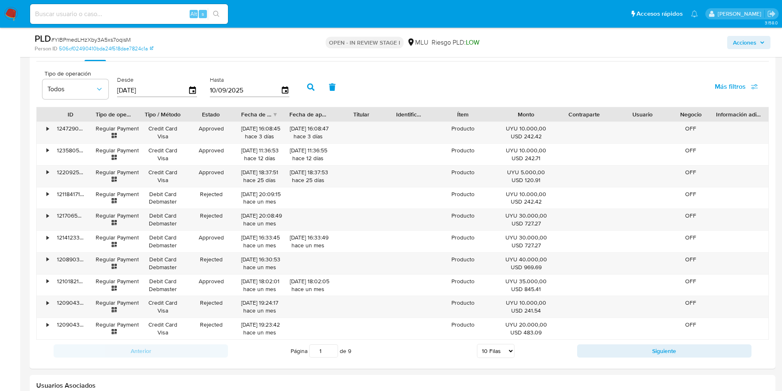
scroll to position [1052, 0]
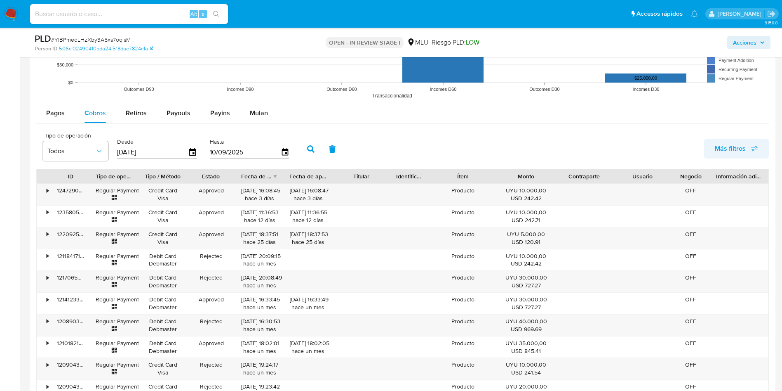
drag, startPoint x: 735, startPoint y: 146, endPoint x: 728, endPoint y: 150, distance: 8.7
click at [736, 145] on span "Más filtros" at bounding box center [730, 149] width 31 height 20
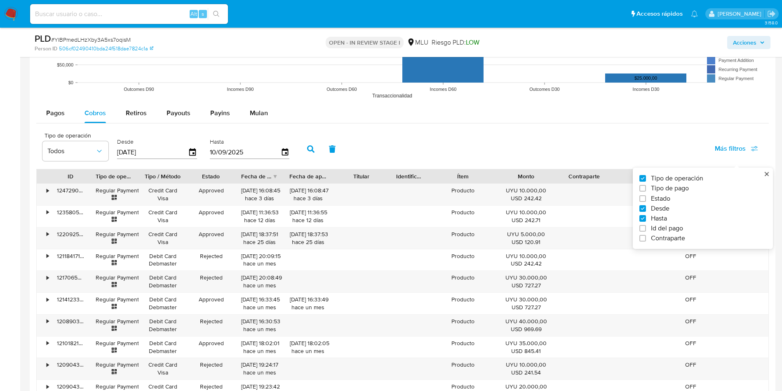
click at [654, 201] on span "Estado" at bounding box center [660, 198] width 19 height 8
click at [646, 201] on input "Estado" at bounding box center [643, 198] width 7 height 7
checkbox input "true"
type input "[DATE]"
click at [151, 146] on button "Todos" at bounding box center [148, 151] width 66 height 20
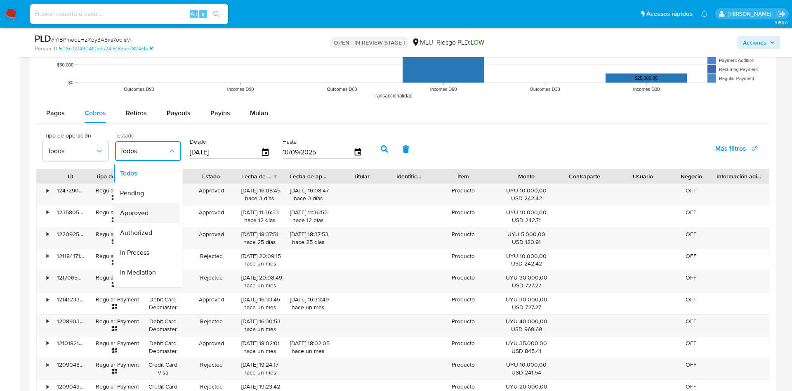
click at [144, 214] on span "Approved" at bounding box center [134, 213] width 28 height 8
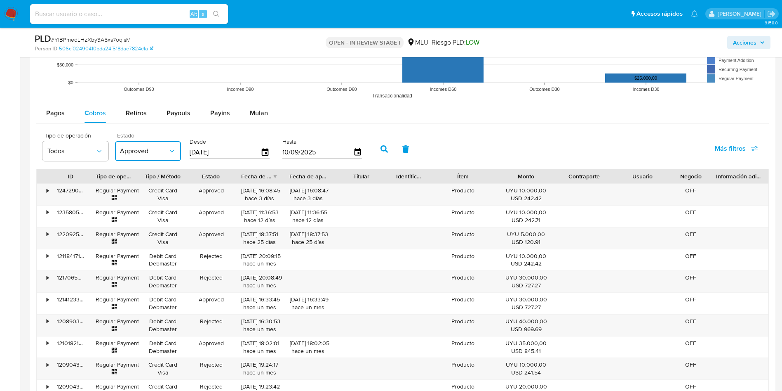
drag, startPoint x: 383, startPoint y: 153, endPoint x: 375, endPoint y: 168, distance: 17.0
click at [384, 155] on button "button" at bounding box center [384, 149] width 21 height 20
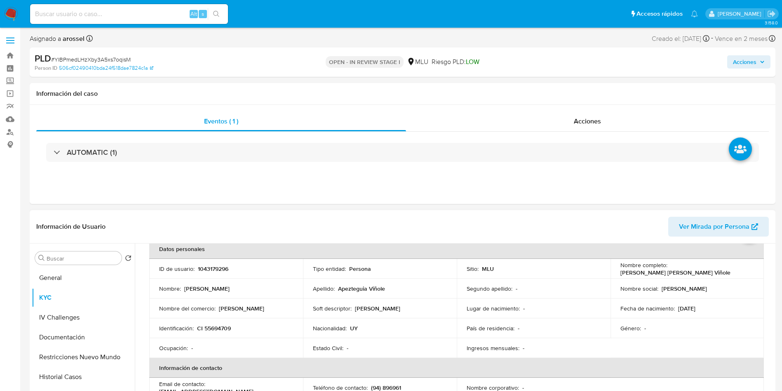
scroll to position [0, 0]
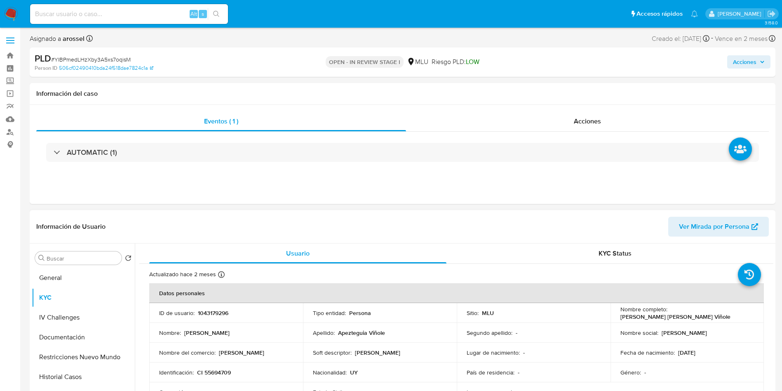
click at [212, 313] on p "1043179296" at bounding box center [213, 312] width 31 height 7
copy p "1043179296"
drag, startPoint x: 615, startPoint y: 316, endPoint x: 712, endPoint y: 316, distance: 96.9
click at [712, 316] on td "Nombre completo : Roberto Franco Apezteguia Viñole" at bounding box center [688, 313] width 154 height 20
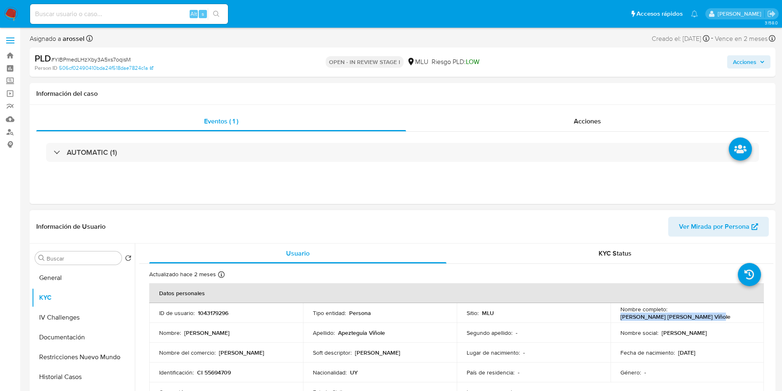
copy p "Roberto Franco Apezteguia Viñole"
click at [578, 61] on div "Acciones" at bounding box center [649, 61] width 243 height 19
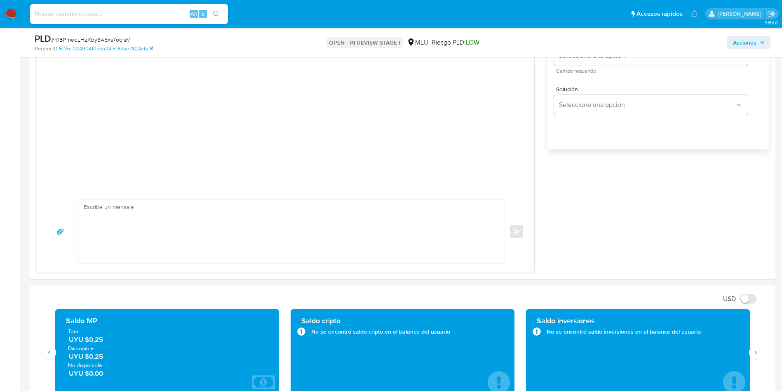
scroll to position [619, 0]
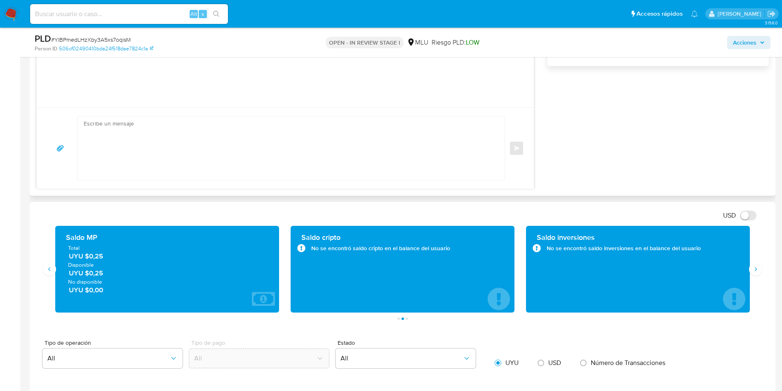
click at [313, 128] on textarea at bounding box center [289, 148] width 411 height 64
paste textarea "Hola, XXX. Te contactamos ya que necesitamos verificar algunos datos. Por este …"
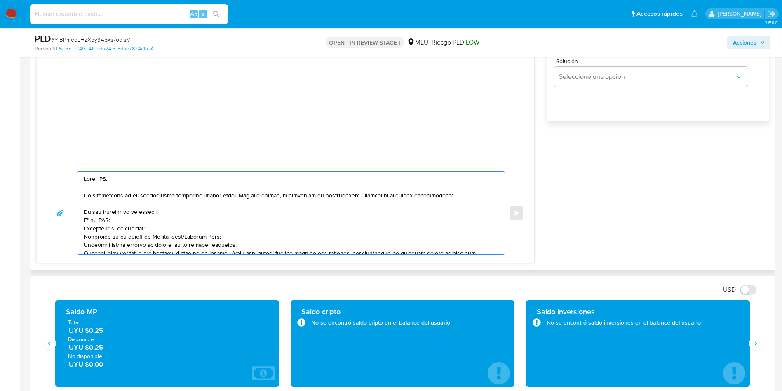
scroll to position [433, 0]
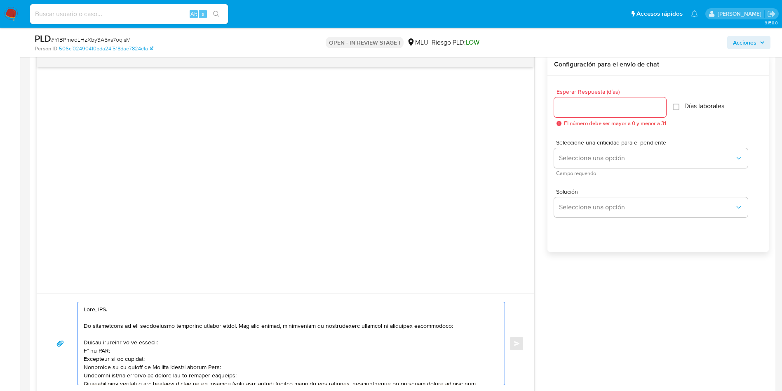
click at [103, 312] on textarea at bounding box center [289, 343] width 411 height 82
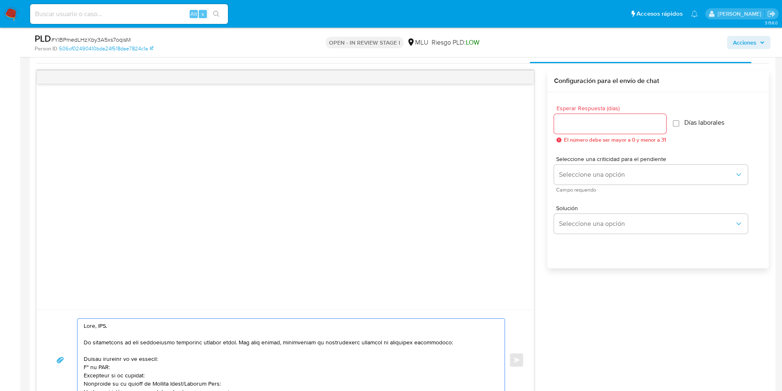
scroll to position [557, 0]
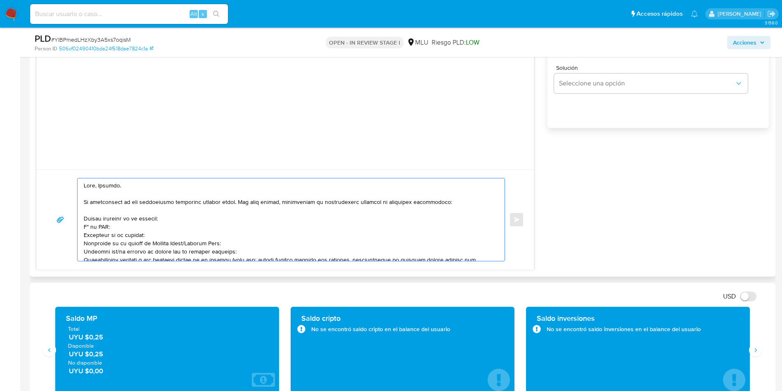
click at [165, 196] on textarea at bounding box center [289, 219] width 411 height 82
click at [132, 218] on textarea at bounding box center [289, 219] width 411 height 82
click at [154, 224] on textarea at bounding box center [289, 219] width 411 height 82
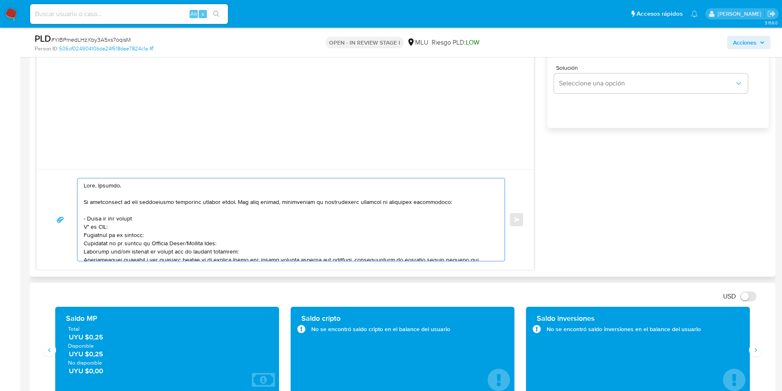
click at [154, 219] on textarea at bounding box center [289, 219] width 411 height 82
paste textarea "MUNA UY"
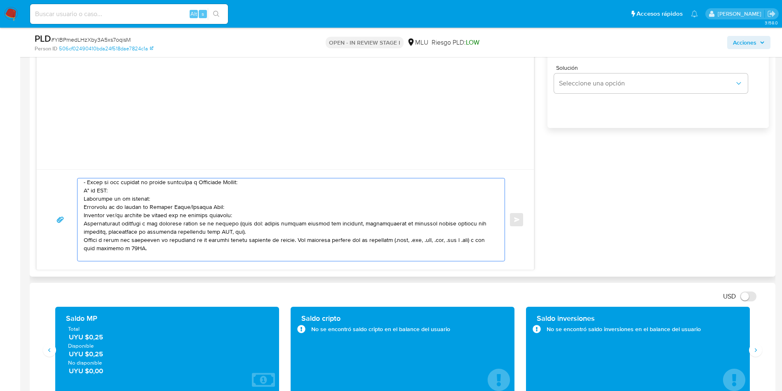
scroll to position [62, 0]
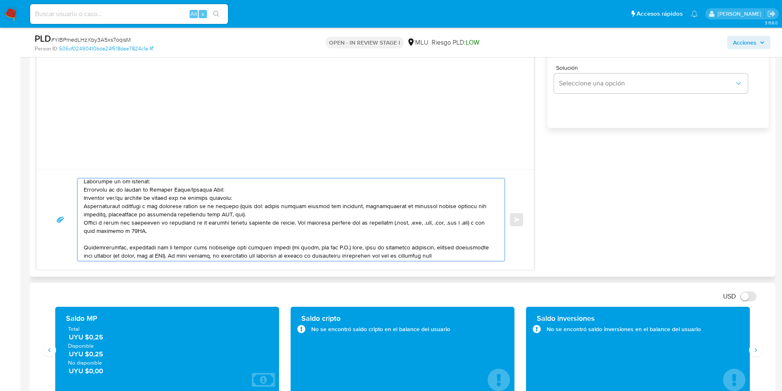
click at [243, 227] on textarea at bounding box center [289, 219] width 411 height 82
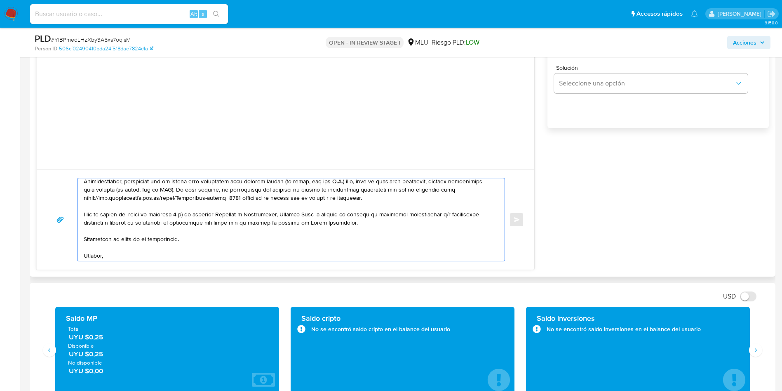
scroll to position [0, 0]
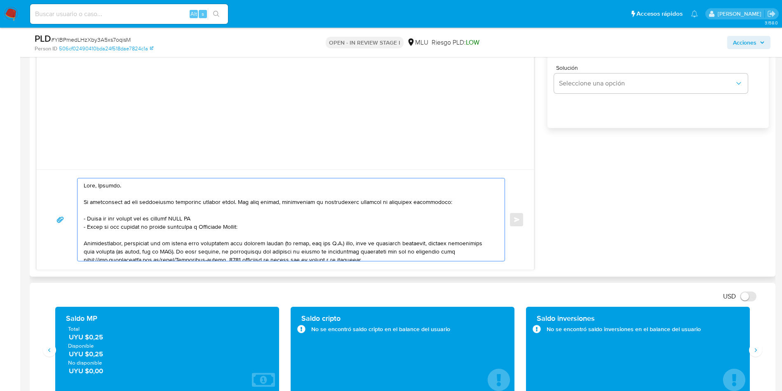
click at [234, 253] on textarea at bounding box center [289, 219] width 411 height 82
click at [214, 220] on textarea at bounding box center [289, 219] width 411 height 82
click at [264, 247] on textarea at bounding box center [289, 219] width 411 height 82
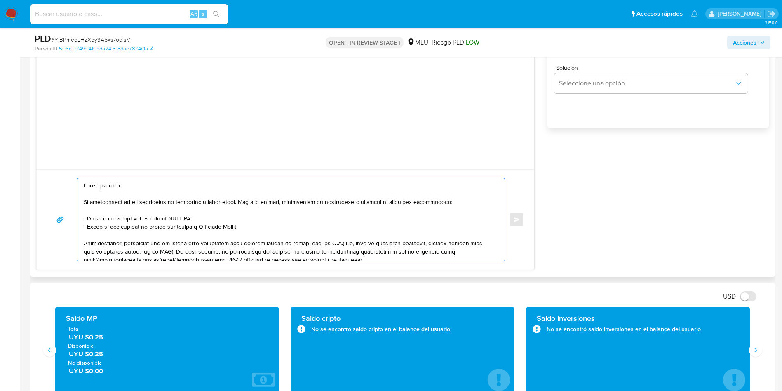
click at [264, 247] on textarea at bounding box center [289, 219] width 411 height 82
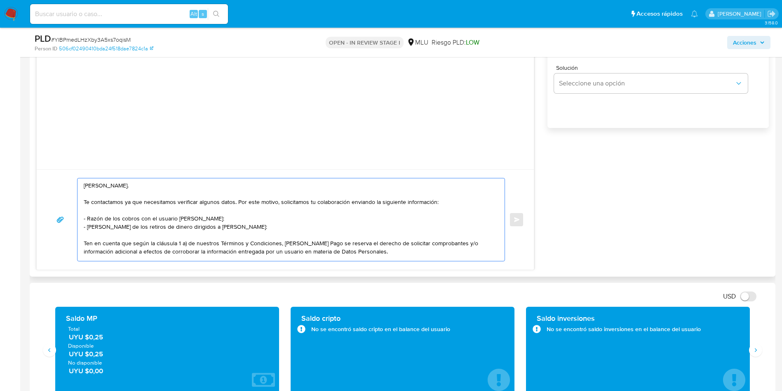
click at [296, 210] on textarea "Hola, Roberto. Te contactamos ya que necesitamos verificar algunos datos. Por e…" at bounding box center [289, 219] width 411 height 82
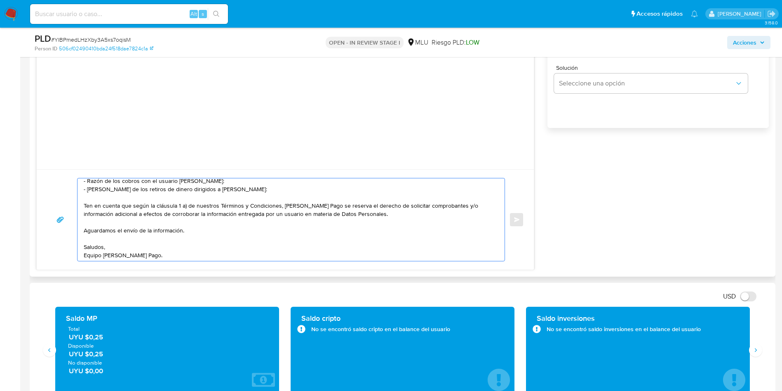
scroll to position [55, 0]
drag, startPoint x: 296, startPoint y: 209, endPoint x: 256, endPoint y: 245, distance: 53.7
click at [296, 209] on textarea "Hola, Roberto. Te contactamos ya que necesitamos verificar algunos datos. Por e…" at bounding box center [289, 219] width 411 height 82
click at [252, 238] on textarea "Hola, Roberto. Te contactamos ya que necesitamos verificar algunos datos. Por e…" at bounding box center [289, 219] width 411 height 82
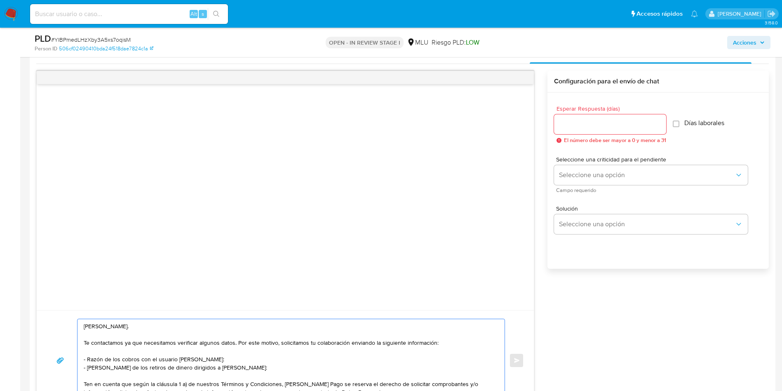
scroll to position [371, 0]
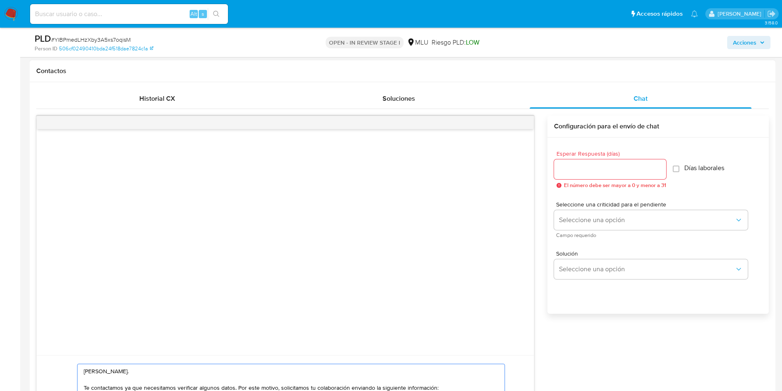
type textarea "Hola, Roberto. Te contactamos ya que necesitamos verificar algunos datos. Por e…"
click at [598, 170] on input "Esperar Respuesta (días)" at bounding box center [610, 169] width 112 height 11
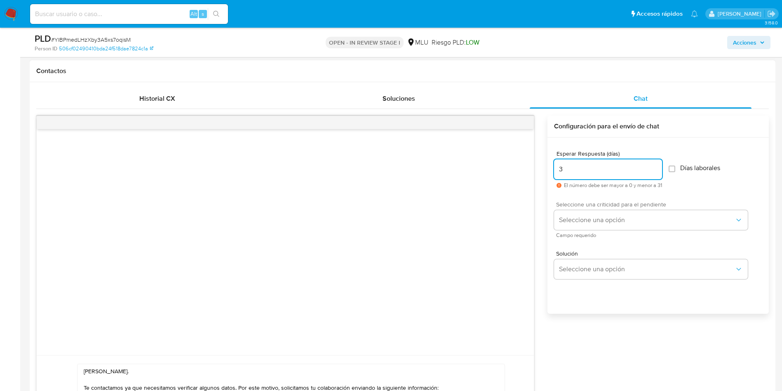
type input "3"
click at [594, 207] on span "Seleccione una criticidad para el pendiente" at bounding box center [653, 204] width 194 height 6
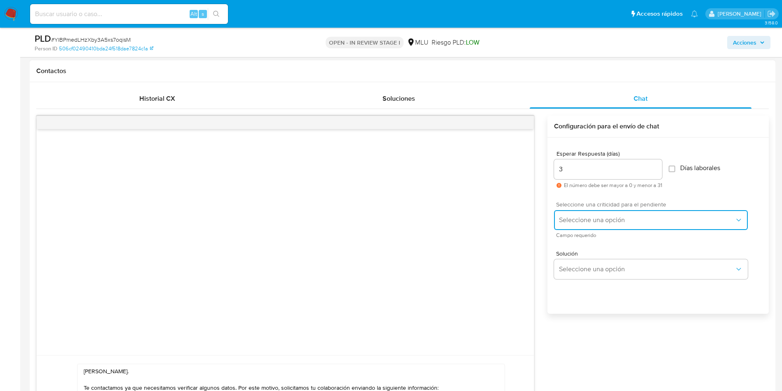
click at [595, 212] on button "Seleccione una opción" at bounding box center [651, 220] width 194 height 20
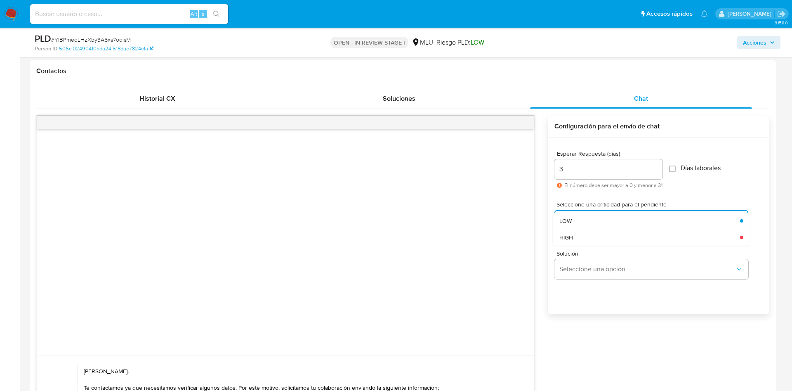
drag, startPoint x: 589, startPoint y: 214, endPoint x: 488, endPoint y: 198, distance: 102.3
click at [588, 214] on div "LOW" at bounding box center [649, 220] width 181 height 16
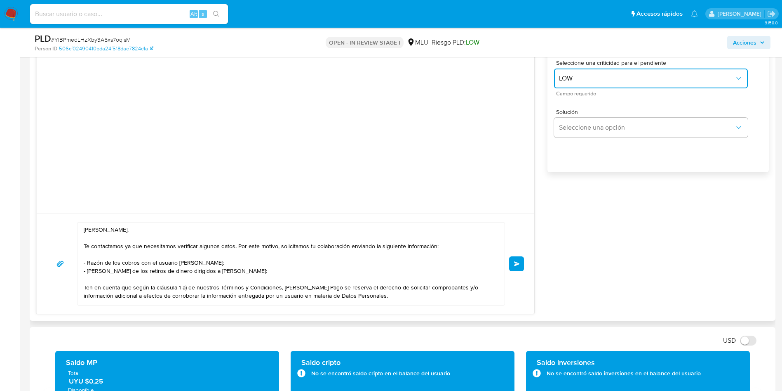
scroll to position [557, 0]
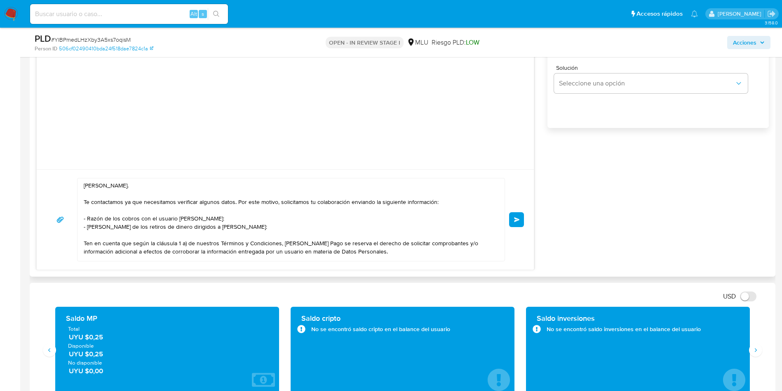
click at [328, 219] on textarea "Hola, Roberto. Te contactamos ya que necesitamos verificar algunos datos. Por e…" at bounding box center [289, 219] width 411 height 82
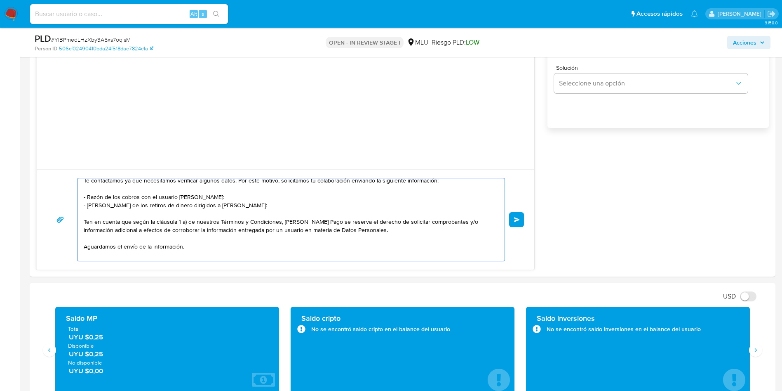
scroll to position [39, 0]
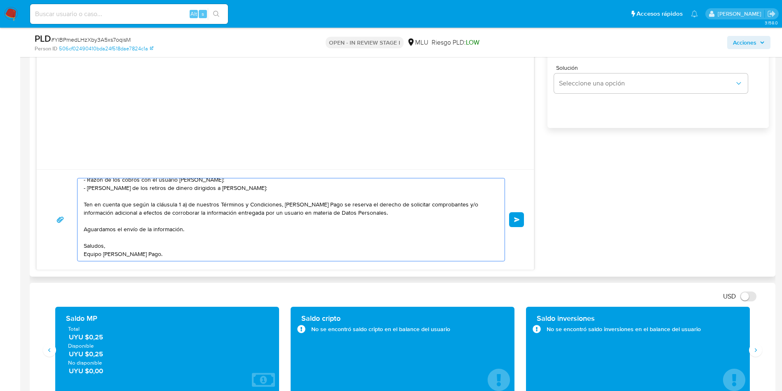
click at [516, 223] on button "Enviar" at bounding box center [516, 219] width 15 height 15
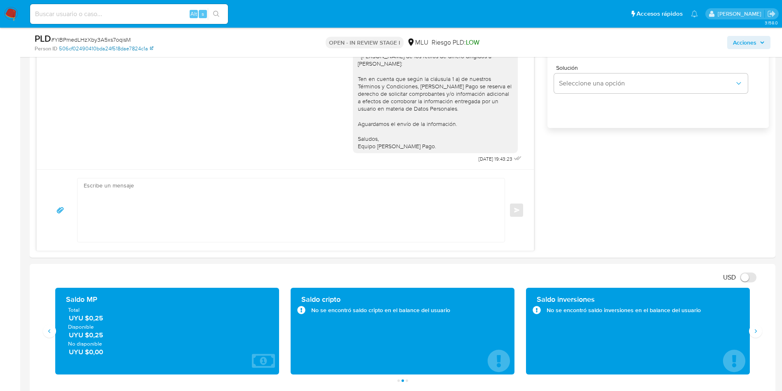
scroll to position [0, 0]
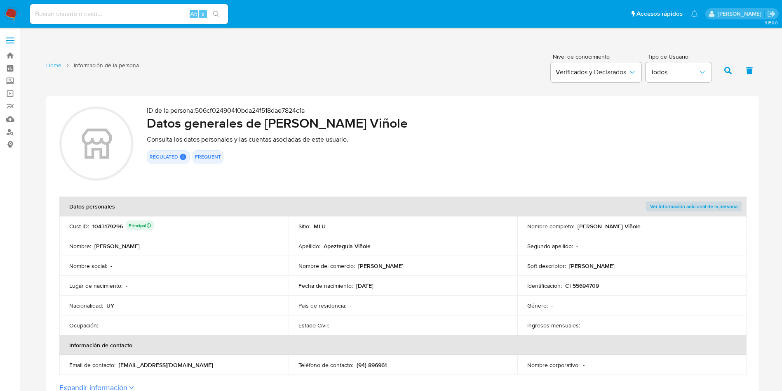
drag, startPoint x: 277, startPoint y: 123, endPoint x: 483, endPoint y: 123, distance: 205.8
click at [483, 123] on h2 "Datos generales de [PERSON_NAME] Viñole" at bounding box center [446, 123] width 599 height 16
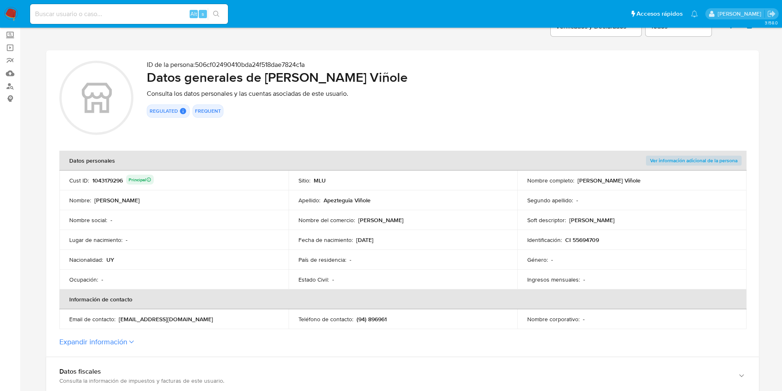
scroll to position [62, 0]
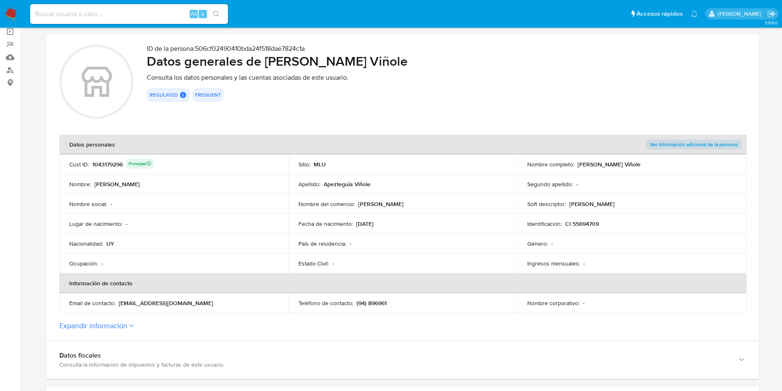
click at [582, 226] on p "CI 55694709" at bounding box center [582, 223] width 34 height 7
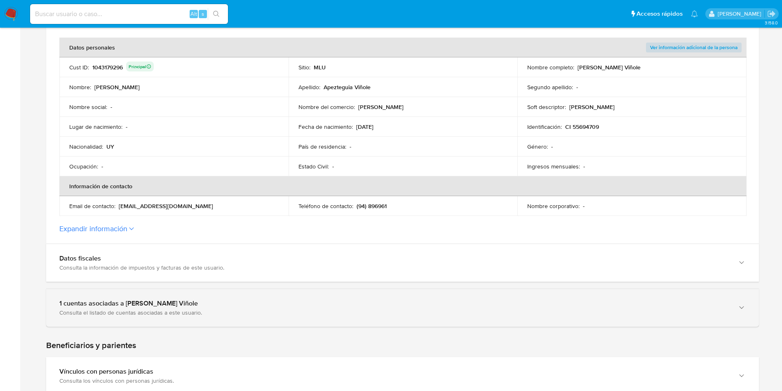
scroll to position [186, 0]
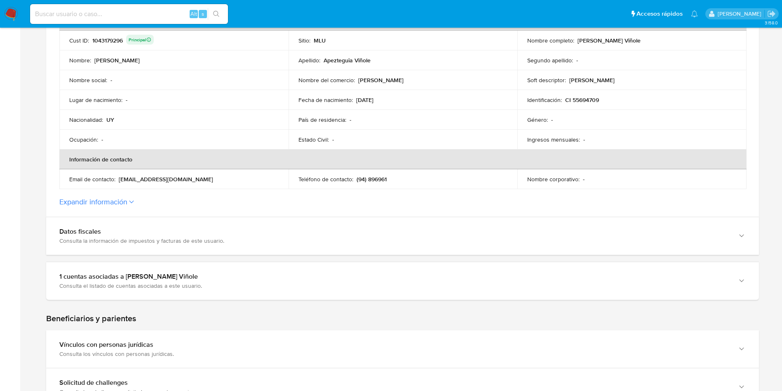
click at [107, 209] on section "ID de la persona : 506cf02490410bda24f518dae7824c1a Datos generales de [PERSON_…" at bounding box center [402, 63] width 713 height 306
click at [123, 199] on button "Expandir información" at bounding box center [93, 201] width 68 height 9
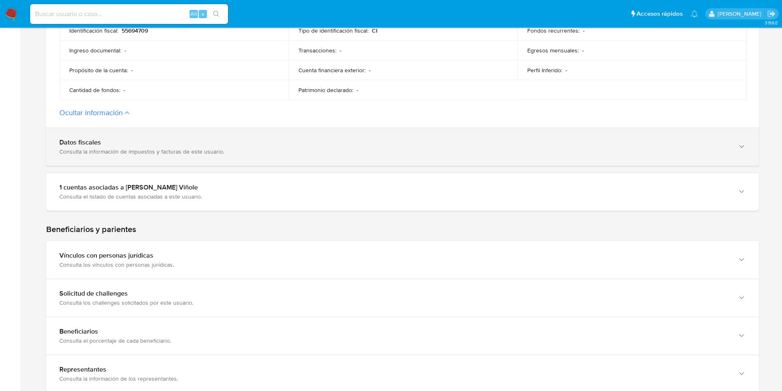
click at [149, 139] on div "Datos fiscales" at bounding box center [394, 142] width 670 height 8
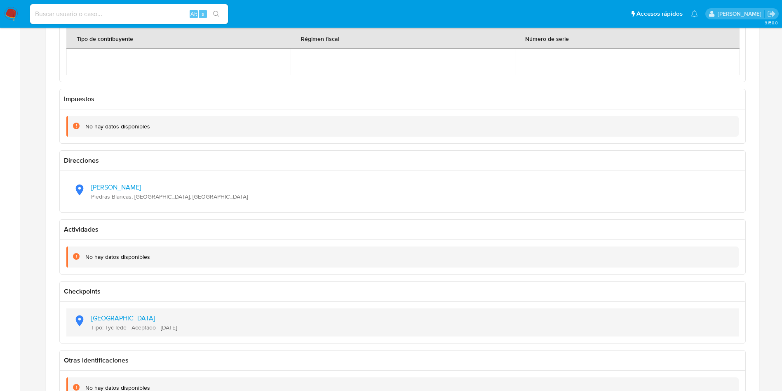
scroll to position [681, 0]
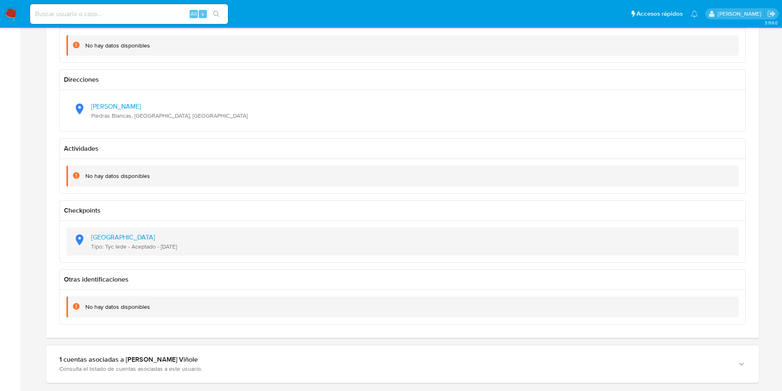
drag, startPoint x: 200, startPoint y: 250, endPoint x: 161, endPoint y: 250, distance: 39.2
click at [161, 250] on div "[GEOGRAPHIC_DATA] Tipo: Tyc Iede - Aceptado - [DATE]" at bounding box center [403, 241] width 660 height 28
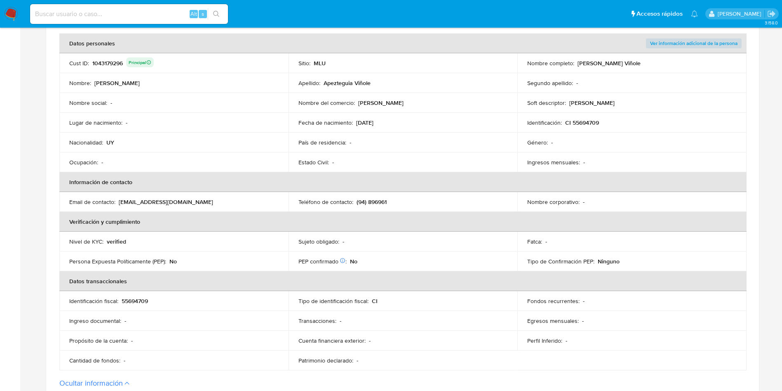
scroll to position [0, 0]
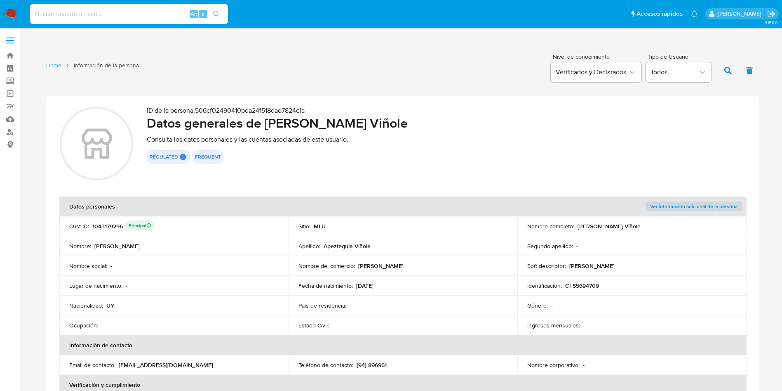
click at [528, 274] on td "Soft descriptor : [PERSON_NAME]" at bounding box center [632, 266] width 229 height 20
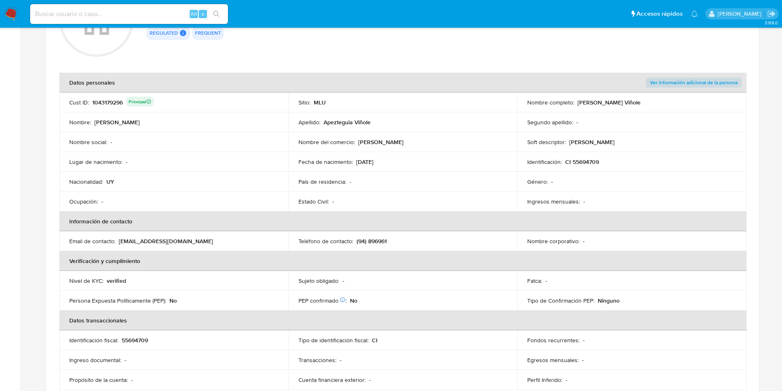
click at [528, 255] on th "Verificación y cumplimiento" at bounding box center [403, 261] width 688 height 20
click at [280, 198] on td "Ocupación : -" at bounding box center [173, 201] width 229 height 20
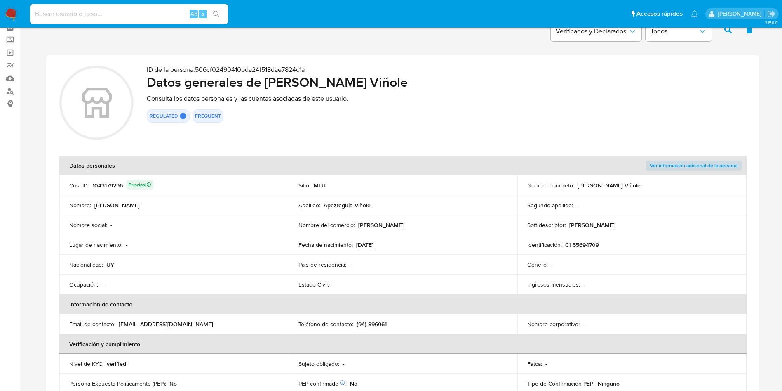
scroll to position [0, 0]
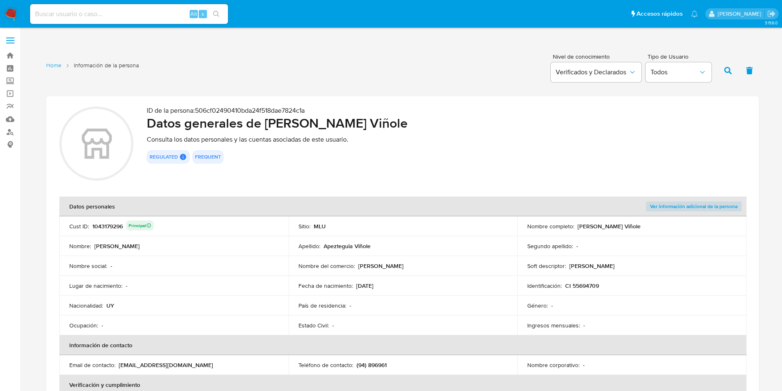
drag, startPoint x: 358, startPoint y: 265, endPoint x: 409, endPoint y: 262, distance: 50.4
click at [409, 262] on div "Nombre del comercio : [PERSON_NAME]" at bounding box center [404, 265] width 210 height 7
click at [12, 133] on link "Buscador de personas" at bounding box center [49, 131] width 98 height 13
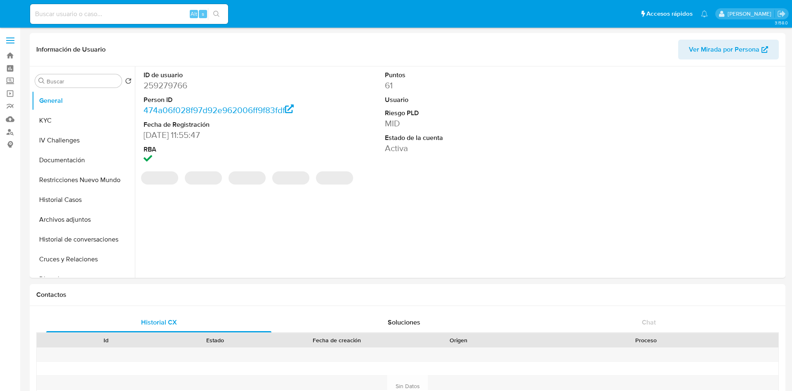
select select "10"
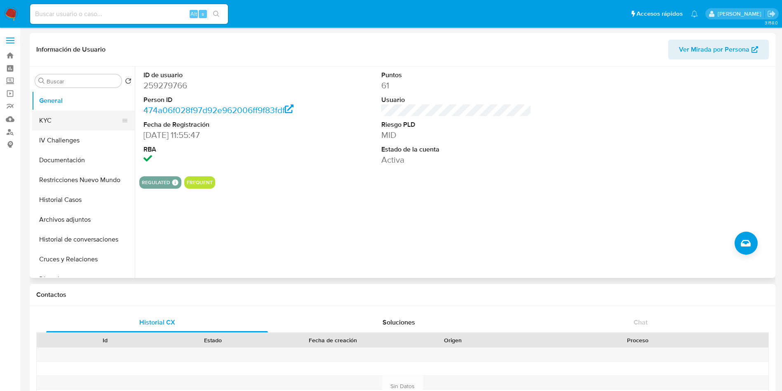
click at [88, 124] on button "KYC" at bounding box center [80, 121] width 97 height 20
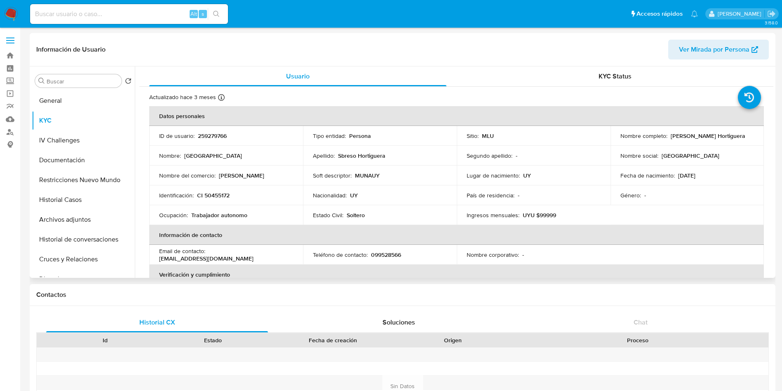
drag, startPoint x: 668, startPoint y: 136, endPoint x: 752, endPoint y: 132, distance: 84.2
click at [752, 132] on td "Nombre completo : [PERSON_NAME]" at bounding box center [688, 136] width 154 height 20
copy p "[PERSON_NAME] Hortiguera"
click at [89, 161] on button "Documentación" at bounding box center [80, 160] width 97 height 20
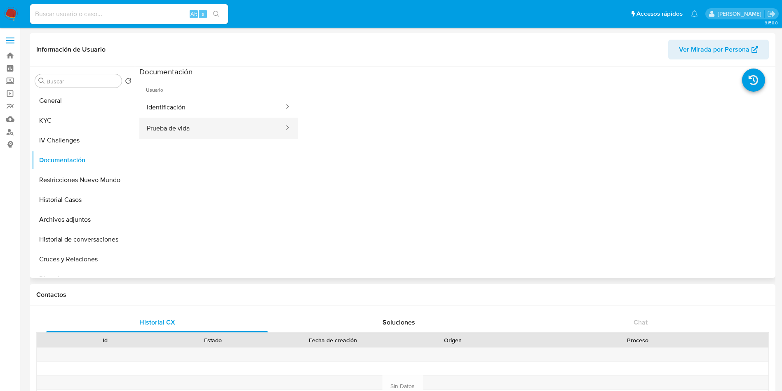
drag, startPoint x: 201, startPoint y: 115, endPoint x: 202, endPoint y: 119, distance: 4.2
click at [202, 115] on button "Identificación" at bounding box center [212, 107] width 146 height 21
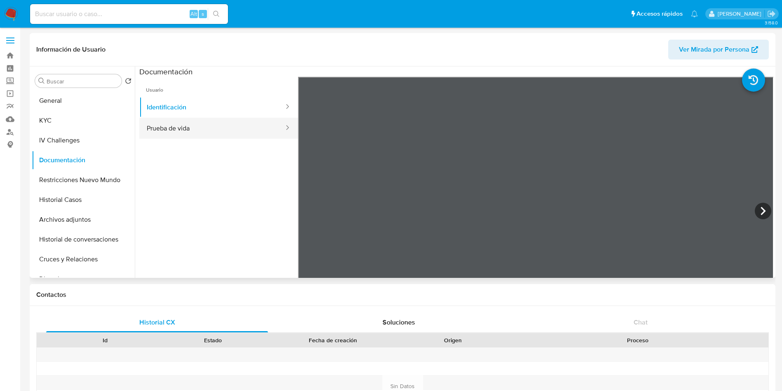
click at [214, 124] on button "Prueba de vida" at bounding box center [212, 128] width 146 height 21
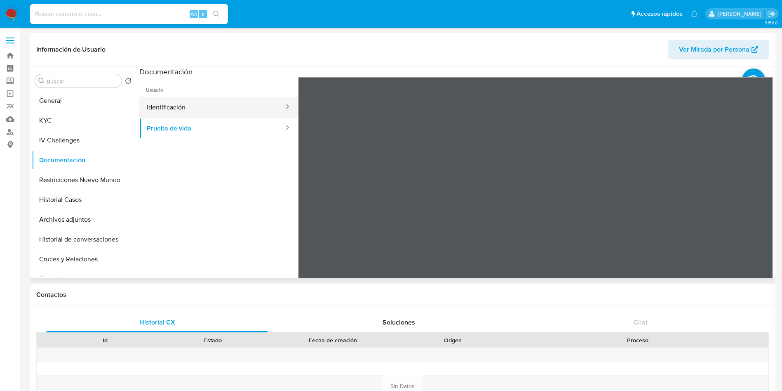
click at [244, 101] on button "Identificación" at bounding box center [212, 107] width 146 height 21
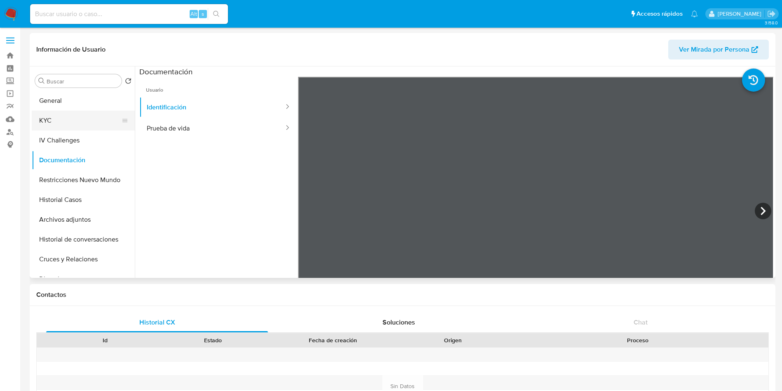
click at [63, 118] on button "KYC" at bounding box center [80, 121] width 97 height 20
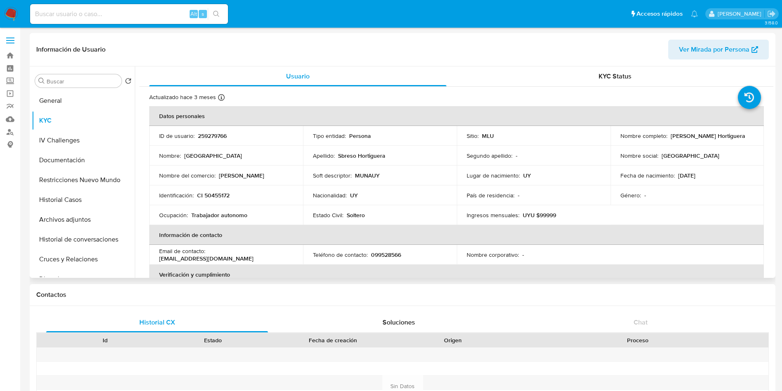
click at [212, 195] on p "CI 50455172" at bounding box center [213, 194] width 33 height 7
copy p "50455172"
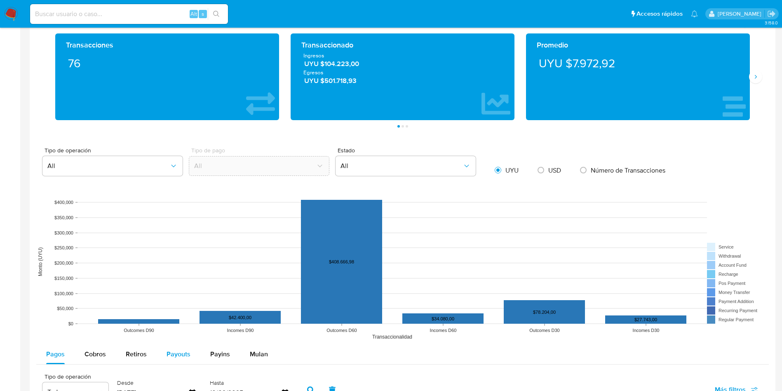
scroll to position [557, 0]
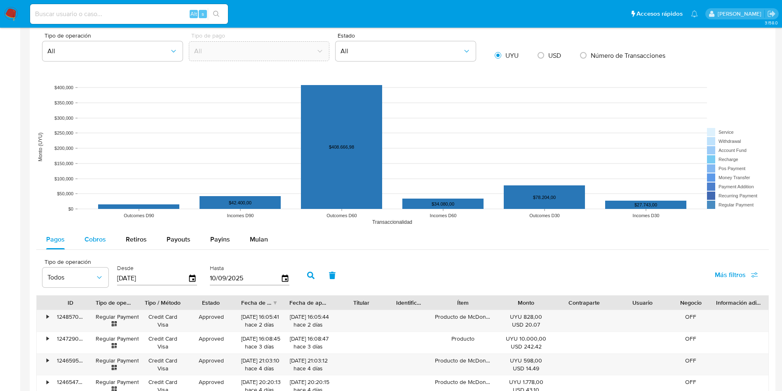
click at [105, 236] on button "Cobros" at bounding box center [95, 239] width 41 height 20
select select "10"
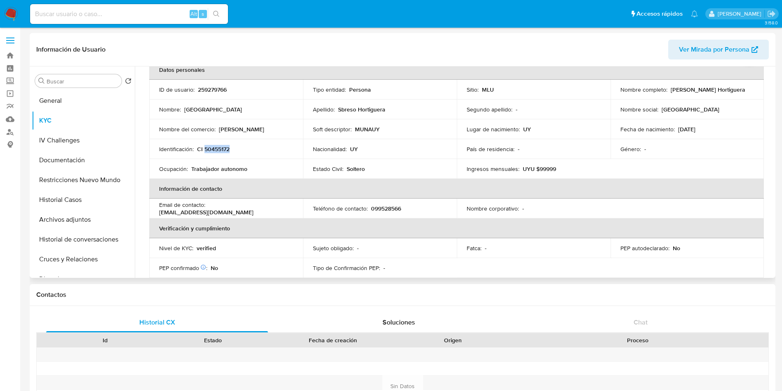
scroll to position [0, 0]
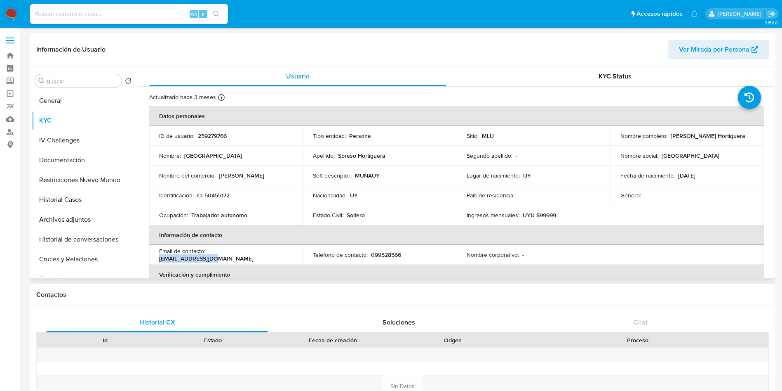
drag, startPoint x: 209, startPoint y: 254, endPoint x: 264, endPoint y: 258, distance: 55.4
click at [264, 258] on div "Email de contacto : [EMAIL_ADDRESS][DOMAIN_NAME]" at bounding box center [226, 254] width 134 height 15
copy p "[EMAIL_ADDRESS][DOMAIN_NAME]"
drag, startPoint x: 670, startPoint y: 137, endPoint x: 747, endPoint y: 135, distance: 77.6
click at [747, 135] on div "Nombre completo : [PERSON_NAME]" at bounding box center [688, 135] width 134 height 7
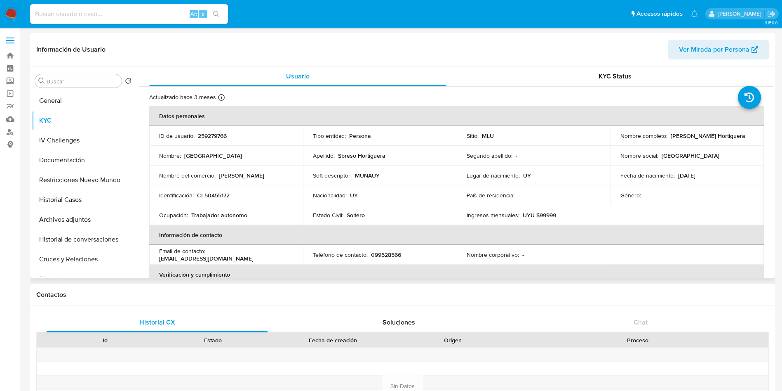
click at [372, 174] on p "MUNAUY" at bounding box center [367, 175] width 25 height 7
copy p "MUNAUY"
click at [74, 260] on button "Cruces y Relaciones" at bounding box center [80, 259] width 97 height 20
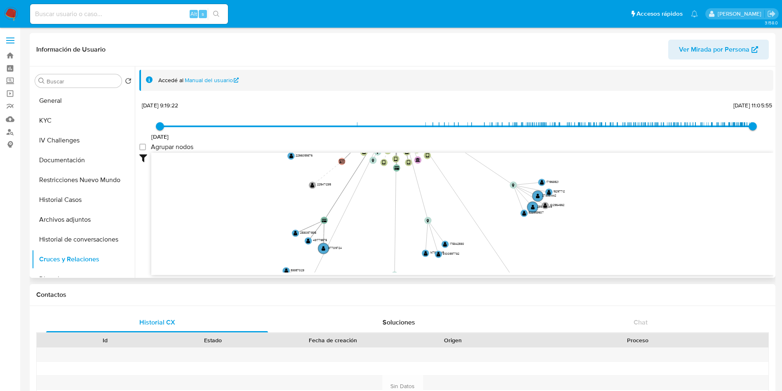
drag, startPoint x: 504, startPoint y: 219, endPoint x: 504, endPoint y: 169, distance: 49.9
click at [504, 169] on icon "device-648a1f6ad9163c39d9d520cf  user-259279766  259279766 device-66663537427…" at bounding box center [462, 213] width 622 height 120
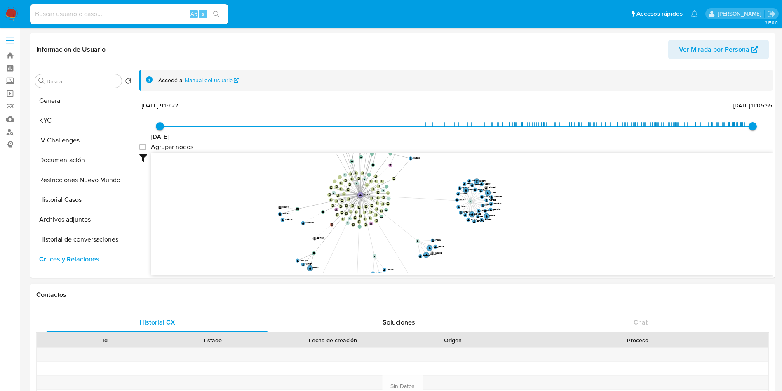
drag, startPoint x: 524, startPoint y: 230, endPoint x: 518, endPoint y: 287, distance: 57.6
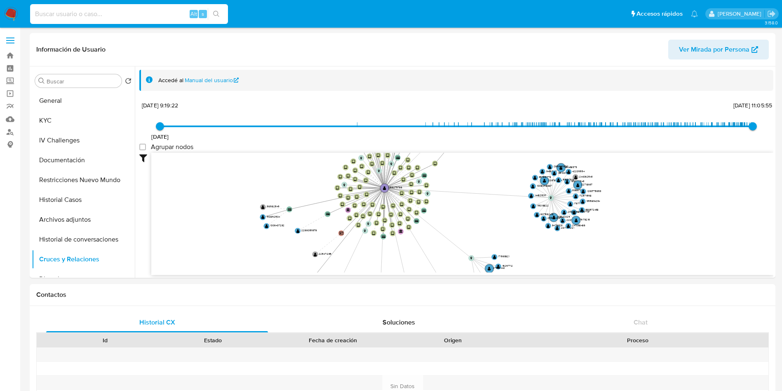
click at [111, 10] on input at bounding box center [129, 14] width 198 height 11
paste input "2532700059"
type input "2532700059"
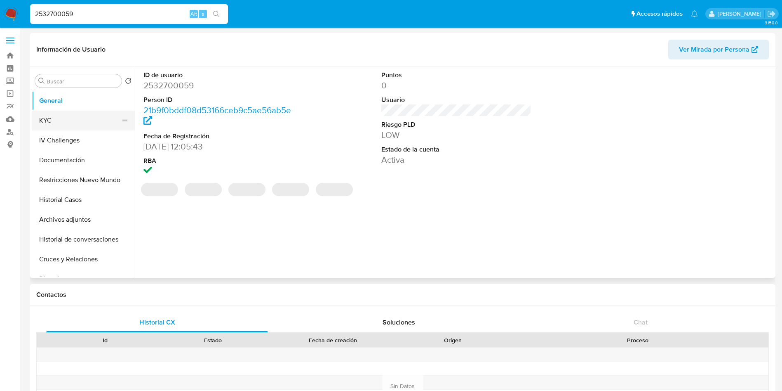
select select "10"
click at [57, 118] on button "KYC" at bounding box center [80, 121] width 97 height 20
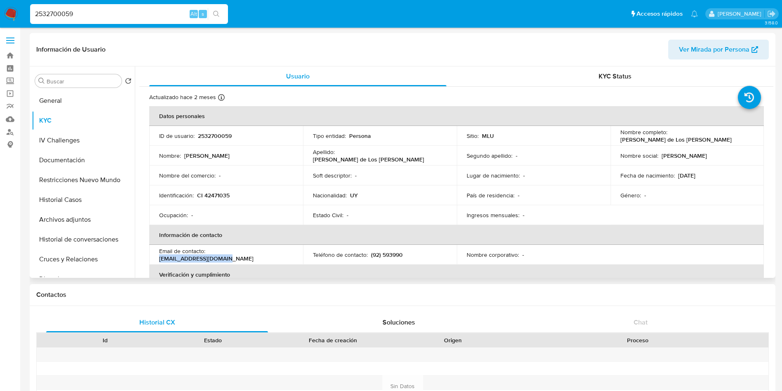
drag, startPoint x: 208, startPoint y: 254, endPoint x: 282, endPoint y: 261, distance: 74.1
click at [282, 261] on td "Email de contacto : bentmarce212@gmail.com" at bounding box center [226, 255] width 154 height 20
copy p "bentmarce212@gmail.com"
click at [77, 162] on button "Documentación" at bounding box center [80, 160] width 97 height 20
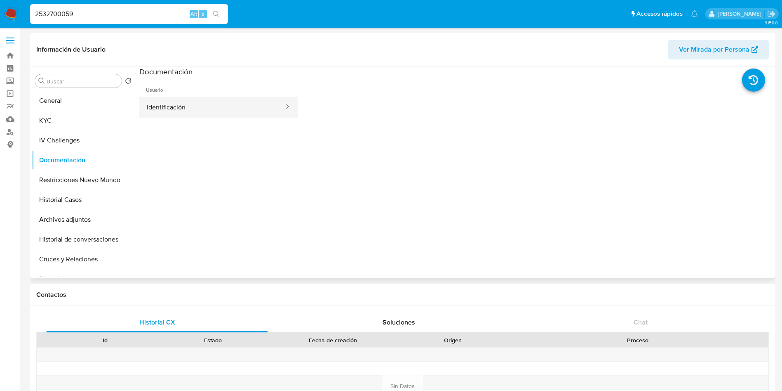
click at [191, 106] on button "Identificación" at bounding box center [212, 107] width 146 height 21
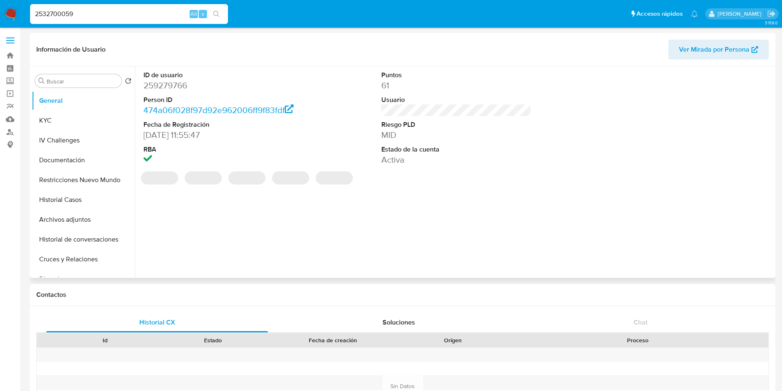
select select "10"
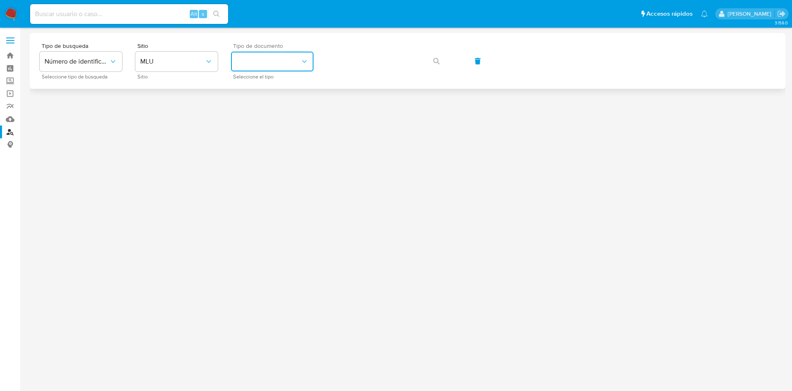
drag, startPoint x: 284, startPoint y: 60, endPoint x: 283, endPoint y: 67, distance: 7.0
click at [283, 60] on button "identificationType" at bounding box center [272, 62] width 82 height 20
click at [282, 88] on div "CI CI" at bounding box center [270, 88] width 68 height 28
click at [432, 64] on button "button" at bounding box center [436, 61] width 28 height 20
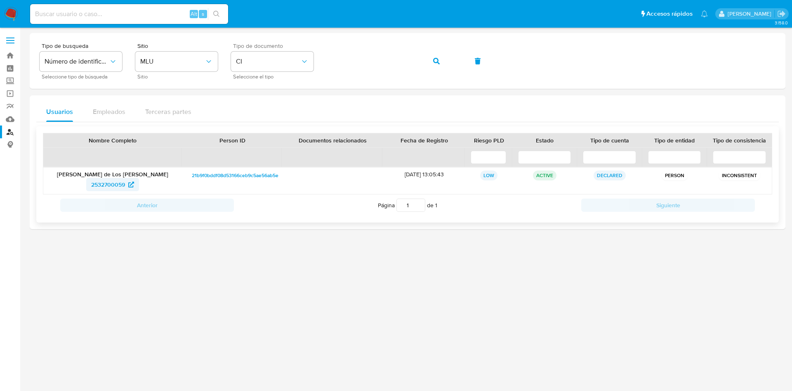
drag, startPoint x: 163, startPoint y: 187, endPoint x: 89, endPoint y: 190, distance: 73.9
click at [89, 190] on div "2532700059" at bounding box center [112, 184] width 127 height 13
drag, startPoint x: 61, startPoint y: 174, endPoint x: 164, endPoint y: 170, distance: 103.2
click at [164, 170] on div "[PERSON_NAME] de Los [PERSON_NAME] 2532700059" at bounding box center [112, 180] width 139 height 26
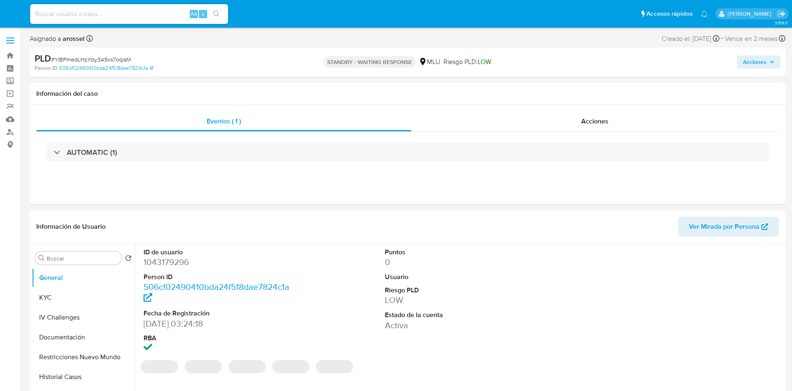
select select "10"
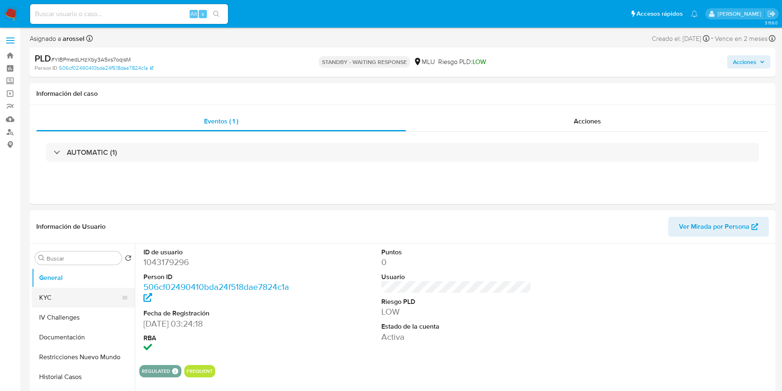
click at [71, 301] on button "KYC" at bounding box center [80, 297] width 97 height 20
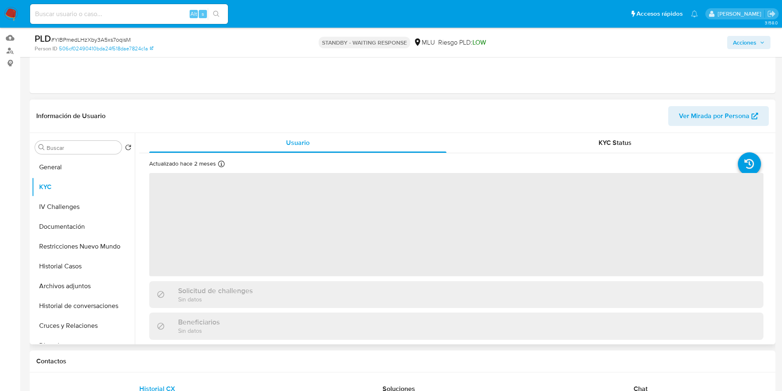
scroll to position [62, 0]
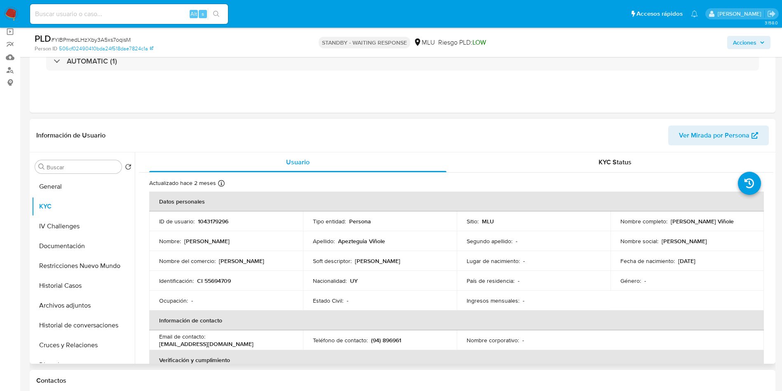
drag, startPoint x: 613, startPoint y: 224, endPoint x: 711, endPoint y: 226, distance: 97.4
click at [711, 226] on td "Nombre completo : [PERSON_NAME] Viñole" at bounding box center [688, 221] width 154 height 20
copy p "[PERSON_NAME] Viñole"
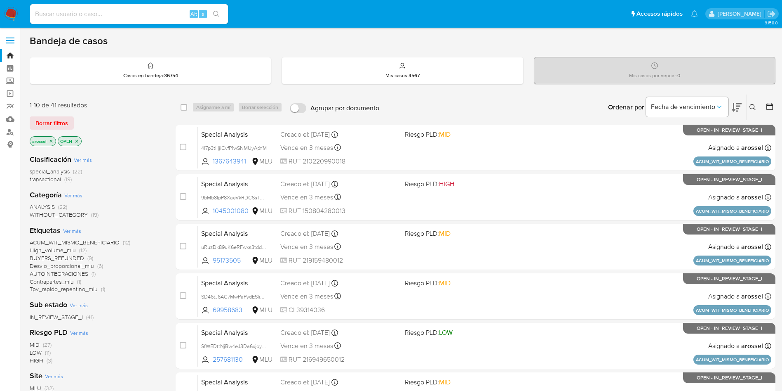
click at [152, 20] on div "Alt s" at bounding box center [129, 14] width 198 height 20
click at [151, 16] on input at bounding box center [129, 14] width 198 height 11
paste input "qiO1UzvHCqbaxvEagrIucVb4"
type input "qiO1UzvHCqbaxvEagrIucVb4"
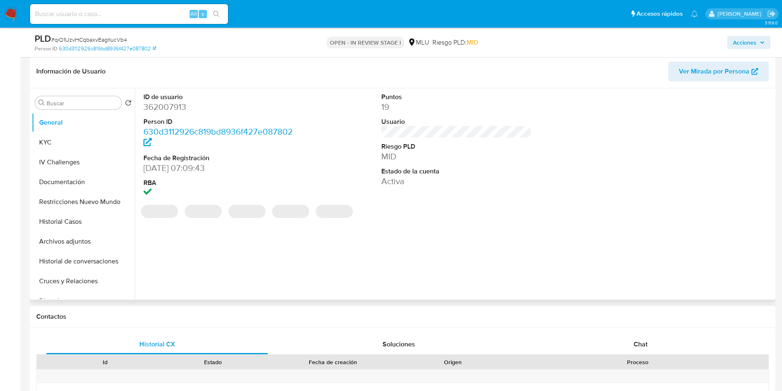
select select "10"
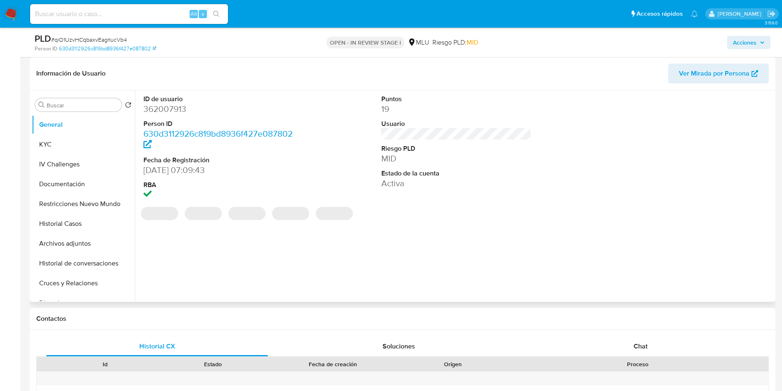
click at [721, 84] on div "Información de Usuario Ver Mirada por Persona" at bounding box center [403, 73] width 746 height 33
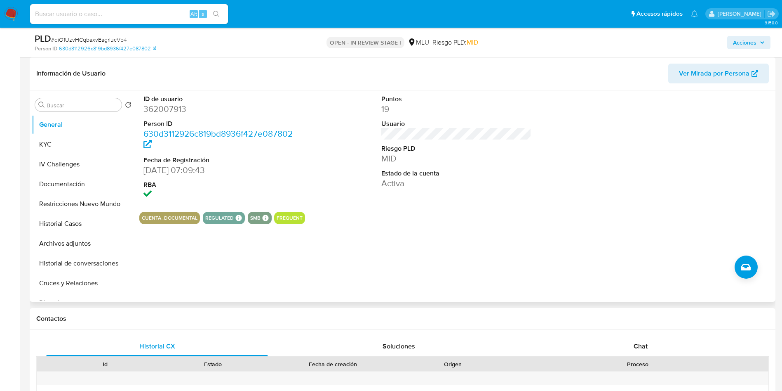
click at [734, 73] on span "Ver Mirada por Persona" at bounding box center [714, 74] width 71 height 20
drag, startPoint x: 71, startPoint y: 226, endPoint x: 113, endPoint y: 289, distance: 75.5
click at [70, 226] on button "Historial Casos" at bounding box center [83, 224] width 103 height 20
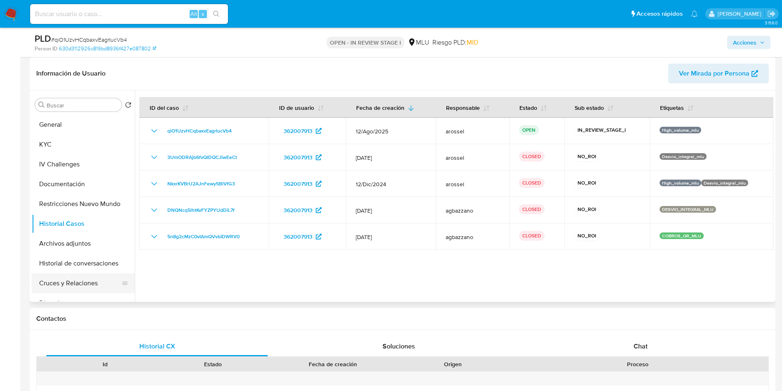
click at [68, 284] on button "Cruces y Relaciones" at bounding box center [80, 283] width 97 height 20
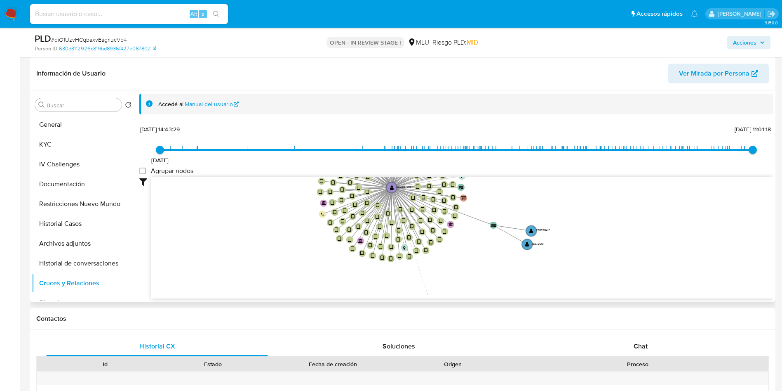
drag, startPoint x: 549, startPoint y: 205, endPoint x: 483, endPoint y: 167, distance: 76.3
click at [483, 167] on div "10/6/2021 10/6/2021, 14:43:29 5/8/2025, 11:01:18 Agrupar nodos Filtros Confianz…" at bounding box center [456, 225] width 634 height 205
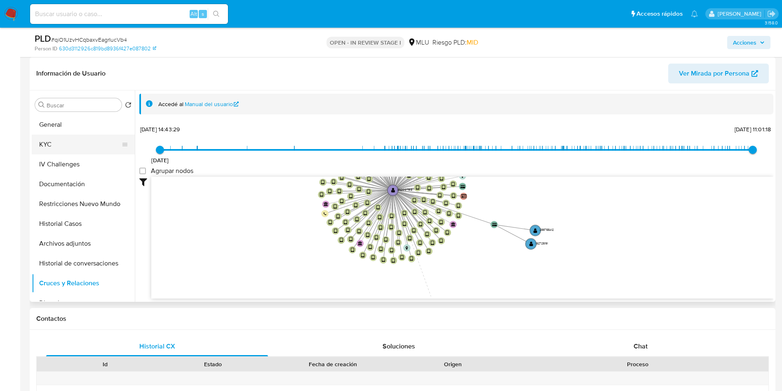
click at [74, 140] on button "KYC" at bounding box center [80, 144] width 97 height 20
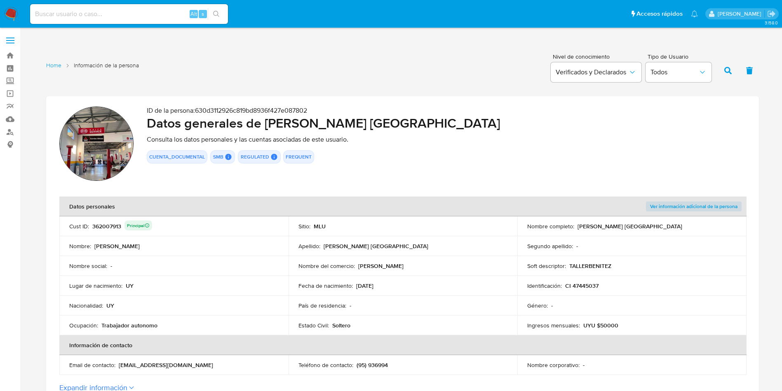
click at [107, 229] on div "362007913 Principal" at bounding box center [122, 226] width 60 height 12
click at [523, 276] on td "Identificación : CI 47445037" at bounding box center [632, 286] width 229 height 20
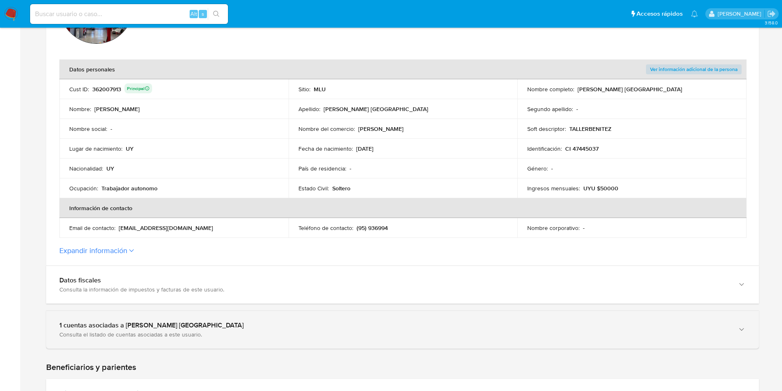
scroll to position [247, 0]
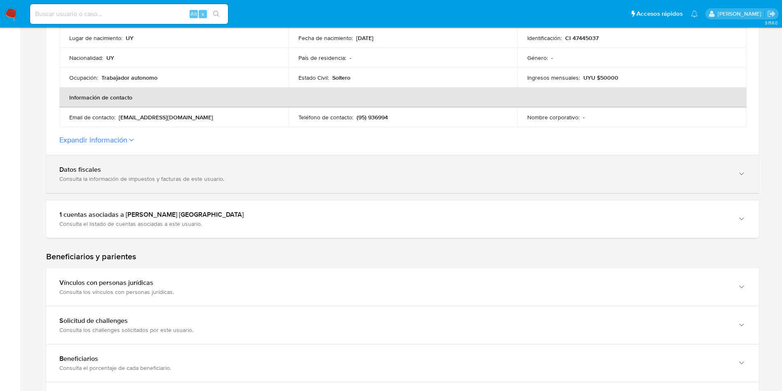
click at [233, 184] on div "Datos fiscales Consulta la información de impuestos y facturas de este usuario." at bounding box center [402, 174] width 713 height 38
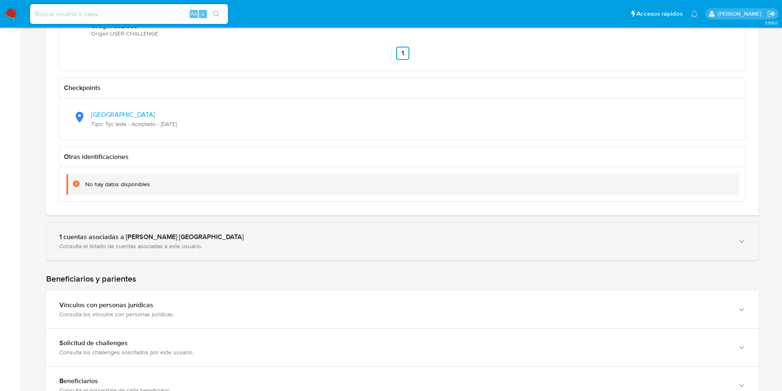
scroll to position [804, 0]
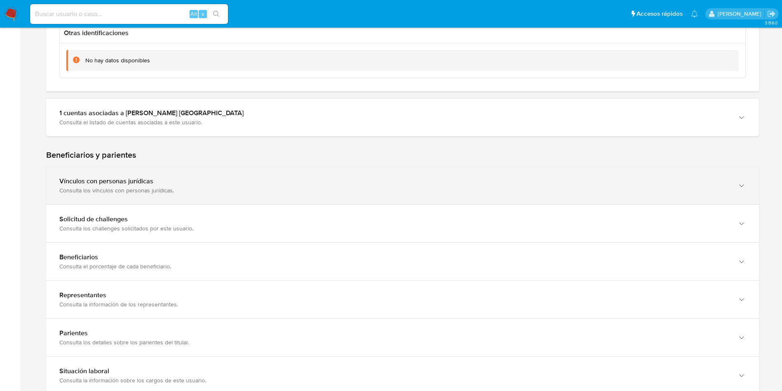
click at [222, 182] on div "Vínculos con personas jurídicas" at bounding box center [394, 181] width 670 height 8
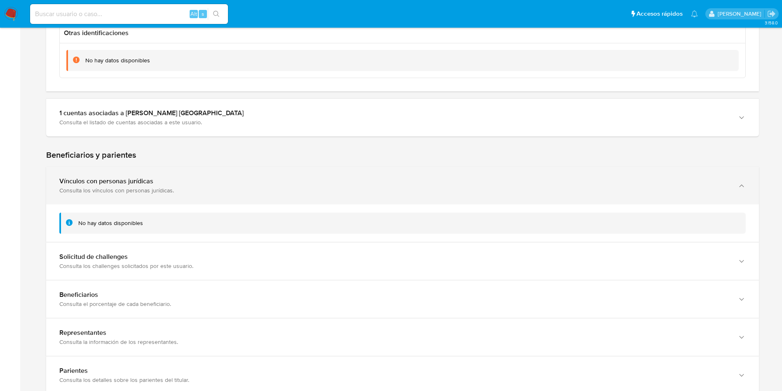
click at [226, 175] on div "Vínculos con personas jurídicas Consulta los vínculos con personas jurídicas." at bounding box center [402, 186] width 713 height 38
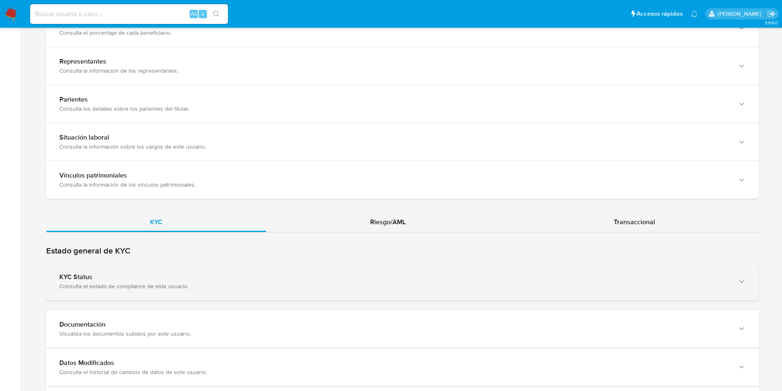
scroll to position [1114, 0]
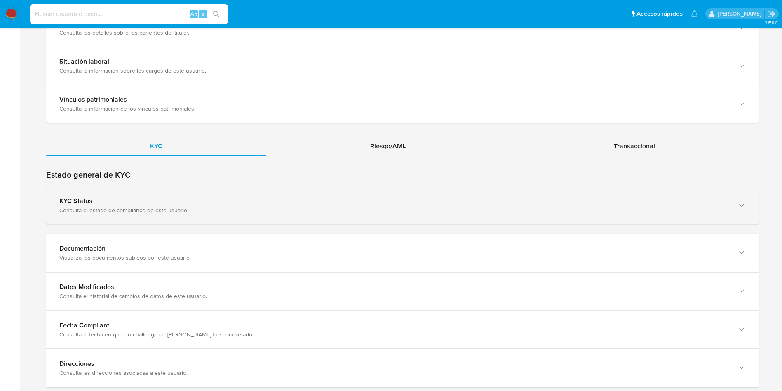
click at [226, 187] on div "KYC Status Consulta el estado de compliance de este usuario." at bounding box center [402, 205] width 713 height 38
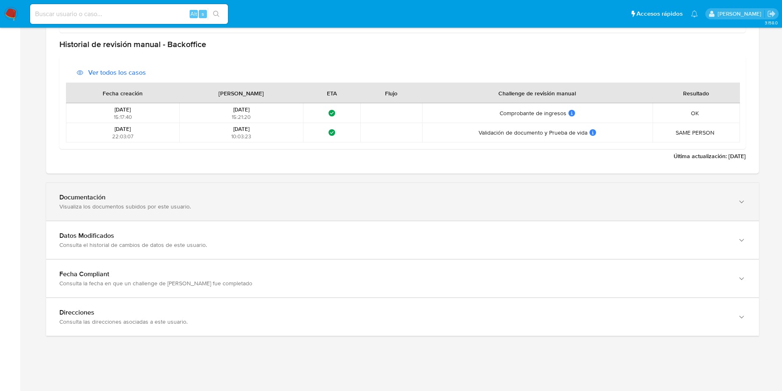
click at [207, 203] on div "Visualiza los documentos subidos por este usuario." at bounding box center [394, 206] width 670 height 7
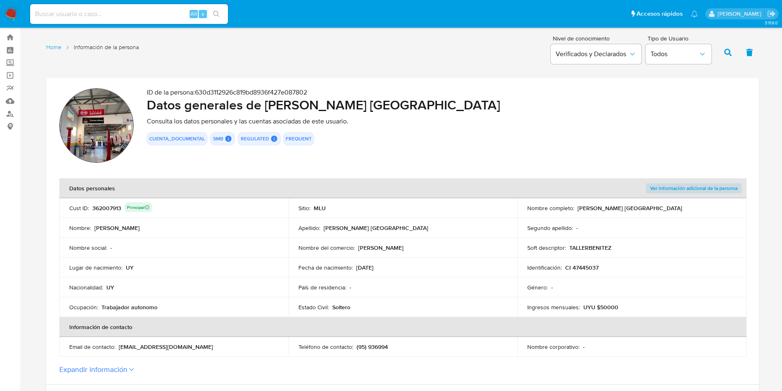
scroll to position [0, 0]
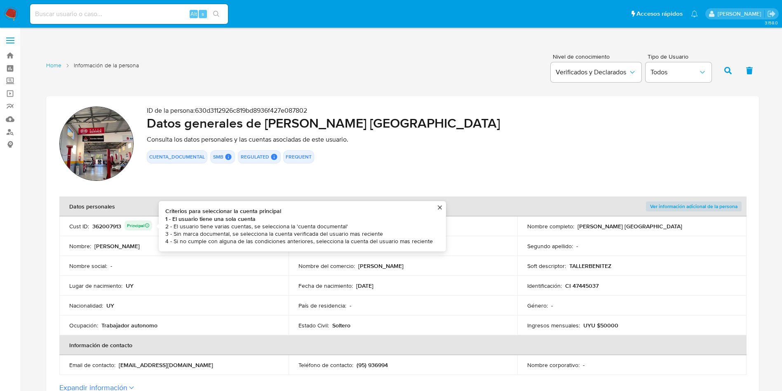
click at [108, 228] on div "362007913 Principal Criterios para seleccionar la cuenta principal 1 - El usuar…" at bounding box center [122, 226] width 60 height 12
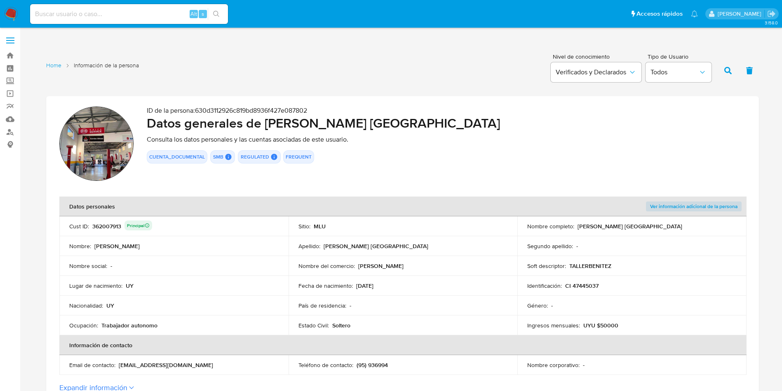
click at [107, 228] on div "362007913 Principal" at bounding box center [122, 226] width 60 height 12
click at [389, 185] on section "ID de la persona : 630d3112926c819bd8936f427e087802 Datos generales de Marcelo …" at bounding box center [402, 249] width 713 height 306
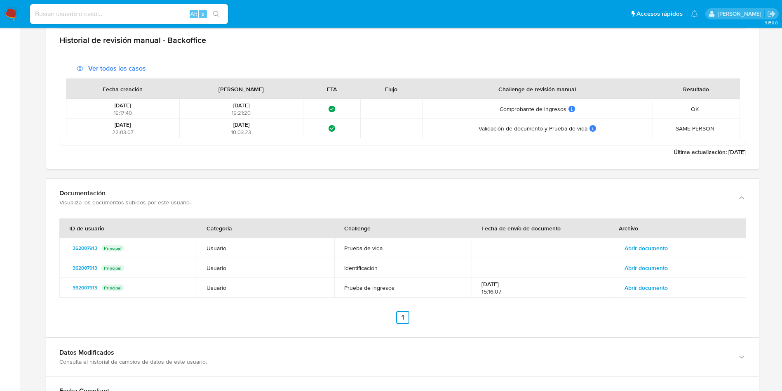
scroll to position [1485, 0]
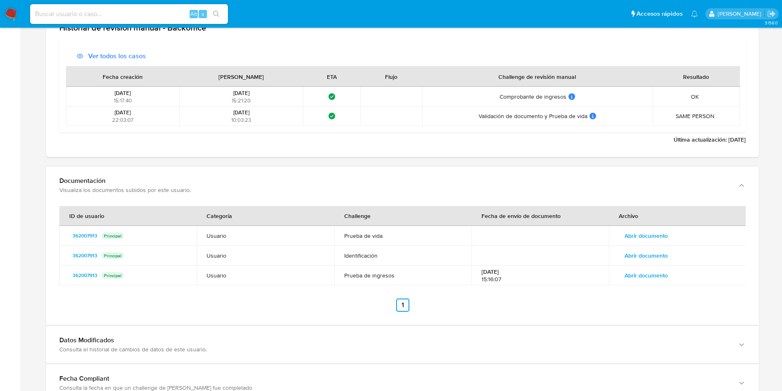
click at [652, 258] on span "Abrir documento" at bounding box center [646, 256] width 43 height 12
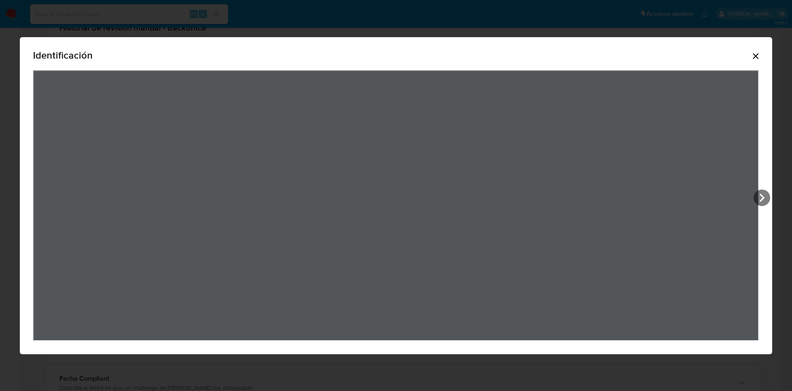
click at [750, 58] on div "Identificación" at bounding box center [396, 57] width 726 height 26
click at [759, 57] on icon "Cerrar" at bounding box center [756, 56] width 10 height 10
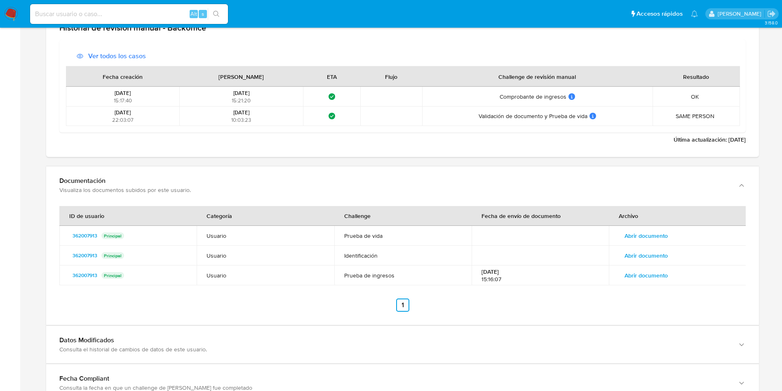
click at [668, 237] on span "Abrir documento" at bounding box center [646, 236] width 43 height 12
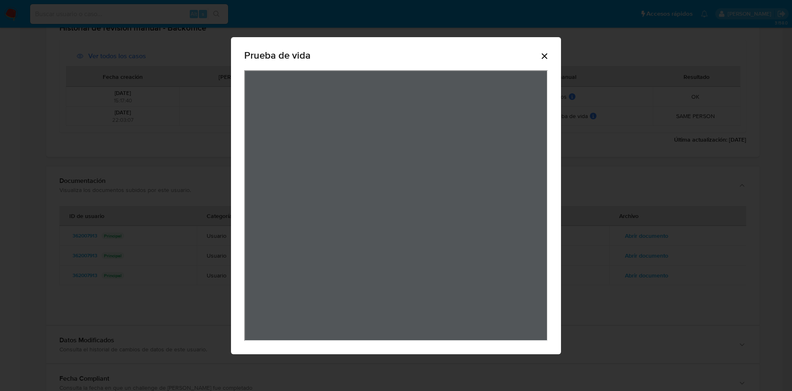
click at [544, 52] on icon "Cerrar" at bounding box center [544, 56] width 10 height 10
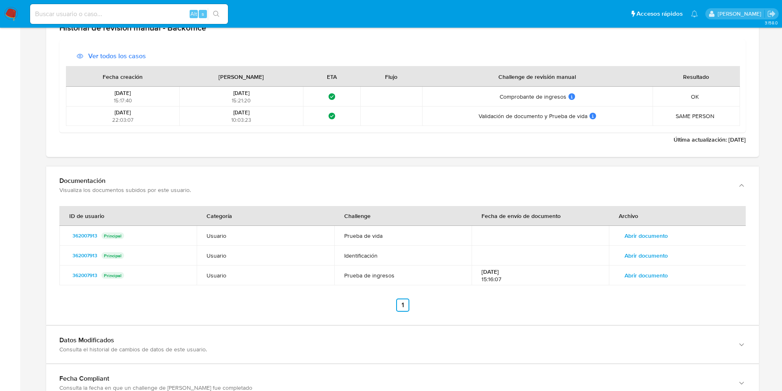
click at [643, 278] on span "Abrir documento" at bounding box center [646, 275] width 43 height 12
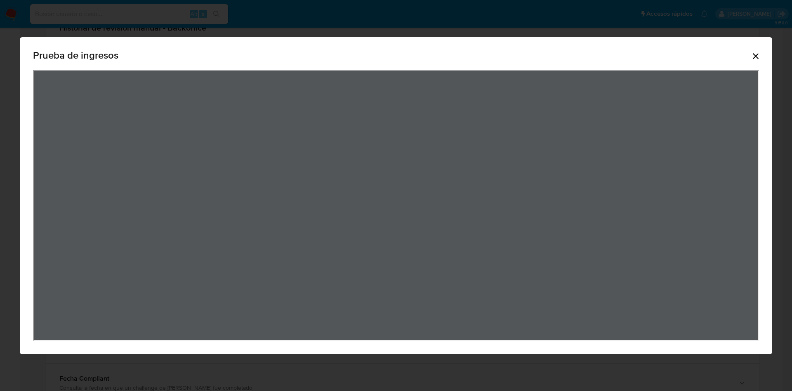
click at [757, 53] on icon "Cerrar" at bounding box center [756, 56] width 10 height 10
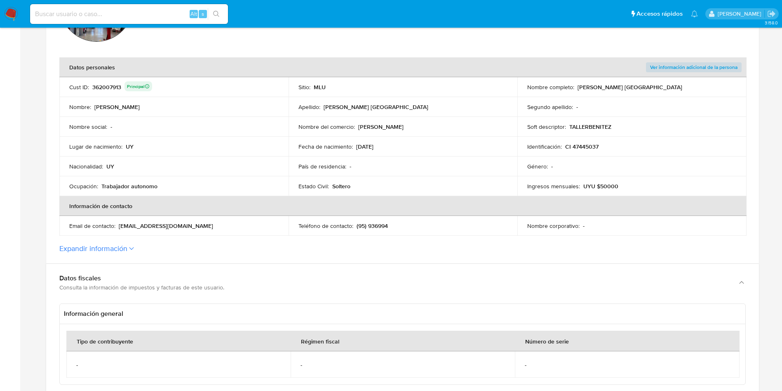
scroll to position [62, 0]
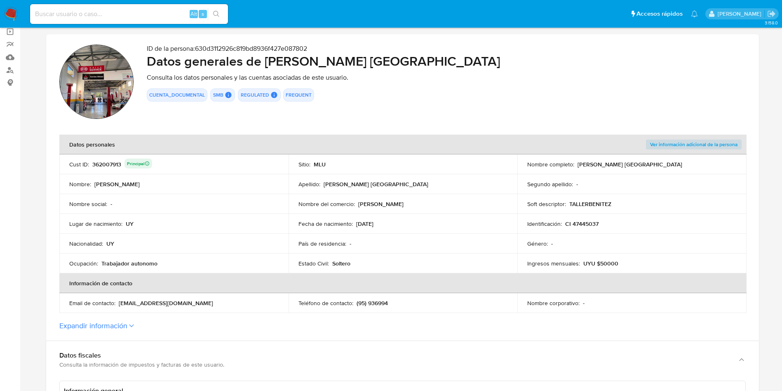
click at [132, 323] on label "Expandir información" at bounding box center [402, 325] width 687 height 9
click at [127, 323] on button "Expandir información" at bounding box center [93, 325] width 68 height 9
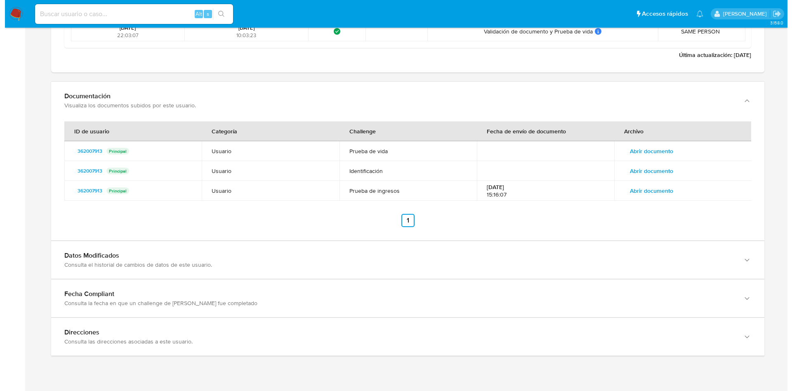
scroll to position [1732, 0]
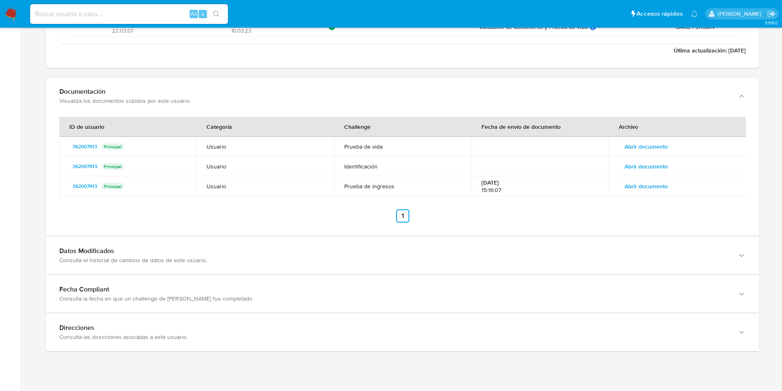
click at [650, 185] on span "Abrir documento" at bounding box center [646, 186] width 43 height 12
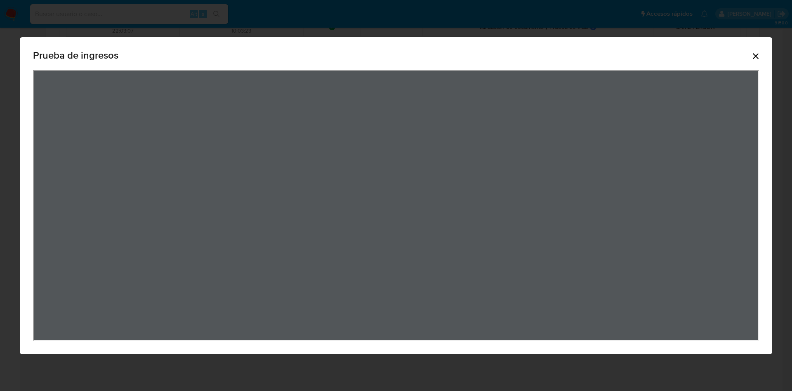
click at [762, 55] on div "Prueba de ingresos" at bounding box center [396, 195] width 752 height 317
click at [754, 55] on icon "Cerrar" at bounding box center [756, 56] width 10 height 10
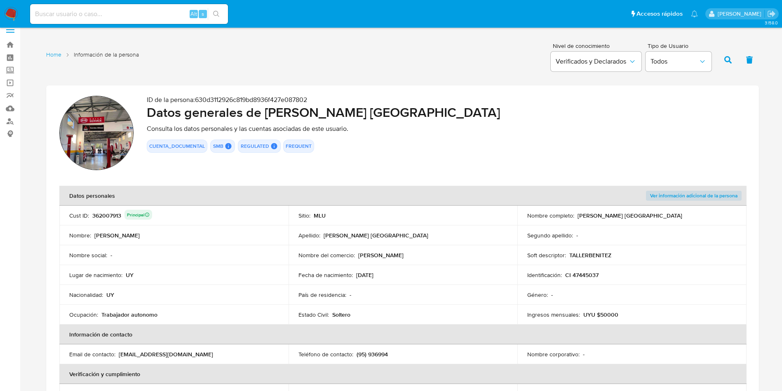
scroll to position [0, 0]
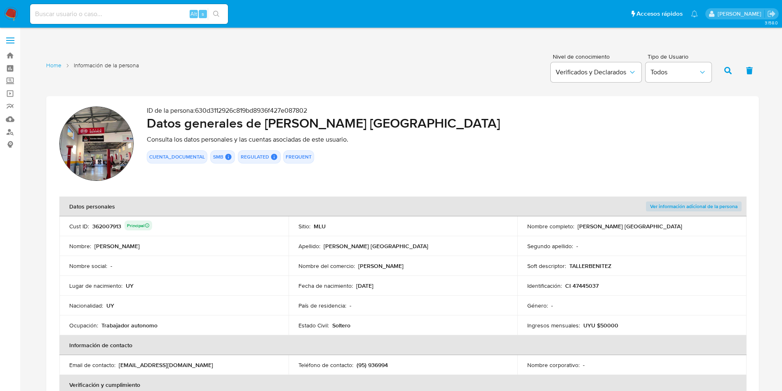
click at [108, 221] on div "362007913 Principal" at bounding box center [122, 226] width 60 height 12
click at [626, 143] on p "Consulta los datos personales y las cuentas asociadas de este usuario." at bounding box center [446, 139] width 599 height 8
click at [641, 141] on p "Consulta los datos personales y las cuentas asociadas de este usuario." at bounding box center [446, 139] width 599 height 8
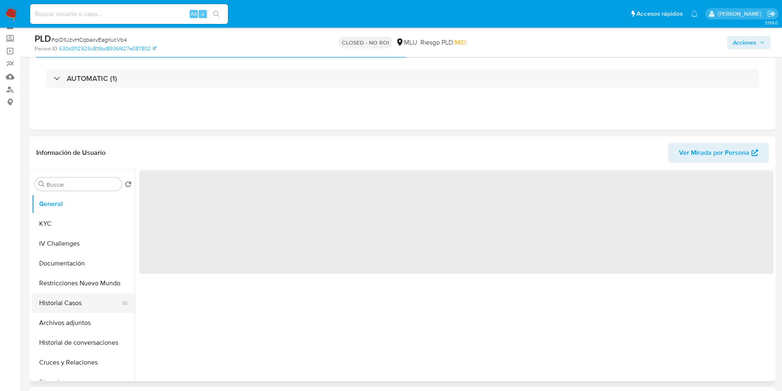
scroll to position [62, 0]
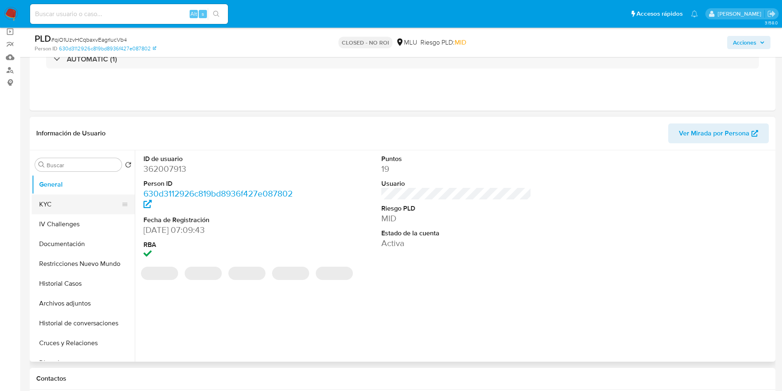
click at [61, 196] on button "KYC" at bounding box center [80, 204] width 97 height 20
select select "10"
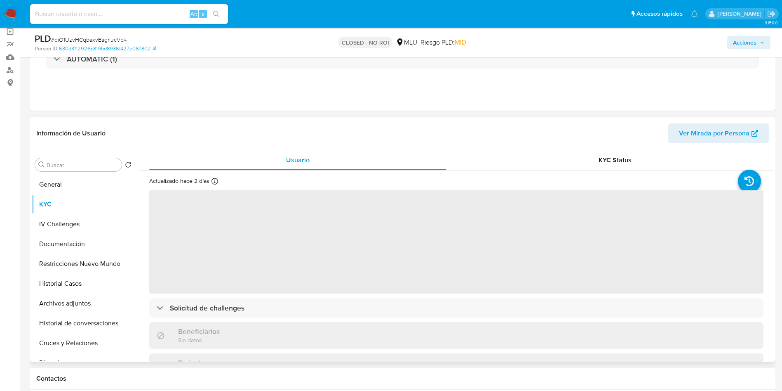
scroll to position [124, 0]
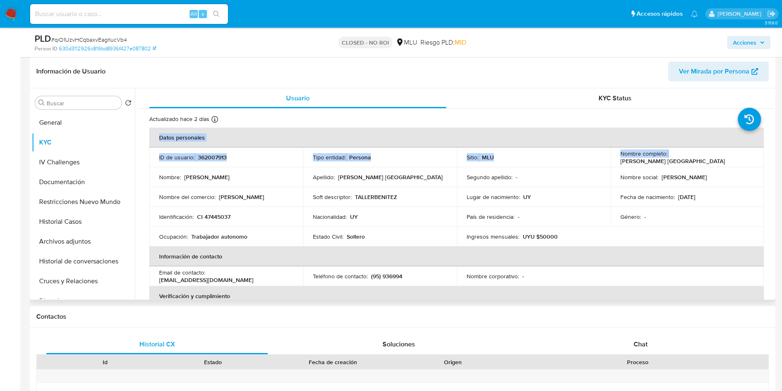
drag, startPoint x: 667, startPoint y: 157, endPoint x: 767, endPoint y: 163, distance: 99.5
click at [727, 162] on td "Nombre completo : Marcelo Agustin Benitez Cairo" at bounding box center [688, 157] width 154 height 20
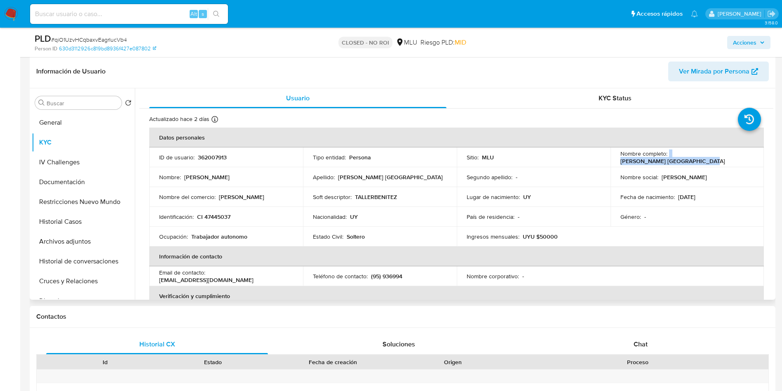
drag, startPoint x: 667, startPoint y: 157, endPoint x: 747, endPoint y: 155, distance: 80.0
click at [747, 155] on div "Nombre completo : Marcelo Agustin Benitez Cairo" at bounding box center [688, 157] width 134 height 15
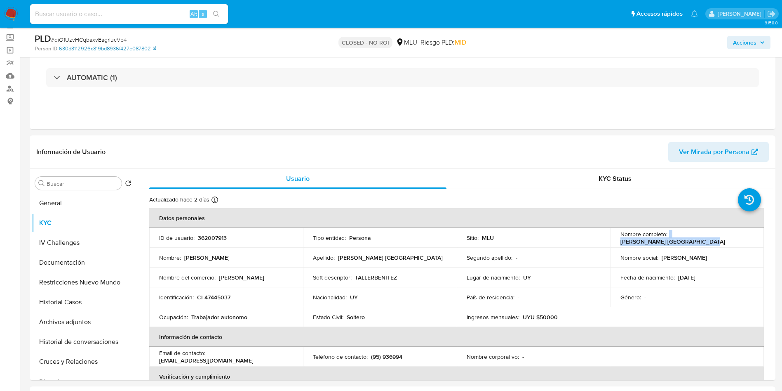
scroll to position [0, 0]
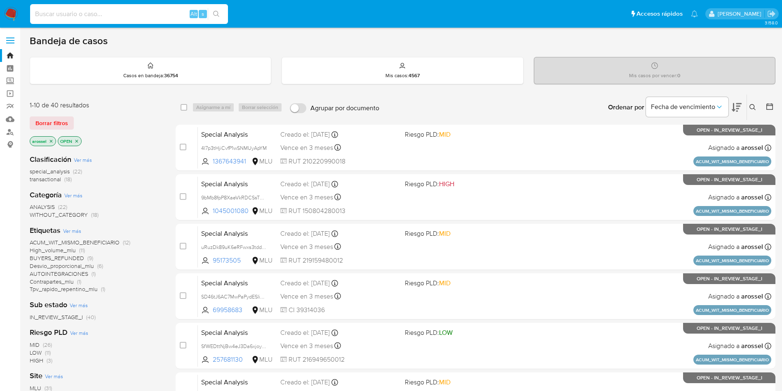
click at [167, 14] on input at bounding box center [129, 14] width 198 height 11
paste input "XTpfSUyAYV5nc5zn43GFmtzH"
type input "XTpfSUyAYV5nc5zn43GFmtzH"
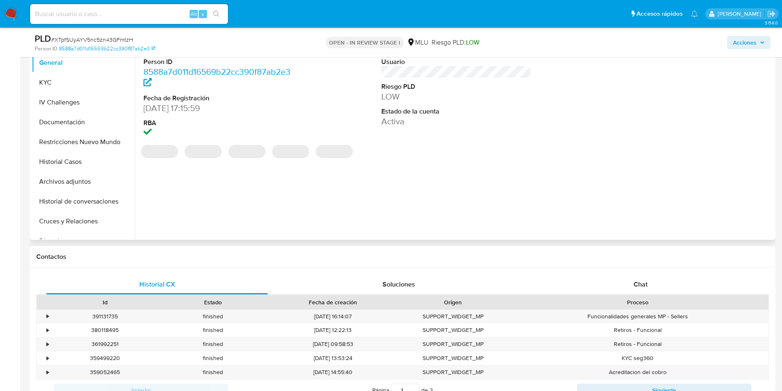
select select "10"
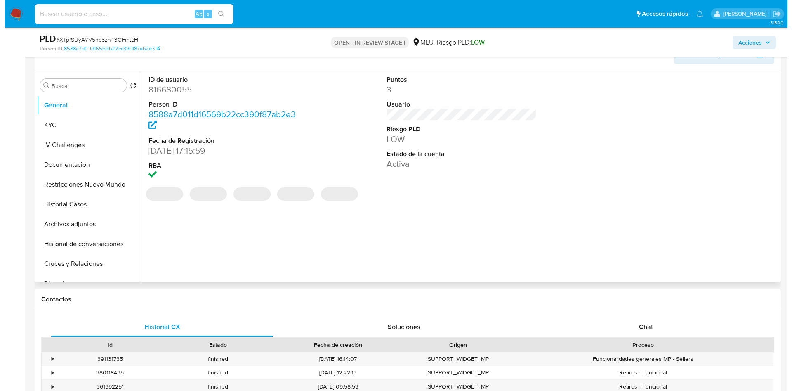
scroll to position [124, 0]
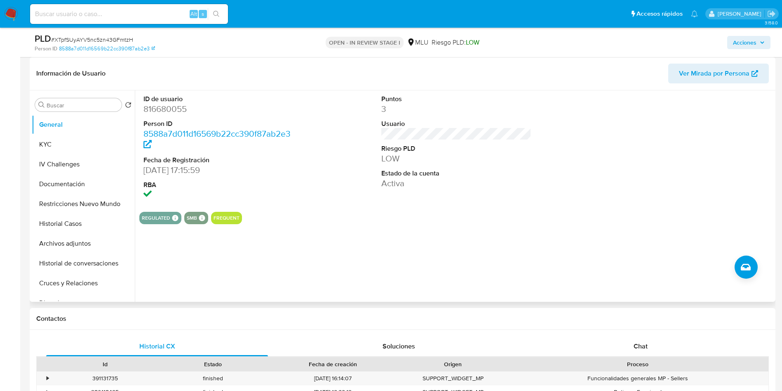
click at [726, 67] on span "Ver Mirada por Persona" at bounding box center [714, 74] width 71 height 20
click at [68, 140] on button "KYC" at bounding box center [80, 144] width 97 height 20
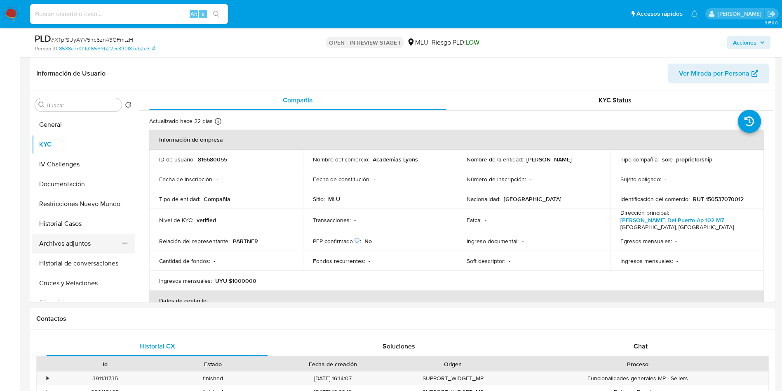
click at [68, 240] on button "Archivos adjuntos" at bounding box center [80, 243] width 97 height 20
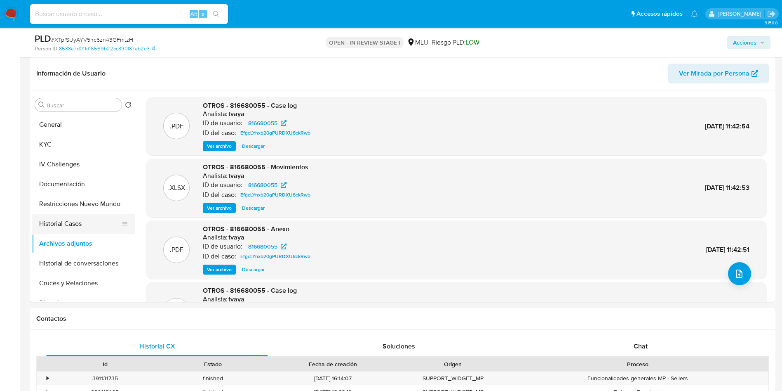
click at [84, 222] on button "Historial Casos" at bounding box center [80, 224] width 97 height 20
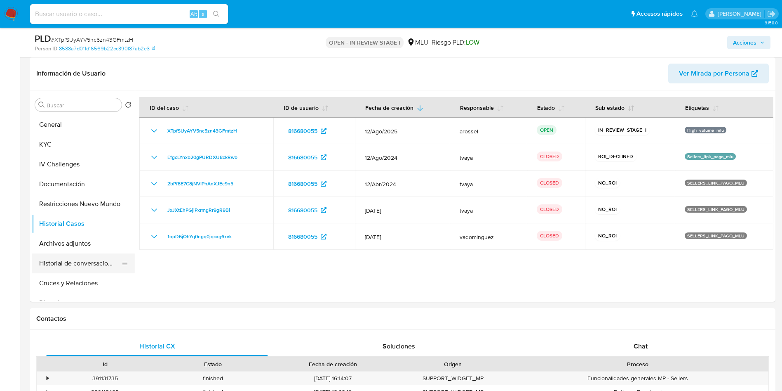
click at [87, 260] on button "Historial de conversaciones" at bounding box center [80, 263] width 97 height 20
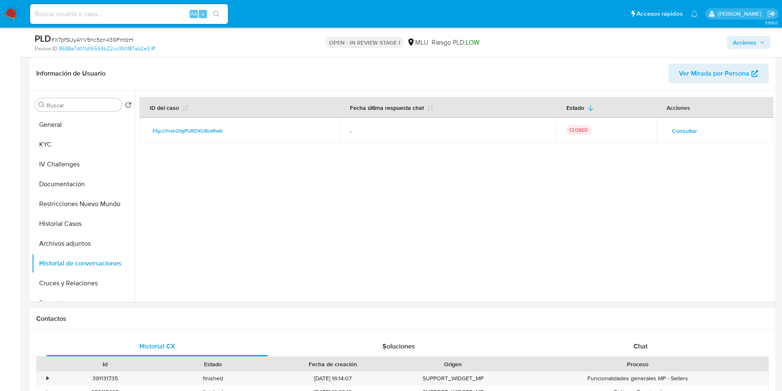
click at [677, 127] on span "Consultar" at bounding box center [684, 131] width 25 height 12
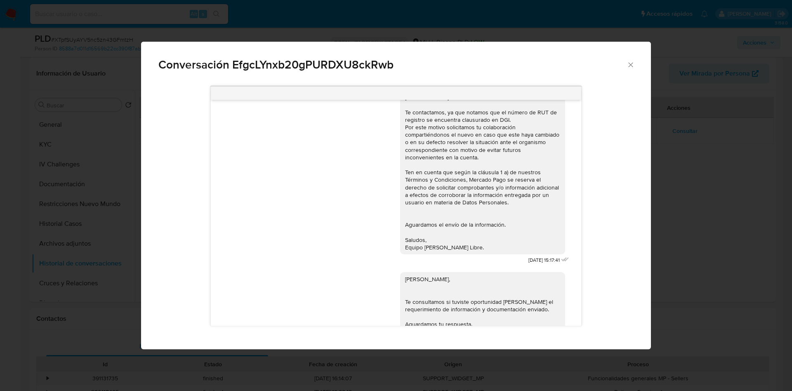
scroll to position [0, 0]
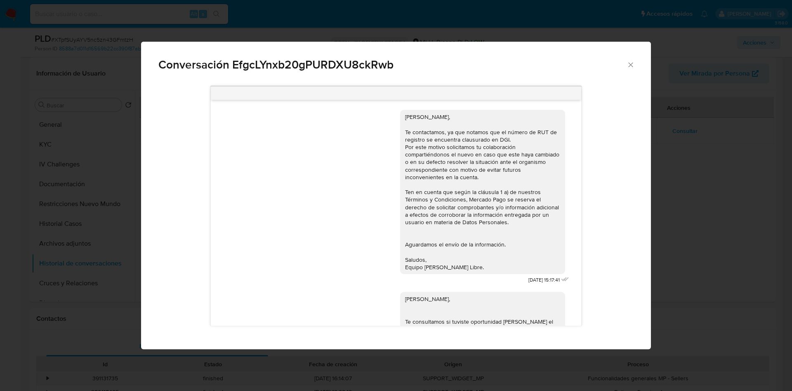
click at [516, 207] on div "[PERSON_NAME], Te contactamos, ya que notamos que el número de RUT de registro …" at bounding box center [482, 192] width 155 height 158
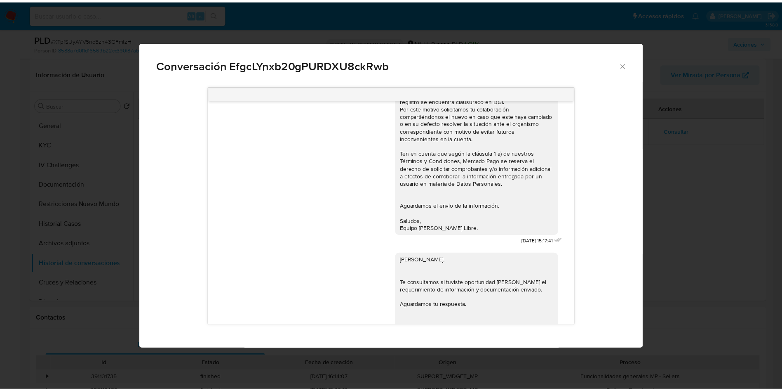
scroll to position [71, 0]
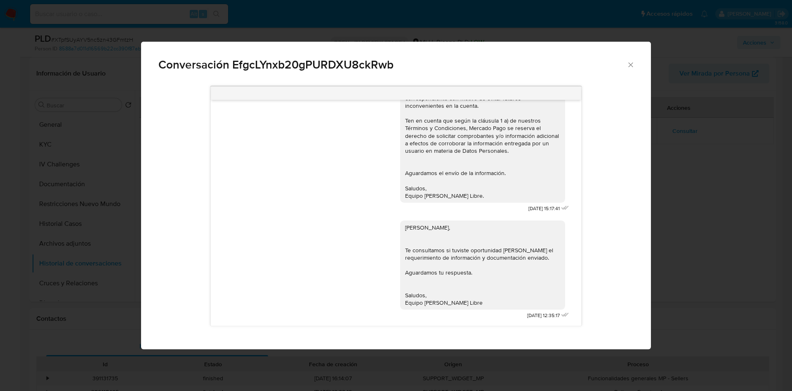
click at [683, 215] on div "Conversación EfgcLYnxb20gPURDXU8ckRwb [PERSON_NAME], Te contactamos, ya que not…" at bounding box center [396, 195] width 792 height 391
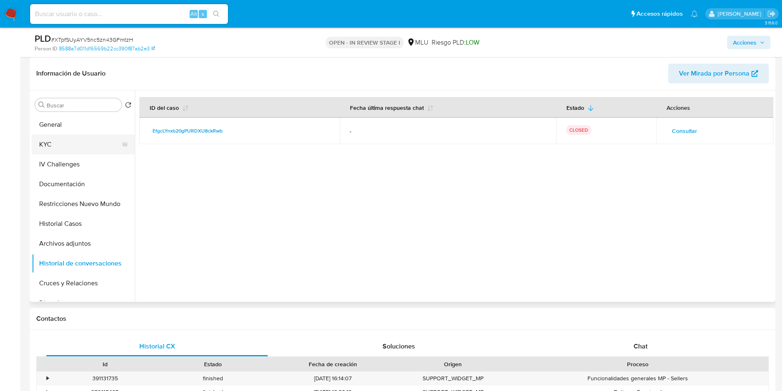
click at [76, 147] on button "KYC" at bounding box center [80, 144] width 97 height 20
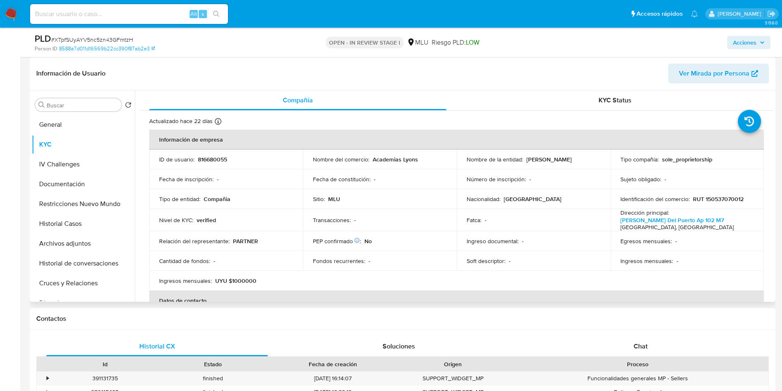
click at [727, 199] on p "RUT 150537070012" at bounding box center [718, 198] width 51 height 7
copy p "150537070012"
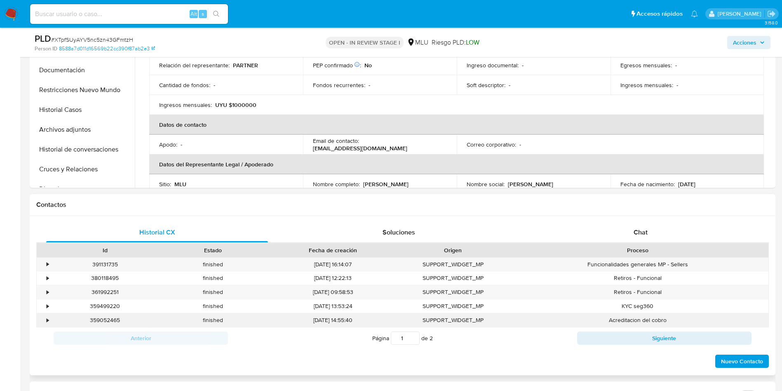
scroll to position [247, 0]
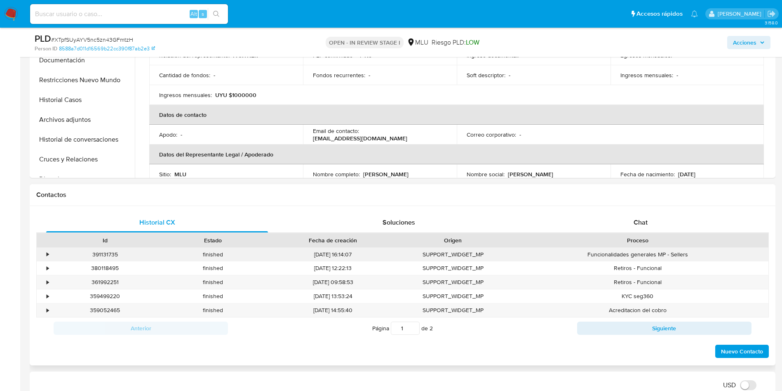
click at [50, 252] on div "•" at bounding box center [44, 254] width 14 height 14
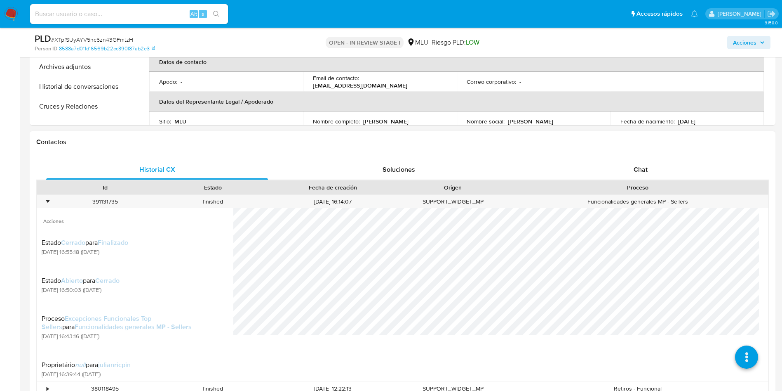
scroll to position [371, 0]
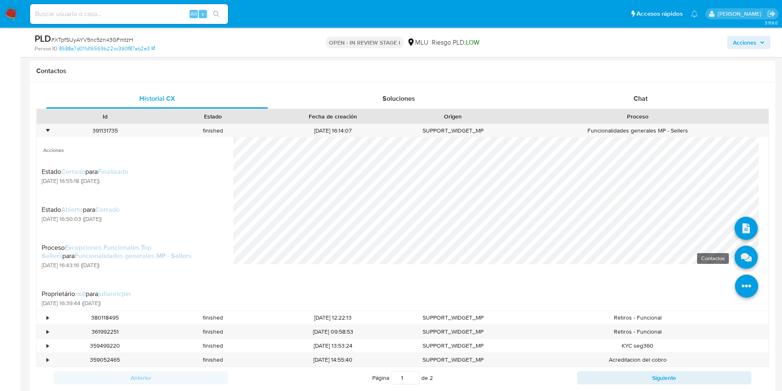
click at [735, 260] on icon at bounding box center [746, 256] width 23 height 23
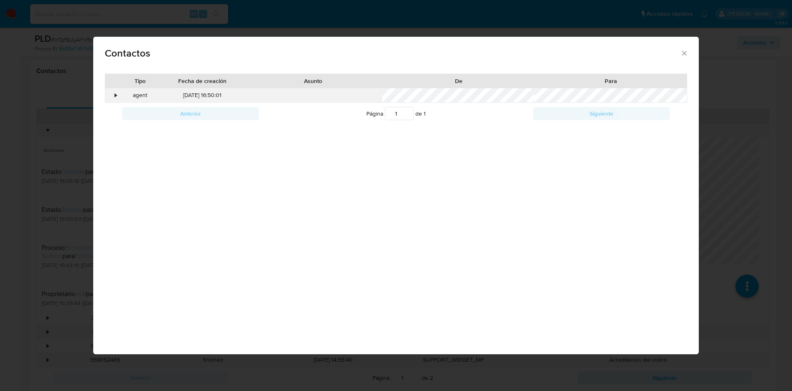
click at [115, 94] on div "•" at bounding box center [116, 95] width 2 height 8
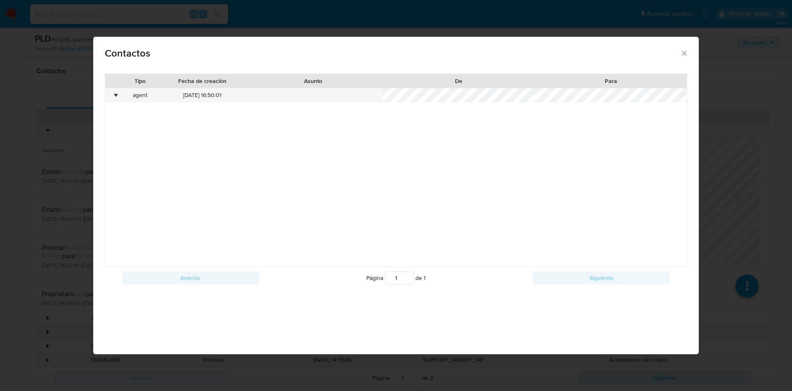
click at [683, 48] on div "Contactos" at bounding box center [396, 52] width 606 height 30
click at [689, 52] on div "Contactos" at bounding box center [396, 52] width 606 height 30
click at [681, 52] on icon "close" at bounding box center [684, 53] width 8 height 8
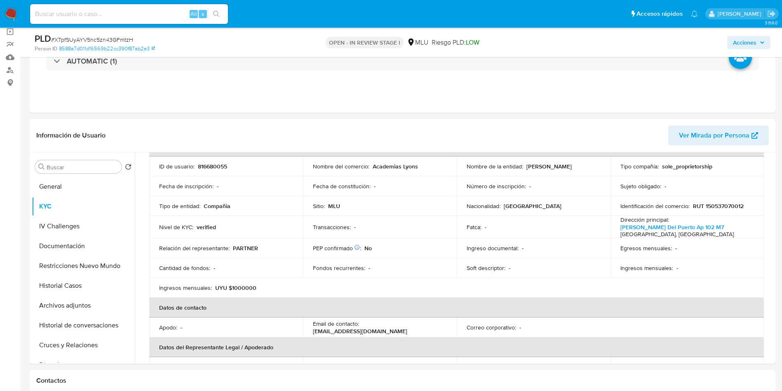
scroll to position [0, 0]
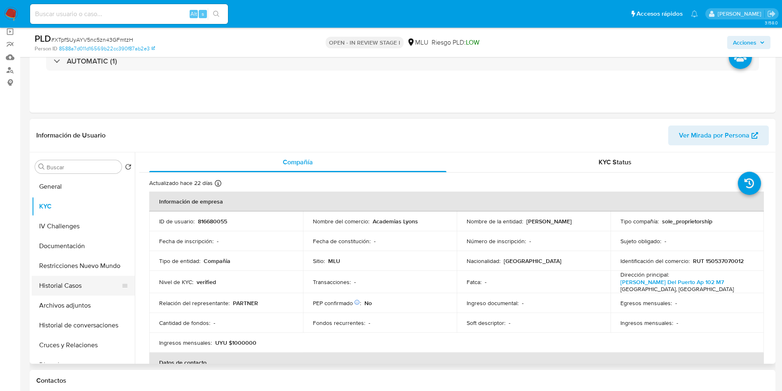
click at [64, 286] on button "Historial Casos" at bounding box center [80, 286] width 97 height 20
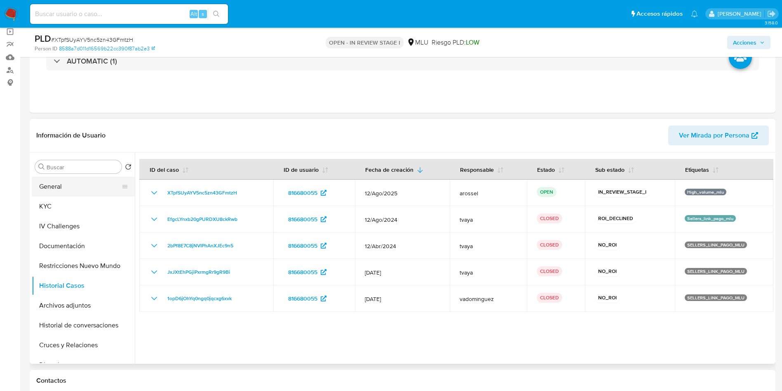
click at [72, 191] on button "General" at bounding box center [80, 187] width 97 height 20
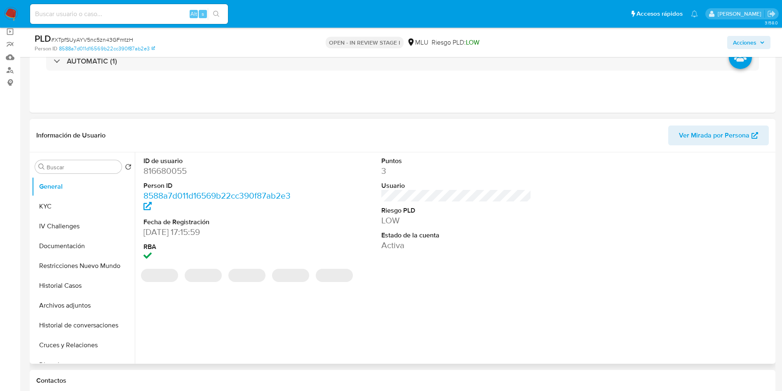
click at [700, 136] on span "Ver Mirada por Persona" at bounding box center [714, 135] width 71 height 20
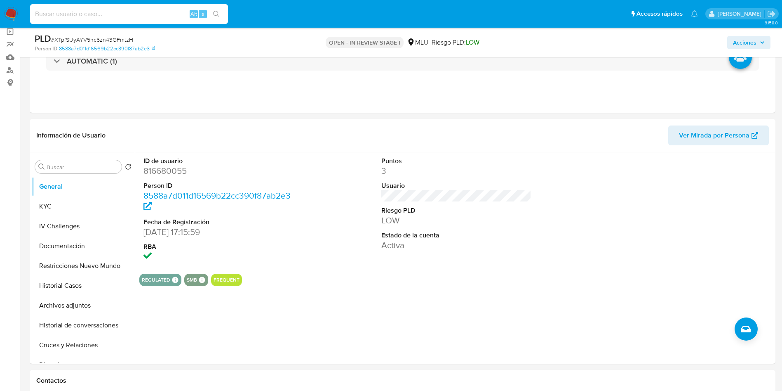
paste input "VkEHyzPm4vemyXxgcSxSMpz4"
type input "VkEHyzPm4vemyXxgcSxSMpz4"
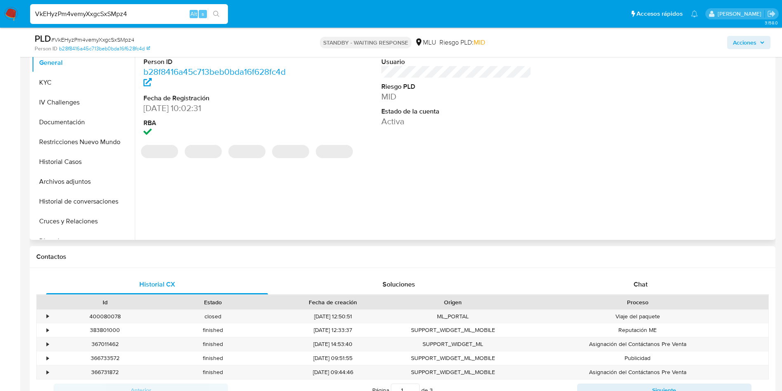
select select "10"
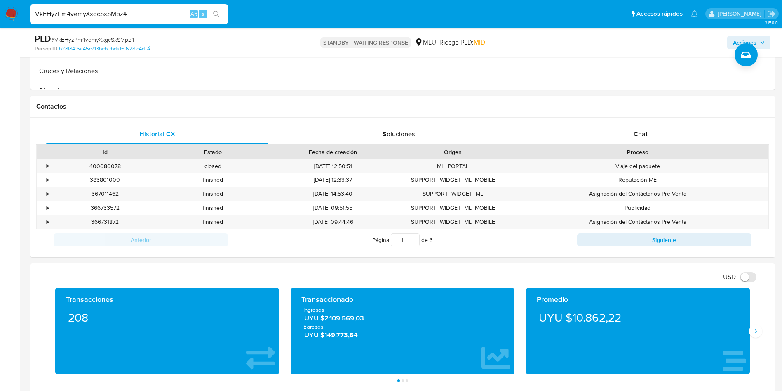
scroll to position [371, 0]
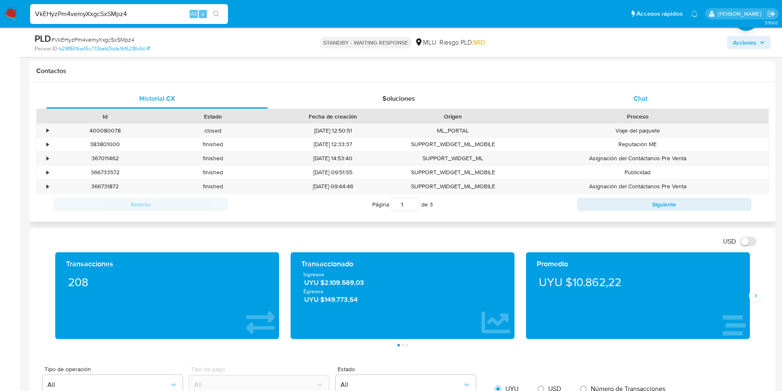
click at [675, 100] on div "Chat" at bounding box center [641, 99] width 222 height 20
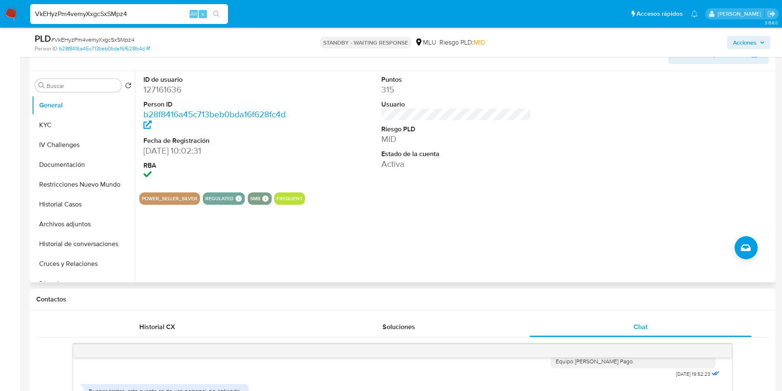
scroll to position [62, 0]
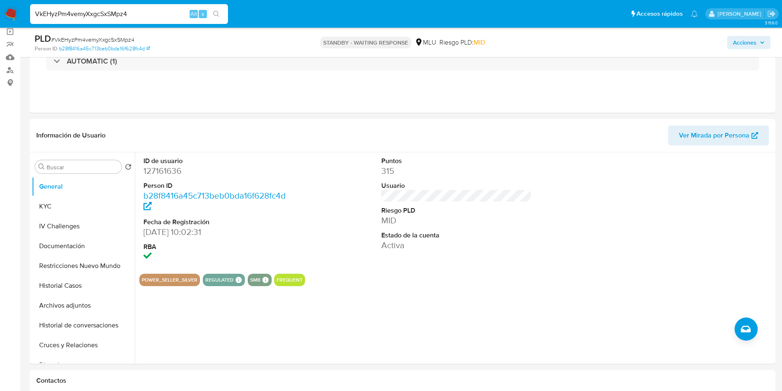
click at [137, 17] on input "VkEHyzPm4vemyXxgcSxSMpz4" at bounding box center [129, 14] width 198 height 11
paste input "qjCybk6WJrQQ2oM7pLRATFyW"
type input "qjCybk6WJrQQ2oM7pLRATFyW"
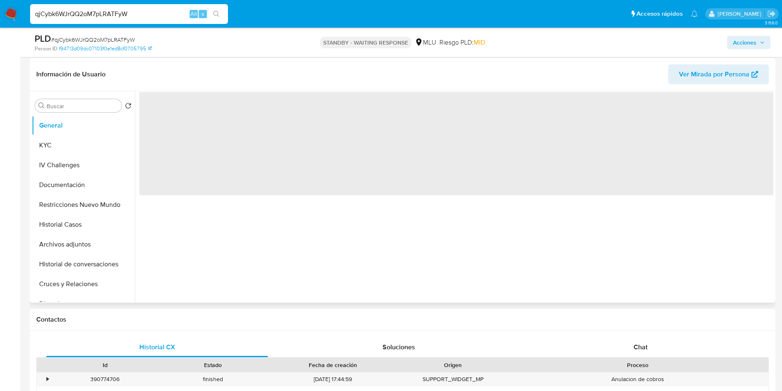
scroll to position [124, 0]
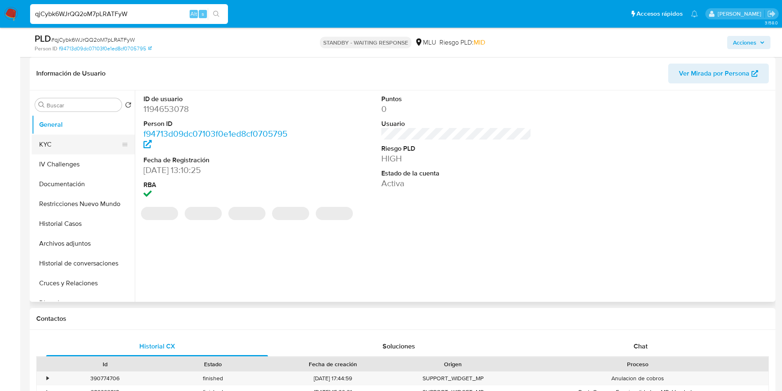
select select "10"
click at [55, 146] on button "KYC" at bounding box center [80, 144] width 97 height 20
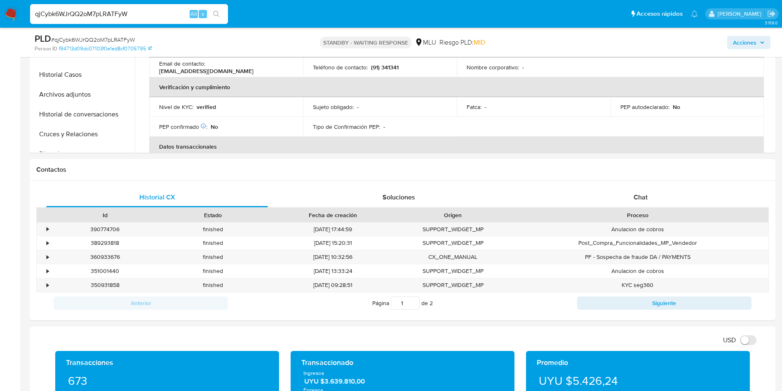
scroll to position [186, 0]
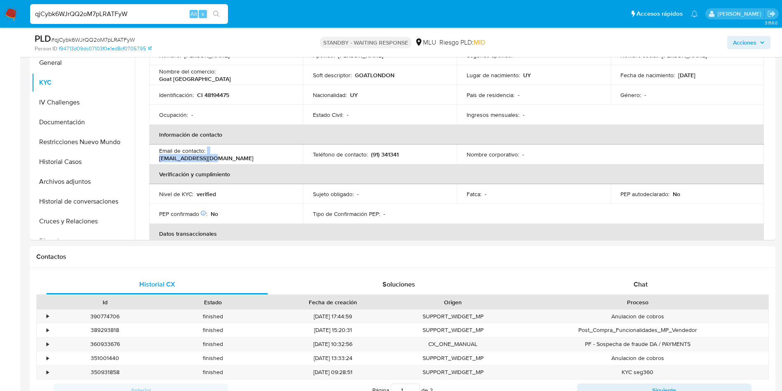
drag, startPoint x: 207, startPoint y: 151, endPoint x: 260, endPoint y: 153, distance: 52.8
click at [260, 153] on div "Email de contacto : [EMAIL_ADDRESS][DOMAIN_NAME]" at bounding box center [226, 154] width 134 height 15
click at [637, 286] on span "Chat" at bounding box center [641, 283] width 14 height 9
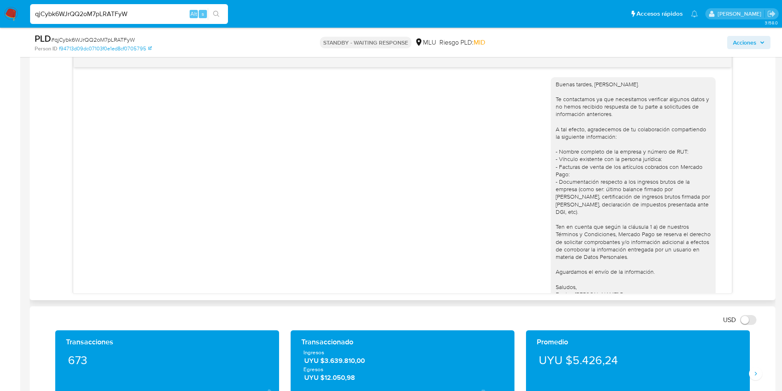
scroll to position [437, 0]
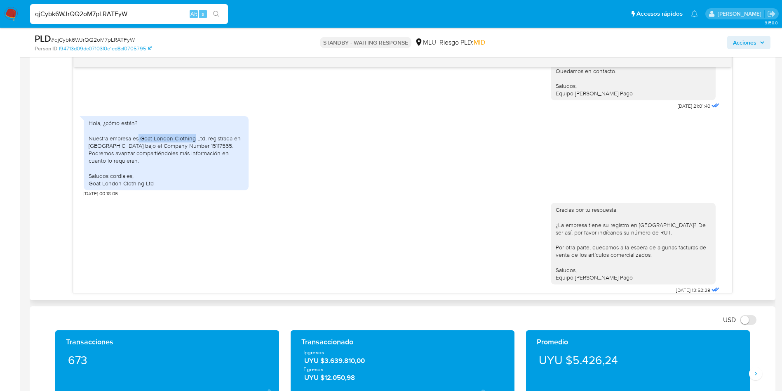
drag, startPoint x: 139, startPoint y: 129, endPoint x: 194, endPoint y: 129, distance: 54.9
click at [194, 129] on div "Hola, ¿cómo están? Nuestra empresa es Goat London Clothing Ltd, registrada en […" at bounding box center [166, 153] width 155 height 68
copy div "Goat London Clothing"
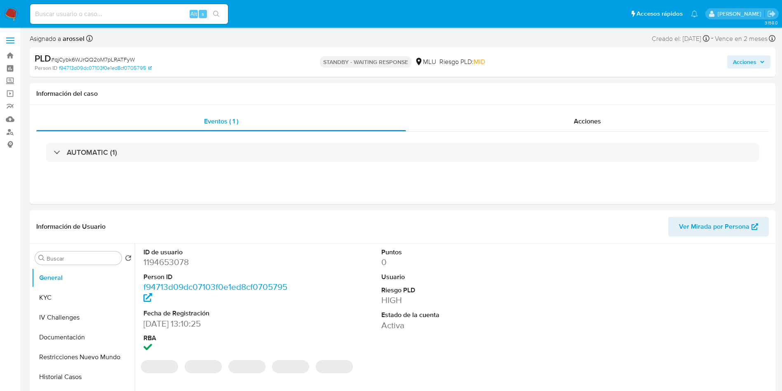
select select "10"
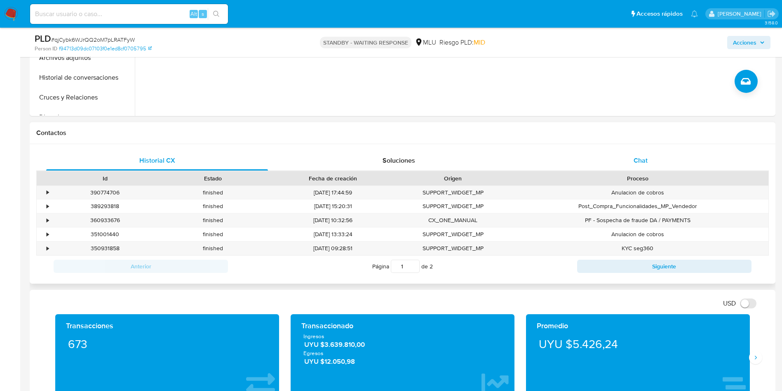
click at [667, 167] on div "Chat" at bounding box center [641, 161] width 222 height 20
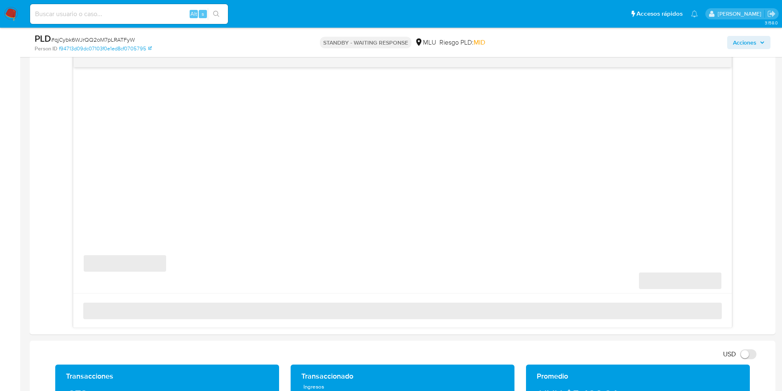
scroll to position [247, 0]
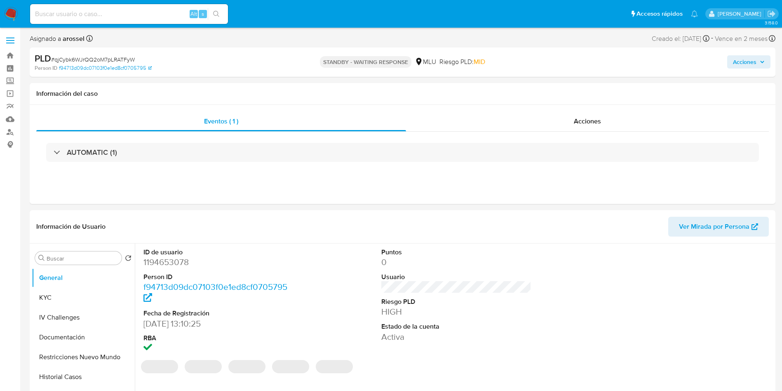
select select "10"
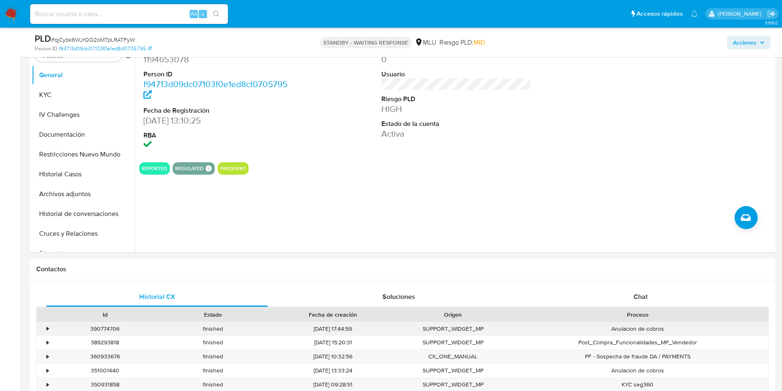
scroll to position [309, 0]
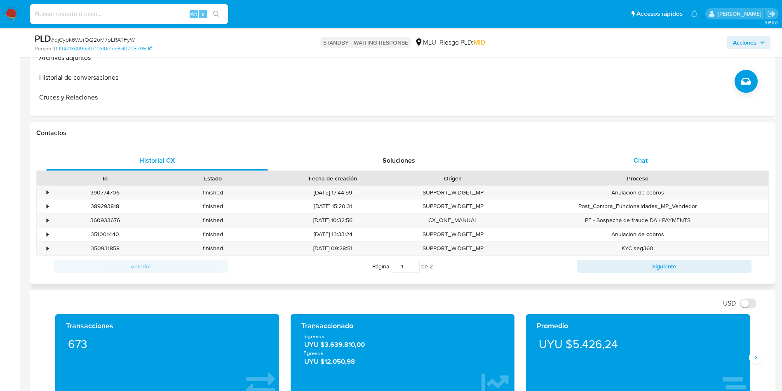
click at [636, 153] on div "Chat" at bounding box center [641, 161] width 222 height 20
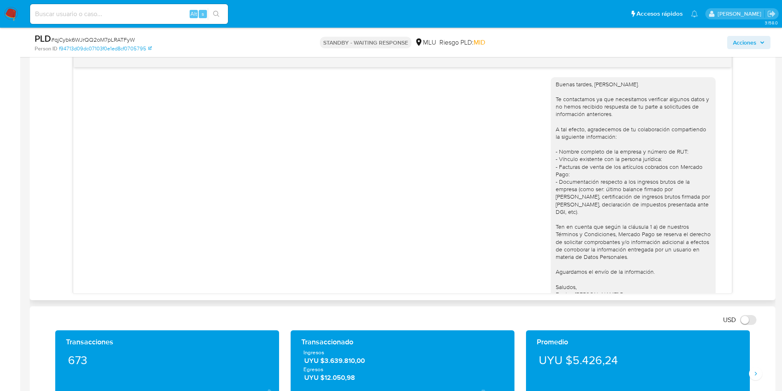
scroll to position [437, 0]
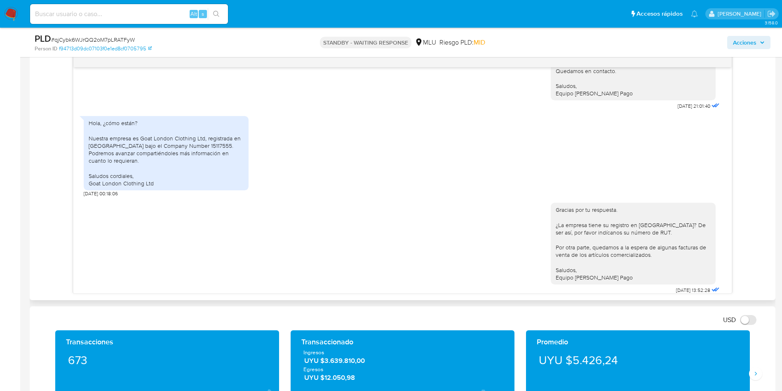
click at [191, 137] on div "Hola, ¿cómo están? Nuestra empresa es Goat London Clothing Ltd, registrada en […" at bounding box center [166, 153] width 155 height 68
copy div "15117555"
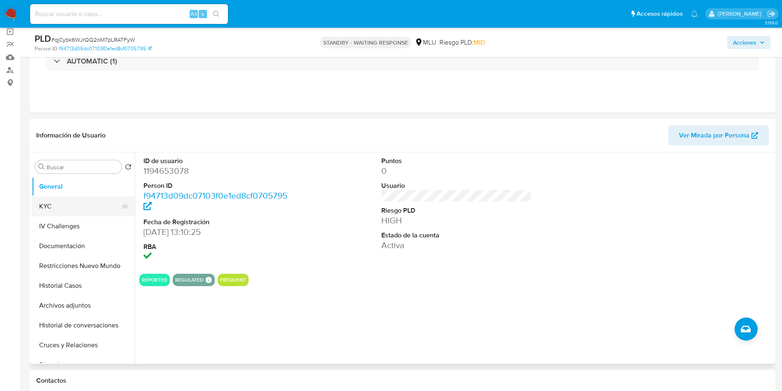
click at [66, 205] on button "KYC" at bounding box center [80, 206] width 97 height 20
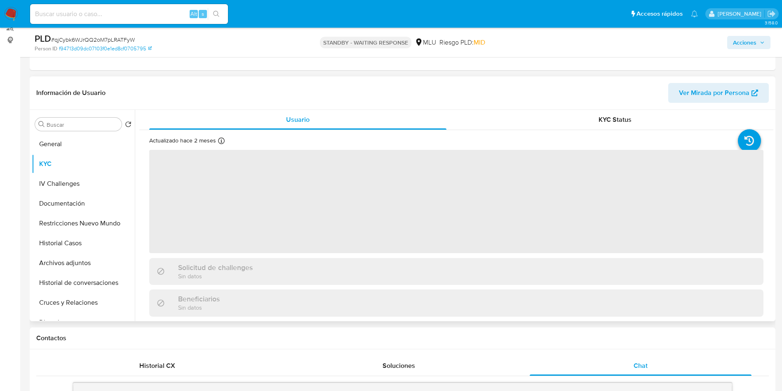
scroll to position [124, 0]
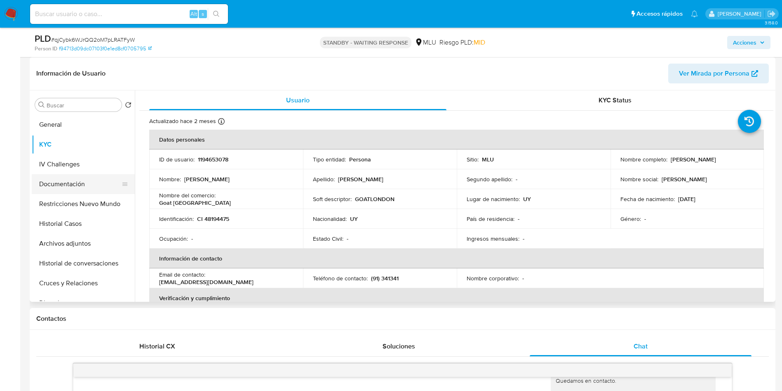
click at [80, 181] on button "Documentación" at bounding box center [80, 184] width 97 height 20
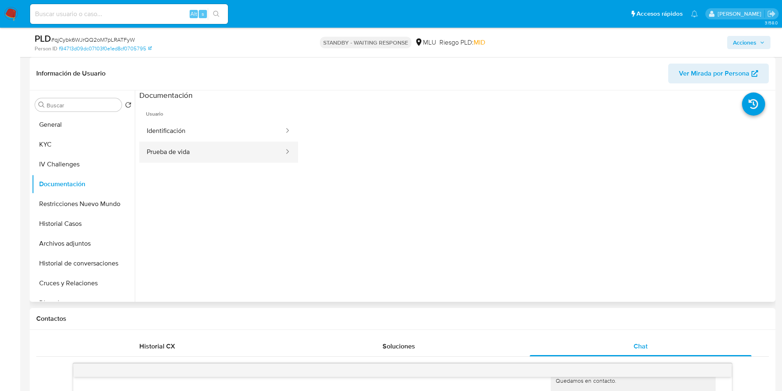
click at [198, 149] on button "Prueba de vida" at bounding box center [212, 151] width 146 height 21
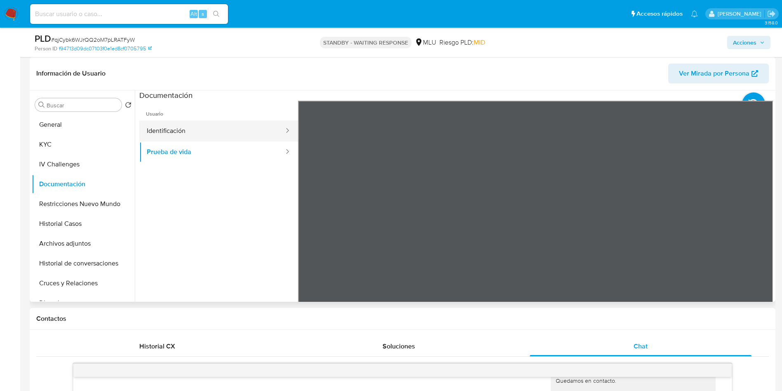
click at [199, 130] on button "Identificación" at bounding box center [212, 130] width 146 height 21
